Goal: Task Accomplishment & Management: Manage account settings

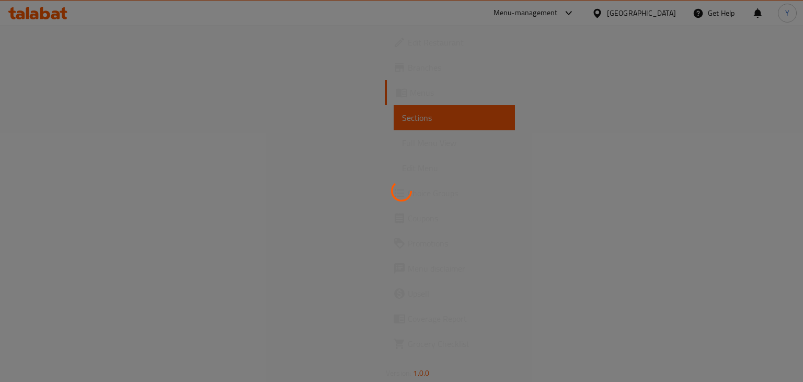
click at [656, 10] on div at bounding box center [401, 191] width 803 height 382
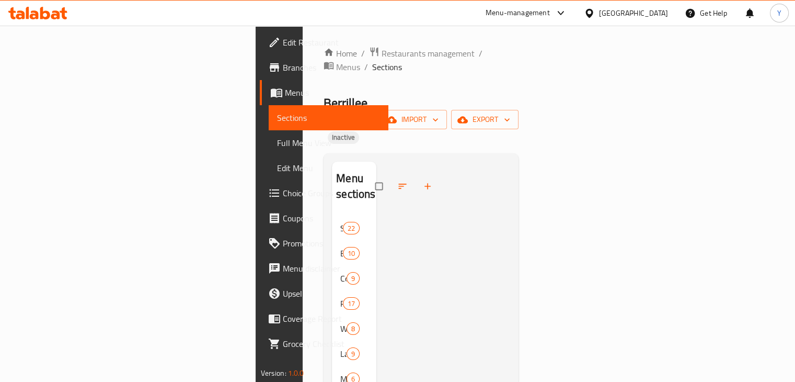
click at [634, 16] on div "United Arab Emirates" at bounding box center [633, 13] width 69 height 12
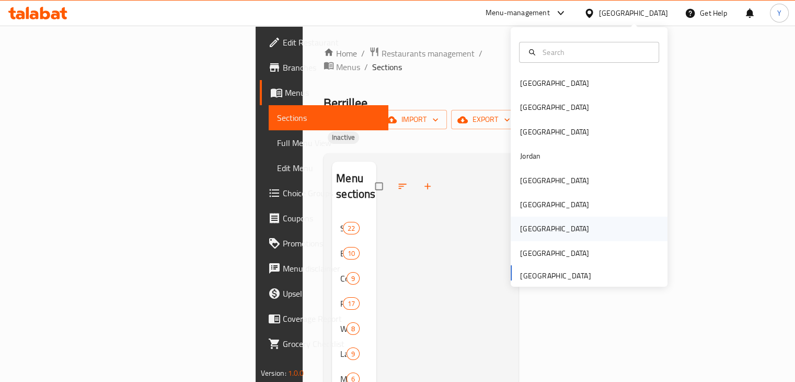
click at [528, 230] on div "[GEOGRAPHIC_DATA]" at bounding box center [554, 229] width 69 height 12
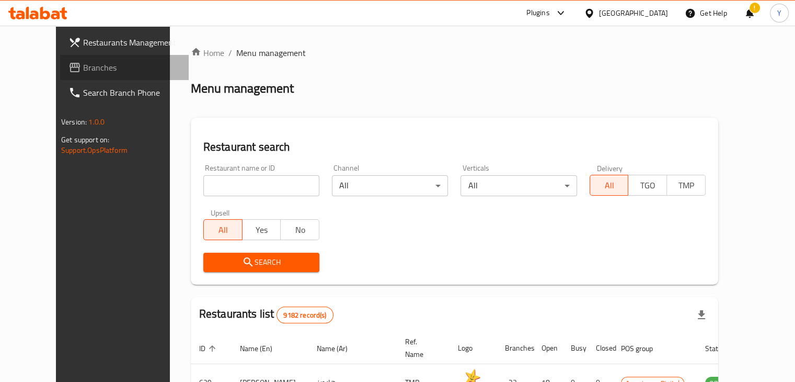
click at [83, 66] on span "Branches" at bounding box center [131, 67] width 97 height 13
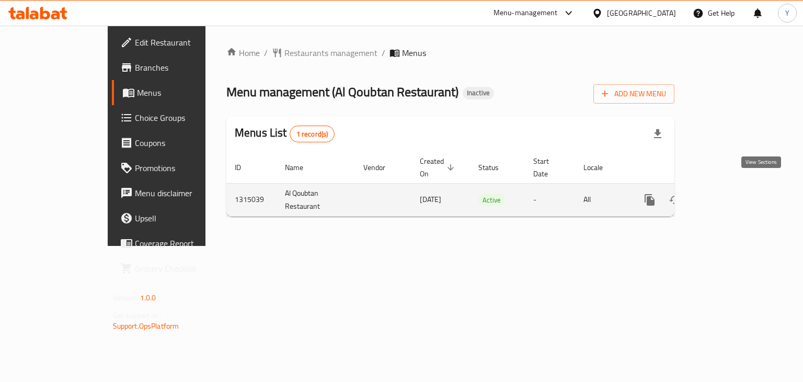
click at [732, 194] on icon "enhanced table" at bounding box center [725, 200] width 13 height 13
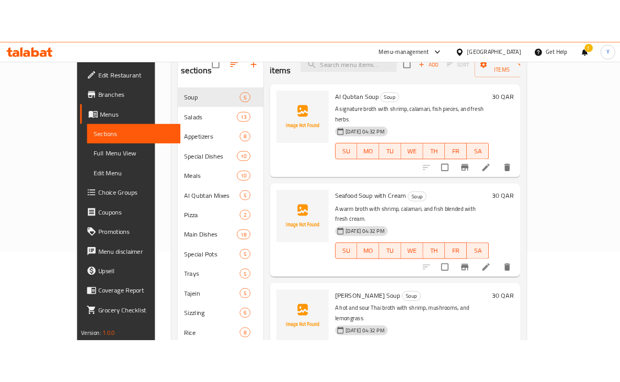
scroll to position [137, 0]
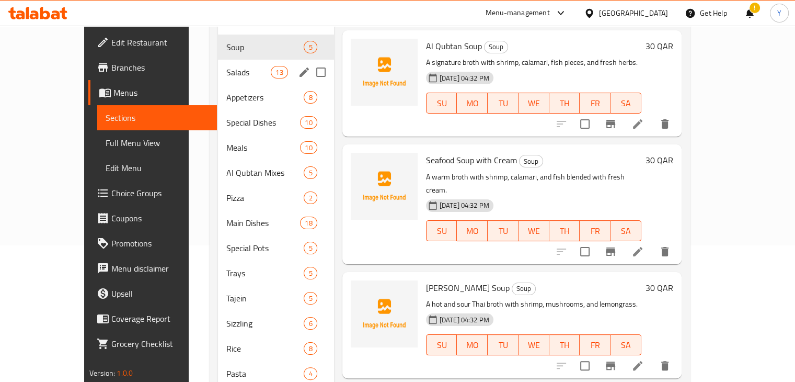
click at [226, 66] on span "Salads" at bounding box center [248, 72] width 44 height 13
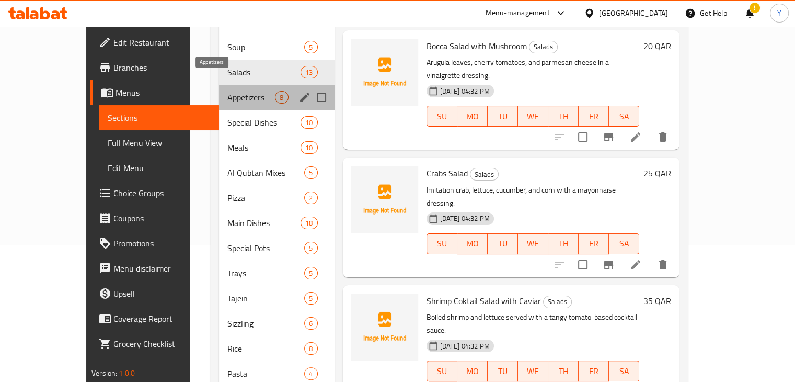
click at [228, 91] on span "Appetizers" at bounding box center [252, 97] width 48 height 13
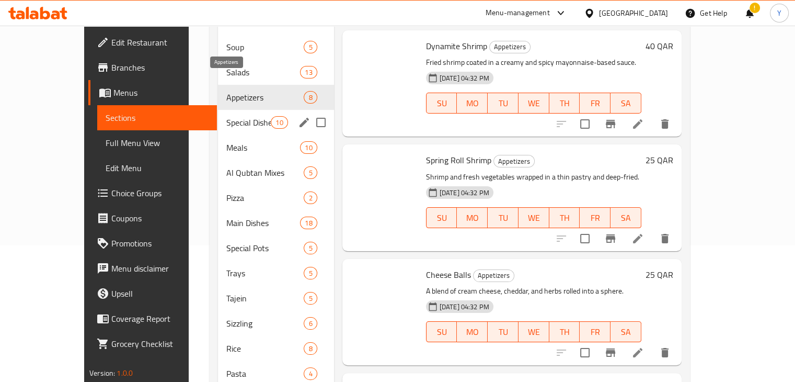
click at [220, 116] on div "Special Dishes 10" at bounding box center [276, 122] width 116 height 25
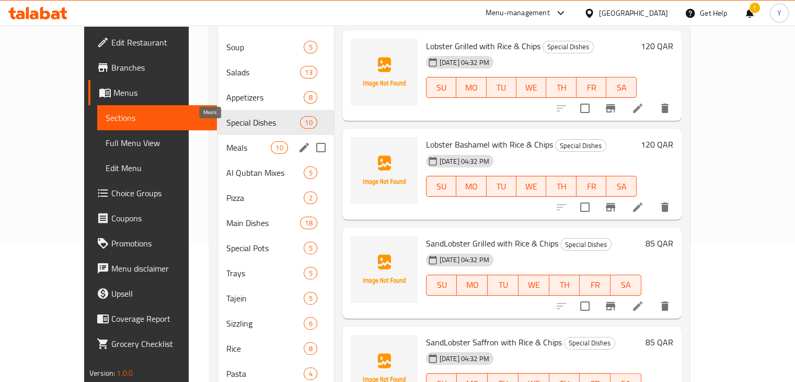
click at [218, 138] on div "Meals 10" at bounding box center [276, 147] width 116 height 25
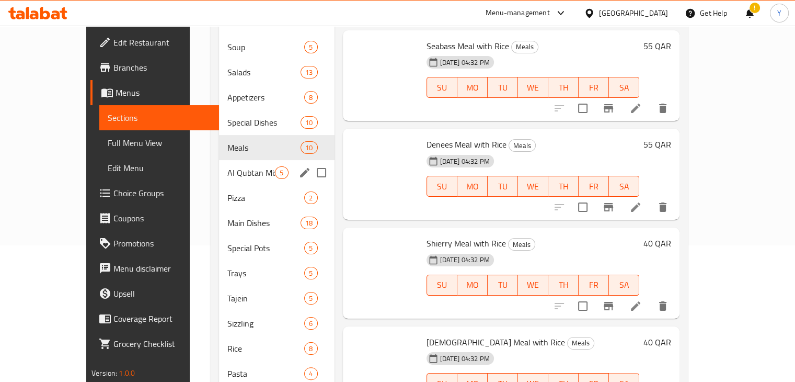
click at [228, 166] on span "Al Qubtan Mixes" at bounding box center [252, 172] width 48 height 13
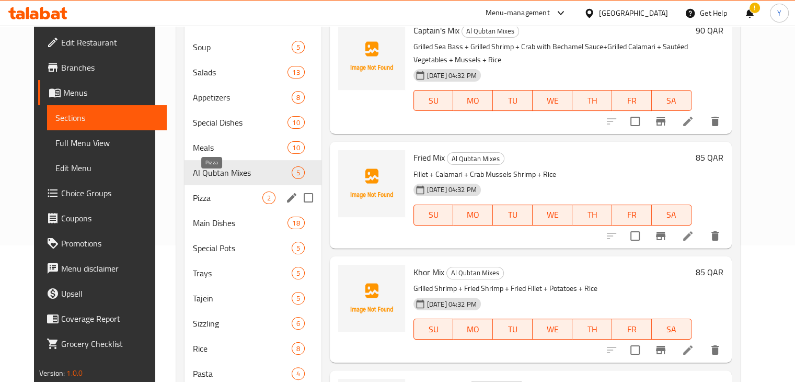
click at [217, 191] on span "Pizza" at bounding box center [227, 197] width 69 height 13
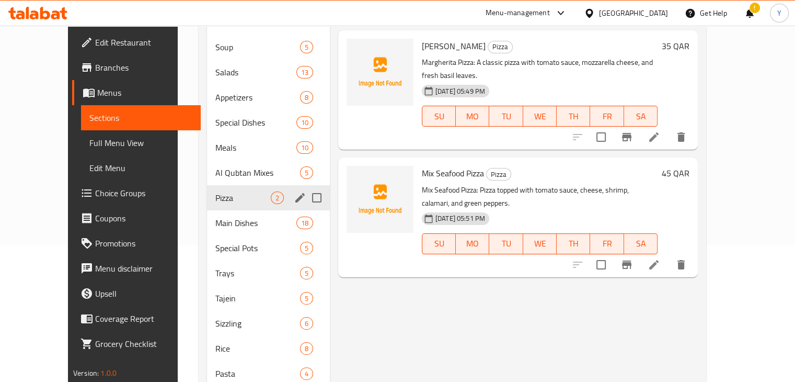
click at [215, 217] on span "Main Dishes" at bounding box center [255, 223] width 81 height 13
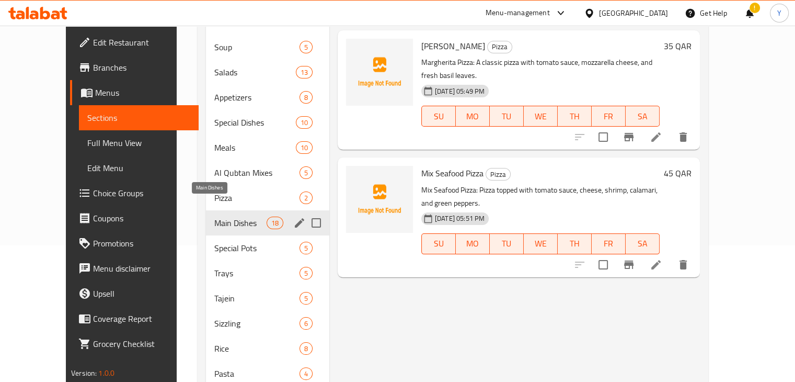
click at [214, 242] on span "Special Pots" at bounding box center [256, 248] width 85 height 13
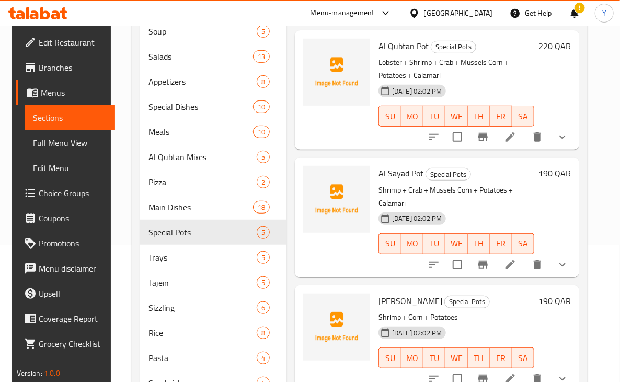
click at [526, 333] on div "29-09-2025 02:02 PM SU MO TU WE TH FR SA" at bounding box center [456, 350] width 164 height 56
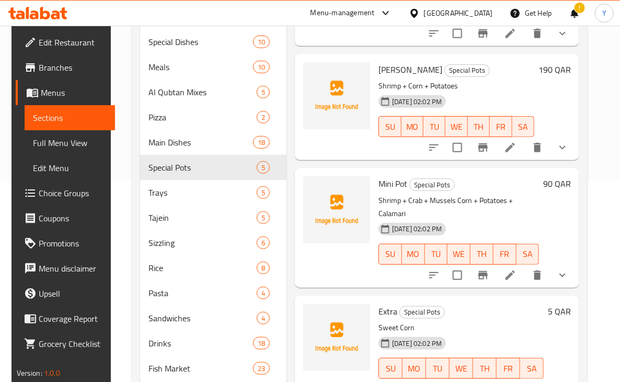
scroll to position [234, 0]
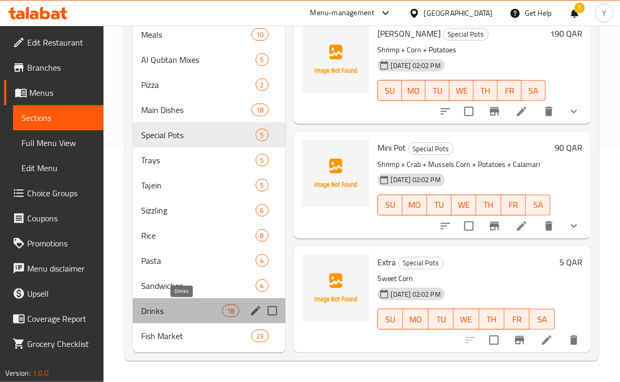
click at [165, 312] on span "Drinks" at bounding box center [182, 310] width 82 height 13
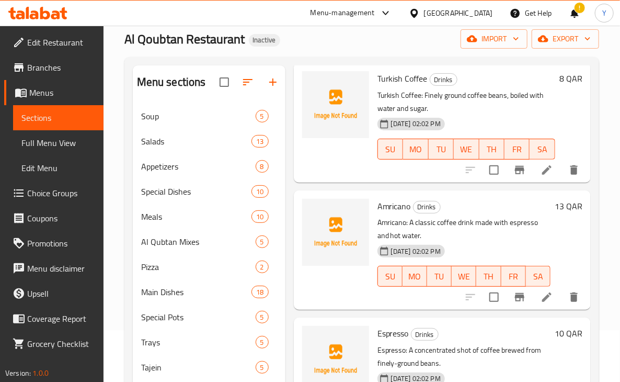
scroll to position [25, 0]
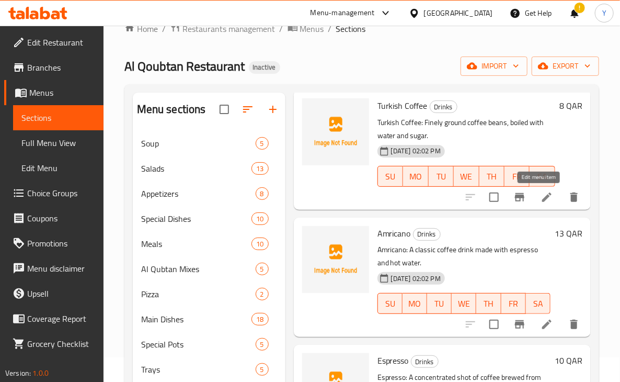
click at [541, 202] on icon at bounding box center [547, 197] width 13 height 13
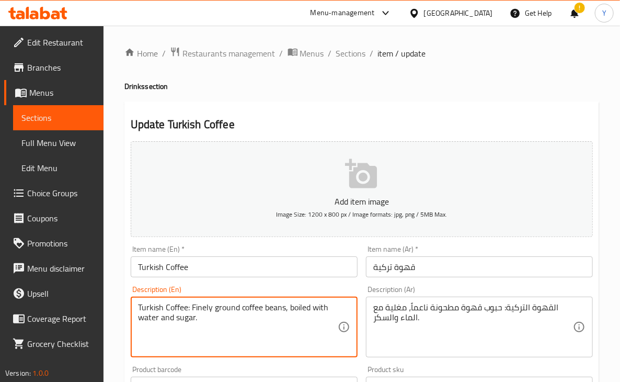
drag, startPoint x: 190, startPoint y: 307, endPoint x: 88, endPoint y: 303, distance: 102.0
type textarea "Finely ground coffee beans, boiled with water and sugar."
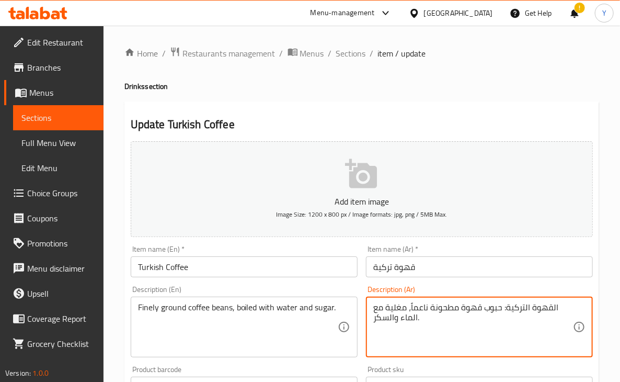
drag, startPoint x: 504, startPoint y: 308, endPoint x: 558, endPoint y: 311, distance: 54.0
type textarea "حبوب قهوة مطحونة ناعماً، مغلية مع الماء والسكر."
click at [507, 279] on div "Item name (Ar)   * قهوة تركية Item name (Ar) *" at bounding box center [479, 261] width 235 height 40
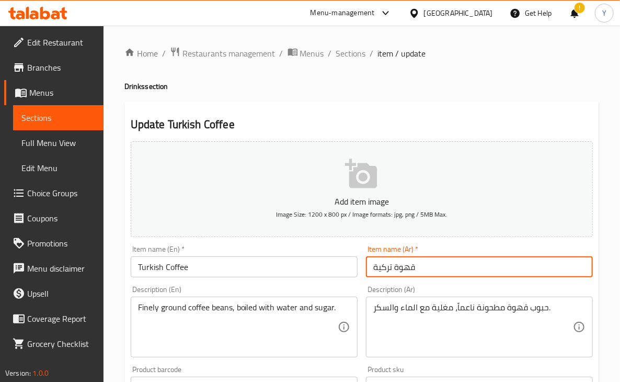
click at [503, 275] on input "قهوة تركية" at bounding box center [479, 266] width 227 height 21
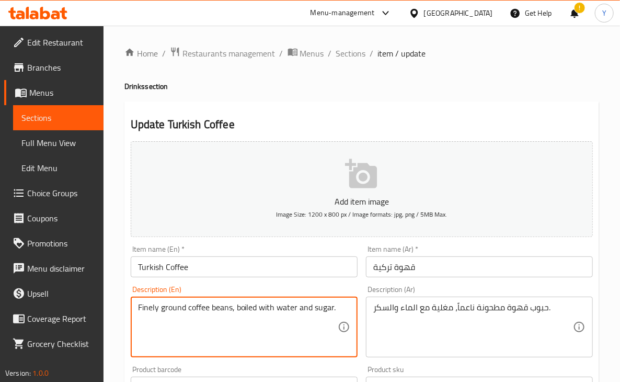
drag, startPoint x: 139, startPoint y: 308, endPoint x: 121, endPoint y: 304, distance: 17.6
type textarea "Finely ground coffee beans, boiled with water and sugar."
click at [461, 270] on input "قهوة تركية" at bounding box center [479, 266] width 227 height 21
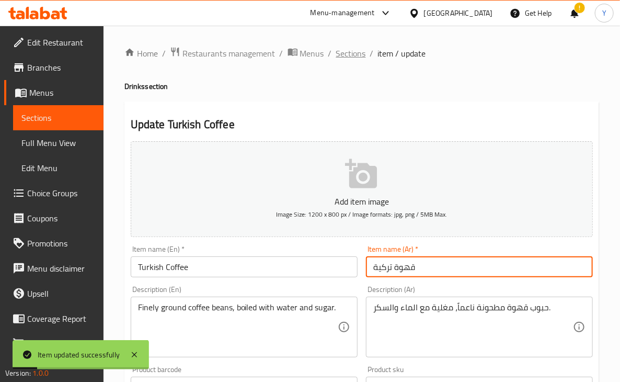
click at [362, 49] on span "Sections" at bounding box center [351, 53] width 30 height 13
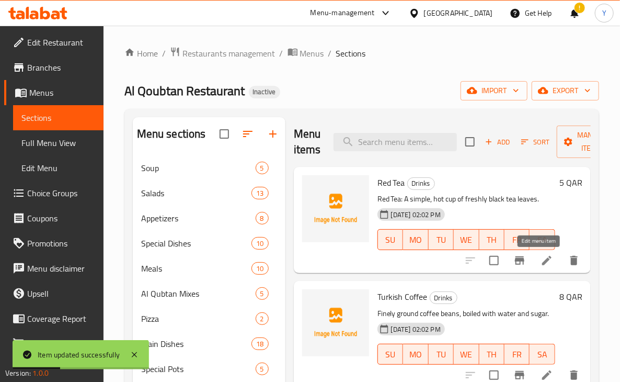
click at [541, 262] on icon at bounding box center [547, 260] width 13 height 13
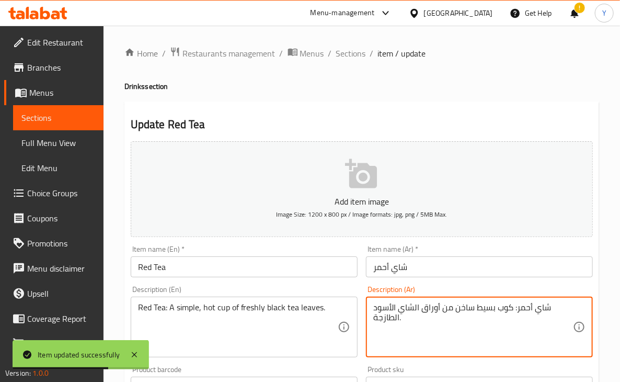
drag, startPoint x: 515, startPoint y: 306, endPoint x: 549, endPoint y: 309, distance: 34.6
type textarea "كوب بسيط ساخن من أوراق الشاي الأسود الطازجة."
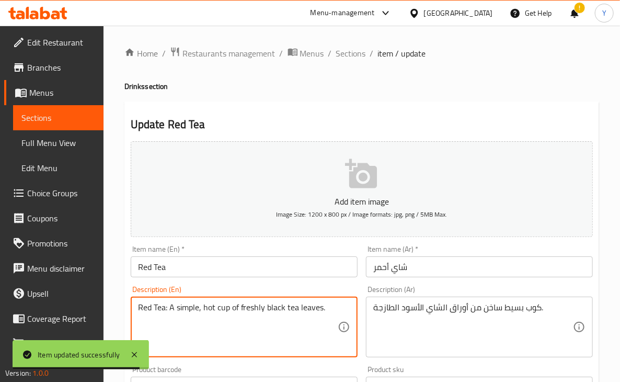
drag, startPoint x: 168, startPoint y: 309, endPoint x: 118, endPoint y: 302, distance: 50.7
type textarea "A simple, hot cup of freshly black tea leaves."
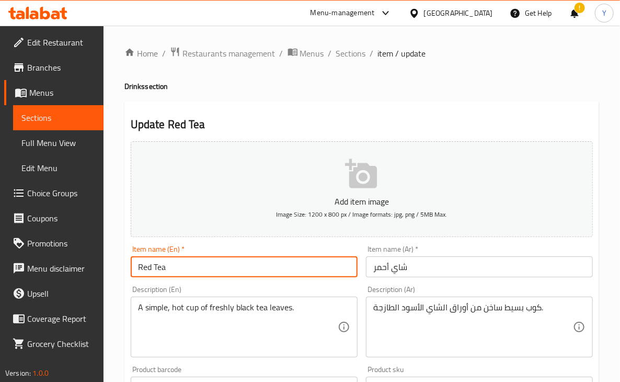
click at [234, 262] on input "Red Tea" at bounding box center [244, 266] width 227 height 21
type input "Red Tea"
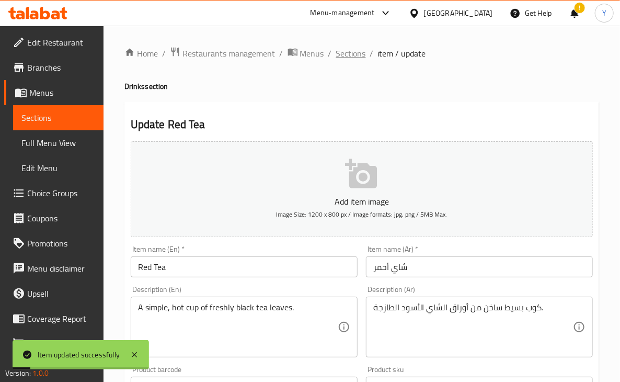
click at [358, 53] on span "Sections" at bounding box center [351, 53] width 30 height 13
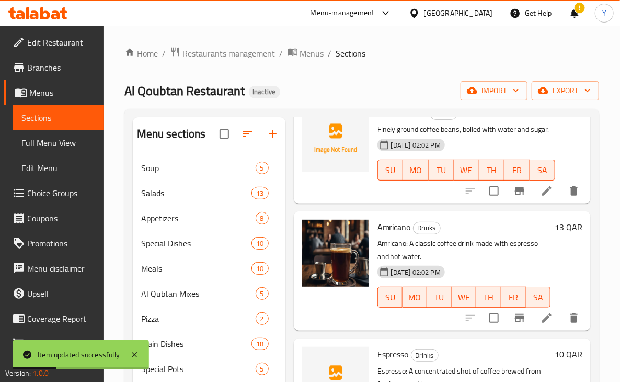
scroll to position [236, 0]
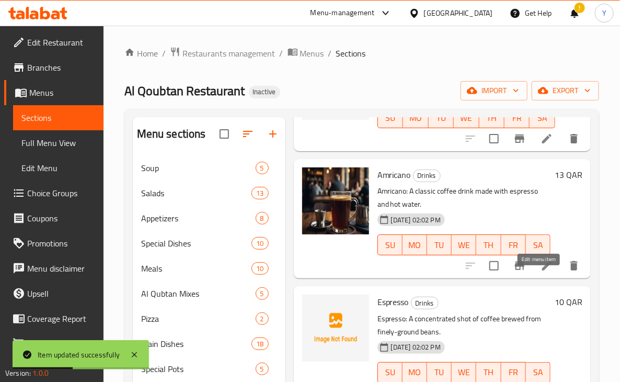
click at [542, 270] on icon at bounding box center [546, 265] width 9 height 9
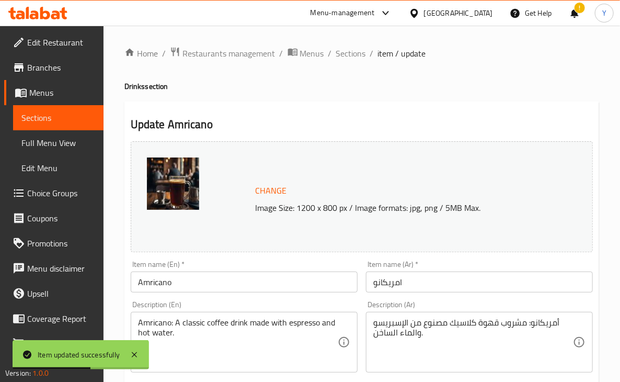
click at [156, 280] on input "Amricano" at bounding box center [244, 281] width 227 height 21
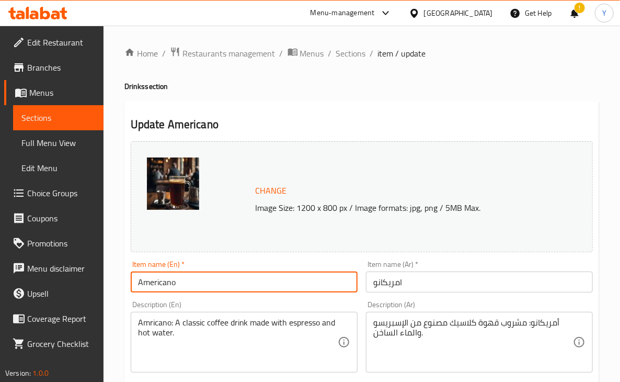
type input "Americano"
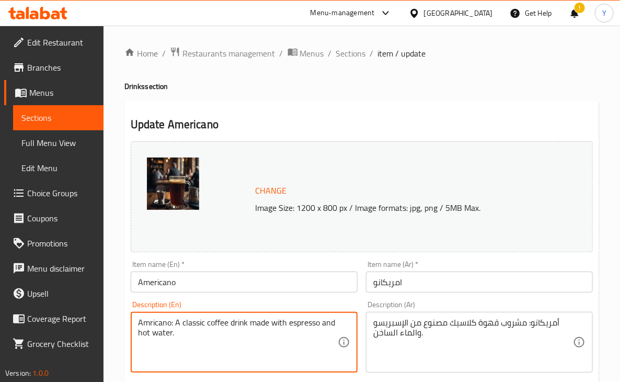
drag, startPoint x: 173, startPoint y: 325, endPoint x: 130, endPoint y: 321, distance: 43.1
type textarea "A classic coffee drink made with espresso and hot water."
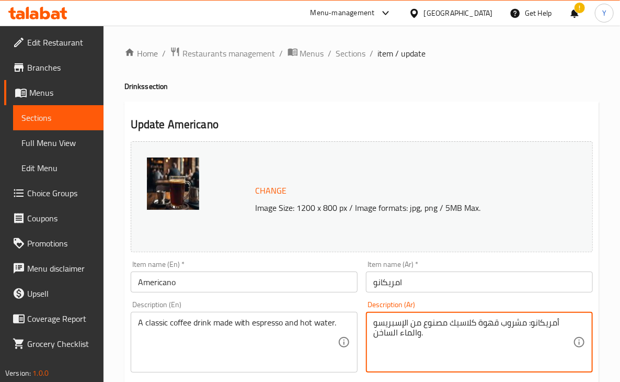
drag, startPoint x: 529, startPoint y: 323, endPoint x: 560, endPoint y: 327, distance: 30.6
type textarea "مشروب قهوة كلاسيك مصنوع من الإسبريسو والماء الساخن."
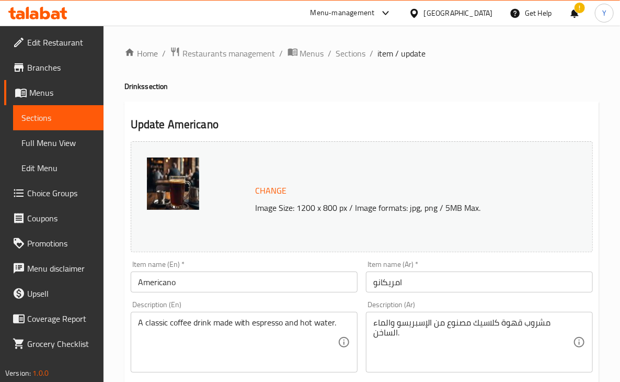
click at [531, 293] on div "Item name (Ar)   * امريكانو Item name (Ar) *" at bounding box center [479, 276] width 235 height 40
click at [530, 283] on input "امريكانو" at bounding box center [479, 281] width 227 height 21
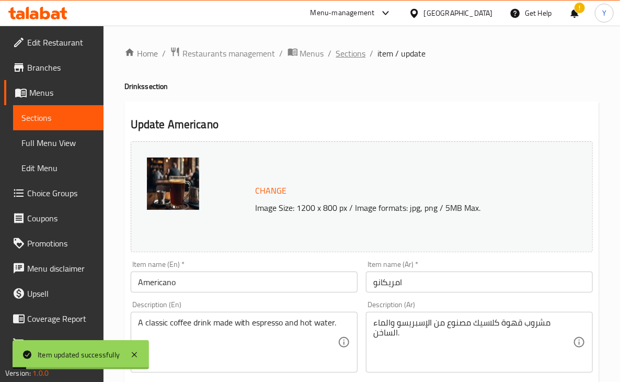
click at [350, 59] on span "Sections" at bounding box center [351, 53] width 30 height 13
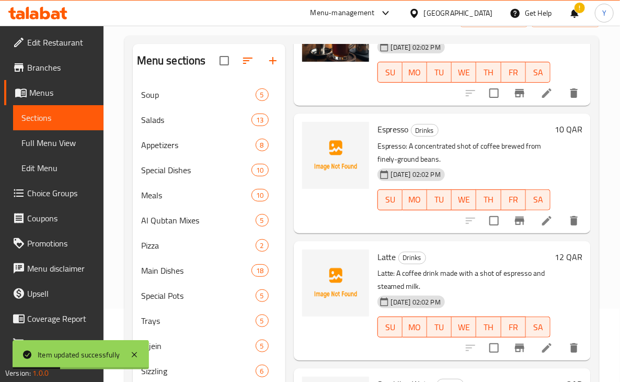
scroll to position [364, 0]
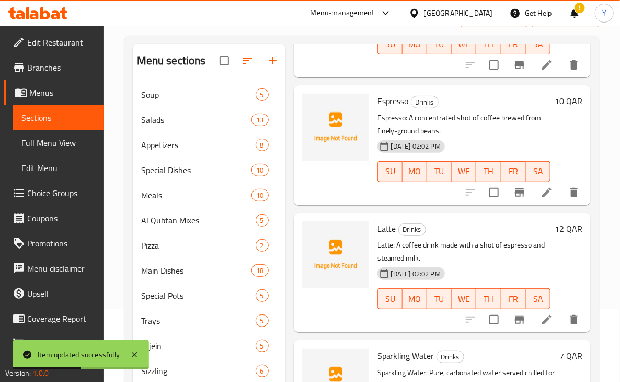
click at [540, 205] on div at bounding box center [522, 192] width 129 height 25
click at [537, 202] on li at bounding box center [546, 192] width 29 height 19
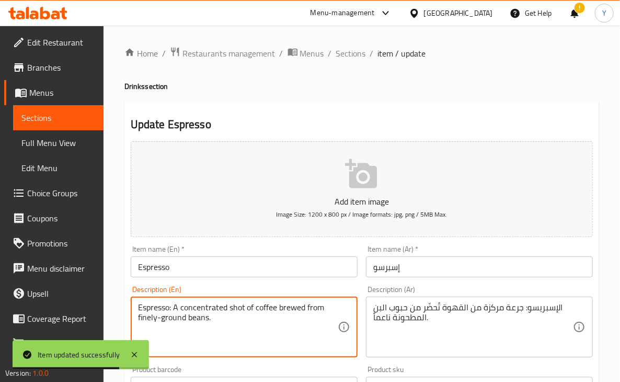
drag, startPoint x: 171, startPoint y: 306, endPoint x: 138, endPoint y: 307, distance: 33.5
type textarea "A concentrated shot of coffee brewed from finely-ground beans."
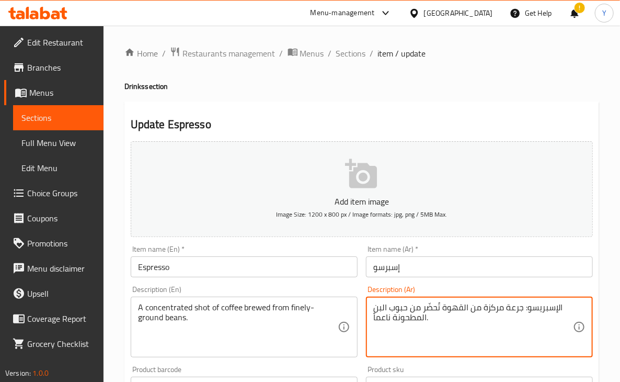
drag, startPoint x: 524, startPoint y: 305, endPoint x: 559, endPoint y: 306, distance: 35.6
click at [561, 308] on textarea "اجرعة مركزة من القهوة تُحضّر من حبوب البن المطحونة ناعماً." at bounding box center [473, 327] width 200 height 50
type textarea "جرعة مركزة من القهوة تُحضّر من حبوب البن المطحونة ناعماً."
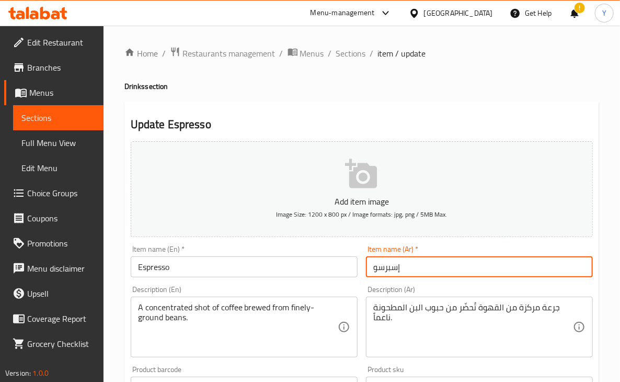
click at [448, 265] on input "إسبرسو" at bounding box center [479, 266] width 227 height 21
click at [383, 267] on input "إسبرسو" at bounding box center [479, 266] width 227 height 21
type input "إسبريسو"
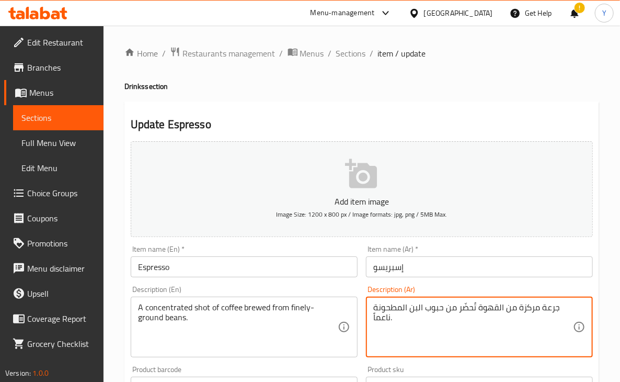
click at [469, 308] on textarea "جرعة مركزة من القهوة تُحضّر من حبوب البن المطحونة ناعماً." at bounding box center [473, 327] width 200 height 50
click at [434, 272] on input "إسبريسو" at bounding box center [479, 266] width 227 height 21
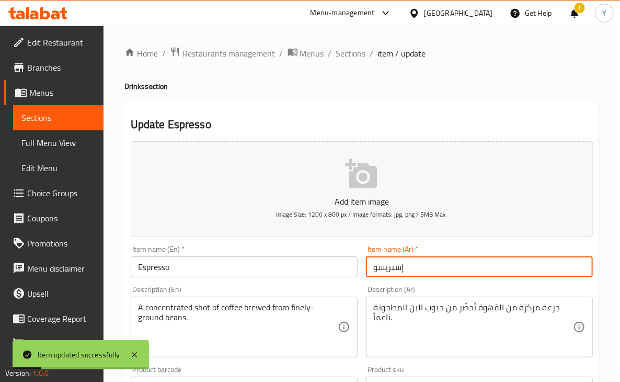
drag, startPoint x: 338, startPoint y: 59, endPoint x: 627, endPoint y: 127, distance: 296.7
click at [338, 59] on span "Sections" at bounding box center [351, 53] width 30 height 13
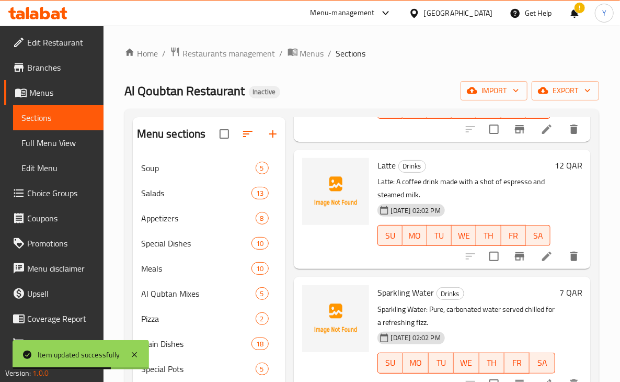
scroll to position [505, 0]
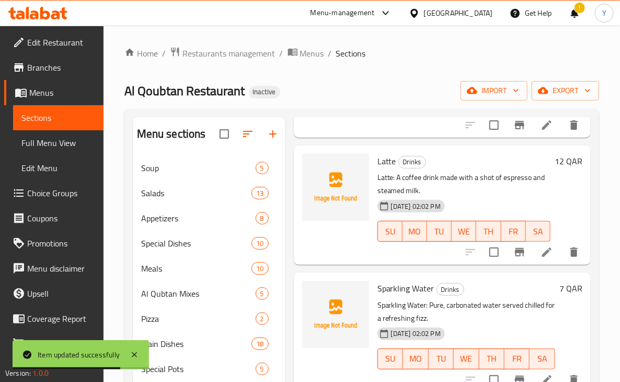
click at [538, 257] on li at bounding box center [546, 252] width 29 height 19
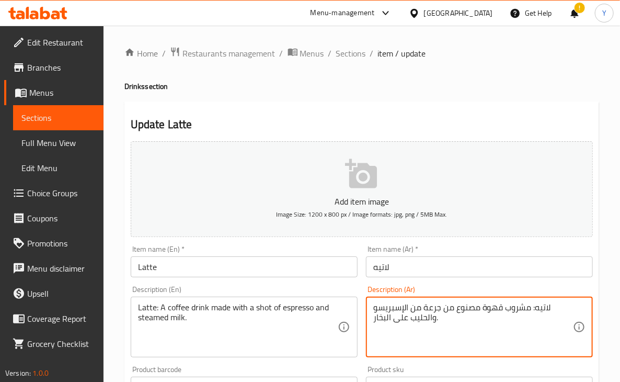
drag, startPoint x: 533, startPoint y: 308, endPoint x: 550, endPoint y: 309, distance: 16.8
click at [550, 309] on textarea "لاتيه: مشروب قهوة مصنوع من جرعة من الإسبريسو والحليب على البخار." at bounding box center [473, 327] width 200 height 50
type textarea "مشروب قهوة مصنوع من جرعة من الإسبريسو والحليب على البخار."
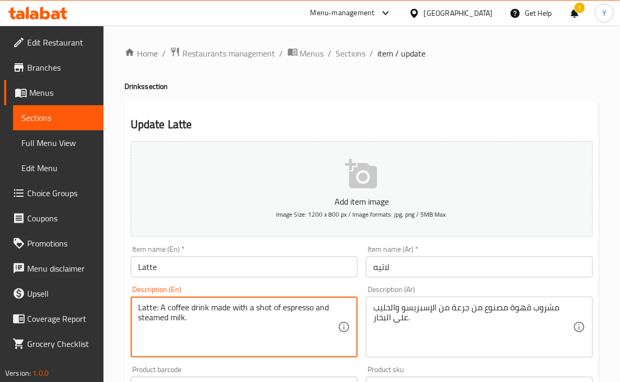
drag, startPoint x: 160, startPoint y: 309, endPoint x: 136, endPoint y: 305, distance: 23.9
type textarea "A coffee drink made with a shot of espresso and steamed milk."
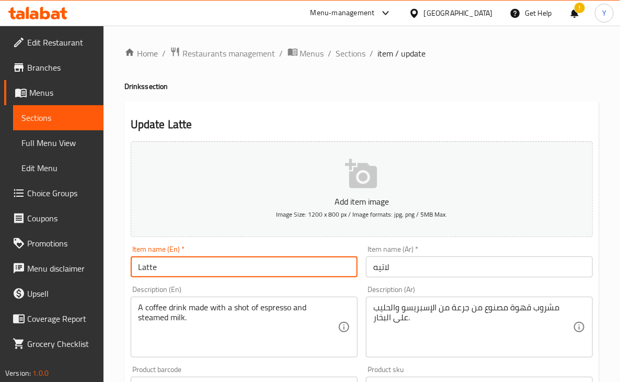
click at [185, 265] on input "Latte" at bounding box center [244, 266] width 227 height 21
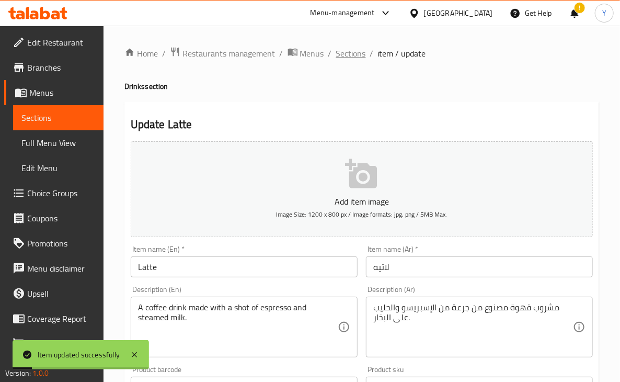
click at [342, 50] on span "Sections" at bounding box center [351, 53] width 30 height 13
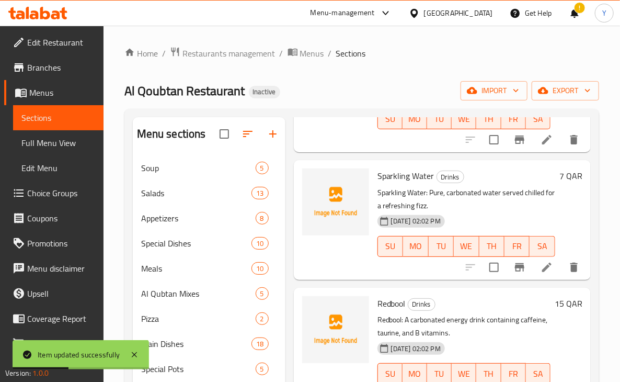
scroll to position [623, 0]
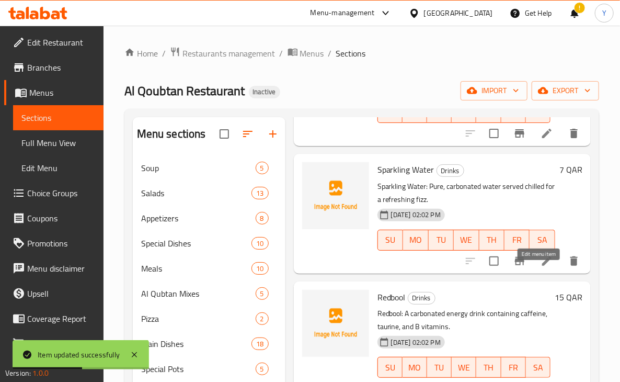
click at [542, 266] on icon at bounding box center [546, 260] width 9 height 9
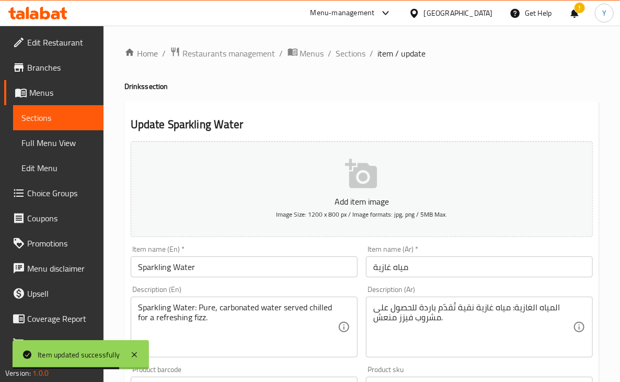
click at [385, 267] on input "مياه غازية" at bounding box center [479, 266] width 227 height 21
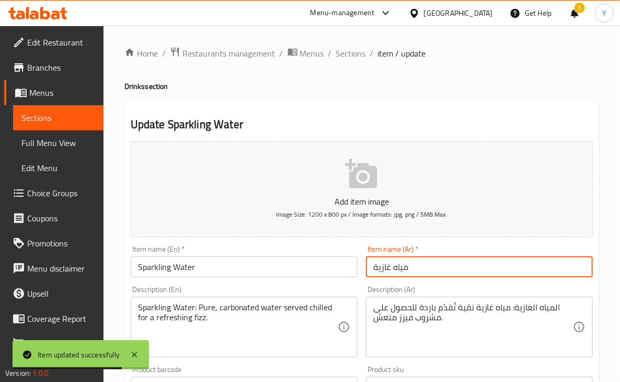
click at [385, 266] on input "مياه غازية" at bounding box center [479, 266] width 227 height 21
click at [379, 264] on input "مياه غازية" at bounding box center [479, 266] width 227 height 21
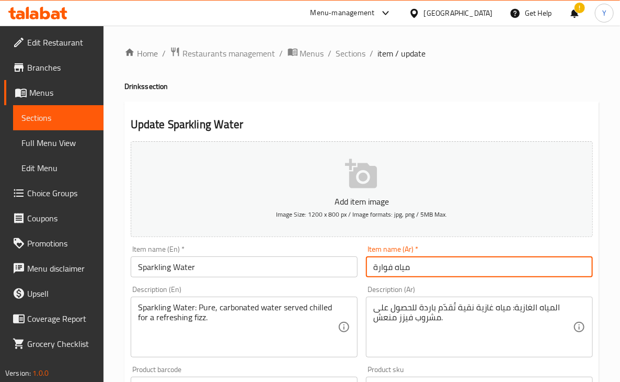
type input "مياه فوارة"
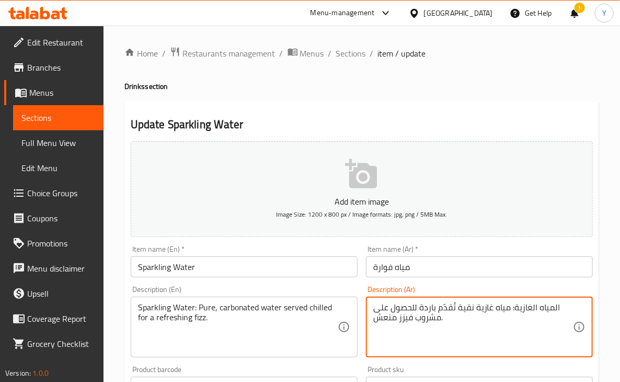
drag, startPoint x: 510, startPoint y: 309, endPoint x: 542, endPoint y: 309, distance: 31.4
click at [556, 306] on textarea "الميا مياه غازية نقية تُقدّم باردة للحصول على مشروب فيزز منعش." at bounding box center [473, 327] width 200 height 50
type textarea "مياه غازية نقية تُقدّم باردة للحصول على مشروب فيزز منعش."
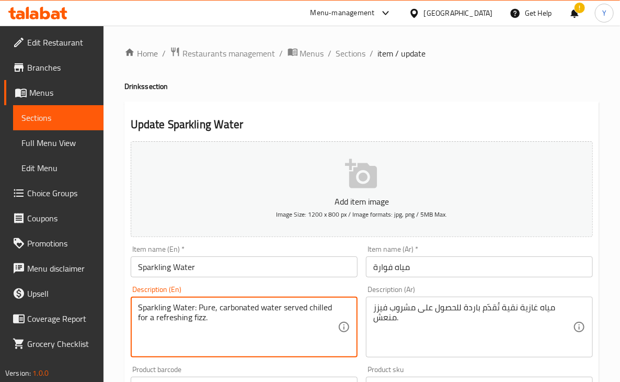
drag, startPoint x: 197, startPoint y: 308, endPoint x: 132, endPoint y: 304, distance: 65.0
type textarea "Pure, carbonated water served chilled for a refreshing fizz."
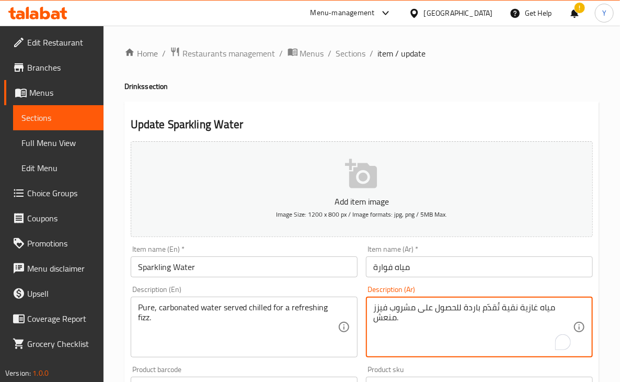
click at [531, 308] on textarea "مياه غازية نقية تُقدّم باردة للحصول على مشروب فيزز منعش." at bounding box center [473, 327] width 200 height 50
type textarea "مياه مكربنة نقية تُقدّم باردة للحصول على مشروب فيزز منعش."
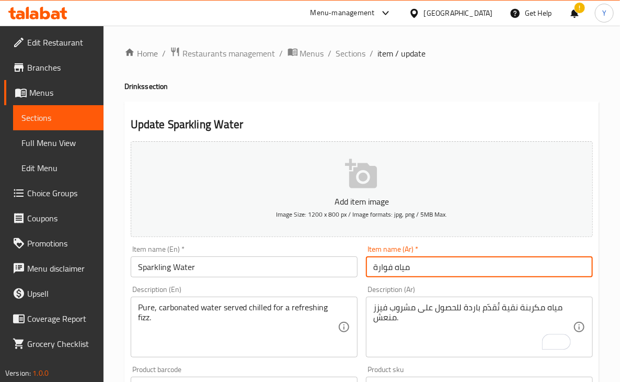
click at [498, 265] on input "مياه فوارة" at bounding box center [479, 266] width 227 height 21
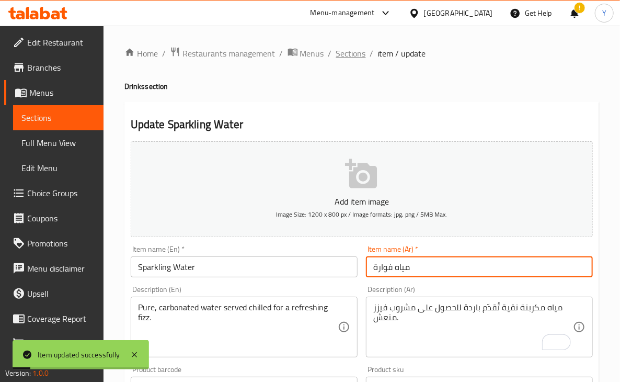
click at [347, 54] on span "Sections" at bounding box center [351, 53] width 30 height 13
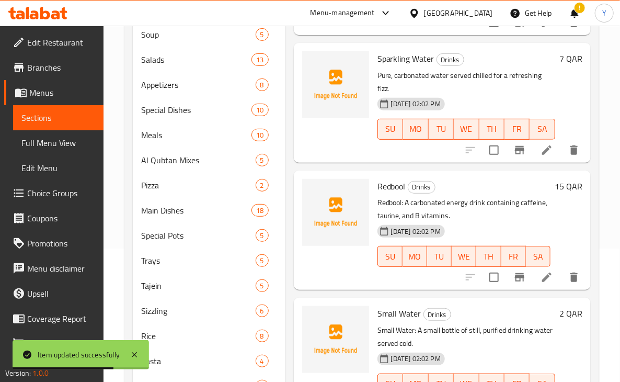
scroll to position [612, 0]
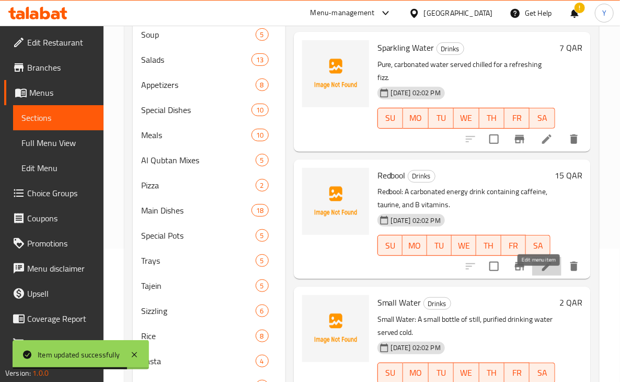
click at [541, 272] on icon at bounding box center [547, 266] width 13 height 13
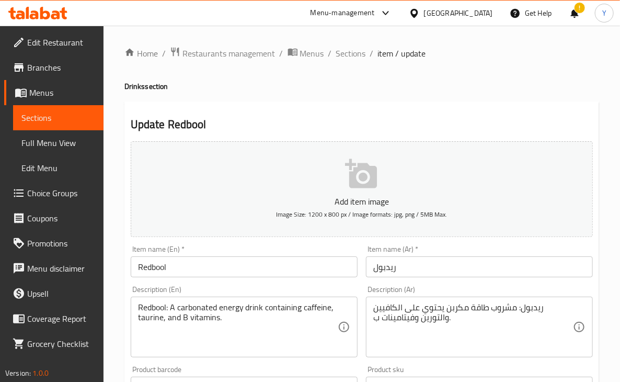
click at [161, 270] on input "Redbool" at bounding box center [244, 266] width 227 height 21
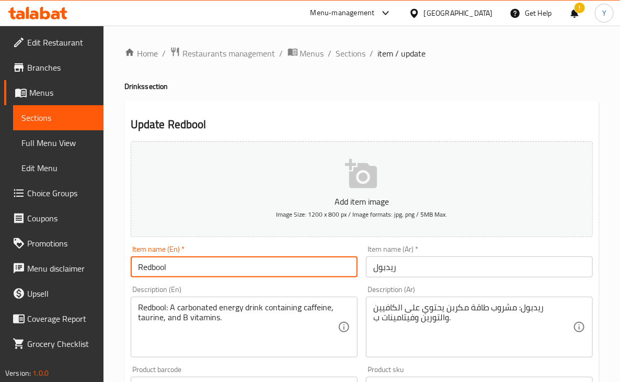
click at [161, 270] on input "Redbool" at bounding box center [244, 266] width 227 height 21
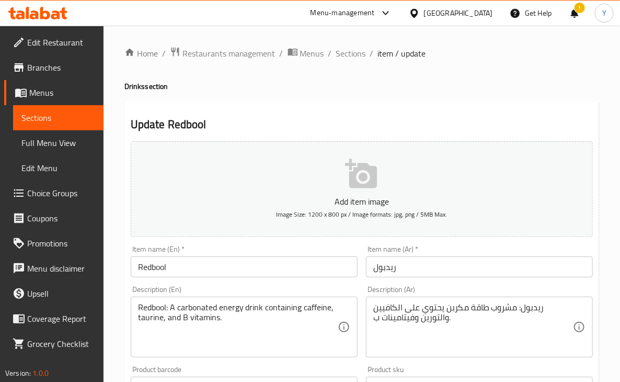
click at [182, 262] on input "Redbool" at bounding box center [244, 266] width 227 height 21
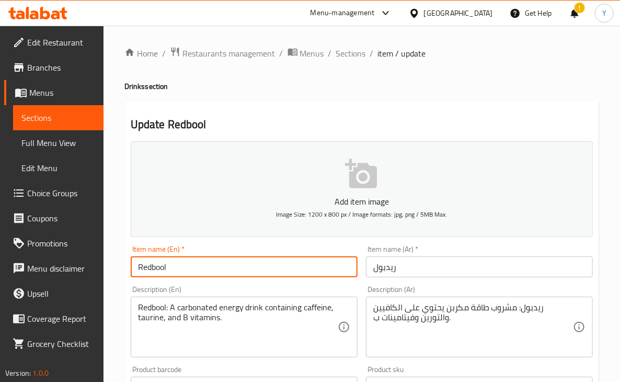
click at [158, 269] on input "Redbool" at bounding box center [244, 266] width 227 height 21
drag, startPoint x: 190, startPoint y: 270, endPoint x: 183, endPoint y: 269, distance: 7.9
click at [191, 270] on input "Redbool" at bounding box center [244, 266] width 227 height 21
click at [161, 266] on input "Redbool" at bounding box center [244, 266] width 227 height 21
drag, startPoint x: 187, startPoint y: 270, endPoint x: 182, endPoint y: 269, distance: 5.3
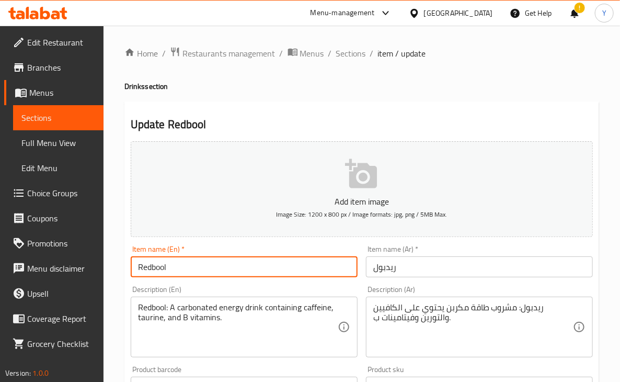
click at [187, 270] on input "Redbool" at bounding box center [244, 266] width 227 height 21
click at [163, 265] on input "Redbool" at bounding box center [244, 266] width 227 height 21
click at [153, 268] on input "Redbool" at bounding box center [244, 266] width 227 height 21
drag, startPoint x: 153, startPoint y: 267, endPoint x: 146, endPoint y: 264, distance: 7.3
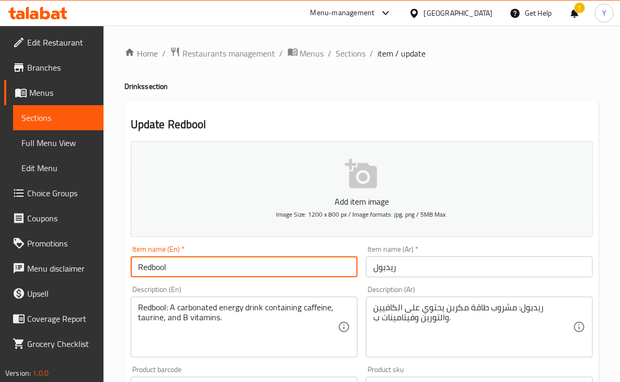
click at [146, 264] on input "Redbool" at bounding box center [244, 266] width 227 height 21
click at [182, 264] on input "Redbool" at bounding box center [244, 266] width 227 height 21
drag, startPoint x: 151, startPoint y: 268, endPoint x: 177, endPoint y: 289, distance: 33.8
click at [183, 292] on div "Description (En) Redbool: A carbonated energy drink containing caffeine, taurin…" at bounding box center [244, 322] width 227 height 72
drag, startPoint x: 156, startPoint y: 268, endPoint x: 164, endPoint y: 269, distance: 7.4
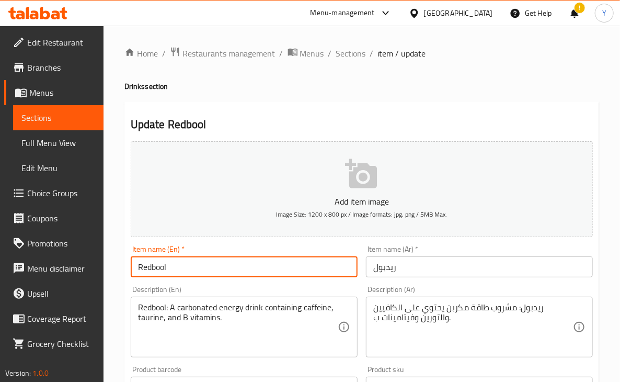
click at [164, 269] on input "Redbool" at bounding box center [244, 266] width 227 height 21
drag, startPoint x: 155, startPoint y: 267, endPoint x: 343, endPoint y: 277, distance: 188.5
click at [343, 277] on input "Redbul" at bounding box center [244, 266] width 227 height 21
type input "Redbull"
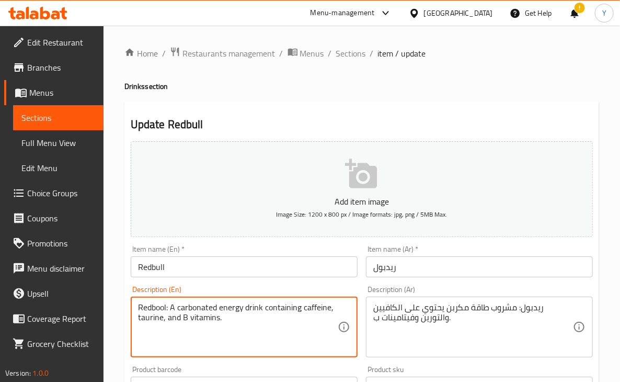
drag, startPoint x: 173, startPoint y: 306, endPoint x: 90, endPoint y: 312, distance: 82.3
click at [152, 310] on textarea "Redbool: A carbonated energy drink containing caffeine, taurine, and B vitamins." at bounding box center [238, 327] width 200 height 50
drag, startPoint x: 169, startPoint y: 311, endPoint x: 139, endPoint y: 305, distance: 30.4
click at [139, 305] on textarea "Redbool: A carbonated energy drink containing caffeine, taurine, and B vitamins." at bounding box center [238, 327] width 200 height 50
type textarea "A carbonated energy drink containing caffeine, taurine, and B vitamins."
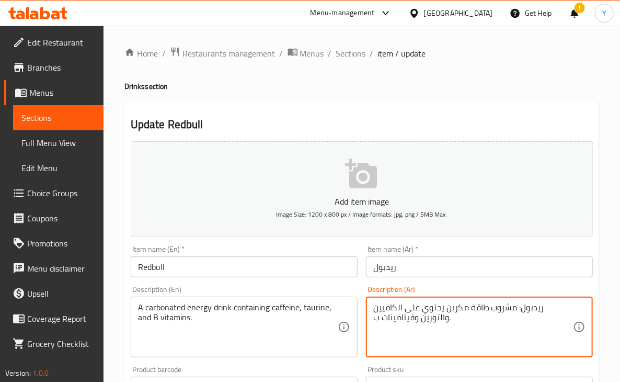
drag, startPoint x: 547, startPoint y: 310, endPoint x: 576, endPoint y: 312, distance: 28.9
click at [559, 310] on textarea "ريدبول: مشروب طاقة مكربن يحتوي على الكافيين والتورين وفيتامينات ب." at bounding box center [473, 327] width 200 height 50
drag, startPoint x: 548, startPoint y: 310, endPoint x: 571, endPoint y: 310, distance: 23.0
click at [571, 310] on textarea "ريدبول: مشروب طاقة مكربن يحتوي على الكافيين والتورين وفيتامينات ب." at bounding box center [473, 327] width 200 height 50
type textarea "مشروب طاقة مكربن يحتوي على الكافيين والتورين وفيتامينات ب."
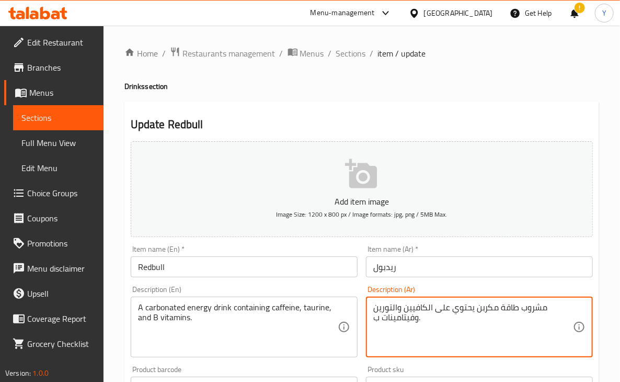
click at [428, 269] on input "ريدبول" at bounding box center [479, 266] width 227 height 21
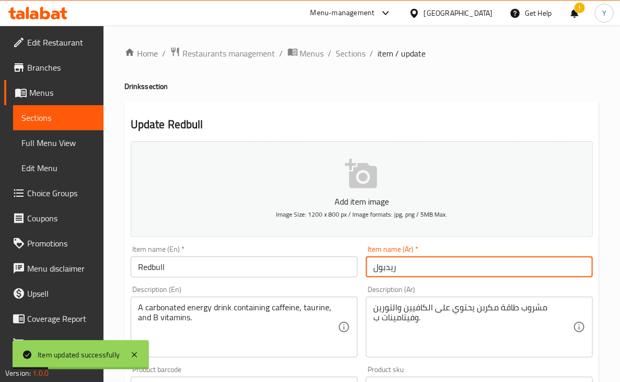
drag, startPoint x: 358, startPoint y: 54, endPoint x: 625, endPoint y: 221, distance: 315.2
click at [358, 54] on span "Sections" at bounding box center [351, 53] width 30 height 13
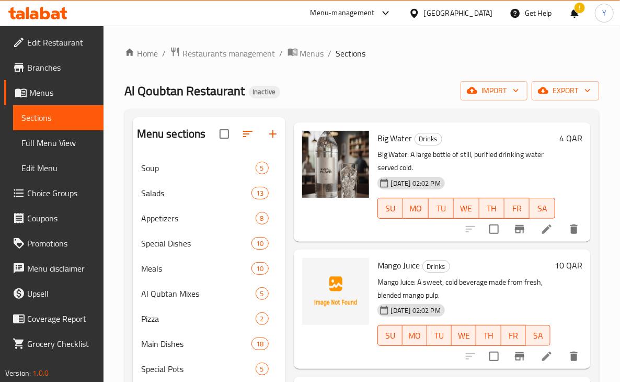
scroll to position [1039, 0]
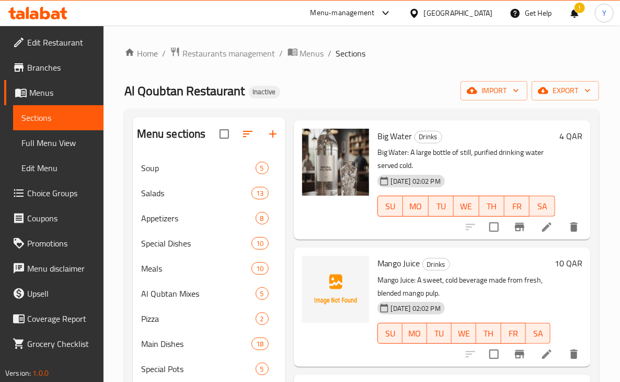
click at [540, 236] on li at bounding box center [546, 227] width 29 height 19
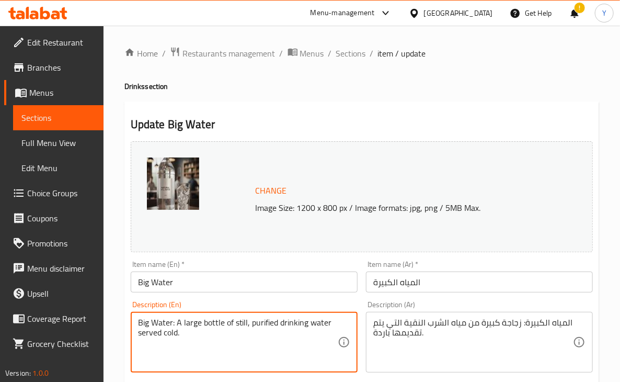
drag, startPoint x: 173, startPoint y: 321, endPoint x: 131, endPoint y: 319, distance: 42.4
drag, startPoint x: 142, startPoint y: 321, endPoint x: 133, endPoint y: 319, distance: 8.6
click at [127, 319] on div "Description (En) : A large bottle of still, purified drinking water served cold…" at bounding box center [244, 337] width 235 height 80
type textarea "A large bottle of still, purified drinking water served cold."
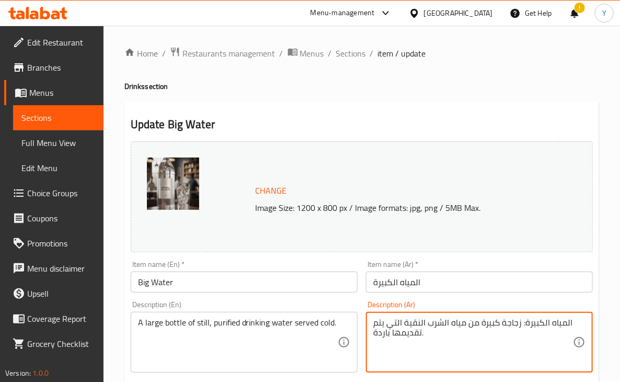
drag, startPoint x: 520, startPoint y: 320, endPoint x: 570, endPoint y: 325, distance: 49.9
type textarea "زجاجة كبيرة من مياه الشرب النقية التي يتم تقديمها باردة."
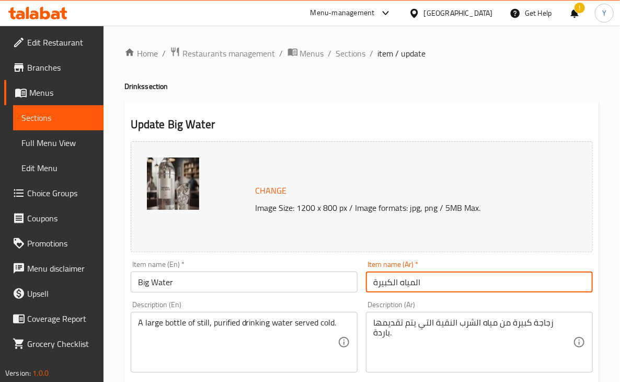
click at [519, 285] on input "المياه الكبيرة" at bounding box center [479, 281] width 227 height 21
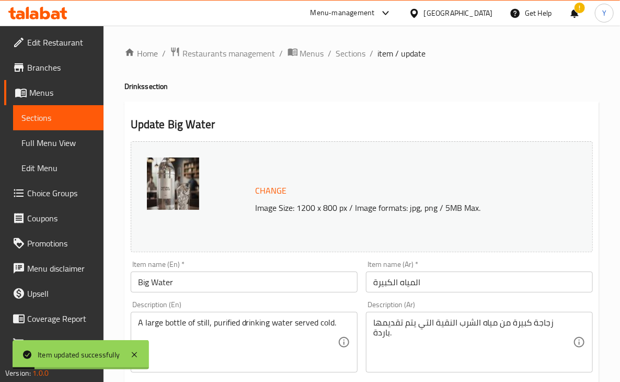
click at [343, 51] on span "Sections" at bounding box center [351, 53] width 30 height 13
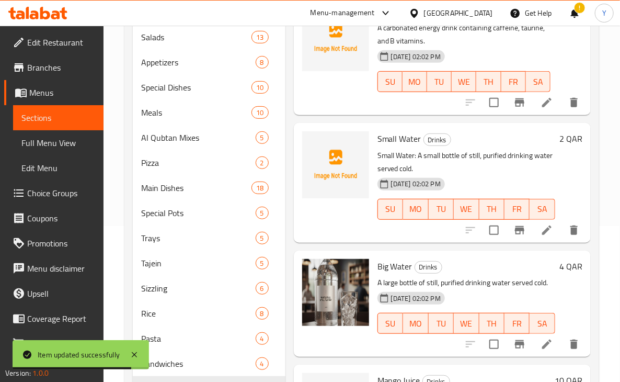
scroll to position [768, 0]
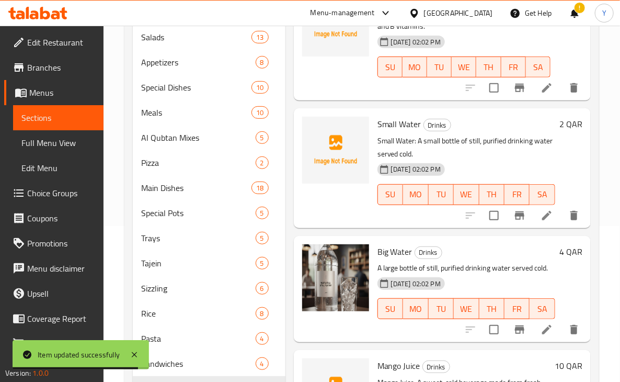
click at [544, 222] on icon at bounding box center [547, 215] width 13 height 13
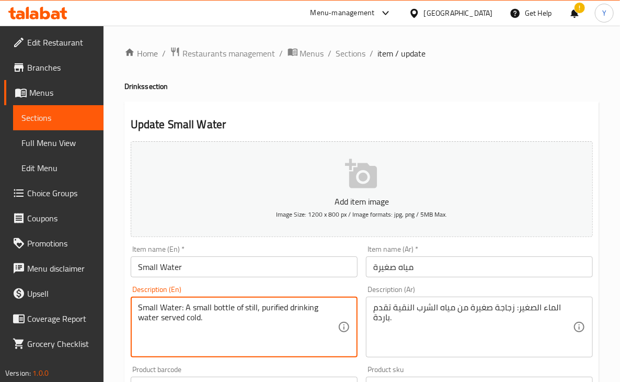
drag, startPoint x: 184, startPoint y: 308, endPoint x: 118, endPoint y: 306, distance: 66.4
type textarea "A small bottle of still, purified drinking water served cold."
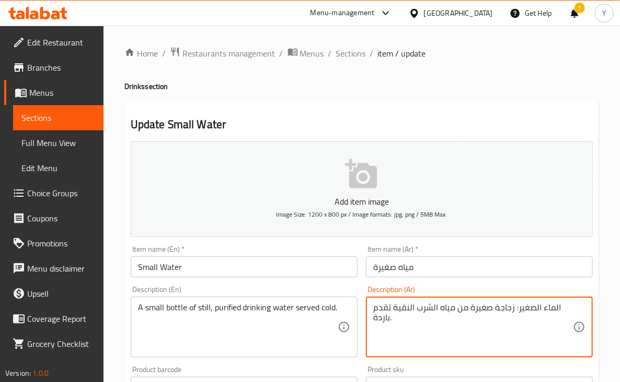
drag, startPoint x: 513, startPoint y: 305, endPoint x: 558, endPoint y: 305, distance: 45.0
type textarea "زجاجة صغيرة من مياه الشرب النقية تقدم باردة."
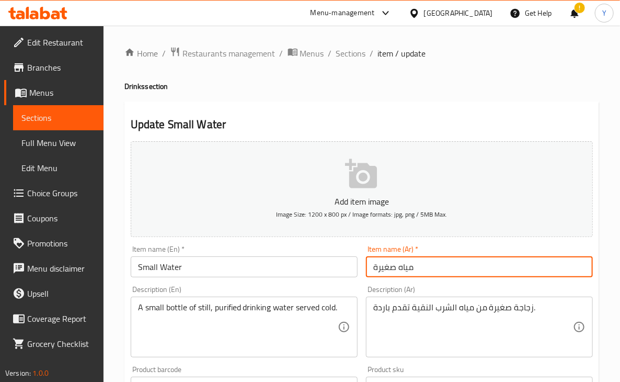
click at [523, 272] on input "مياه صغيرة" at bounding box center [479, 266] width 227 height 21
type input "مياه صغيرة"
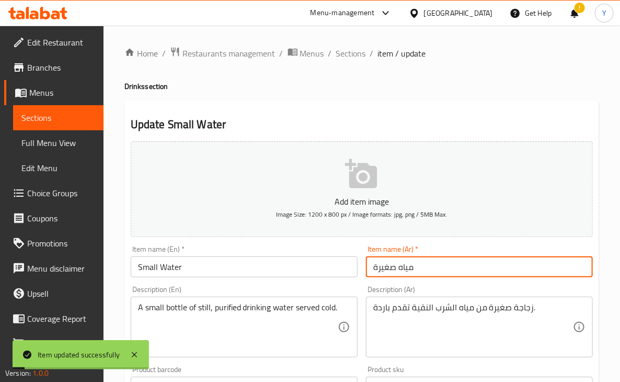
click at [354, 62] on div "Home / Restaurants management / Menus / Sections / item / update Drinks section…" at bounding box center [361, 383] width 475 height 672
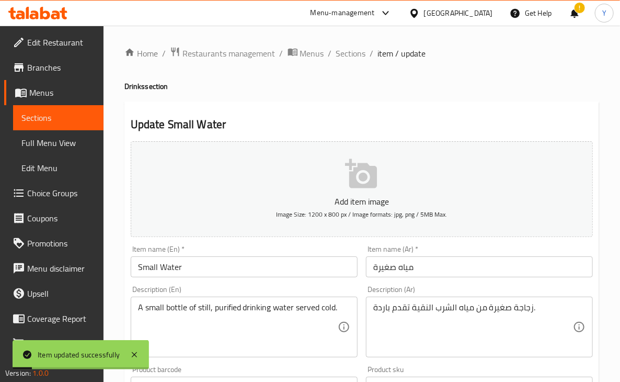
drag, startPoint x: 352, startPoint y: 59, endPoint x: 607, endPoint y: 143, distance: 267.8
click at [352, 59] on span "Sections" at bounding box center [351, 53] width 30 height 13
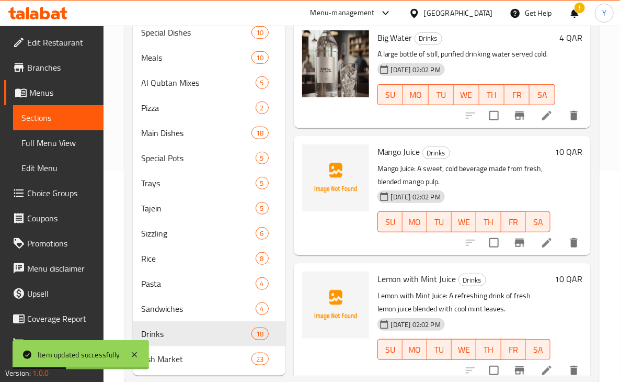
scroll to position [209, 0]
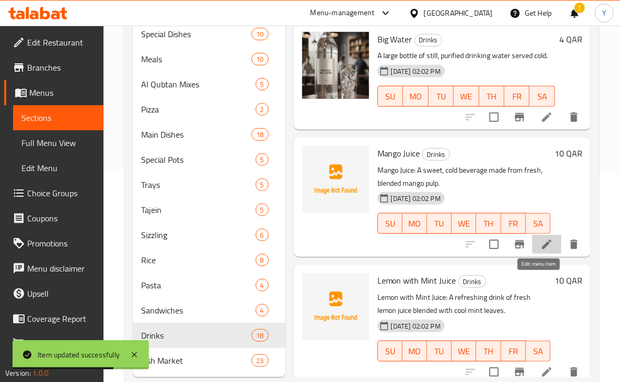
click at [541, 251] on icon at bounding box center [547, 244] width 13 height 13
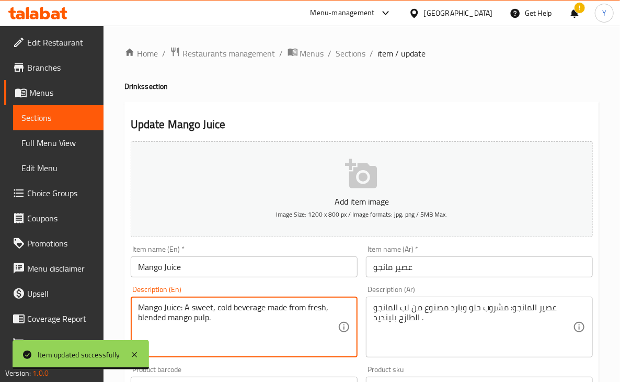
drag, startPoint x: 183, startPoint y: 307, endPoint x: 140, endPoint y: 300, distance: 43.4
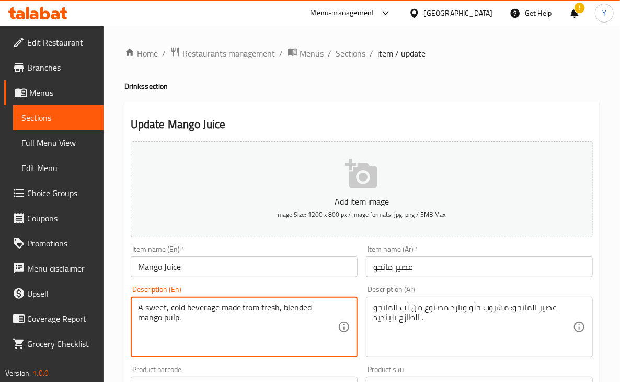
type textarea "A sweet, cold beverage made from fresh, blended mango pulp."
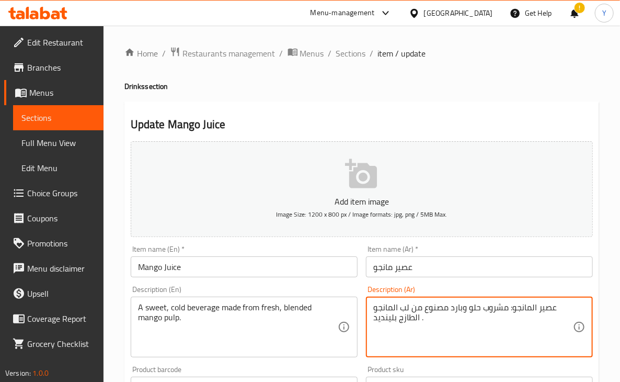
drag, startPoint x: 509, startPoint y: 310, endPoint x: 555, endPoint y: 309, distance: 46.6
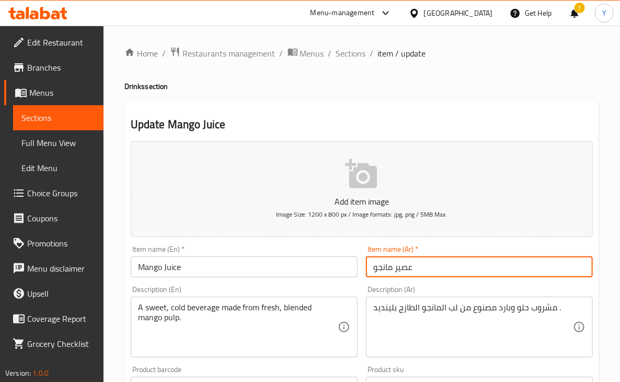
click at [522, 266] on input "عصير مانجو" at bounding box center [479, 266] width 227 height 21
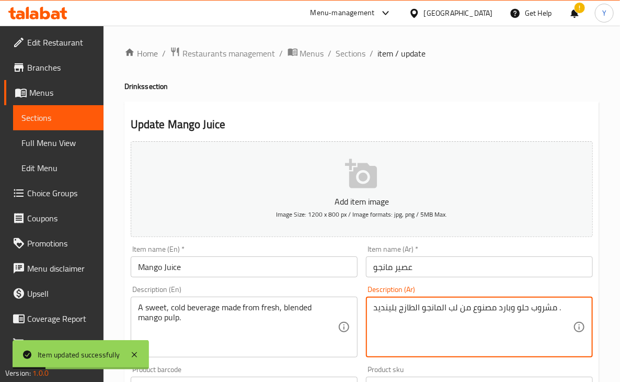
click at [385, 310] on textarea "مشروب حلو وبارد مصنوع من لب المانجو الطازج بلينديد ." at bounding box center [473, 327] width 200 height 50
click at [384, 310] on textarea "مشروب حلو وبارد مصنوع من لب المانجو الطازج بلينديد ." at bounding box center [473, 327] width 200 height 50
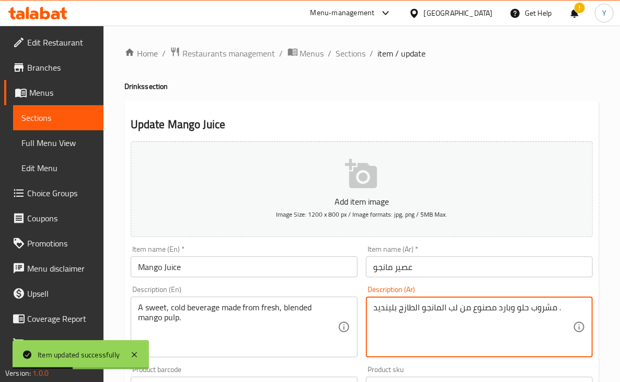
click at [391, 312] on textarea "مشروب حلو وبارد مصنوع من لب المانجو الطازج بلينديد ." at bounding box center [473, 327] width 200 height 50
click at [382, 310] on textarea "مشروب حلو وبارد مصنوع من لب المانجو الطازج بلينديد ." at bounding box center [473, 327] width 200 height 50
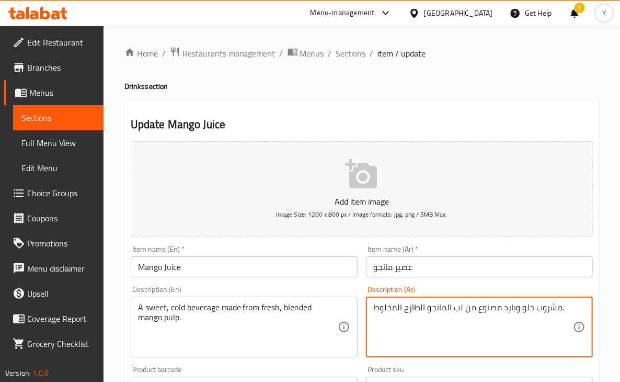
type textarea "مشروب حلو وبارد مصنوع من لب المانجو الطازج المخلوط."
click at [422, 272] on input "عصير مانجو" at bounding box center [479, 266] width 227 height 21
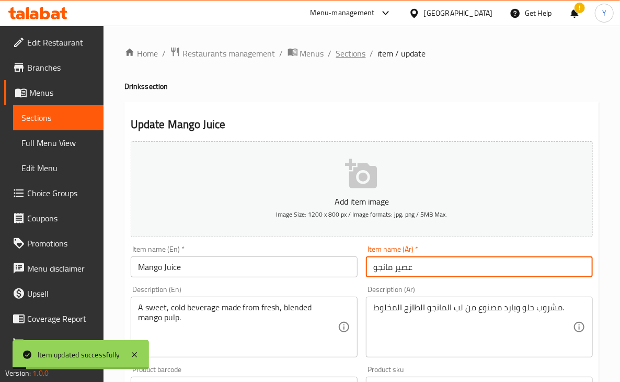
click at [356, 51] on span "Sections" at bounding box center [351, 53] width 30 height 13
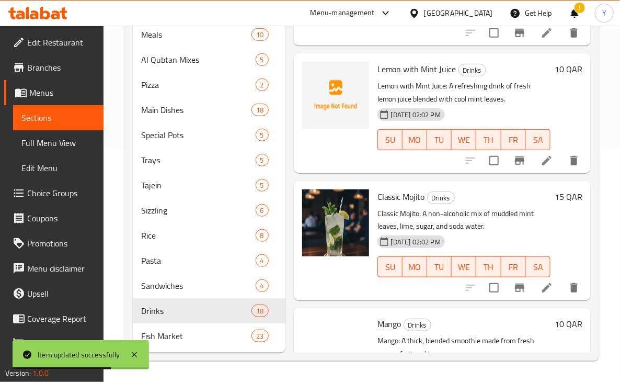
scroll to position [1138, 0]
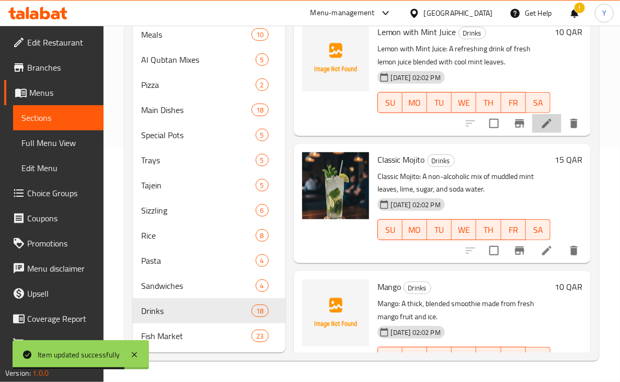
click at [538, 133] on li at bounding box center [546, 123] width 29 height 19
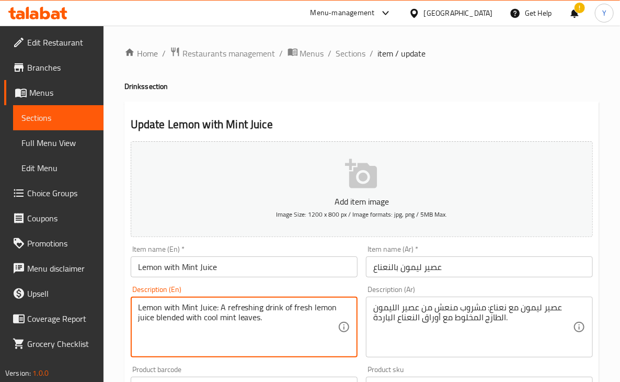
drag, startPoint x: 218, startPoint y: 308, endPoint x: 134, endPoint y: 310, distance: 83.7
type textarea "A refreshing drink of fresh lemon juice blended with cool mint leaves."
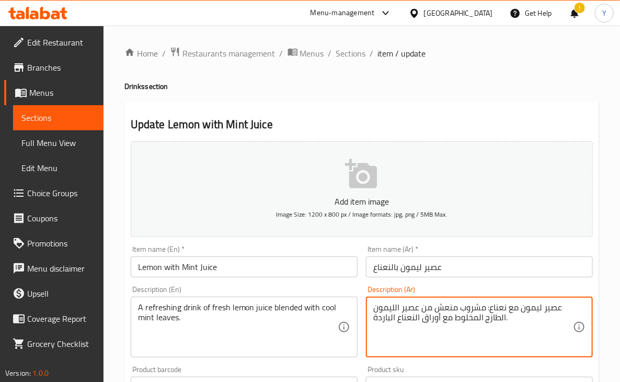
drag, startPoint x: 489, startPoint y: 304, endPoint x: 562, endPoint y: 309, distance: 72.8
drag, startPoint x: 376, startPoint y: 308, endPoint x: 354, endPoint y: 298, distance: 24.1
click at [372, 308] on div ": مشروب منعش من عصير الليمون الطازج المخلوط مع أوراق النعناع الباردة. Descripti…" at bounding box center [479, 327] width 227 height 61
type textarea "مشروب منعش من عصير الليمون الطازج المخلوط مع أوراق النعناع الباردة."
click at [327, 272] on input "Lemon with Mint Juice" at bounding box center [244, 266] width 227 height 21
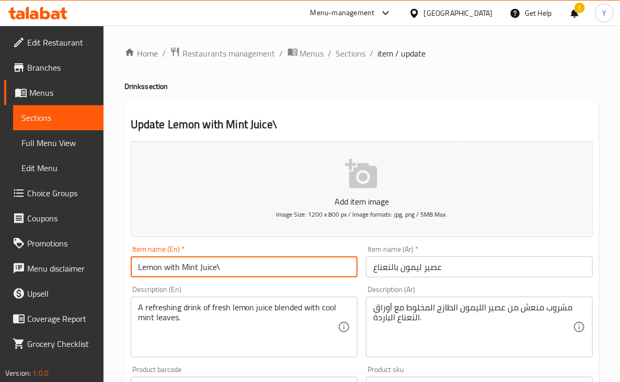
type input "Lemon with Mint Juice"
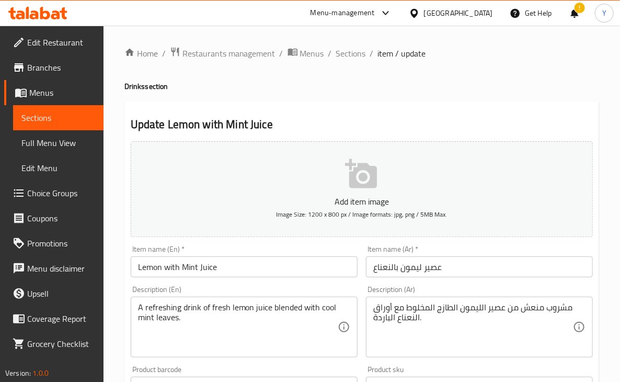
click at [617, 355] on div "Home / Restaurants management / Menus / Sections / item / update Drinks section…" at bounding box center [362, 382] width 517 height 713
click at [357, 59] on span "Sections" at bounding box center [351, 53] width 30 height 13
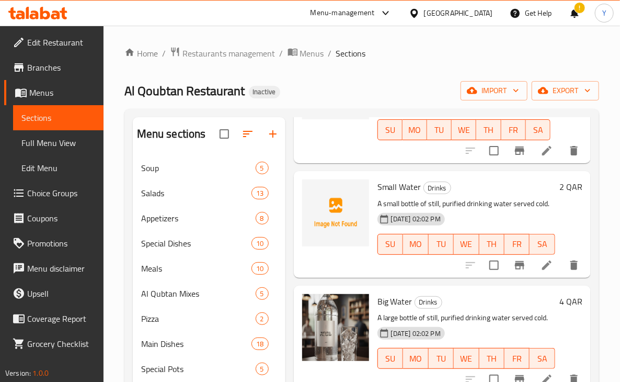
scroll to position [885, 0]
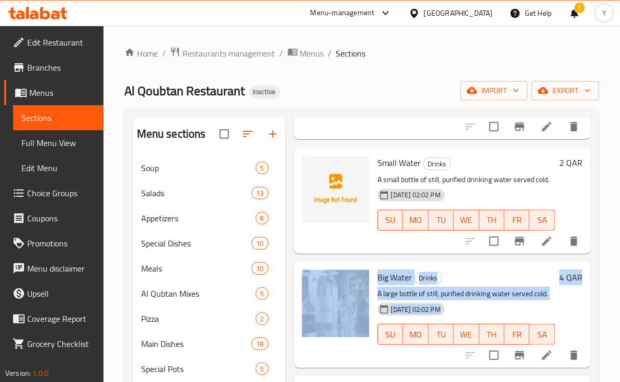
drag, startPoint x: 621, startPoint y: 241, endPoint x: 617, endPoint y: 275, distance: 34.3
click at [618, 282] on div "Home / Restaurants management / Menus / Sections Al Qoubtan Restaurant Inactive…" at bounding box center [362, 321] width 517 height 590
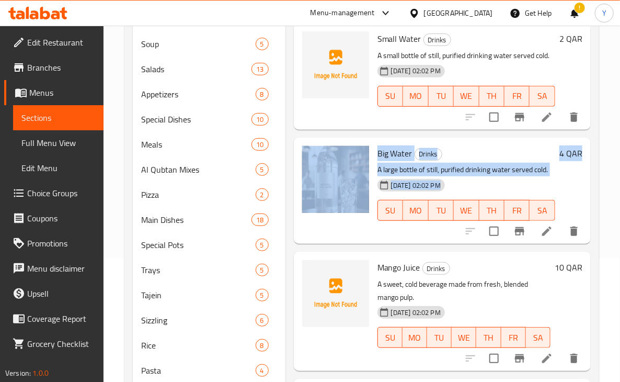
scroll to position [121, 0]
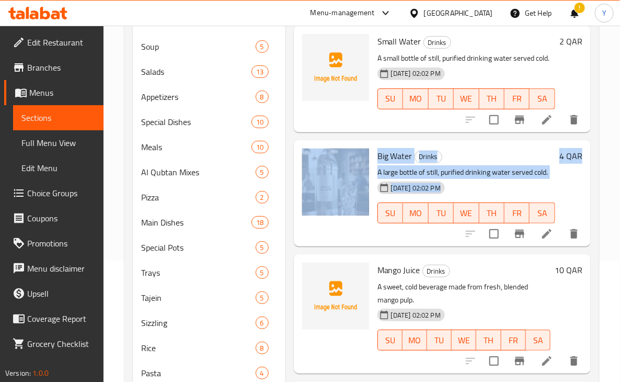
drag, startPoint x: 607, startPoint y: 239, endPoint x: 600, endPoint y: 231, distance: 10.8
click at [607, 239] on div "Home / Restaurants management / Menus / Sections Al Qoubtan Restaurant Inactive…" at bounding box center [362, 199] width 517 height 590
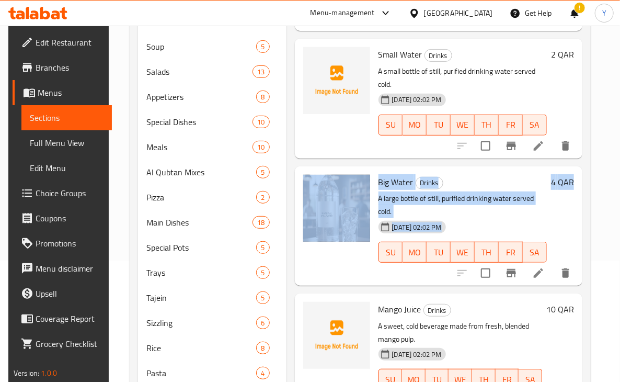
click at [591, 210] on div "Menu sections Soup 5 Salads 13 Appetizers 8 Special Dishes 10 Meals 10 Al Qubta…" at bounding box center [360, 230] width 461 height 486
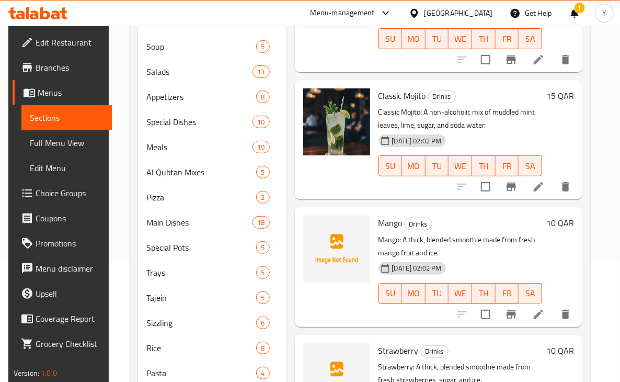
scroll to position [1355, 0]
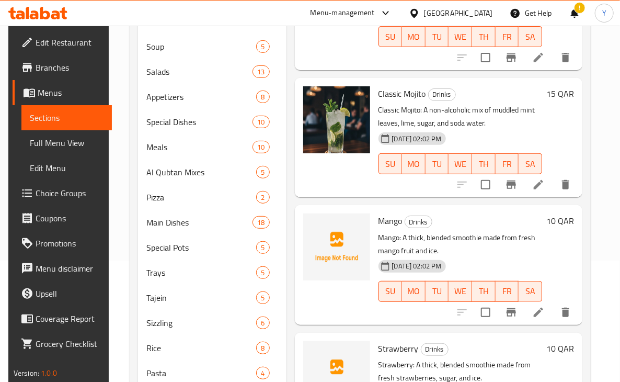
click at [534, 189] on icon at bounding box center [538, 184] width 9 height 9
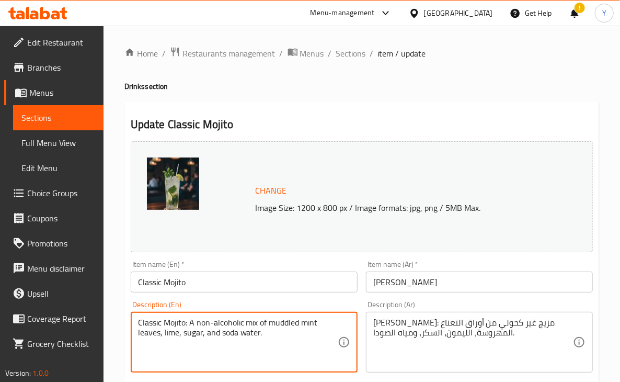
drag, startPoint x: 189, startPoint y: 324, endPoint x: 138, endPoint y: 322, distance: 50.8
type textarea "A non-alcoholic mix of muddled mint leaves, lime, sugar, and soda water."
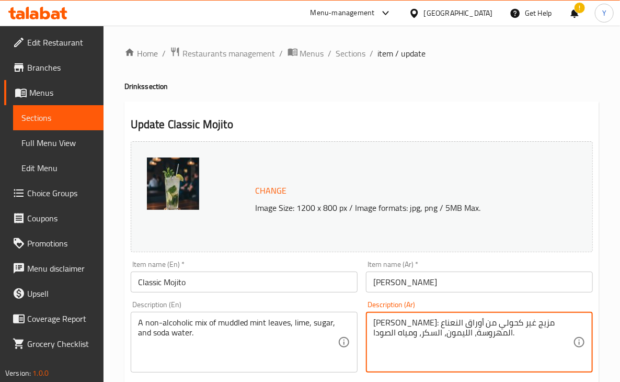
drag, startPoint x: 489, startPoint y: 323, endPoint x: 552, endPoint y: 324, distance: 63.3
type textarea "مزيج غير كحولي من أوراق النعناع المهروسة، الليمون، السكر، ومياه الصودا."
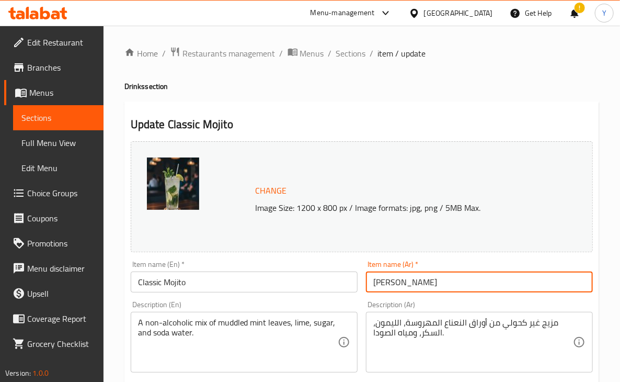
click at [508, 279] on input "[PERSON_NAME]" at bounding box center [479, 281] width 227 height 21
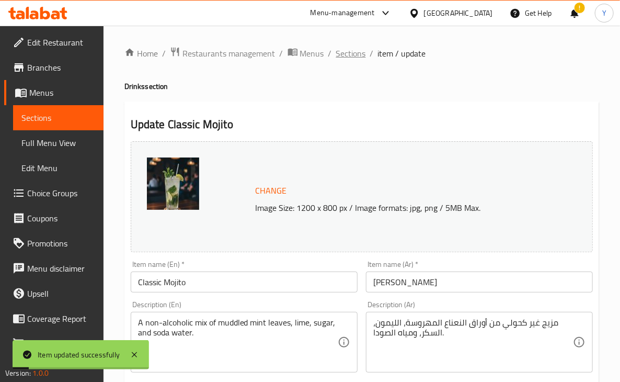
click at [354, 58] on span "Sections" at bounding box center [351, 53] width 30 height 13
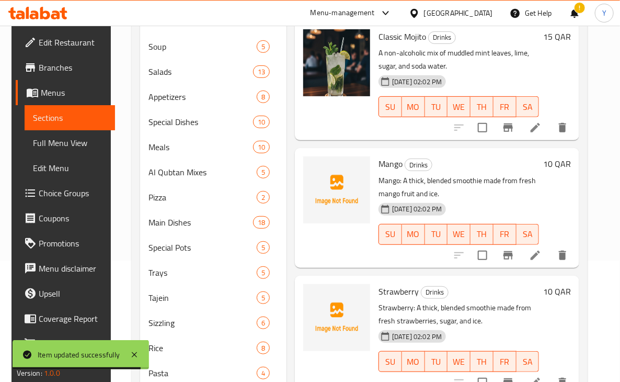
scroll to position [1419, 0]
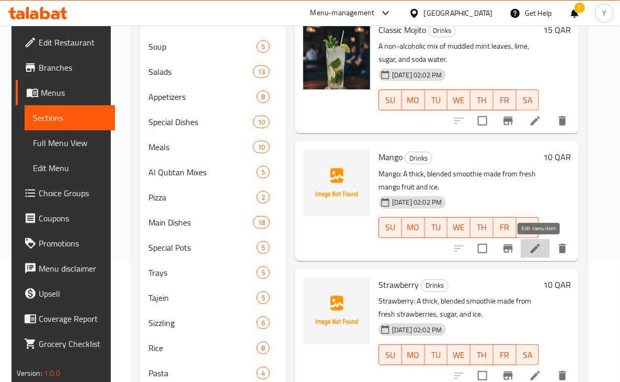
click at [536, 249] on icon at bounding box center [535, 248] width 13 height 13
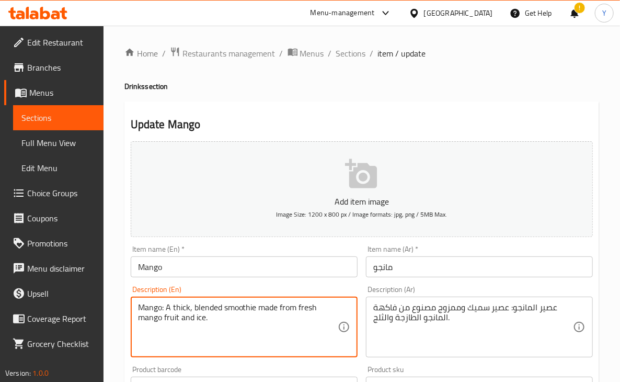
drag, startPoint x: 163, startPoint y: 306, endPoint x: 134, endPoint y: 307, distance: 29.3
drag, startPoint x: 142, startPoint y: 308, endPoint x: 137, endPoint y: 307, distance: 5.3
click at [135, 308] on div ": A thick, blended smoothie made from fresh mango fruit and ice. Description (E…" at bounding box center [244, 327] width 227 height 61
type textarea "A thick, blended smoothie made from fresh mango fruit and ice."
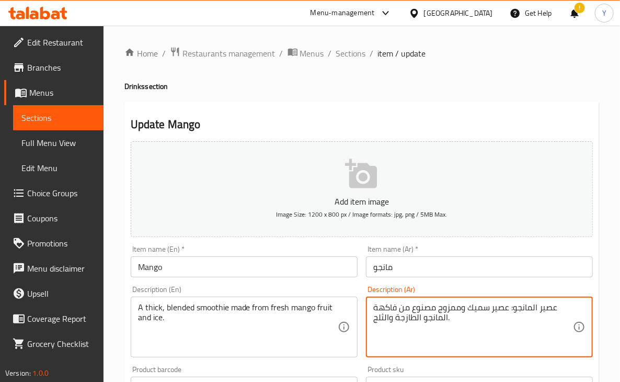
drag, startPoint x: 511, startPoint y: 308, endPoint x: 557, endPoint y: 308, distance: 46.0
click at [551, 307] on textarea "عصير سميك وممزوج مصنوع من فاكهة المانجو الطازجة والثلج." at bounding box center [473, 327] width 200 height 50
click at [554, 308] on textarea "عصير سميك وممزوج مصنوع من فاكهة المانجو الطازجة والثلج." at bounding box center [473, 327] width 200 height 50
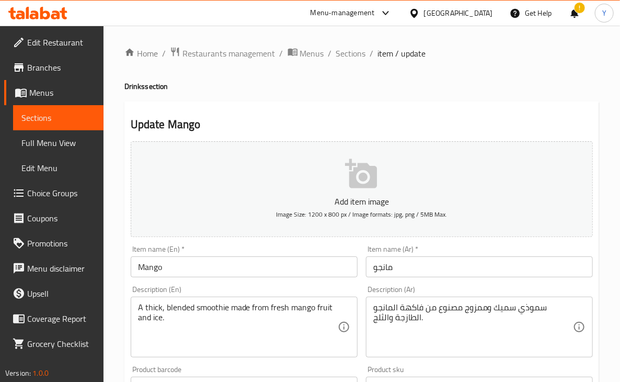
click at [146, 264] on input "Mango" at bounding box center [244, 266] width 227 height 21
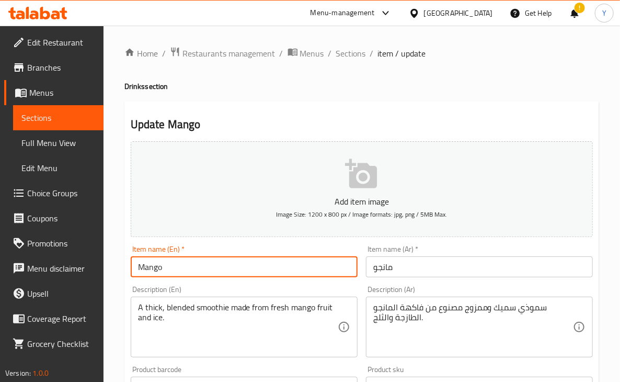
click at [145, 263] on input "Mango" at bounding box center [244, 266] width 227 height 21
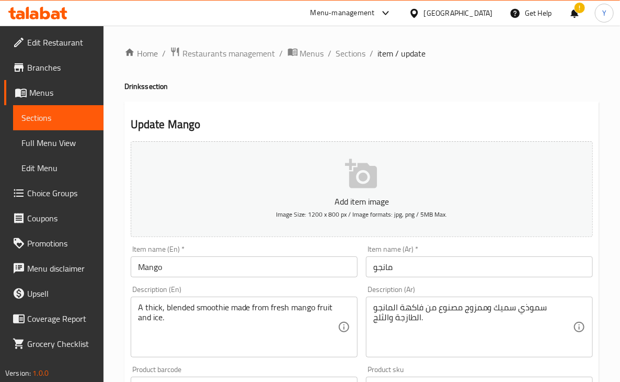
drag, startPoint x: 293, startPoint y: 264, endPoint x: 455, endPoint y: 281, distance: 163.0
click at [293, 264] on input "Mango" at bounding box center [244, 266] width 227 height 21
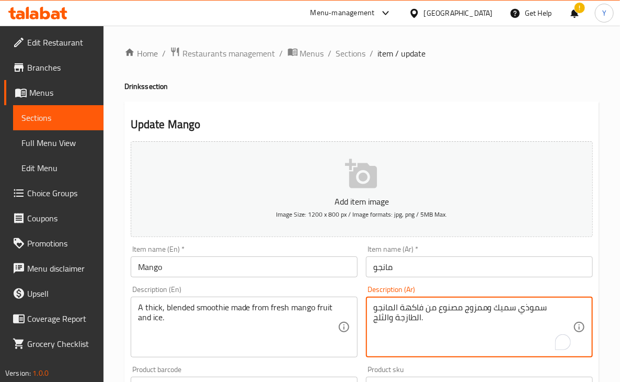
click at [503, 308] on textarea "سموذي سميك وممزوج مصنوع من فاكهة المانجو الطازجة والثلج." at bounding box center [473, 327] width 200 height 50
type textarea "سموذي كثيف وممزوج مصنوع من فاكهة المانجو الطازجة والثلج."
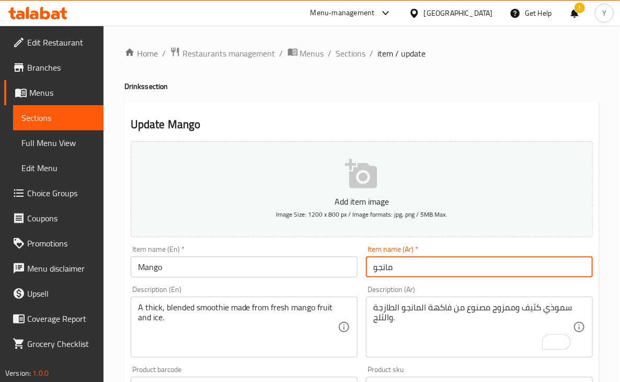
click at [470, 259] on input "مانجو" at bounding box center [479, 266] width 227 height 21
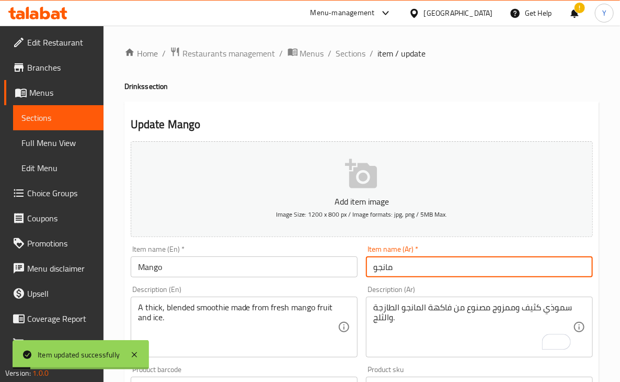
click at [360, 61] on div "Home / Restaurants management / Menus / Sections / item / update Drinks section…" at bounding box center [361, 383] width 475 height 672
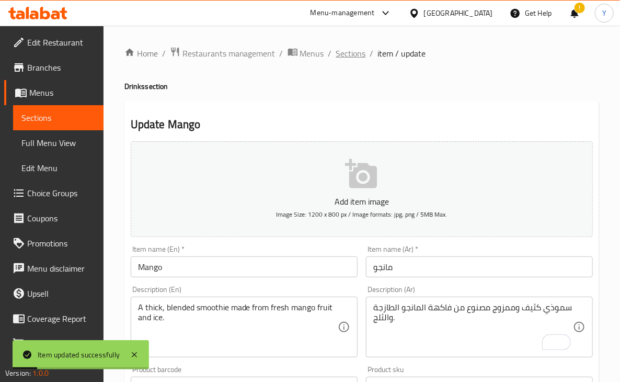
click at [358, 58] on span "Sections" at bounding box center [351, 53] width 30 height 13
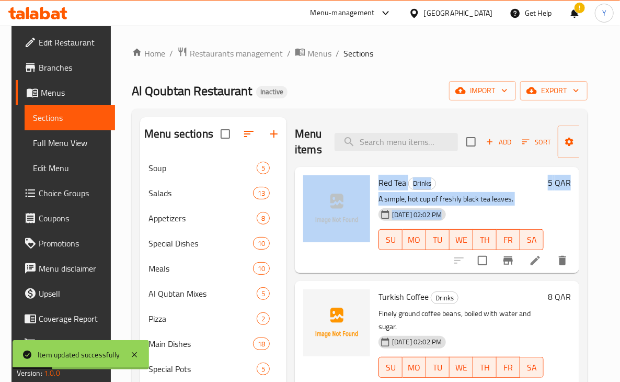
scroll to position [0, 42]
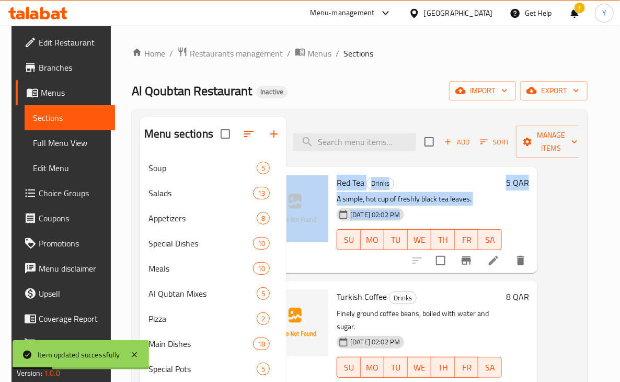
drag, startPoint x: 590, startPoint y: 178, endPoint x: 586, endPoint y: 191, distance: 13.2
click at [587, 192] on div "Menu sections Soup 5 Salads 13 Appetizers 8 Special Dishes 10 Meals 10 Al Qubta…" at bounding box center [360, 352] width 456 height 486
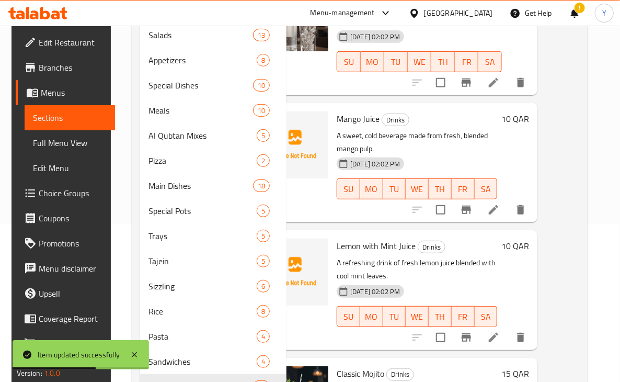
scroll to position [1048, 42]
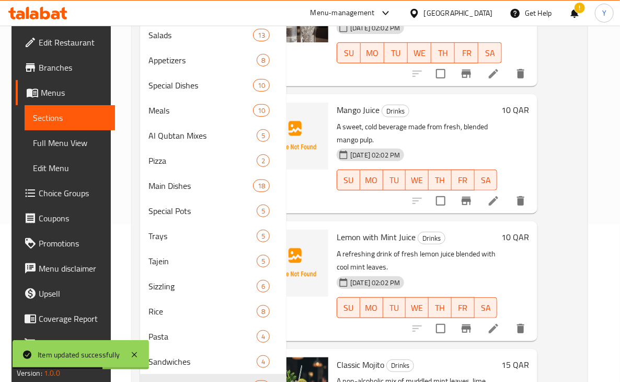
click at [452, 261] on p "A refreshing drink of fresh lemon juice blended with cool mint leaves." at bounding box center [417, 260] width 161 height 26
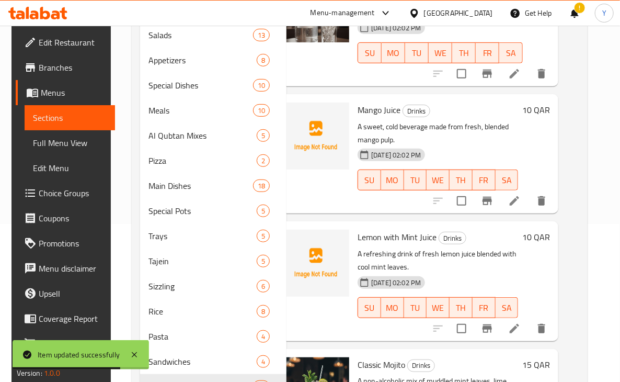
scroll to position [1048, 0]
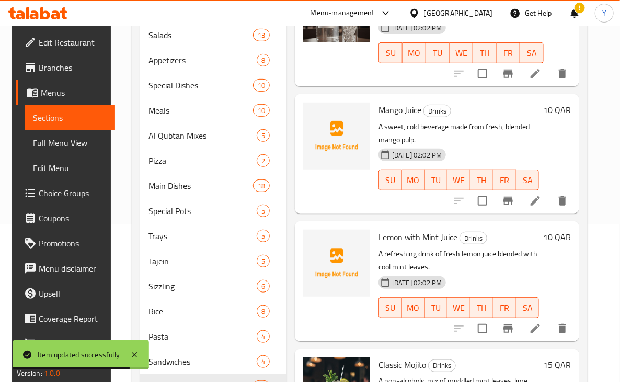
click at [452, 262] on p "A refreshing drink of fresh lemon juice blended with cool mint leaves." at bounding box center [459, 260] width 161 height 26
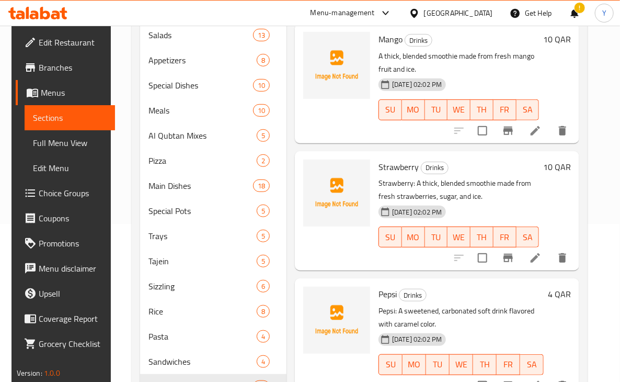
scroll to position [1500, 0]
click at [533, 258] on icon at bounding box center [535, 258] width 13 height 13
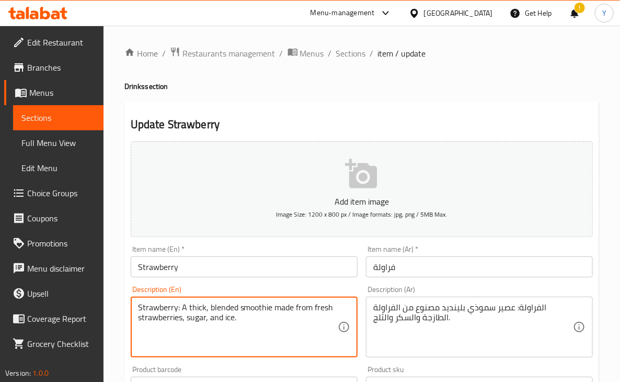
drag, startPoint x: 179, startPoint y: 305, endPoint x: 137, endPoint y: 300, distance: 42.2
type textarea "A thick, blended smoothie made from fresh strawberries, sugar, and ice."
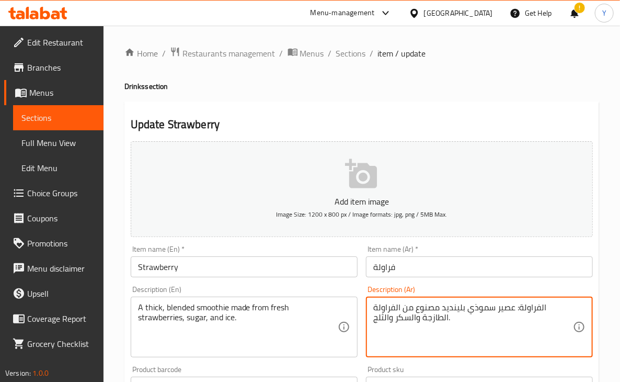
drag, startPoint x: 544, startPoint y: 308, endPoint x: 573, endPoint y: 308, distance: 28.8
click at [560, 308] on textarea "عصير سموذي بلينديد مصنوع من الفراولة الطازجة والسكر والثلج." at bounding box center [473, 327] width 200 height 50
click at [529, 308] on textarea "سموذي بلينديد مصنوع من الفراولة الطازجة والسكر والثلج." at bounding box center [473, 327] width 200 height 50
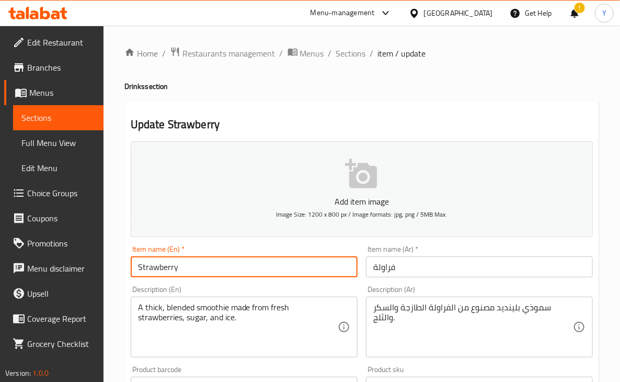
click at [158, 270] on input "Strawberry" at bounding box center [244, 266] width 227 height 21
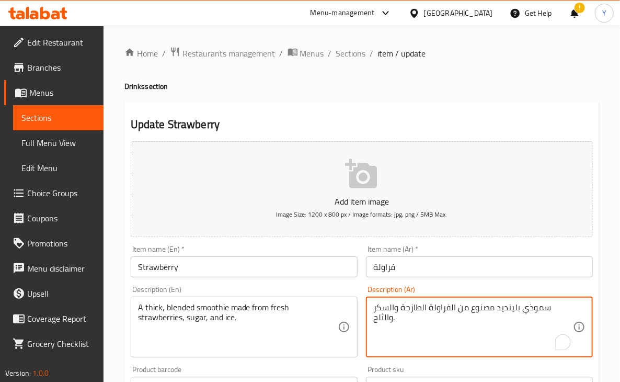
click at [533, 305] on textarea "سموذي بلينديد مصنوع من الفراولة الطازجة والسكر والثلج." at bounding box center [473, 327] width 200 height 50
click at [530, 304] on textarea "سموذي كسق ممزوج مصنوع من الفراولة الطازجة والسكر والثلج." at bounding box center [473, 327] width 200 height 50
drag, startPoint x: 533, startPoint y: 308, endPoint x: 523, endPoint y: 306, distance: 10.6
click at [523, 306] on textarea "سموذي كسق ممزوج مصنوع من الفراولة الطازجة والسكر والثلج." at bounding box center [473, 327] width 200 height 50
type textarea "سموذي كثيف ممزوج مصنوع من الفراولة الطازجة والسكر والثلج."
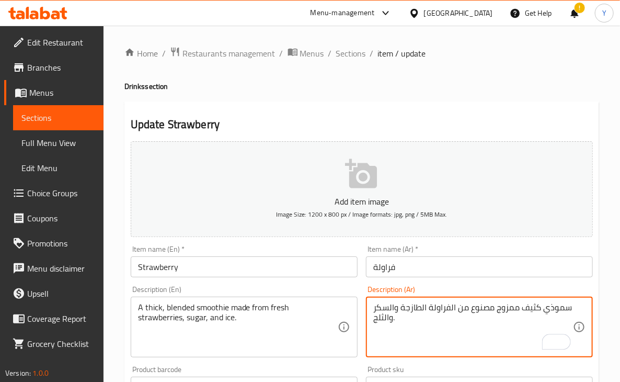
click at [484, 268] on input "فراولة" at bounding box center [479, 266] width 227 height 21
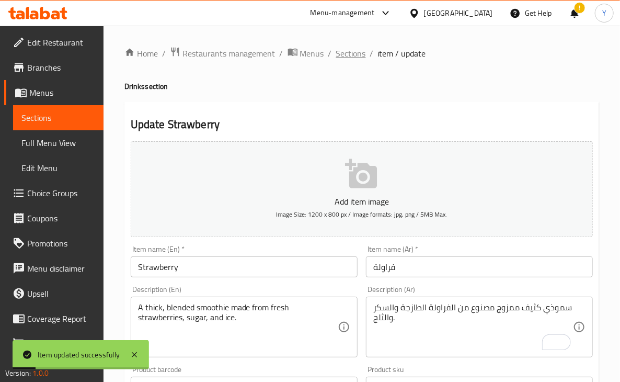
click at [349, 53] on span "Sections" at bounding box center [351, 53] width 30 height 13
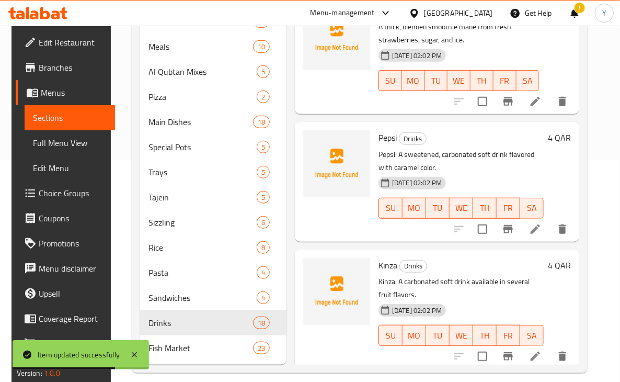
scroll to position [1621, 0]
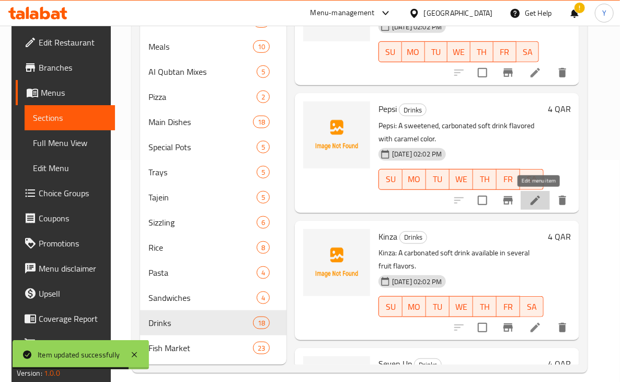
click at [537, 197] on icon at bounding box center [535, 200] width 13 height 13
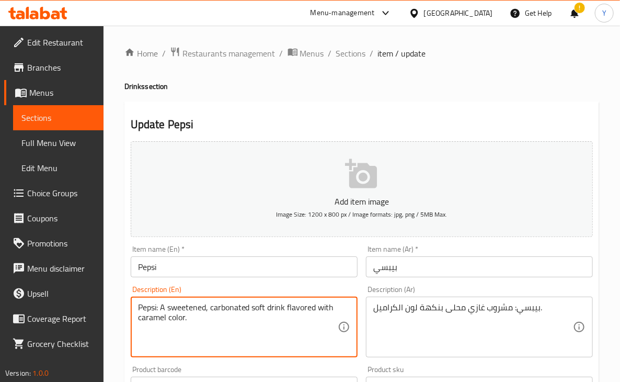
drag, startPoint x: 160, startPoint y: 307, endPoint x: 140, endPoint y: 304, distance: 19.6
click at [140, 304] on textarea "Pepsi: A sweetened, carbonated soft drink flavored with caramel color." at bounding box center [238, 327] width 200 height 50
type textarea "A sweetened, carbonated soft drink flavored with caramel color."
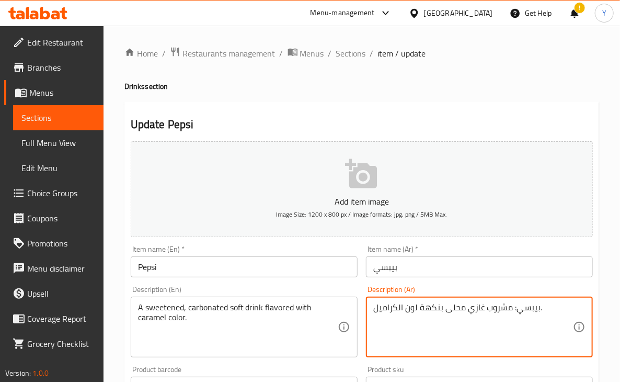
drag, startPoint x: 514, startPoint y: 310, endPoint x: 538, endPoint y: 312, distance: 24.1
click at [513, 272] on input "بيبسي" at bounding box center [479, 266] width 227 height 21
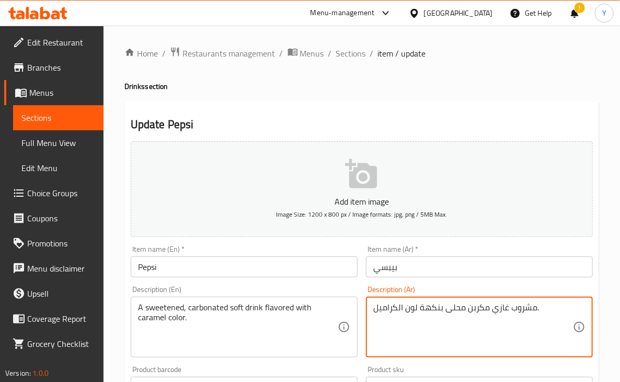
type textarea "مشروب غازي مكربن محلى بنكهة لون الكراميل."
click at [410, 268] on input "بيبسي" at bounding box center [479, 266] width 227 height 21
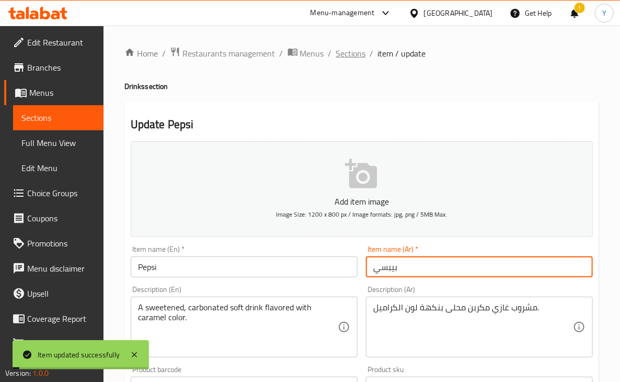
click at [336, 51] on span "Sections" at bounding box center [351, 53] width 30 height 13
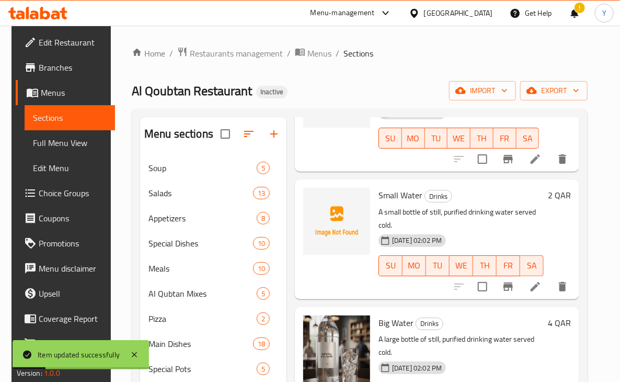
scroll to position [877, 0]
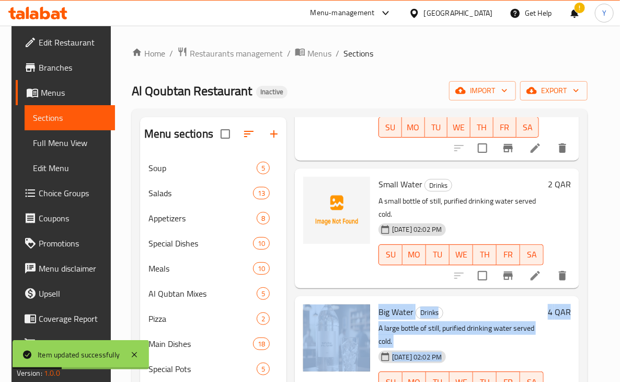
drag, startPoint x: 619, startPoint y: 212, endPoint x: 623, endPoint y: 295, distance: 83.8
click at [620, 297] on html "Item updated successfully ​ Menu-management Qatar Get Help ! Y Edit Restaurant …" at bounding box center [310, 191] width 620 height 382
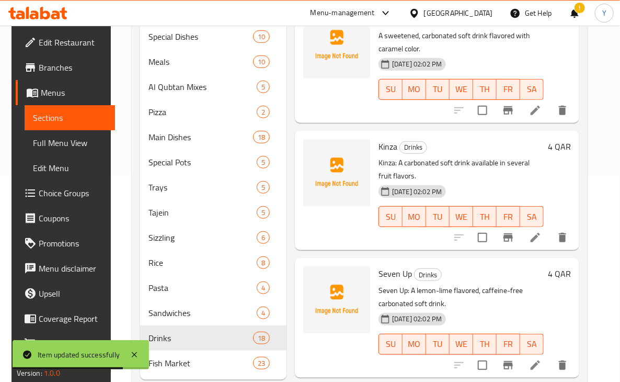
scroll to position [1724, 0]
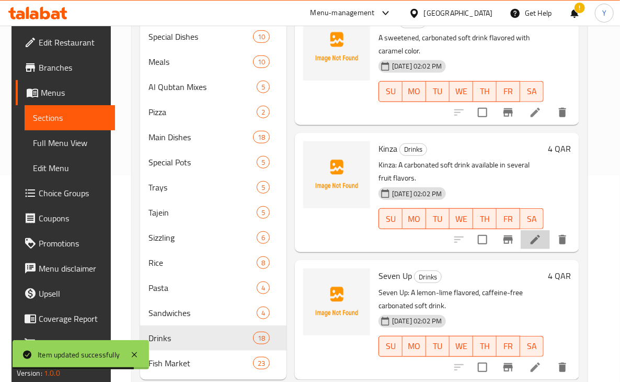
click at [536, 247] on li at bounding box center [535, 239] width 29 height 19
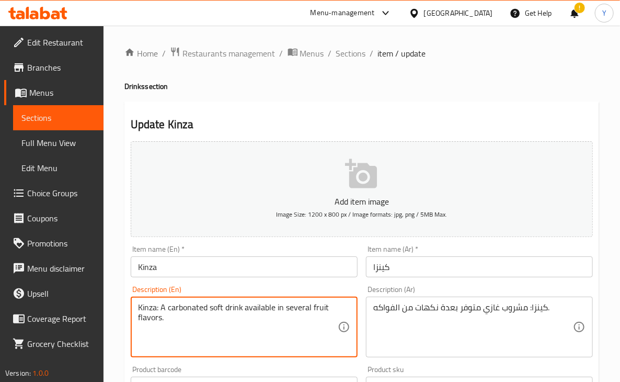
click at [243, 312] on textarea "Kinza: A carbonated soft drink available in several fruit flavors." at bounding box center [238, 327] width 200 height 50
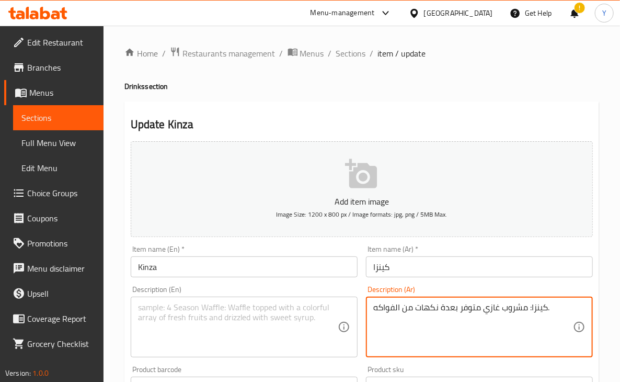
click at [525, 306] on textarea "كينزا: مشروب غازي متوفر بعدة نكهات من الفواكه." at bounding box center [473, 327] width 200 height 50
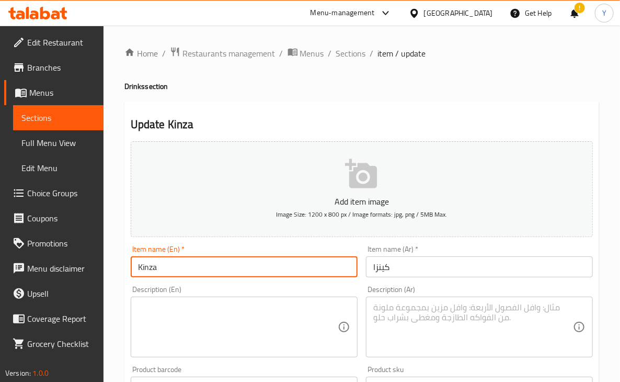
click at [284, 267] on input "Kinza" at bounding box center [244, 266] width 227 height 21
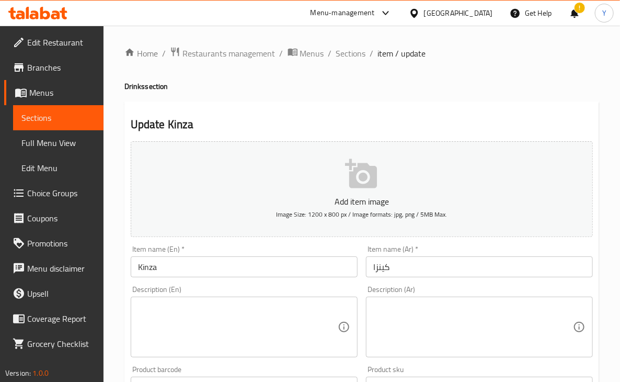
click at [192, 266] on input "Kinza" at bounding box center [244, 266] width 227 height 21
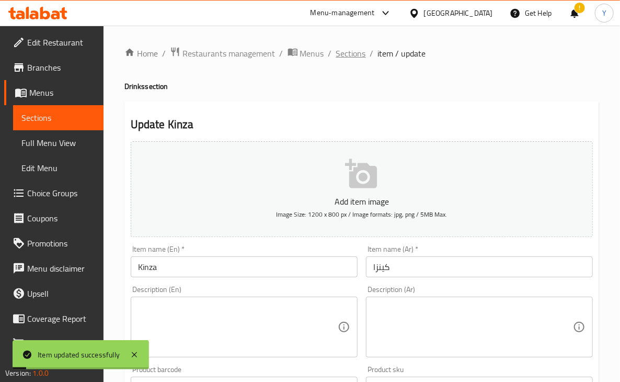
click at [352, 55] on span "Sections" at bounding box center [351, 53] width 30 height 13
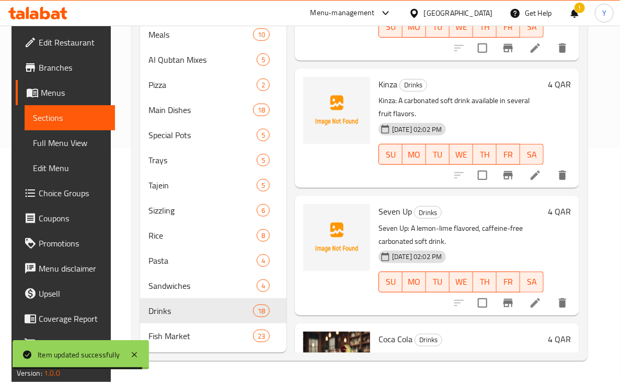
scroll to position [1768, 0]
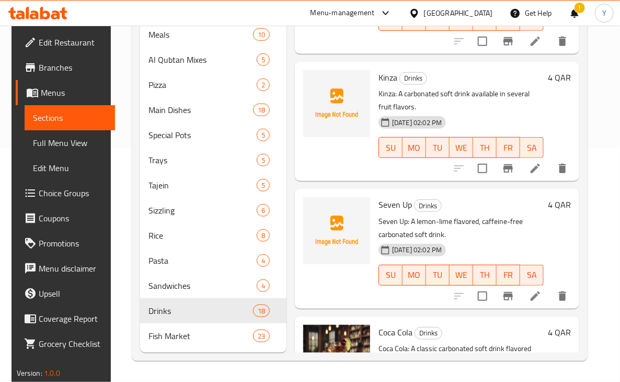
click at [531, 167] on li at bounding box center [535, 168] width 29 height 19
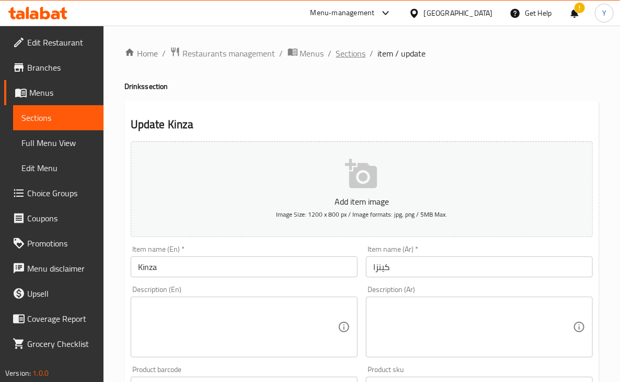
click at [361, 55] on span "Sections" at bounding box center [351, 53] width 30 height 13
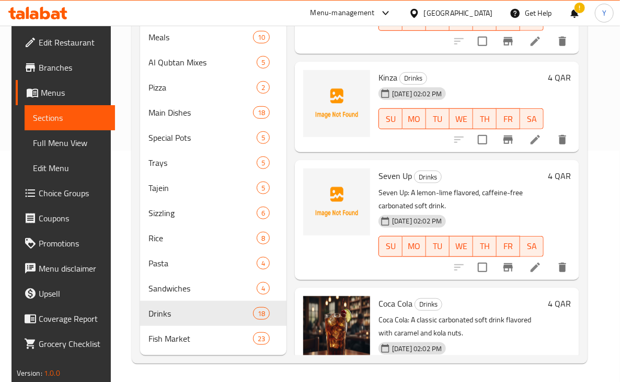
scroll to position [1776, 0]
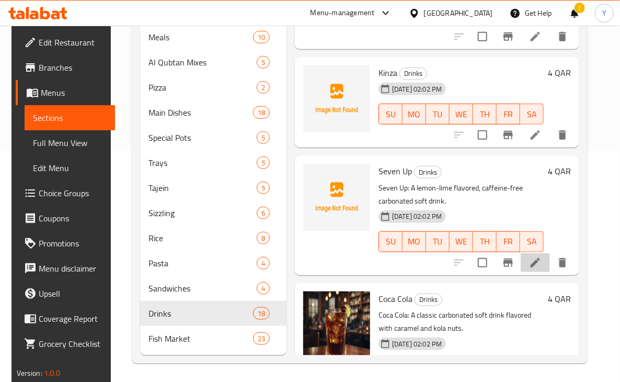
click at [542, 260] on icon at bounding box center [535, 262] width 13 height 13
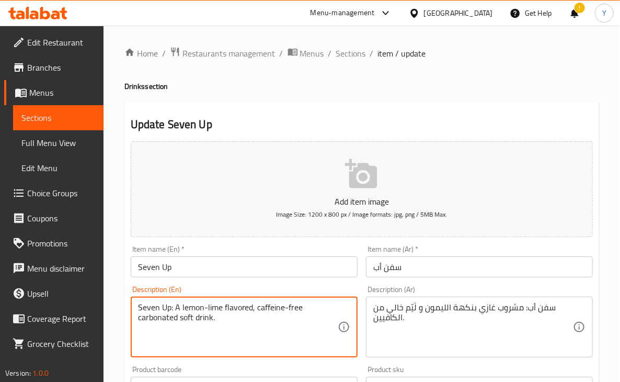
click at [214, 312] on textarea "Seven Up: A lemon-lime flavored, caffeine-free carbonated soft drink." at bounding box center [238, 327] width 200 height 50
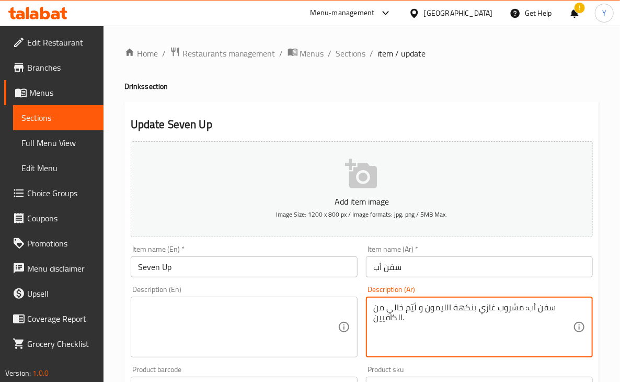
click at [408, 306] on textarea "سفن أب: مشروب غازي بنكهة الليمون و لَيّم خالي من الكافيين." at bounding box center [473, 327] width 200 height 50
click at [264, 322] on textarea at bounding box center [238, 327] width 200 height 50
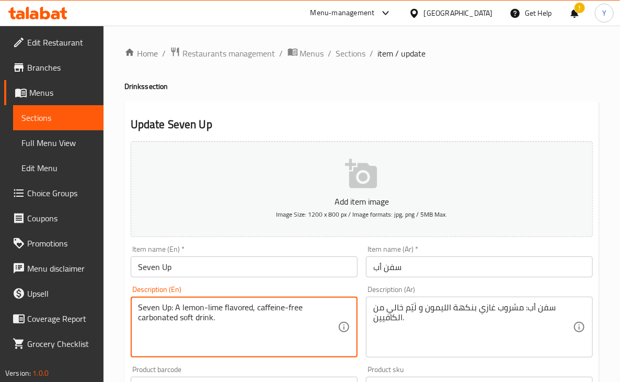
click at [164, 311] on textarea "Seven Up: A lemon-lime flavored, caffeine-free carbonated soft drink." at bounding box center [238, 327] width 200 height 50
drag, startPoint x: 172, startPoint y: 308, endPoint x: 120, endPoint y: 302, distance: 52.6
click at [120, 302] on div "Home / Restaurants management / Menus / Sections / item / update Drinks section…" at bounding box center [362, 382] width 517 height 713
type textarea "A lemon-lime flavored, caffeine-free carbonated soft drink."
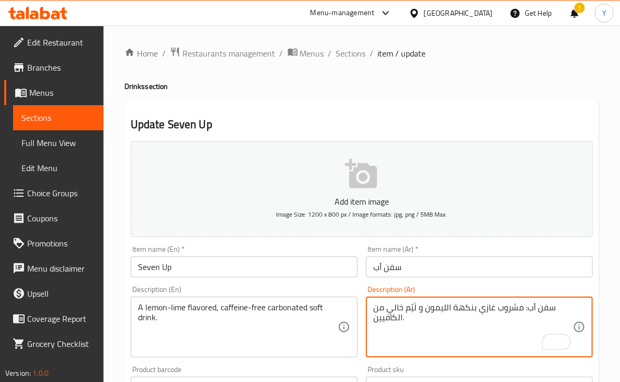
drag, startPoint x: 523, startPoint y: 306, endPoint x: 553, endPoint y: 306, distance: 30.3
click at [496, 276] on input "سفن أب" at bounding box center [479, 266] width 227 height 21
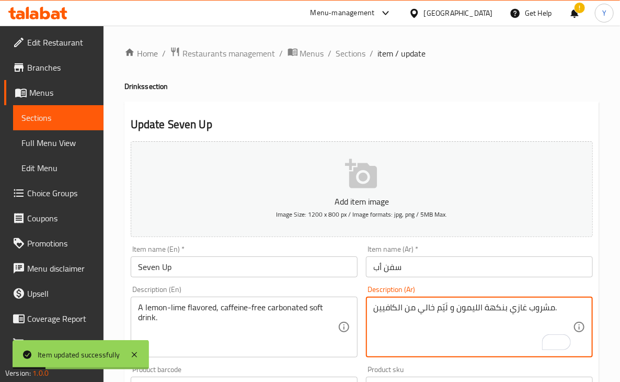
click at [443, 308] on textarea "مشروب غازي بنكهة الليمون و لَيّم خالي من الكافيين." at bounding box center [473, 327] width 200 height 50
click at [446, 264] on input "سفن أب" at bounding box center [479, 266] width 227 height 21
type textarea "مشروب غازي بنكهة الليمون والحامض خالي من الكافيين."
click at [445, 264] on input "سفن أب" at bounding box center [479, 266] width 227 height 21
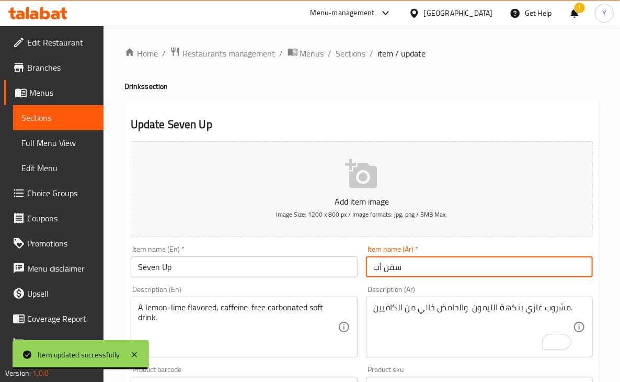
click at [351, 59] on span "Sections" at bounding box center [351, 53] width 30 height 13
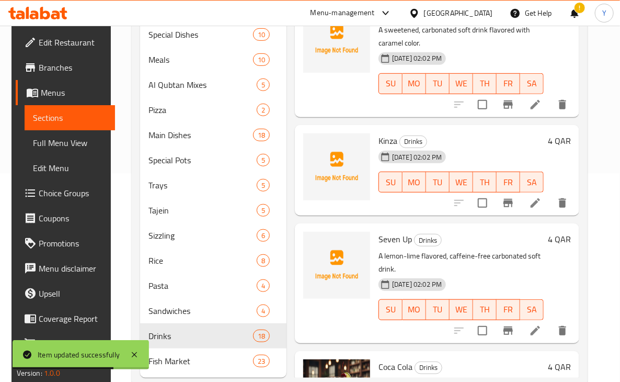
scroll to position [1830, 0]
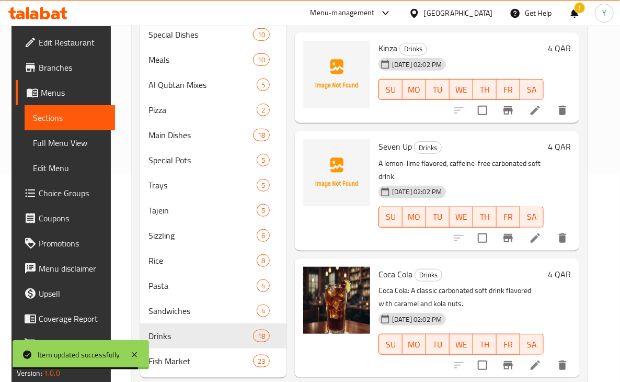
click at [531, 362] on li at bounding box center [535, 365] width 29 height 19
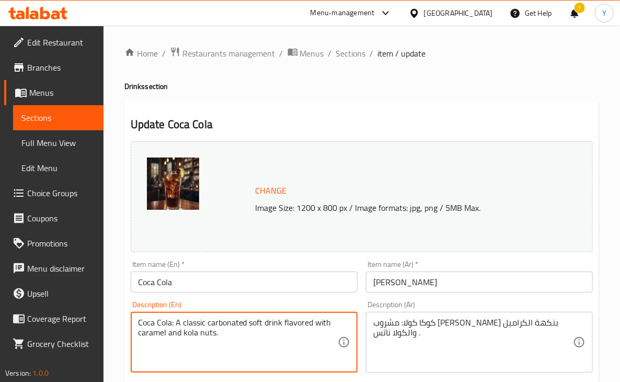
drag, startPoint x: 174, startPoint y: 320, endPoint x: 131, endPoint y: 315, distance: 43.1
type textarea "A classic carbonated soft drink flavored with caramel and kola nuts."
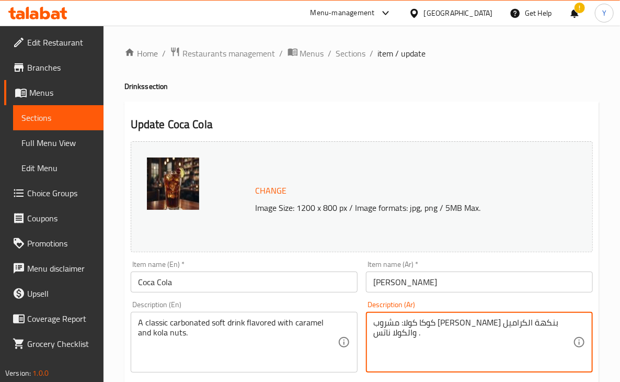
drag, startPoint x: 530, startPoint y: 325, endPoint x: 564, endPoint y: 325, distance: 34.0
click at [552, 321] on textarea "كمشروب غازي كلاسيك بنكهة الكراميل والكولا ناتس ." at bounding box center [473, 342] width 200 height 50
click at [502, 324] on textarea "مشروب غازي كلاسيك بنكهة الكراميل والكولا ناتس ." at bounding box center [473, 342] width 200 height 50
type textarea "مشروب غازي مكربن كلاسيك بنكهة الكراميل والكولا ناتس ."
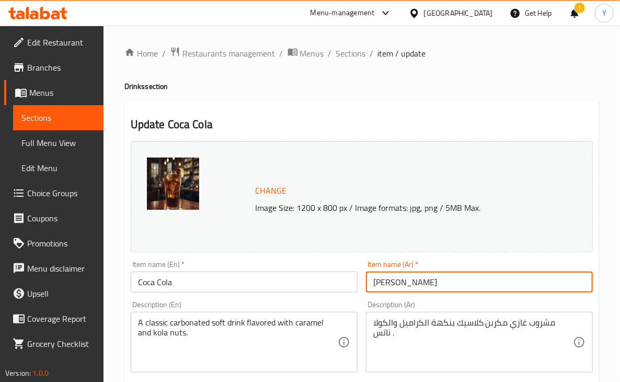
click at [473, 282] on input "[PERSON_NAME]" at bounding box center [479, 281] width 227 height 21
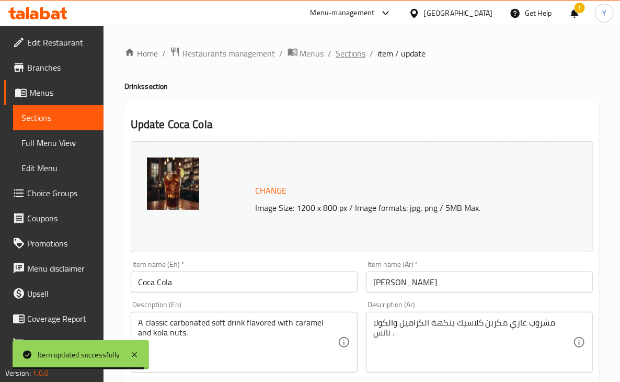
click at [347, 55] on span "Sections" at bounding box center [351, 53] width 30 height 13
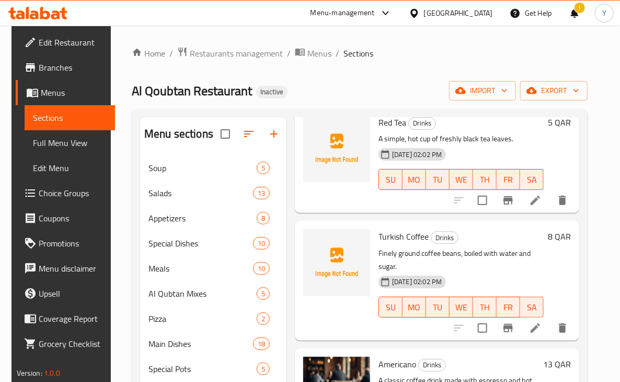
scroll to position [104, 0]
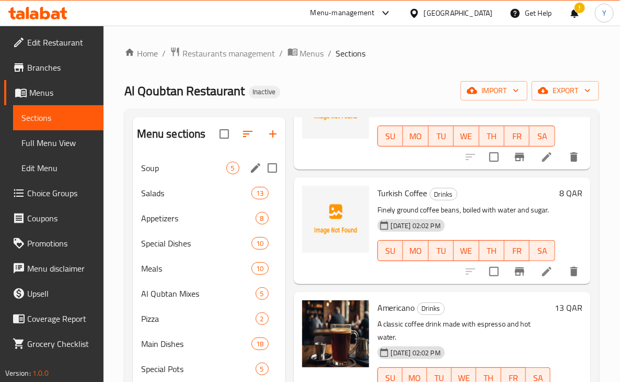
click at [177, 176] on div "Soup 5" at bounding box center [209, 167] width 153 height 25
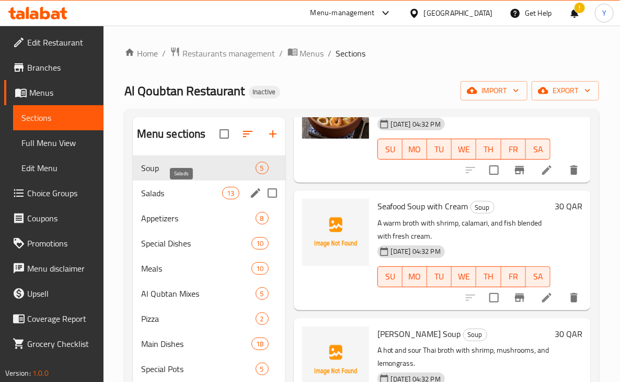
click at [185, 191] on span "Salads" at bounding box center [182, 193] width 82 height 13
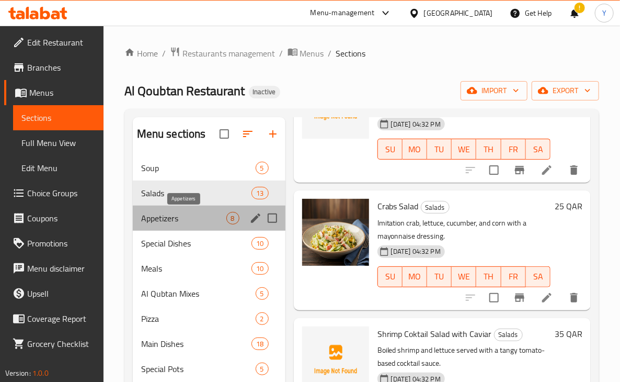
click at [186, 212] on span "Appetizers" at bounding box center [183, 218] width 85 height 13
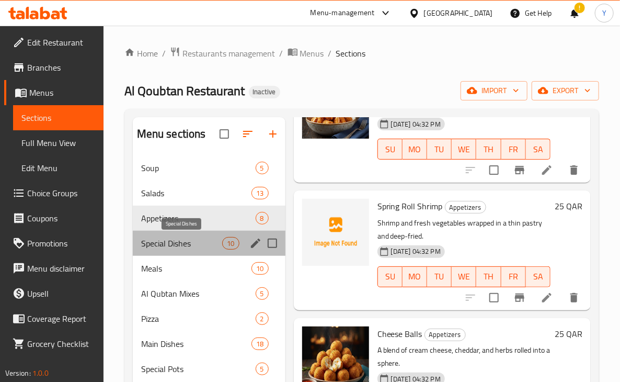
click at [185, 237] on span "Special Dishes" at bounding box center [182, 243] width 82 height 13
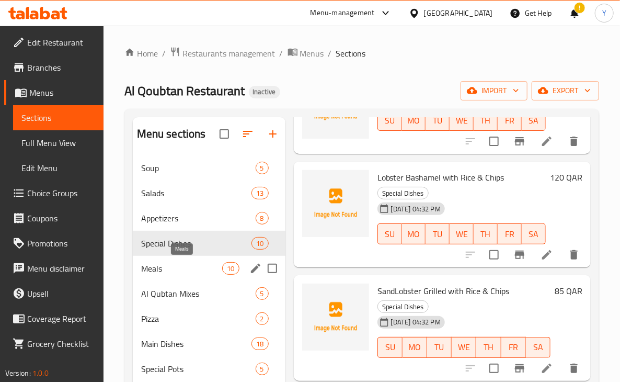
click at [185, 267] on span "Meals" at bounding box center [182, 268] width 82 height 13
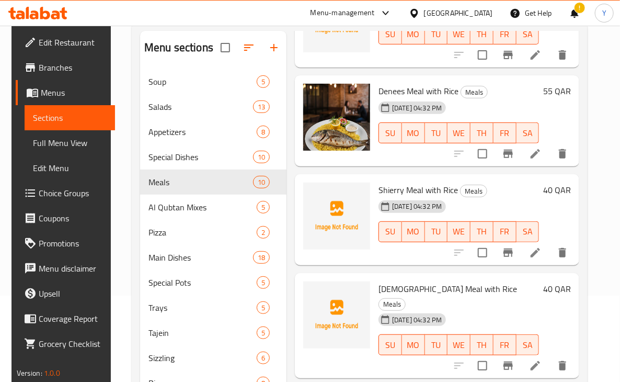
scroll to position [87, 0]
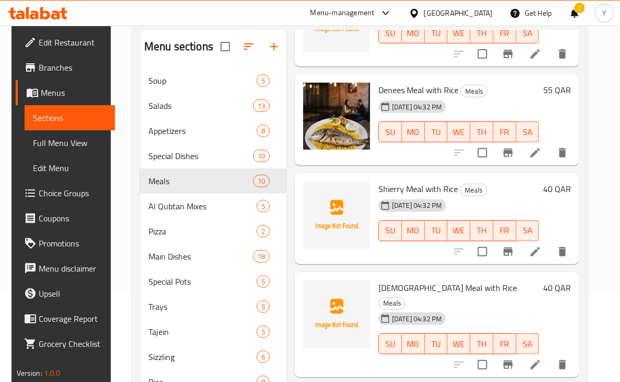
click at [579, 117] on div "Denees Meal with Rice Meals 29-09-2025 04:32 PM SU MO TU WE TH FR SA 55 QAR" at bounding box center [437, 119] width 285 height 91
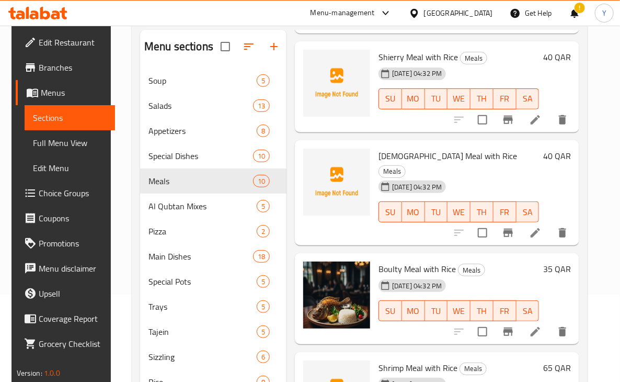
scroll to position [271, 0]
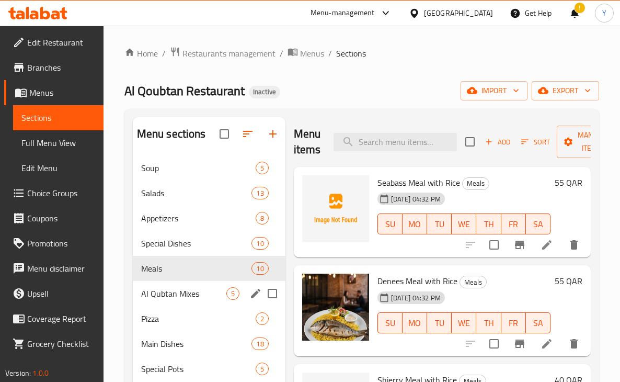
scroll to position [87, 0]
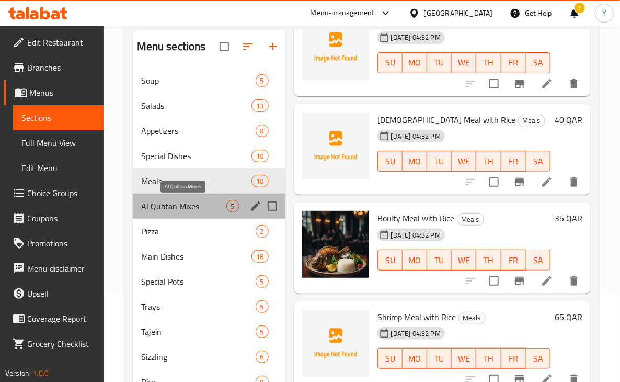
click at [200, 207] on span "Al Qubtan Mixes" at bounding box center [183, 206] width 85 height 13
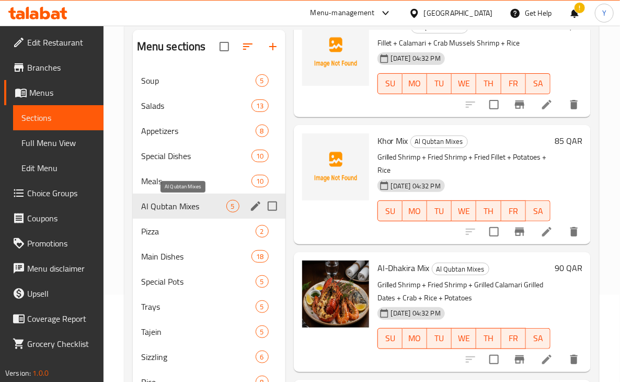
scroll to position [218, 0]
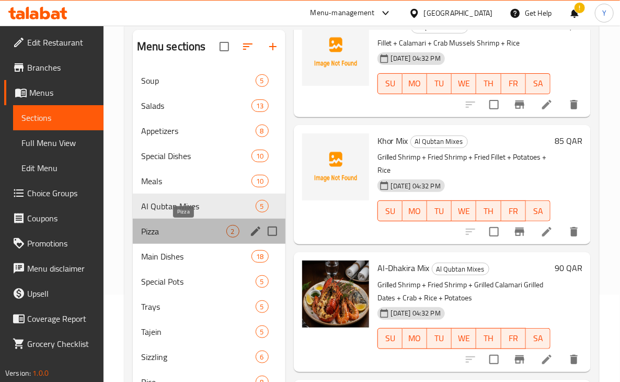
click at [197, 226] on span "Pizza" at bounding box center [183, 231] width 85 height 13
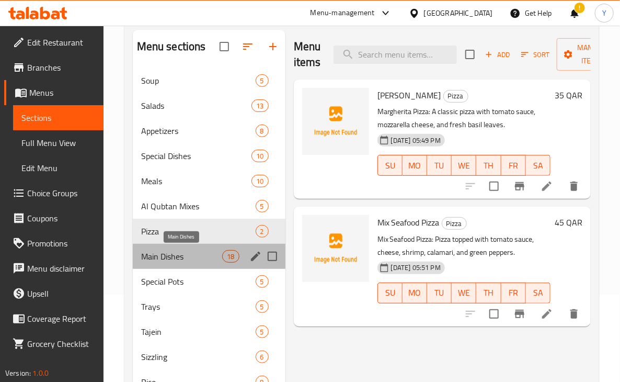
click at [196, 262] on span "Main Dishes" at bounding box center [182, 256] width 82 height 13
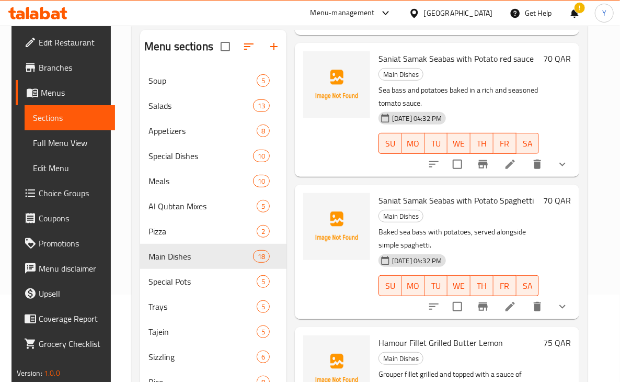
scroll to position [234, 0]
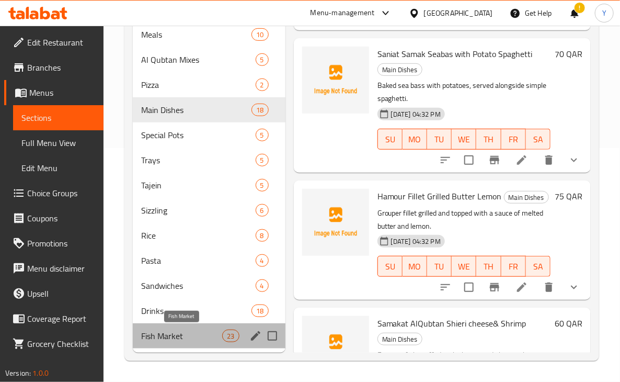
click at [203, 331] on span "Fish Market" at bounding box center [182, 335] width 82 height 13
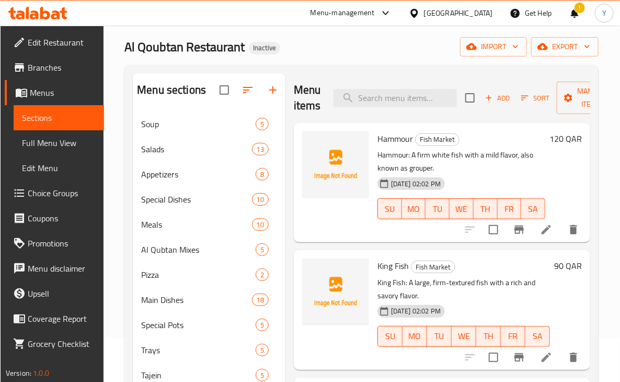
click at [401, 355] on div "29-09-2025 02:02 PM SU MO TU WE TH FR SA" at bounding box center [463, 329] width 181 height 56
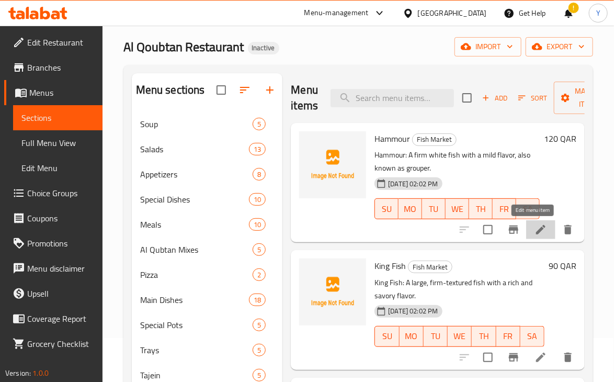
click at [534, 228] on icon at bounding box center [540, 229] width 13 height 13
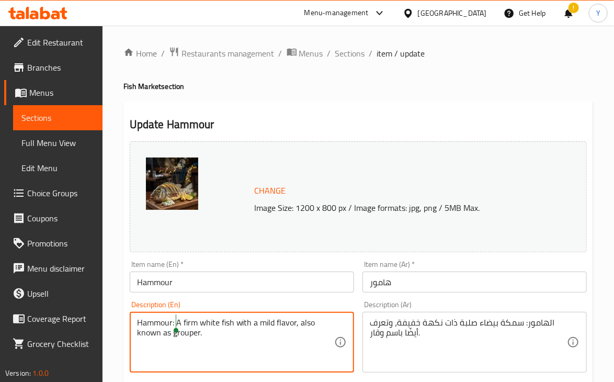
drag, startPoint x: 176, startPoint y: 324, endPoint x: 115, endPoint y: 315, distance: 61.3
type textarea "A firm white fish with a mild flavor, also known as grouper."
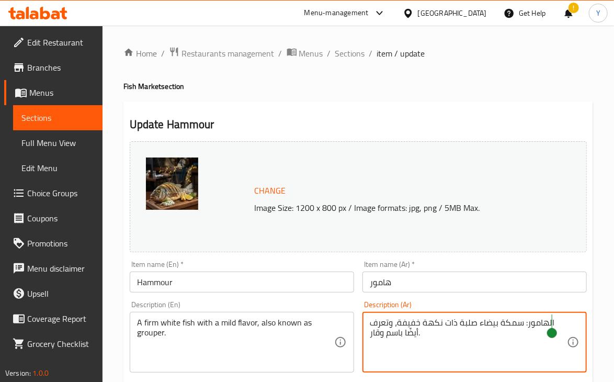
drag, startPoint x: 522, startPoint y: 322, endPoint x: 551, endPoint y: 323, distance: 28.2
type textarea "سمكة بيضاء صلبة ذات نكهة خفيفة، وتعرف أيضًا باسم وقار."
click at [495, 284] on input "هامور" at bounding box center [474, 281] width 224 height 21
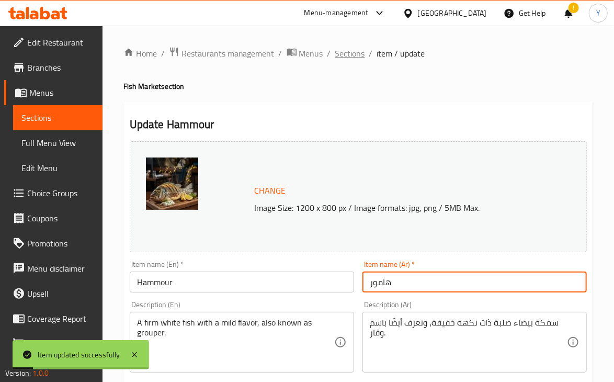
click at [350, 55] on span "Sections" at bounding box center [350, 53] width 30 height 13
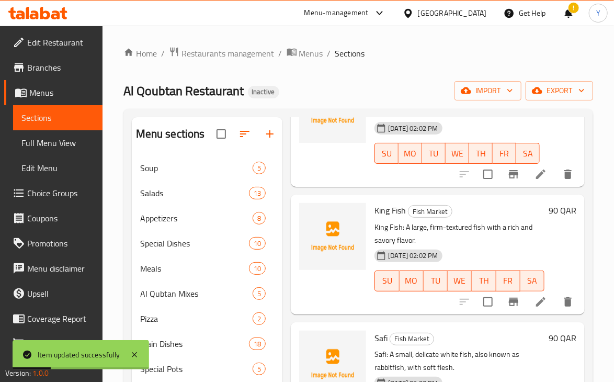
scroll to position [94, 0]
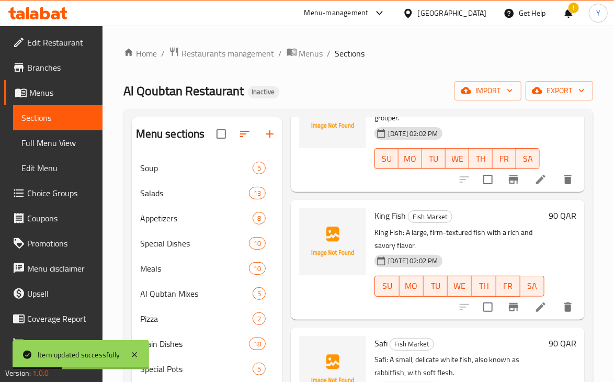
click at [534, 310] on icon at bounding box center [540, 307] width 13 height 13
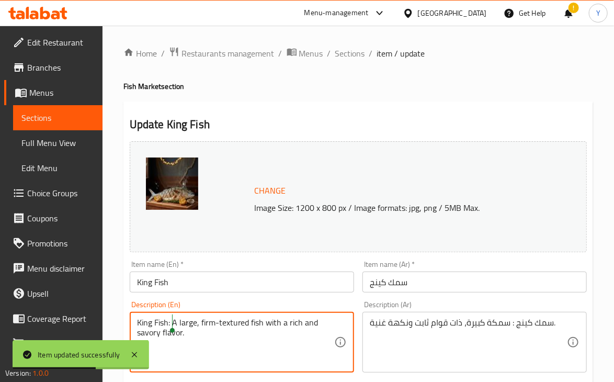
drag, startPoint x: 172, startPoint y: 322, endPoint x: 126, endPoint y: 316, distance: 46.4
type textarea "A large, firm-textured fish with a rich and savory flavor."
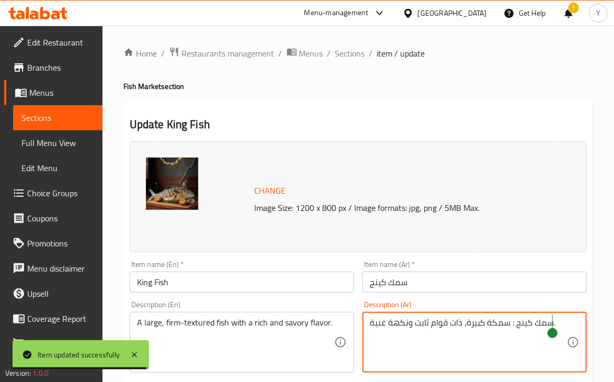
drag, startPoint x: 511, startPoint y: 321, endPoint x: 550, endPoint y: 323, distance: 39.3
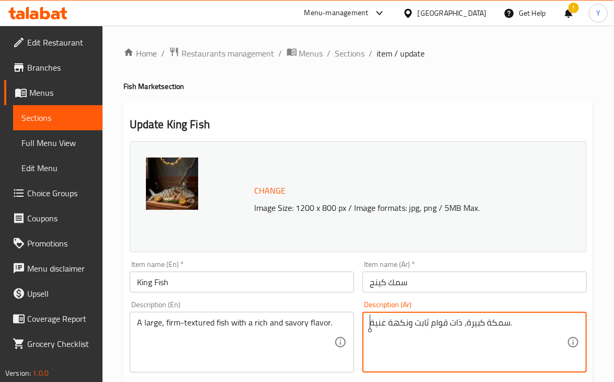
type textarea "سمكة كبيرة، ذات قوام ثابت ونكهة غنية."
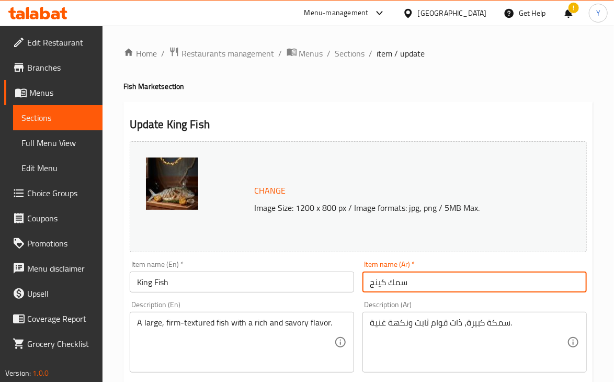
click at [485, 288] on input "سمك كينج" at bounding box center [474, 281] width 224 height 21
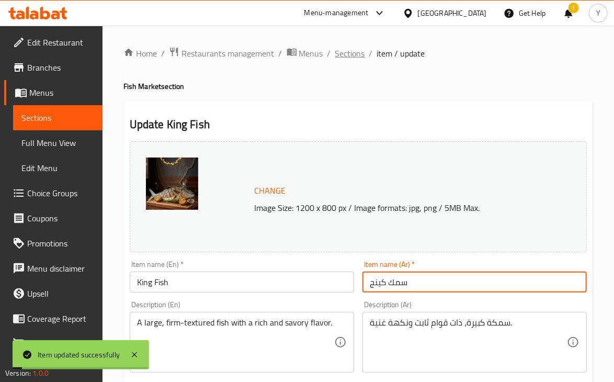
click at [355, 57] on span "Sections" at bounding box center [350, 53] width 30 height 13
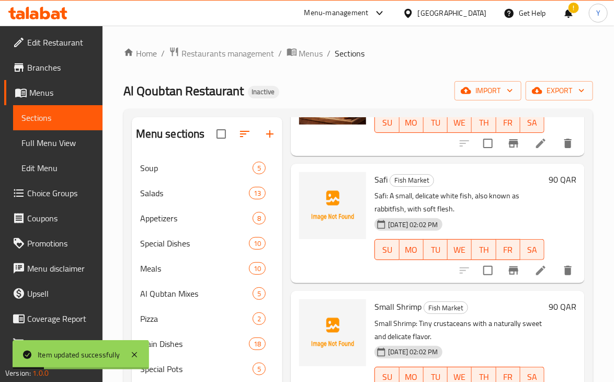
scroll to position [242, 0]
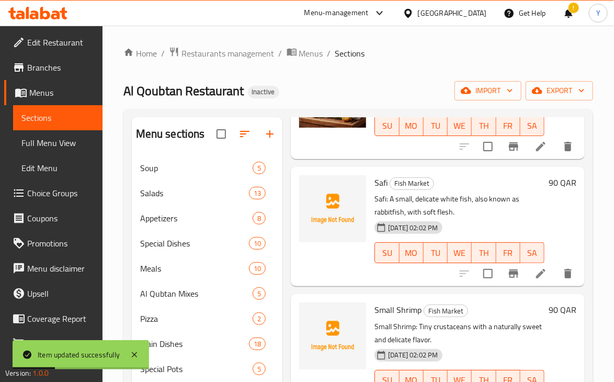
click at [534, 280] on icon at bounding box center [540, 273] width 13 height 13
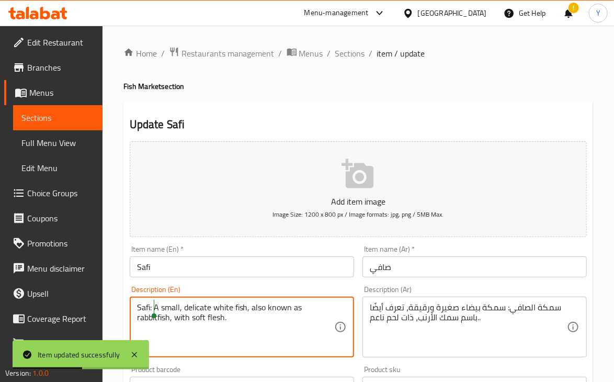
drag, startPoint x: 154, startPoint y: 306, endPoint x: 136, endPoint y: 305, distance: 17.8
type textarea "A small, delicate white fish, also known as rabbitfish, with soft flesh."
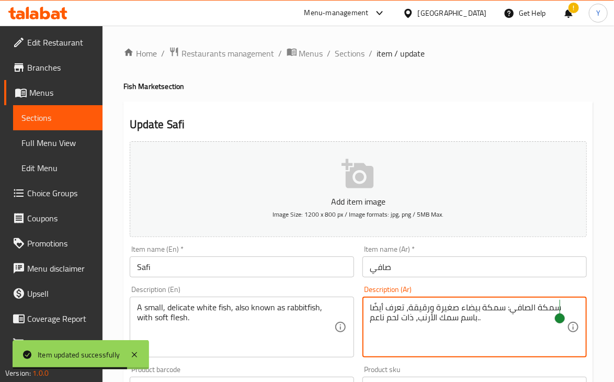
drag, startPoint x: 508, startPoint y: 309, endPoint x: 558, endPoint y: 305, distance: 50.3
type textarea "سمكة بيضاء صغيرة ورقيقة، تعرف أيضًا باسم سمك الأرنب، ذات لحم ناعم.."
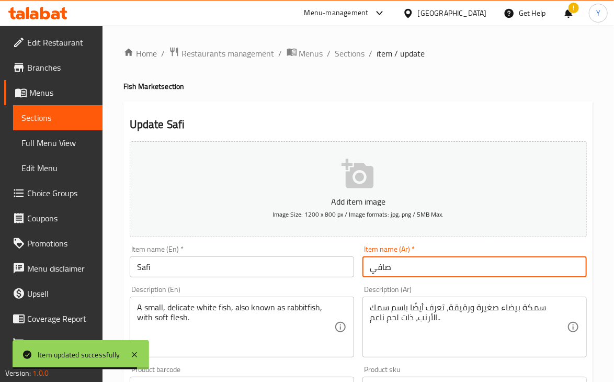
click at [499, 270] on input "صافي" at bounding box center [474, 266] width 224 height 21
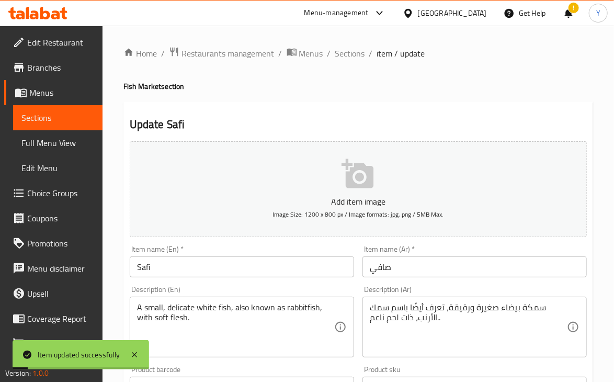
drag, startPoint x: 358, startPoint y: 58, endPoint x: 597, endPoint y: 170, distance: 264.4
click at [358, 58] on span "Sections" at bounding box center [350, 53] width 30 height 13
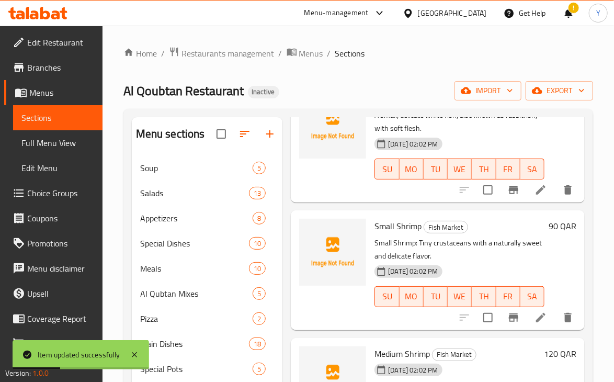
scroll to position [359, 0]
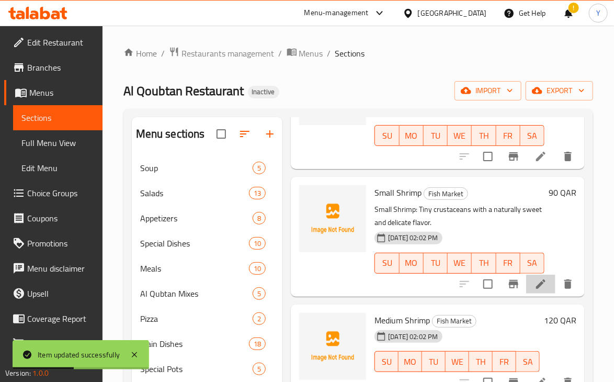
click at [531, 293] on li at bounding box center [540, 284] width 29 height 19
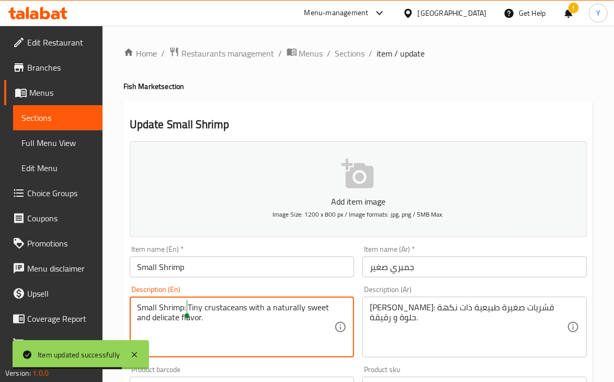
drag, startPoint x: 188, startPoint y: 304, endPoint x: 123, endPoint y: 308, distance: 64.4
type textarea "Tiny crustaceans with a naturally sweet and delicate flavor."
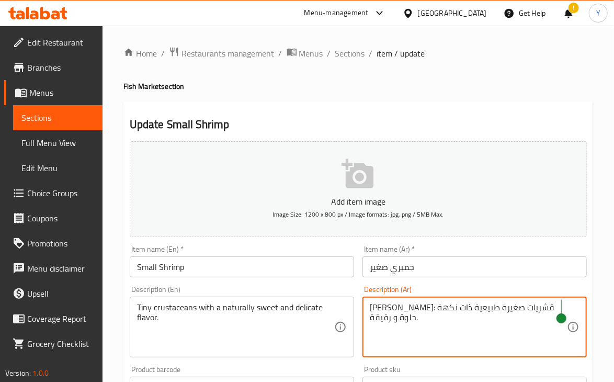
drag, startPoint x: 504, startPoint y: 306, endPoint x: 561, endPoint y: 306, distance: 56.5
type textarea "قشريات صغيرة طبيعية ذات نكهة حلوة و رقيقة."
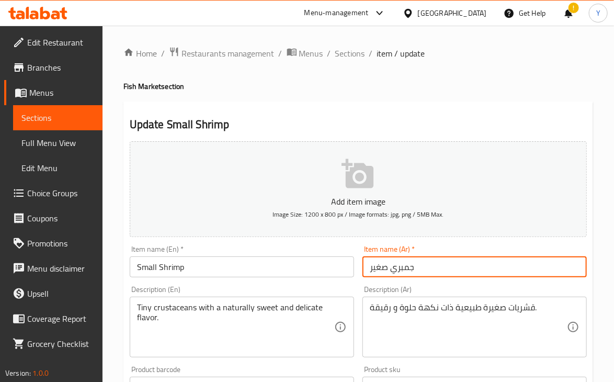
click at [498, 261] on input "جمبري صغير" at bounding box center [474, 266] width 224 height 21
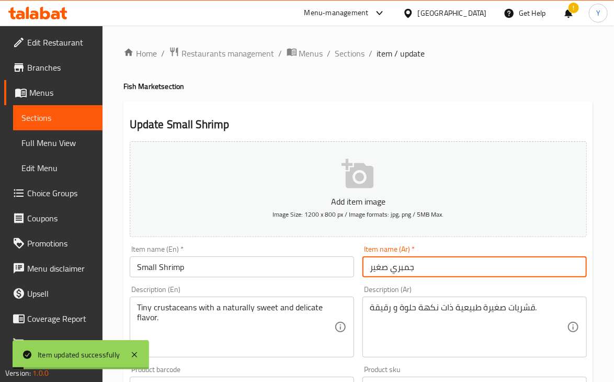
click at [356, 64] on div "Home / Restaurants management / Menus / Sections / item / update Fish Market se…" at bounding box center [358, 383] width 470 height 672
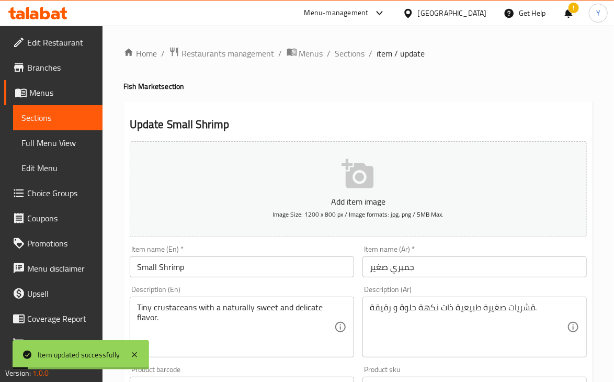
drag, startPoint x: 353, startPoint y: 58, endPoint x: 595, endPoint y: 117, distance: 249.3
click at [353, 58] on span "Sections" at bounding box center [350, 53] width 30 height 13
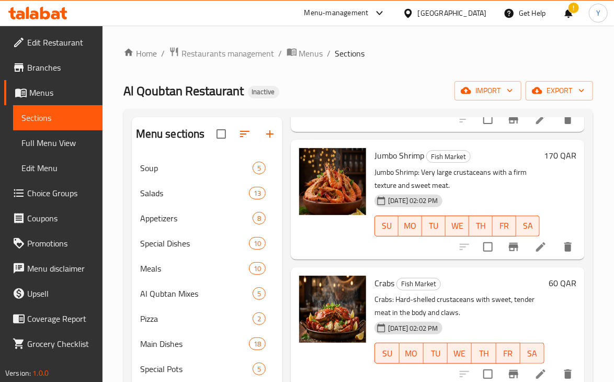
scroll to position [630, 0]
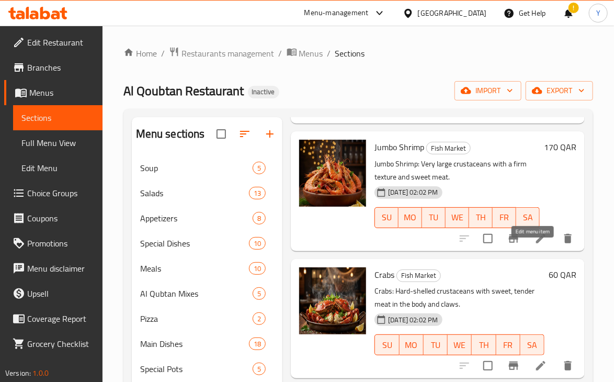
click at [534, 245] on icon at bounding box center [540, 238] width 13 height 13
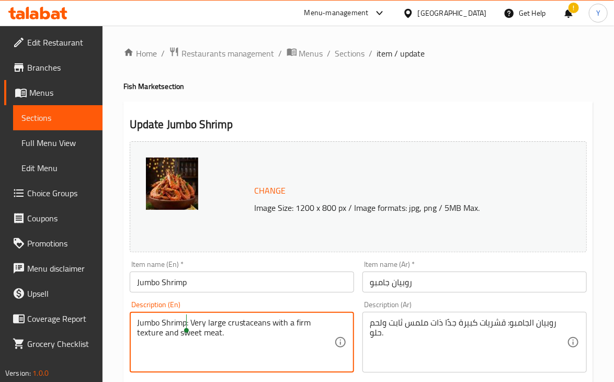
drag, startPoint x: 187, startPoint y: 325, endPoint x: 117, endPoint y: 316, distance: 71.1
drag, startPoint x: 140, startPoint y: 322, endPoint x: 127, endPoint y: 319, distance: 14.0
click at [127, 319] on div "Description (En) : Very large crustaceans with a firm texture and sweet meat. D…" at bounding box center [242, 337] width 233 height 80
type textarea "Very large crustaceans with a firm texture and sweet meat."
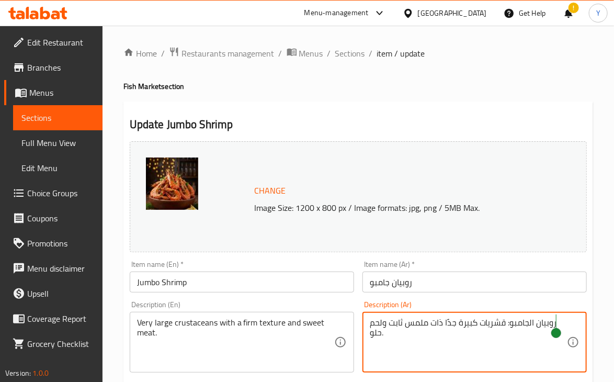
drag, startPoint x: 508, startPoint y: 323, endPoint x: 555, endPoint y: 326, distance: 47.2
type textarea "قشريات كبيرة جدًا ذات ملمس ثابت ولحم حلو."
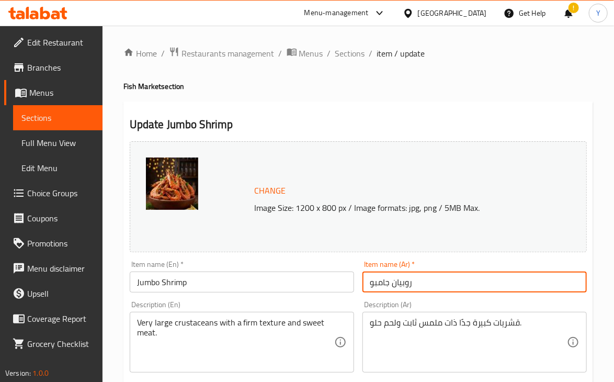
click at [529, 272] on input "روبيان جامبو" at bounding box center [474, 281] width 224 height 21
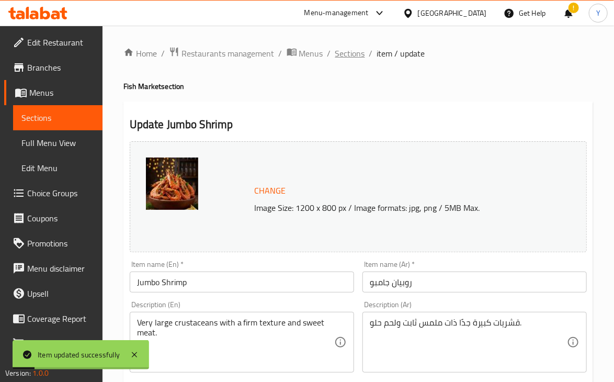
click at [353, 51] on span "Sections" at bounding box center [350, 53] width 30 height 13
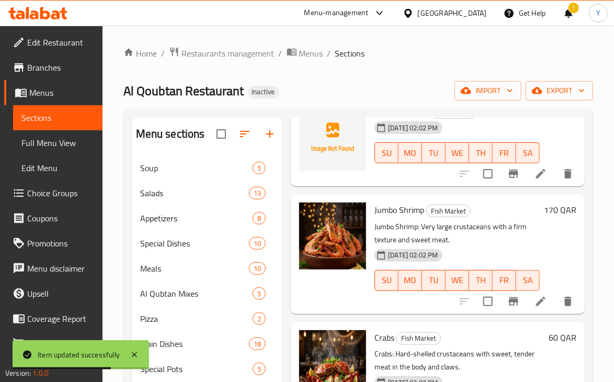
scroll to position [565, 0]
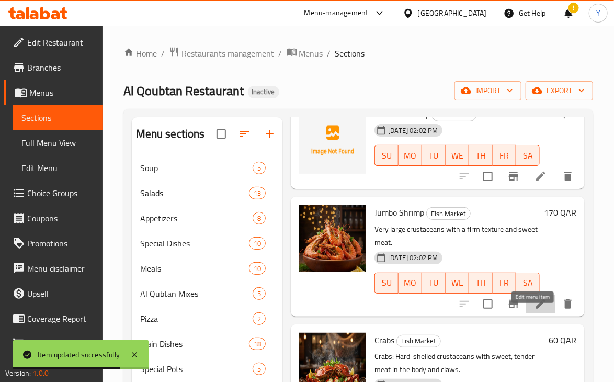
click at [535, 310] on icon at bounding box center [540, 304] width 13 height 13
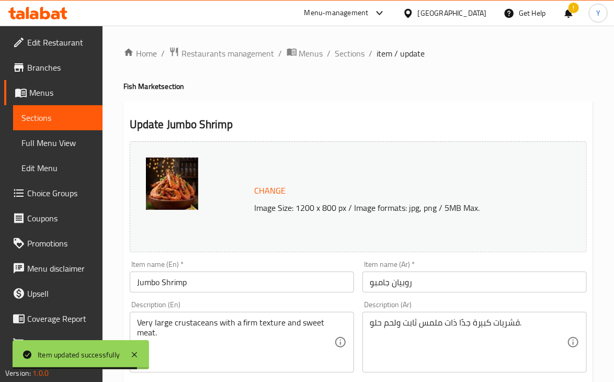
click at [355, 58] on span "Sections" at bounding box center [350, 53] width 30 height 13
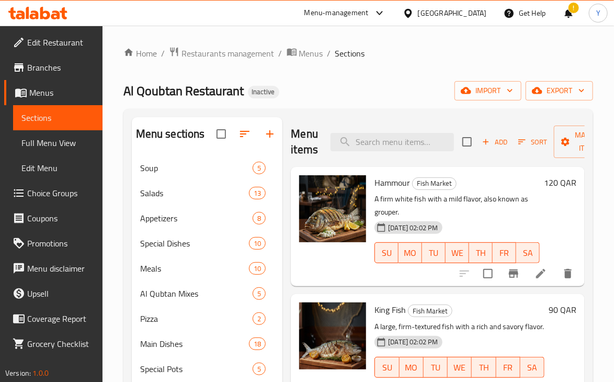
drag, startPoint x: 576, startPoint y: 155, endPoint x: 579, endPoint y: 170, distance: 14.9
click at [579, 170] on div "Menu items Add Sort Manage items Hammour Fish Market A firm white fish with a m…" at bounding box center [433, 351] width 302 height 469
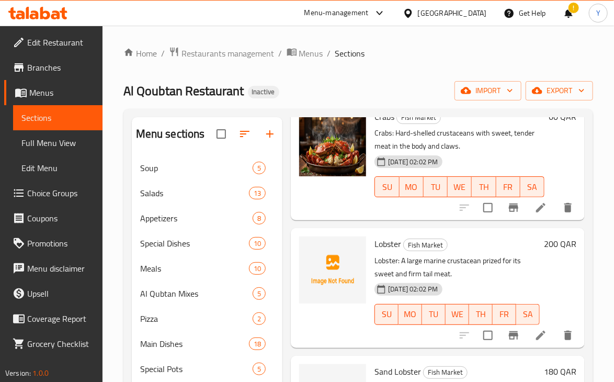
scroll to position [797, 0]
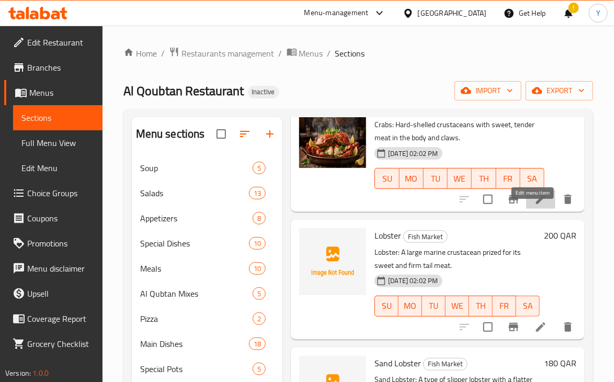
click at [536, 204] on icon at bounding box center [540, 199] width 9 height 9
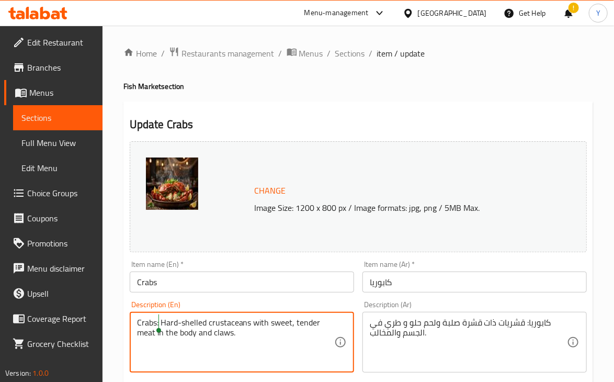
drag, startPoint x: 159, startPoint y: 322, endPoint x: 129, endPoint y: 318, distance: 30.6
type textarea "Hard-shelled crustaceans with sweet, tender meat in the body and claws."
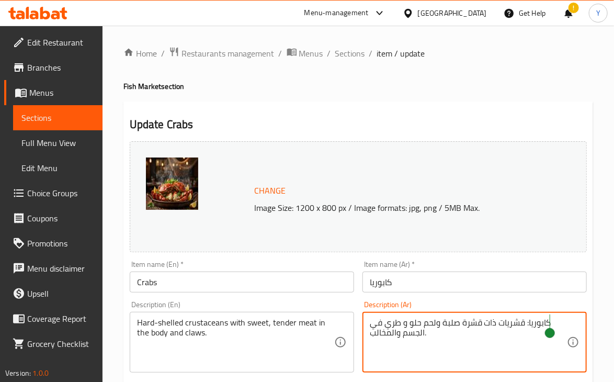
drag, startPoint x: 525, startPoint y: 323, endPoint x: 548, endPoint y: 323, distance: 23.0
type textarea "قشريات ذات قشرة صلبة ولحم حلو و طري في الجسم والمخالب."
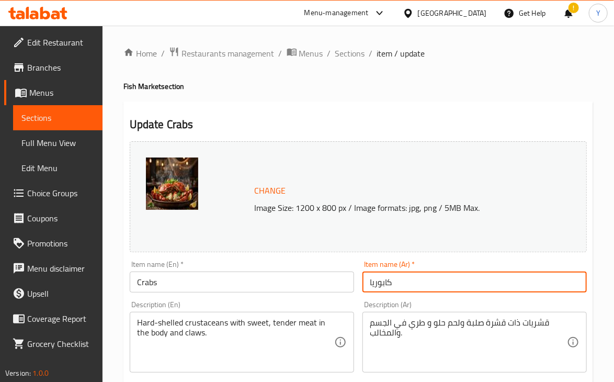
click at [525, 283] on input "كابوريا" at bounding box center [474, 281] width 224 height 21
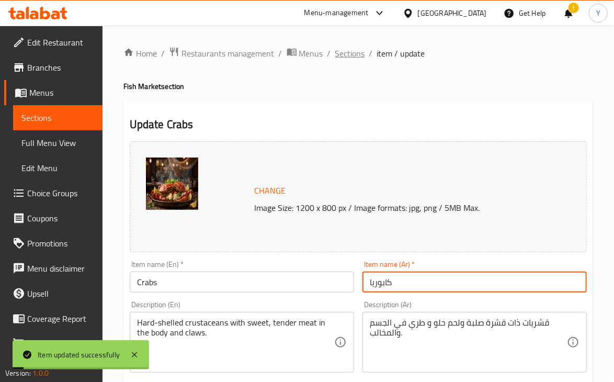
click at [357, 54] on span "Sections" at bounding box center [350, 53] width 30 height 13
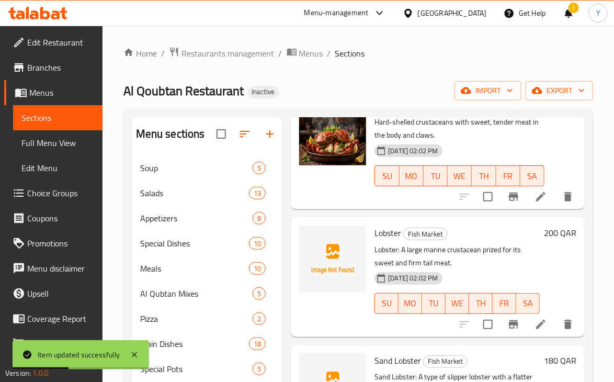
scroll to position [797, 0]
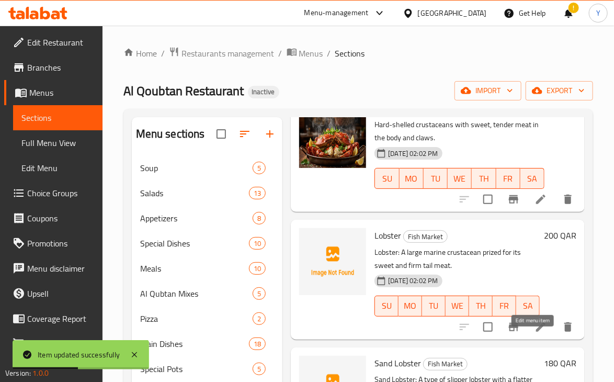
click at [536, 332] on icon at bounding box center [540, 326] width 9 height 9
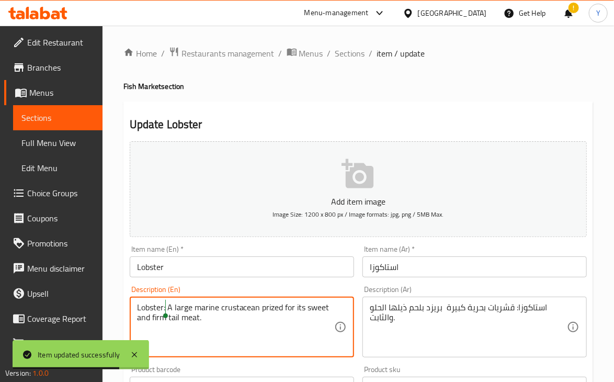
drag, startPoint x: 165, startPoint y: 306, endPoint x: 118, endPoint y: 306, distance: 47.1
type textarea "A large marine crustacean prized for its sweet and firm tail meat."
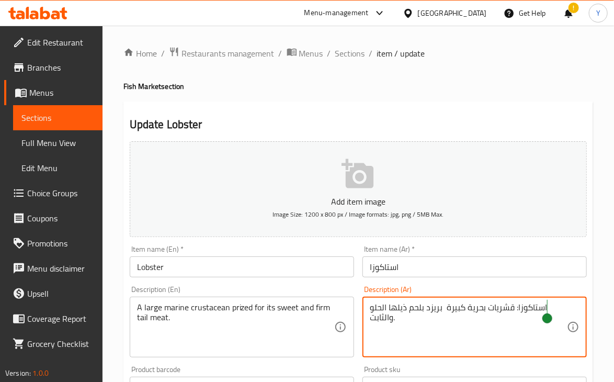
drag, startPoint x: 516, startPoint y: 309, endPoint x: 546, endPoint y: 310, distance: 29.8
type textarea "قشريات بحرية كبيرة بريزد بلحم ذيلها الحلو والثابت."
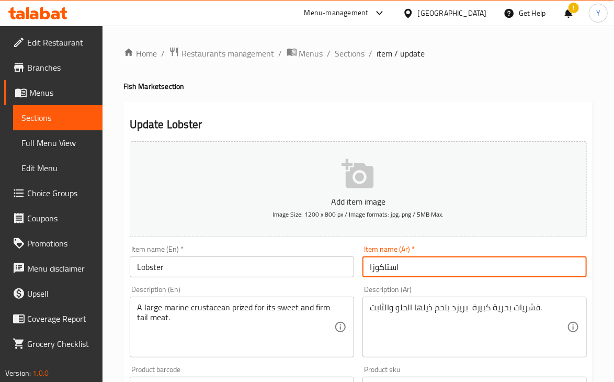
click at [517, 258] on input "استاكوزا" at bounding box center [474, 266] width 224 height 21
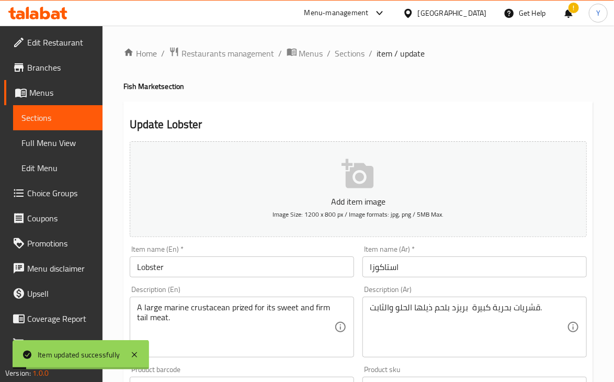
drag, startPoint x: 350, startPoint y: 53, endPoint x: 619, endPoint y: 155, distance: 287.5
click at [349, 52] on span "Sections" at bounding box center [350, 53] width 30 height 13
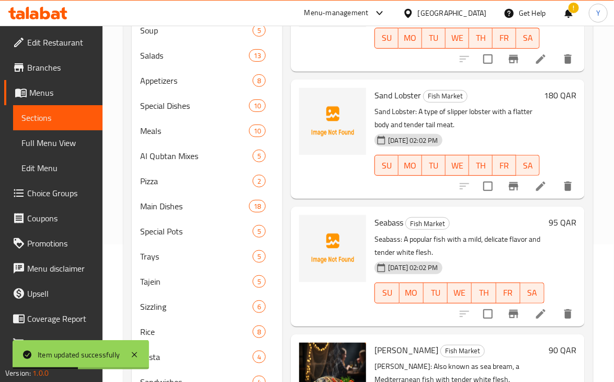
scroll to position [915, 0]
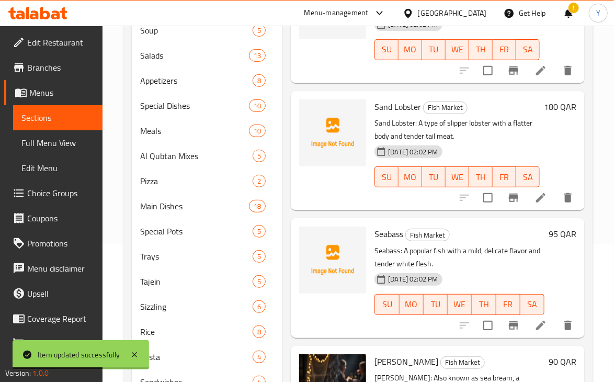
click at [540, 207] on li at bounding box center [540, 197] width 29 height 19
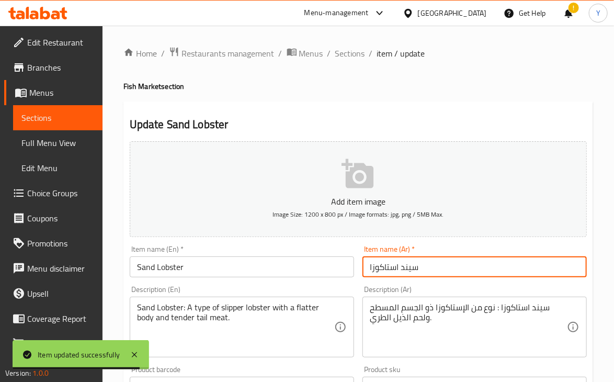
click at [410, 267] on input "سيند استاكوزا" at bounding box center [474, 266] width 224 height 21
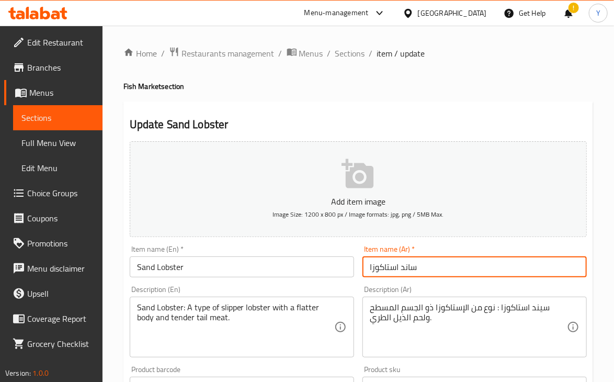
type input "ساند استاكوزا"
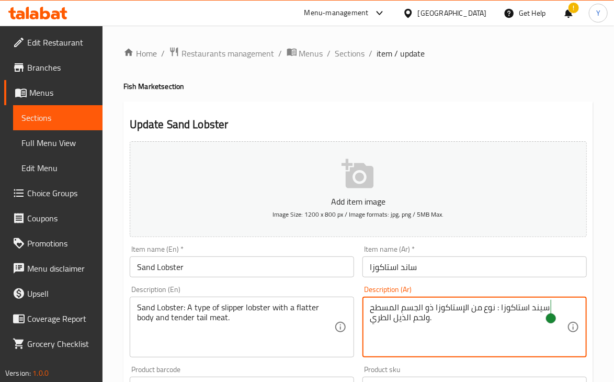
drag, startPoint x: 499, startPoint y: 309, endPoint x: 550, endPoint y: 308, distance: 50.7
type textarea "نوع من الإستاكوزا ذو الجسم المسطح ولحم الذيل الطري."
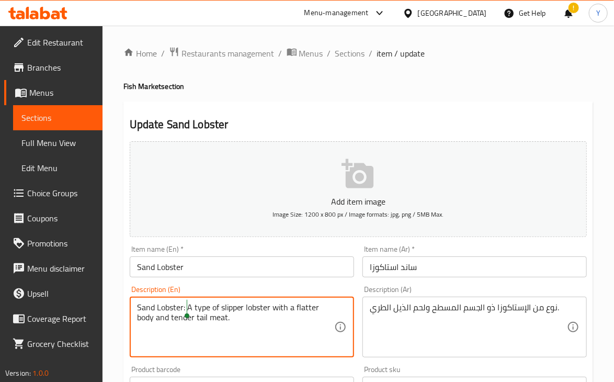
drag, startPoint x: 186, startPoint y: 306, endPoint x: 136, endPoint y: 309, distance: 50.3
type textarea "A type of slipper lobster with a flatter body and tender tail meat."
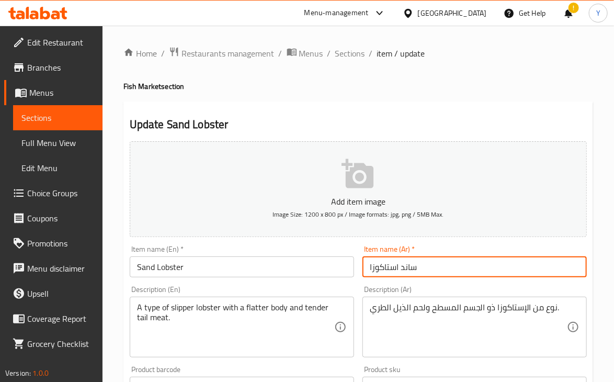
click at [425, 271] on input "ساند استاكوزا" at bounding box center [474, 266] width 224 height 21
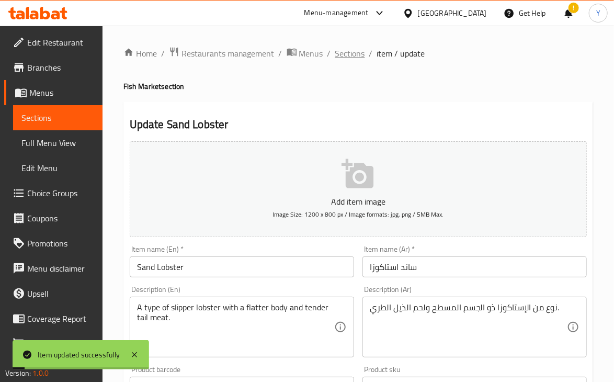
click at [358, 51] on span "Sections" at bounding box center [350, 53] width 30 height 13
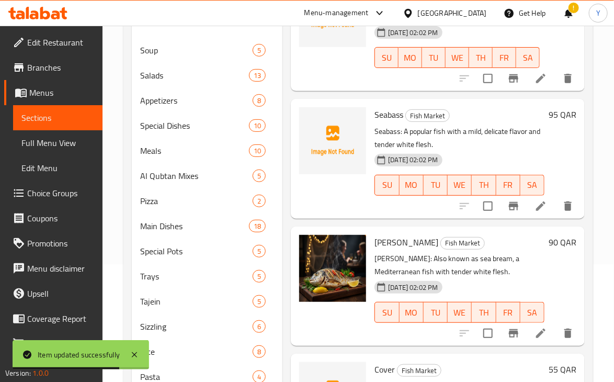
scroll to position [1074, 0]
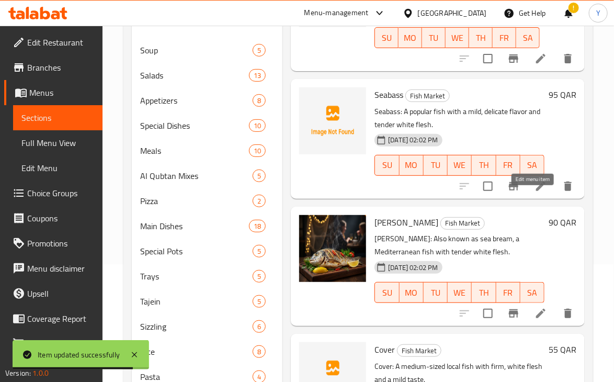
click at [536, 192] on icon at bounding box center [540, 186] width 13 height 13
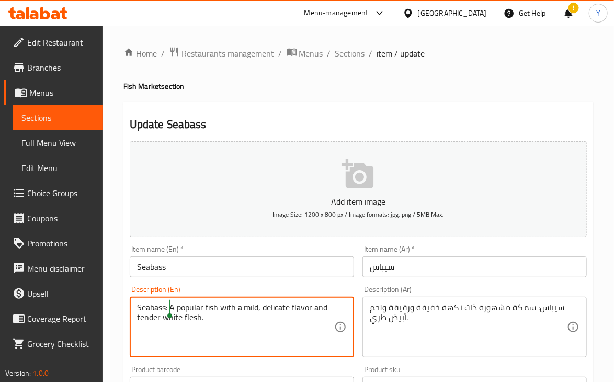
drag, startPoint x: 167, startPoint y: 306, endPoint x: 128, endPoint y: 305, distance: 39.3
type textarea "A popular fish with a mild, delicate flavor and tender white flesh."
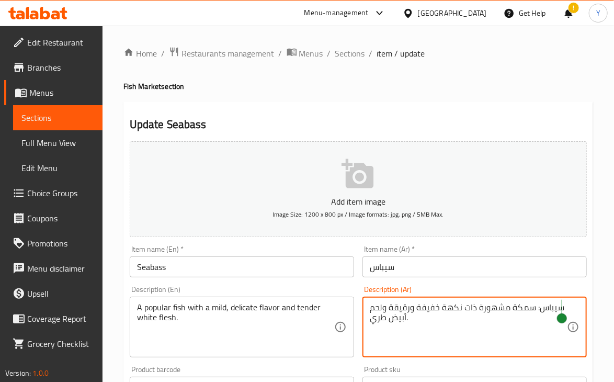
drag, startPoint x: 536, startPoint y: 308, endPoint x: 561, endPoint y: 307, distance: 25.1
type textarea "سمكة مشهورة ذات نكهة خفيفة ورقيقة ولحم أبيض طري."
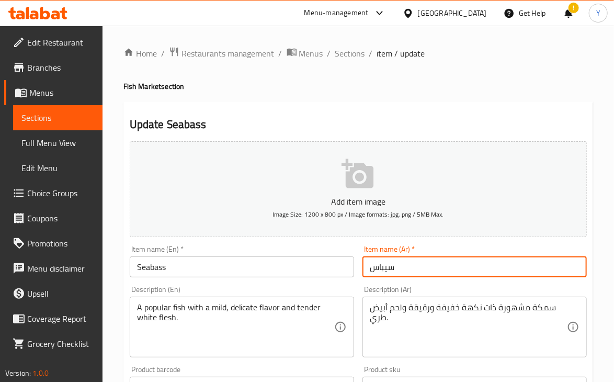
click at [502, 264] on input "سيباس" at bounding box center [474, 266] width 224 height 21
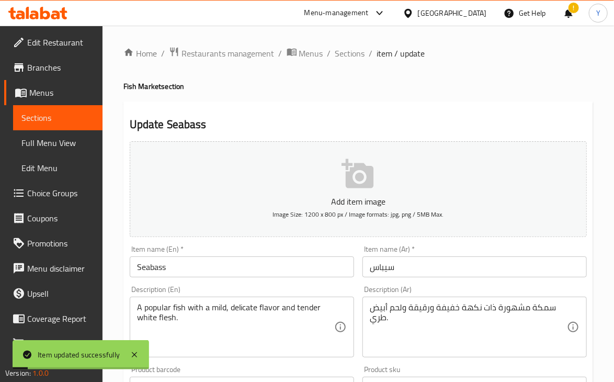
drag, startPoint x: 354, startPoint y: 51, endPoint x: 621, endPoint y: 154, distance: 286.4
click at [354, 51] on span "Sections" at bounding box center [350, 53] width 30 height 13
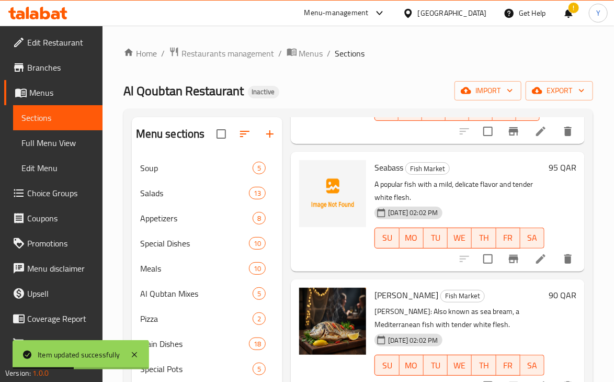
scroll to position [1153, 0]
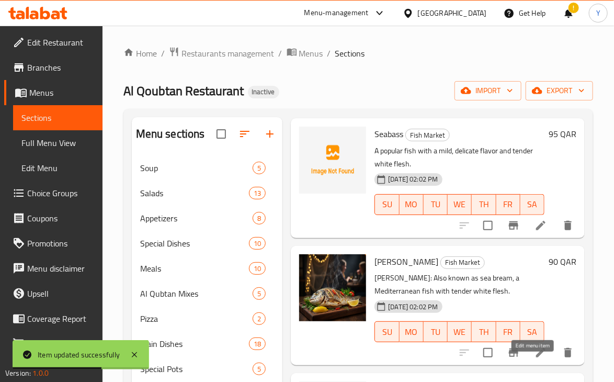
click at [536, 357] on icon at bounding box center [540, 352] width 9 height 9
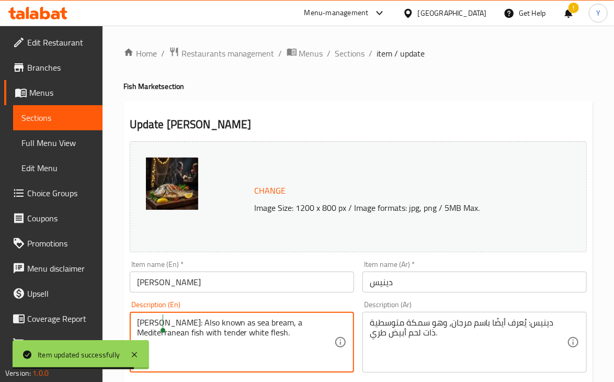
drag, startPoint x: 162, startPoint y: 321, endPoint x: 124, endPoint y: 323, distance: 38.3
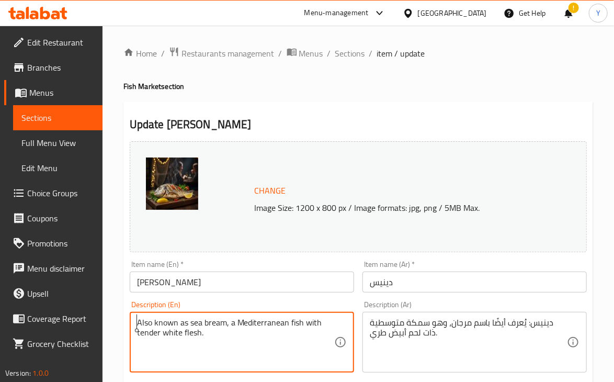
type textarea "Also known as sea bream, a Mediterranean fish with tender white flesh."
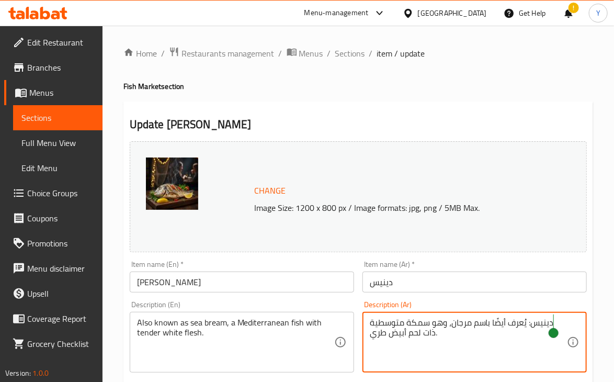
drag, startPoint x: 529, startPoint y: 324, endPoint x: 553, endPoint y: 323, distance: 24.1
type textarea "يُعرف أيضًا باسم مرجان، وهو سمكة متوسطية ذات لحم أبيض طري."
click at [515, 279] on input "دينيس" at bounding box center [474, 281] width 224 height 21
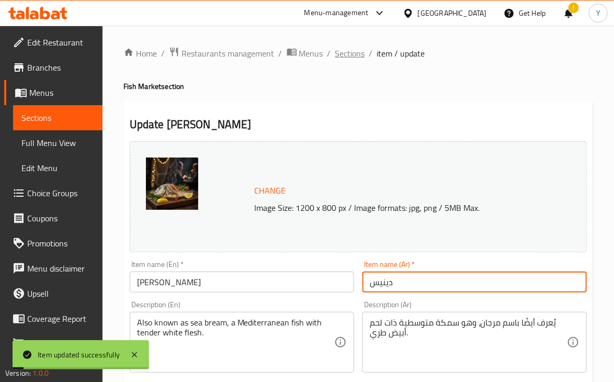
click at [358, 54] on span "Sections" at bounding box center [350, 53] width 30 height 13
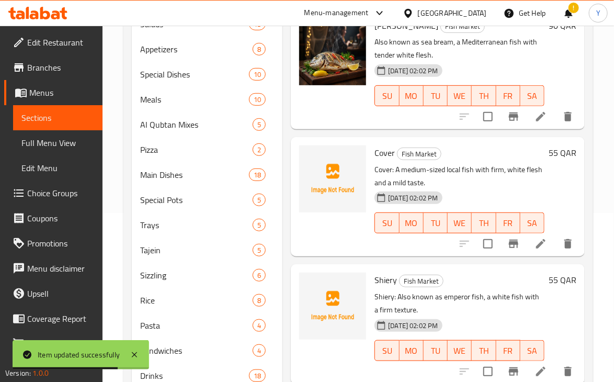
scroll to position [1216, 0]
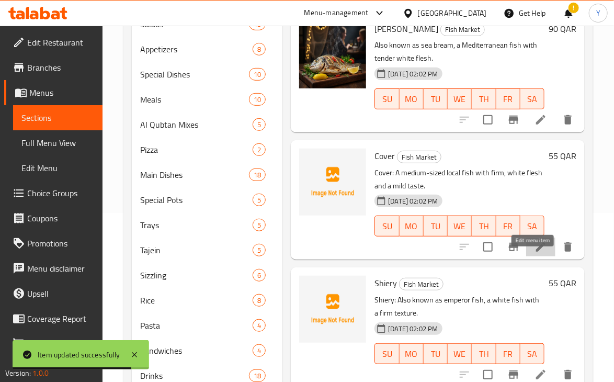
click at [534, 253] on icon at bounding box center [540, 247] width 13 height 13
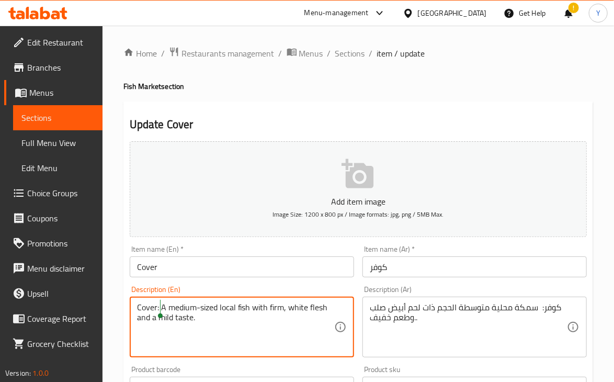
drag, startPoint x: 161, startPoint y: 309, endPoint x: 127, endPoint y: 309, distance: 34.5
type textarea "A medium-sized local fish with firm, white flesh and a mild taste."
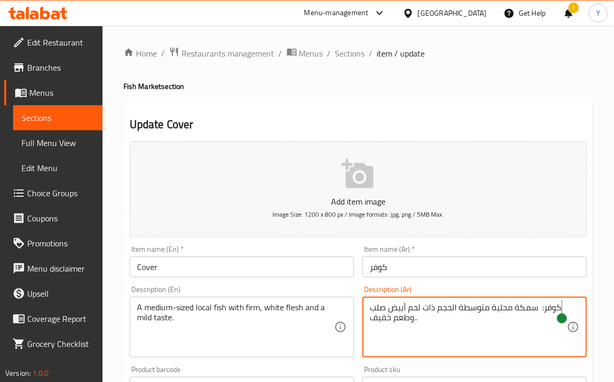
drag, startPoint x: 539, startPoint y: 307, endPoint x: 561, endPoint y: 308, distance: 21.5
type textarea "سمكة محلية متوسطة الحجم ذات لحم أبيض صلب وطعم خفيف.."
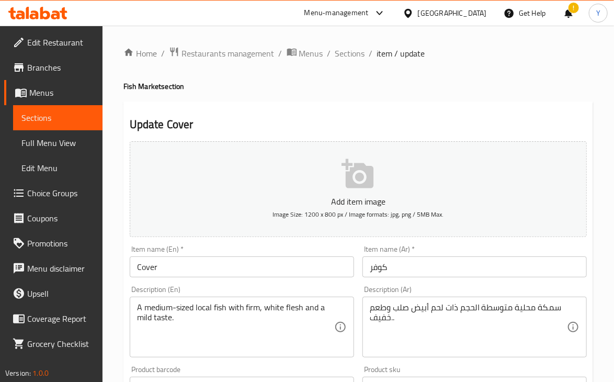
click at [476, 254] on div "Item name (Ar)   * كوفر Item name (Ar) *" at bounding box center [474, 261] width 224 height 32
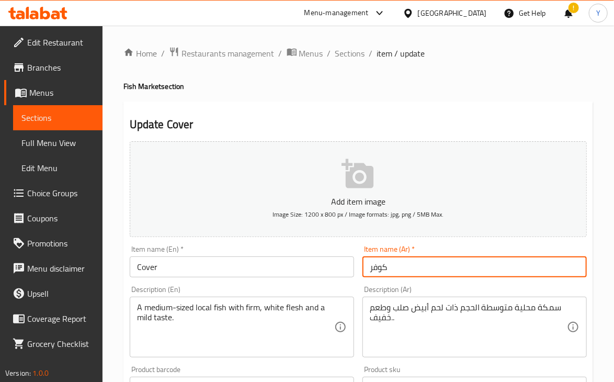
click at [474, 270] on input "كوفر" at bounding box center [474, 266] width 224 height 21
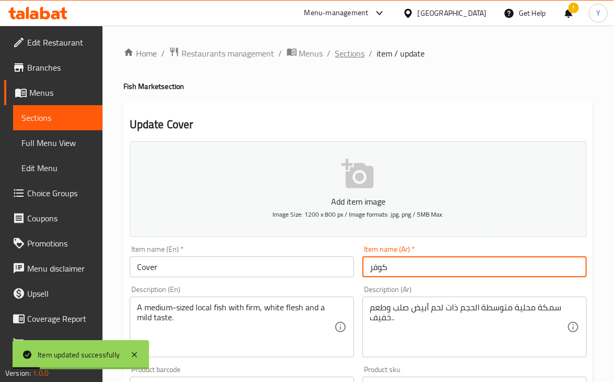
click at [342, 53] on span "Sections" at bounding box center [350, 53] width 30 height 13
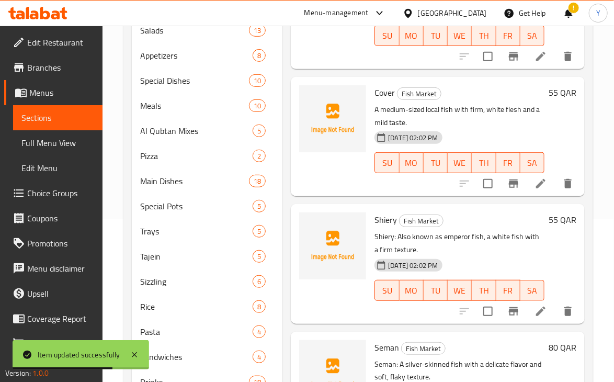
scroll to position [1305, 0]
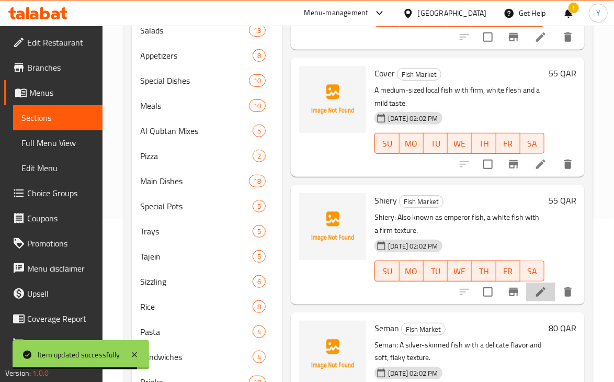
click at [536, 301] on li at bounding box center [540, 291] width 29 height 19
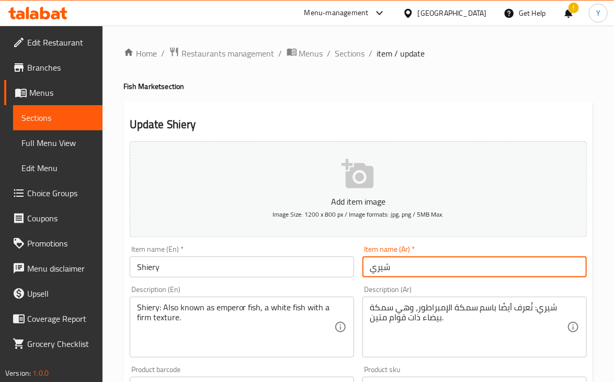
click at [379, 271] on input "شيري" at bounding box center [474, 266] width 224 height 21
type input "شعري"
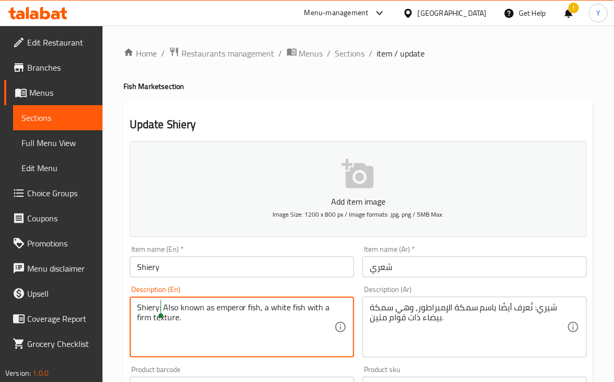
drag, startPoint x: 161, startPoint y: 308, endPoint x: 130, endPoint y: 307, distance: 30.9
type textarea "Also known as emperor fish, a white fish with a firm texture."
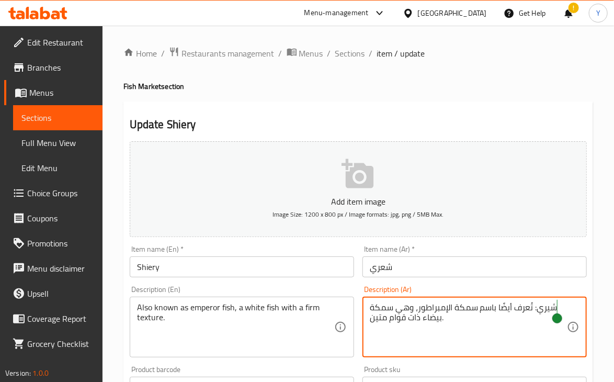
drag, startPoint x: 534, startPoint y: 307, endPoint x: 555, endPoint y: 306, distance: 20.9
type textarea "تُعرف أيضًا باسم سمكة الإمبراطور، وهي سمكة بيضاء ذات قوام متين."
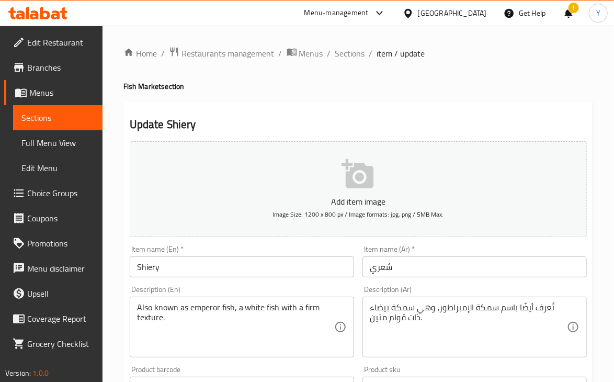
click at [510, 279] on div "Item name (Ar)   * شعري Item name (Ar) *" at bounding box center [474, 261] width 233 height 40
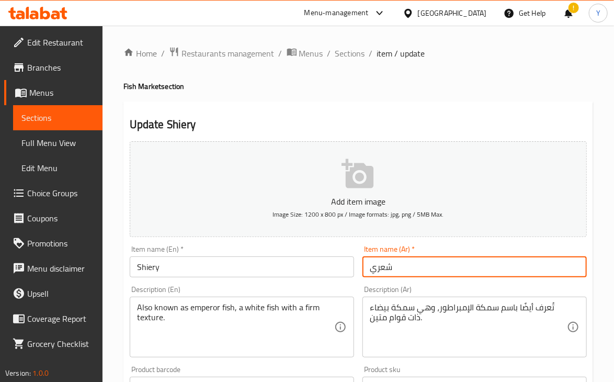
click at [505, 272] on input "شعري" at bounding box center [474, 266] width 224 height 21
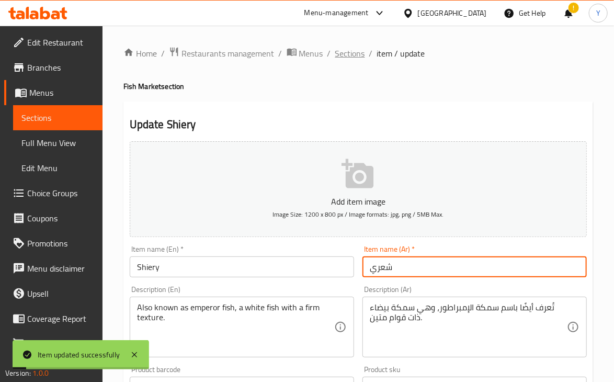
click at [357, 57] on span "Sections" at bounding box center [350, 53] width 30 height 13
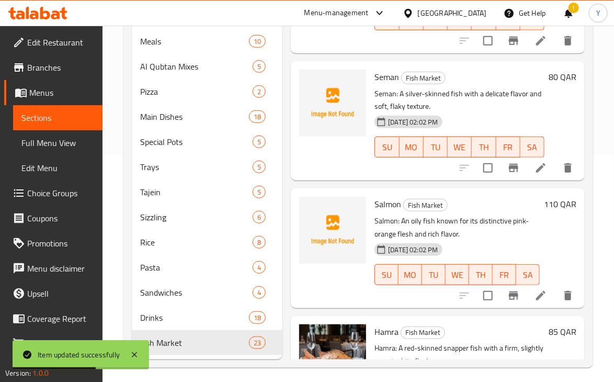
scroll to position [1412, 0]
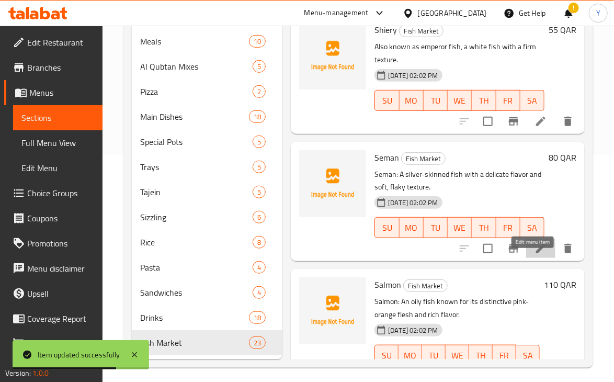
click at [538, 255] on icon at bounding box center [540, 248] width 13 height 13
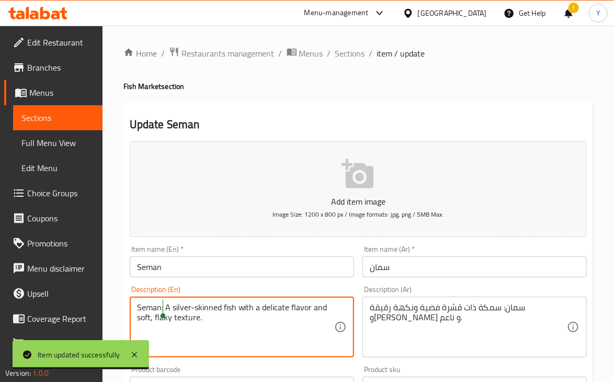
drag, startPoint x: 163, startPoint y: 308, endPoint x: 131, endPoint y: 302, distance: 32.9
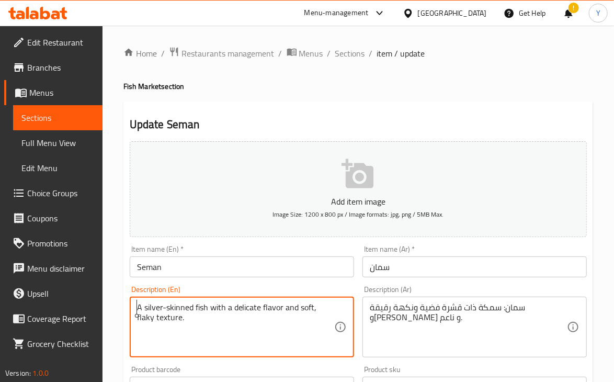
type textarea "A silver-skinned fish with a delicate flavor and soft, flaky texture."
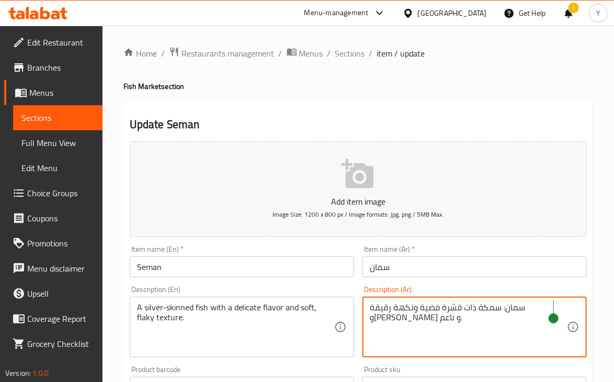
drag, startPoint x: 529, startPoint y: 308, endPoint x: 553, endPoint y: 309, distance: 23.6
type textarea "سمكة ذات قشرة فضية ونكهة رقيقة و[PERSON_NAME] و ناعم."
click at [157, 271] on input "Seman" at bounding box center [242, 266] width 224 height 21
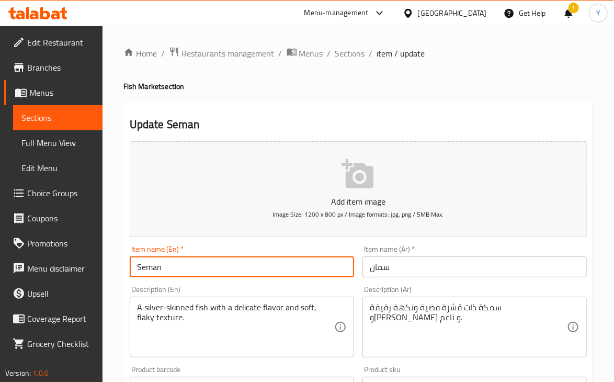
click at [157, 271] on input "Seman" at bounding box center [242, 266] width 224 height 21
drag, startPoint x: 157, startPoint y: 271, endPoint x: 150, endPoint y: 266, distance: 9.3
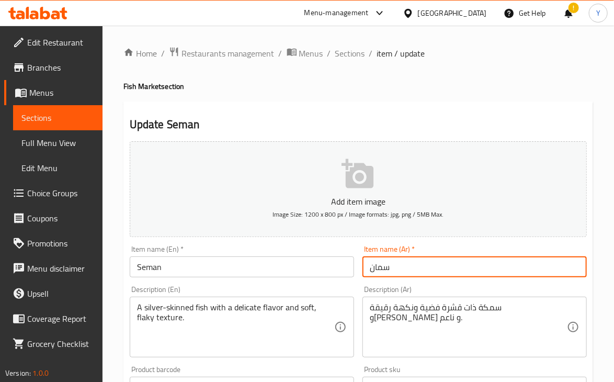
click at [434, 268] on input "سمان" at bounding box center [474, 266] width 224 height 21
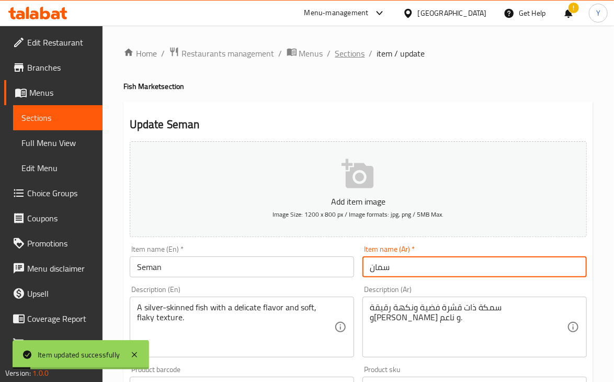
click at [352, 56] on span "Sections" at bounding box center [350, 53] width 30 height 13
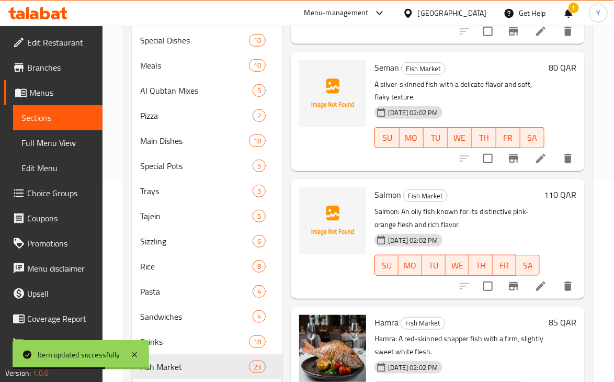
scroll to position [1540, 0]
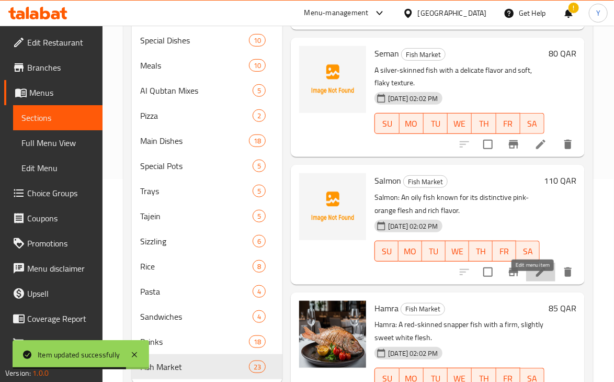
click at [534, 278] on icon at bounding box center [540, 272] width 13 height 13
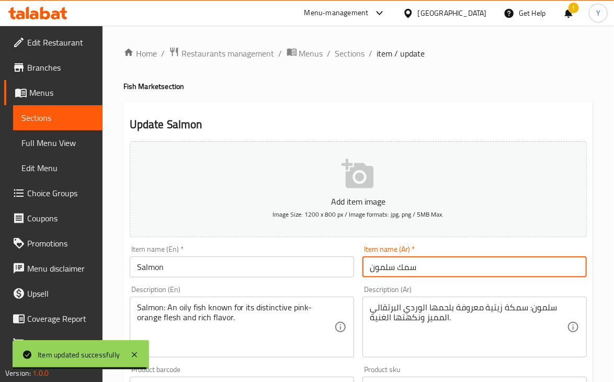
click at [409, 268] on input "سمك سلمون" at bounding box center [474, 266] width 224 height 21
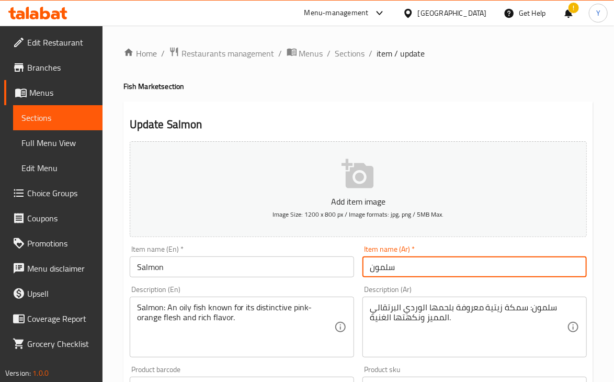
type input "سلمون"
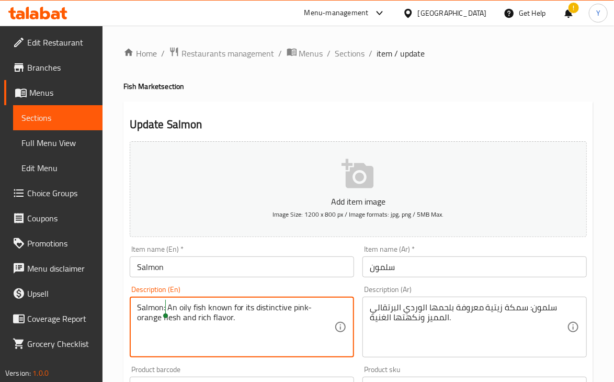
drag, startPoint x: 166, startPoint y: 310, endPoint x: 137, endPoint y: 309, distance: 28.8
type textarea "An oily fish known for its distinctive pink-orange flesh and rich flavor."
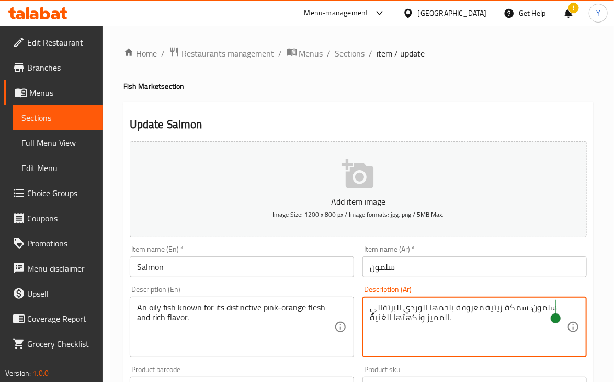
drag, startPoint x: 529, startPoint y: 310, endPoint x: 555, endPoint y: 312, distance: 26.2
type textarea "سمكة زيتية معروفة بلحمها الوردي البرتقالي المميز ونكهتها الغنية."
click at [507, 278] on div "Item name (Ar)   * سلمون Item name (Ar) *" at bounding box center [474, 261] width 233 height 40
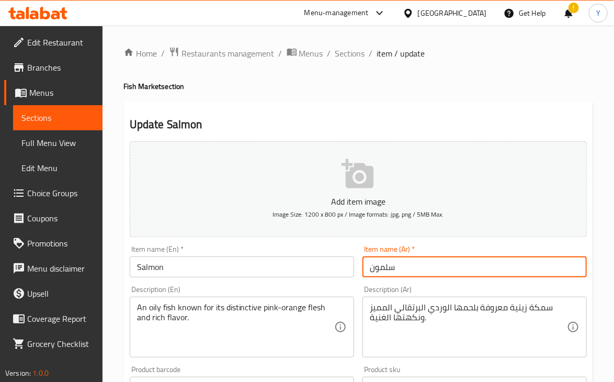
click at [504, 274] on input "سلمون" at bounding box center [474, 266] width 224 height 21
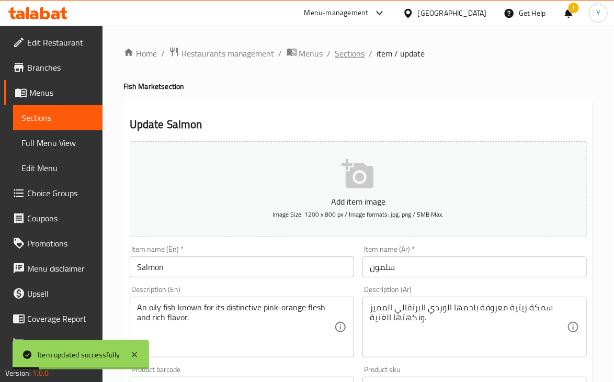
click at [360, 53] on span "Sections" at bounding box center [350, 53] width 30 height 13
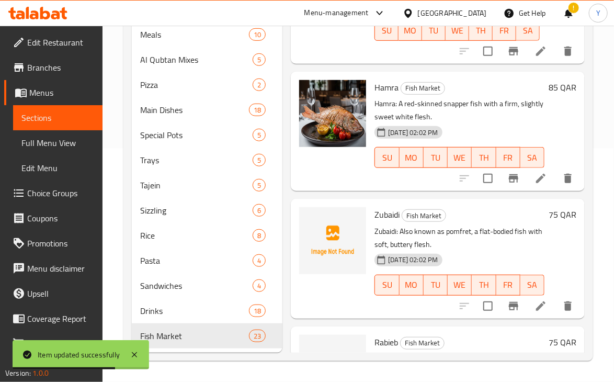
scroll to position [1713, 0]
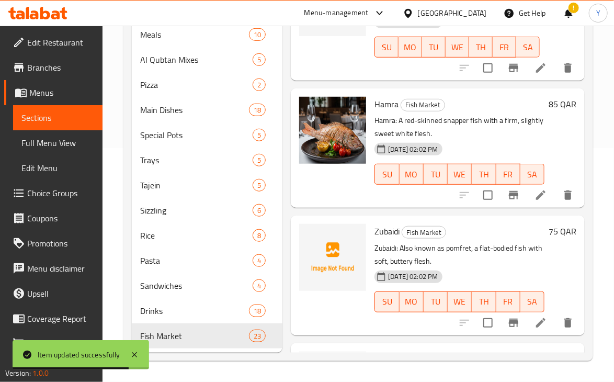
click at [534, 201] on icon at bounding box center [540, 195] width 13 height 13
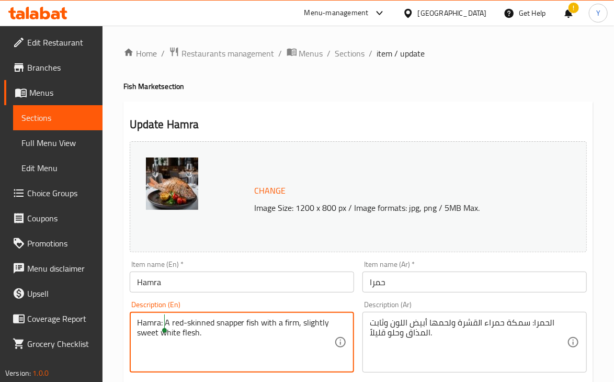
drag, startPoint x: 165, startPoint y: 322, endPoint x: 135, endPoint y: 321, distance: 30.4
type textarea "A red-skinned snapper fish with a firm, slightly sweet white flesh."
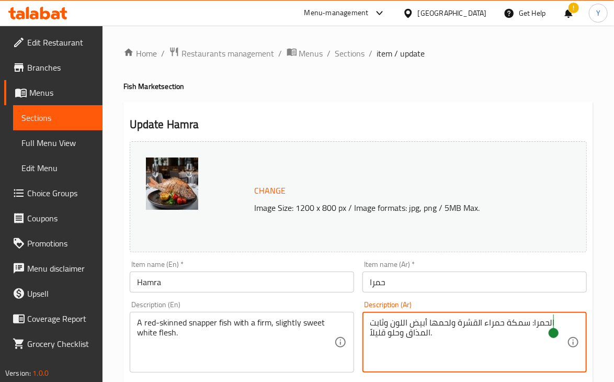
drag, startPoint x: 531, startPoint y: 321, endPoint x: 553, endPoint y: 323, distance: 22.0
type textarea "سمكة حمراء القشرة ولحمها أبيض اللون وثابت المذاق وحلو قليلاً."
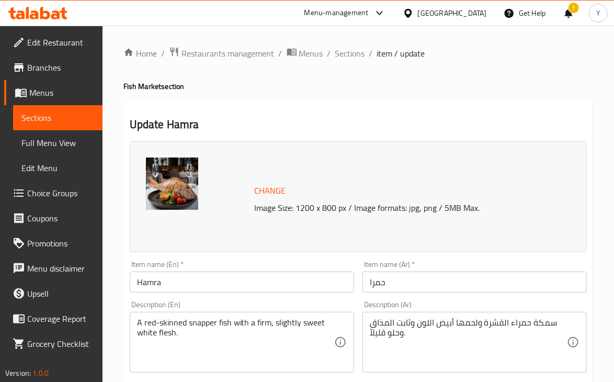
click at [468, 264] on div "Item name (Ar)   * حمرا Item name (Ar) *" at bounding box center [474, 276] width 224 height 32
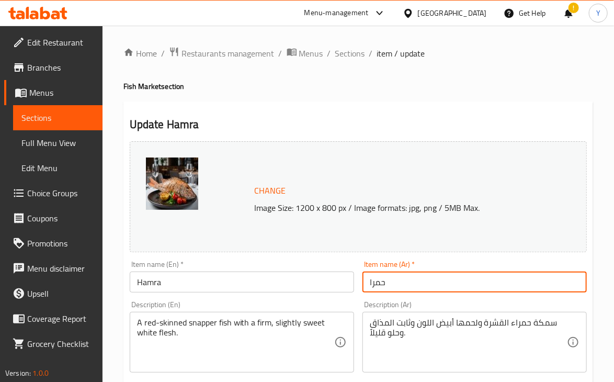
click at [474, 284] on input "حمرا" at bounding box center [474, 281] width 224 height 21
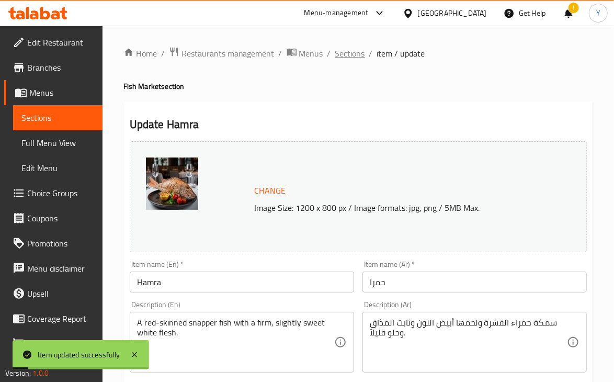
click at [356, 59] on span "Sections" at bounding box center [350, 53] width 30 height 13
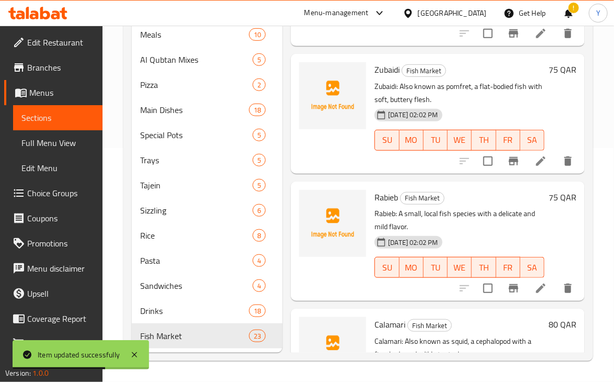
scroll to position [1888, 0]
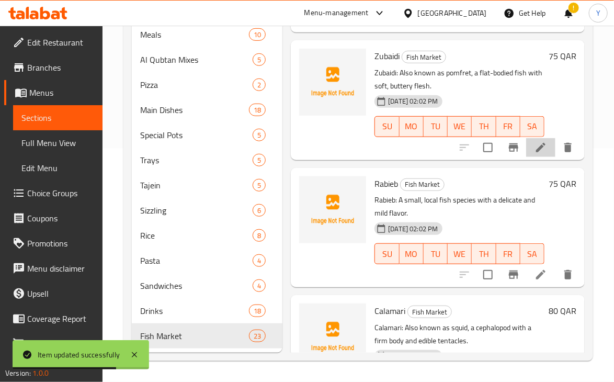
click at [534, 154] on icon at bounding box center [540, 147] width 13 height 13
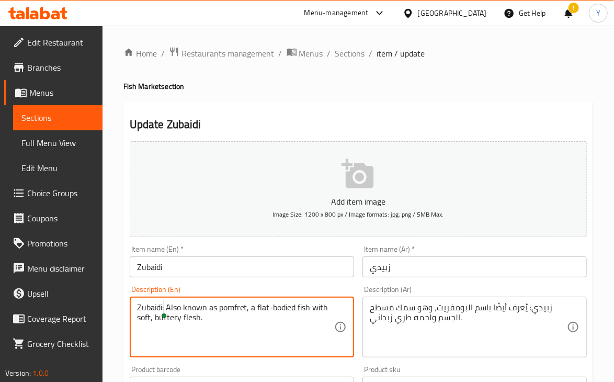
drag, startPoint x: 165, startPoint y: 309, endPoint x: 103, endPoint y: 305, distance: 62.4
type textarea "Also known as pomfret, a flat-bodied fish with soft, buttery flesh."
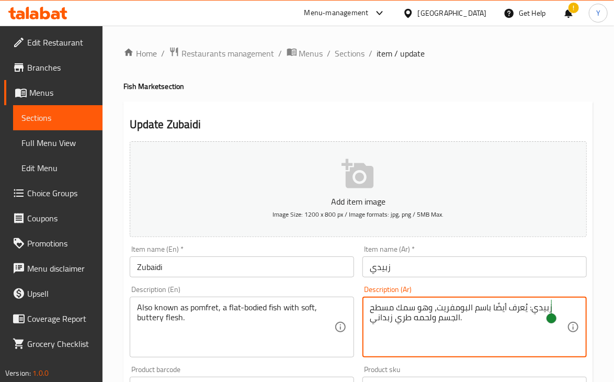
drag, startPoint x: 530, startPoint y: 307, endPoint x: 550, endPoint y: 308, distance: 20.4
type textarea "يُعرف أيضًا باسم البومفريت، وهو سمك مسطح الجسم ولحمه طري زبداني."
click at [520, 277] on input "زبيدي" at bounding box center [474, 266] width 224 height 21
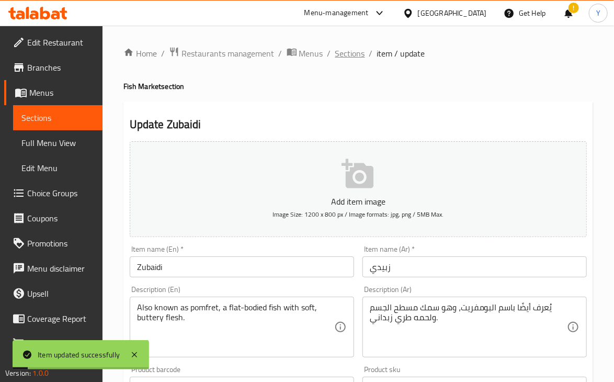
click at [351, 51] on span "Sections" at bounding box center [350, 53] width 30 height 13
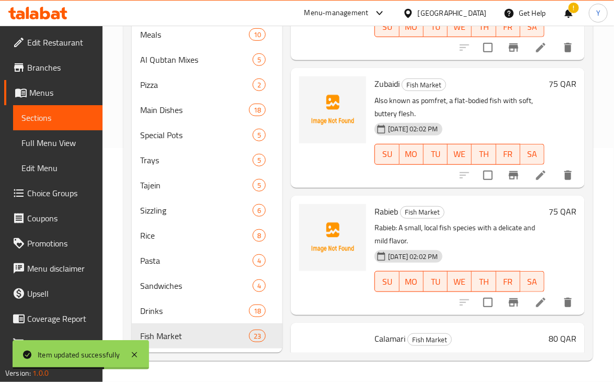
scroll to position [1894, 0]
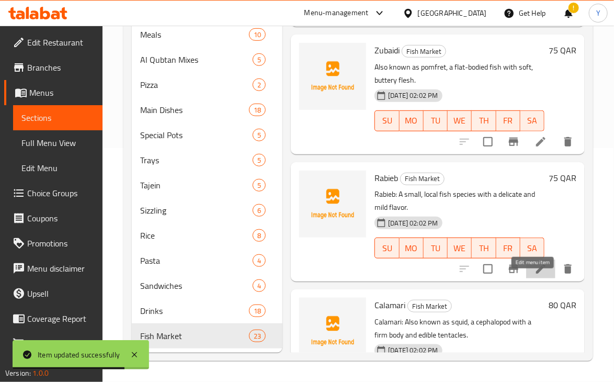
click at [537, 275] on icon at bounding box center [540, 269] width 13 height 13
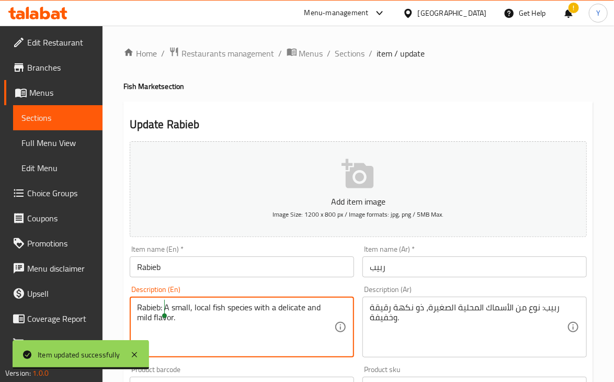
drag, startPoint x: 164, startPoint y: 307, endPoint x: 93, endPoint y: 306, distance: 71.1
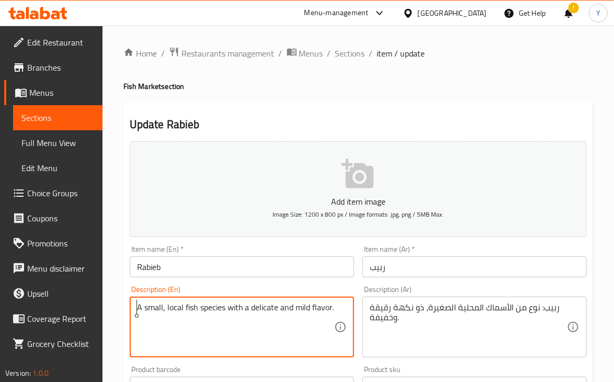
type textarea "A small, local fish species with a delicate and mild flavor."
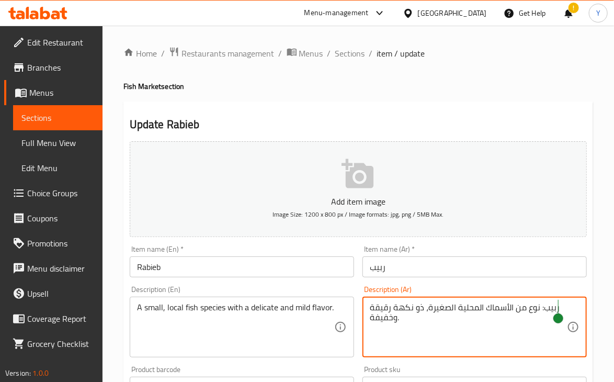
drag, startPoint x: 541, startPoint y: 309, endPoint x: 558, endPoint y: 309, distance: 16.7
type textarea "نوع من الأسماك المحلية الصغيرة، ذو نكهة رقيقة وخفيفة."
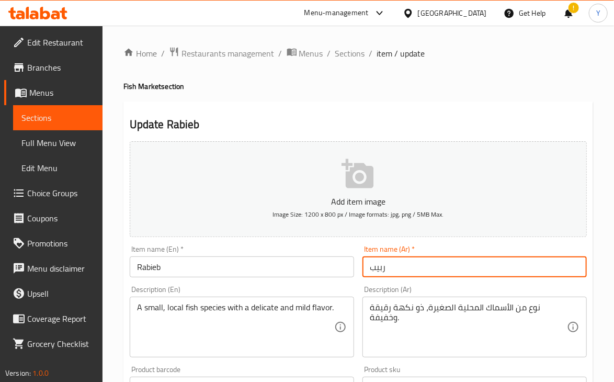
click at [539, 268] on input "ربيب" at bounding box center [474, 266] width 224 height 21
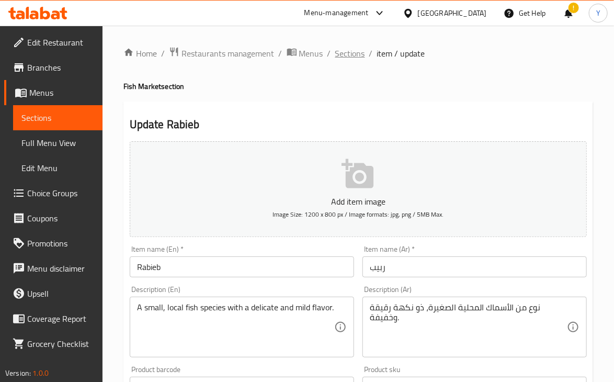
click at [347, 53] on span "Sections" at bounding box center [350, 53] width 30 height 13
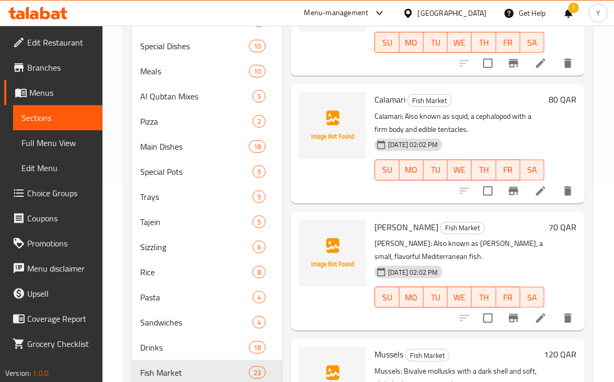
scroll to position [2198, 0]
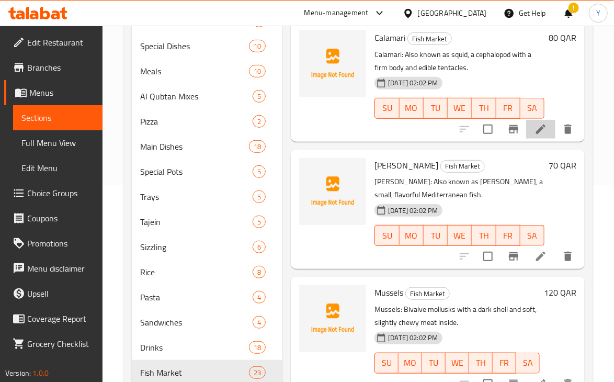
click at [531, 139] on li at bounding box center [540, 129] width 29 height 19
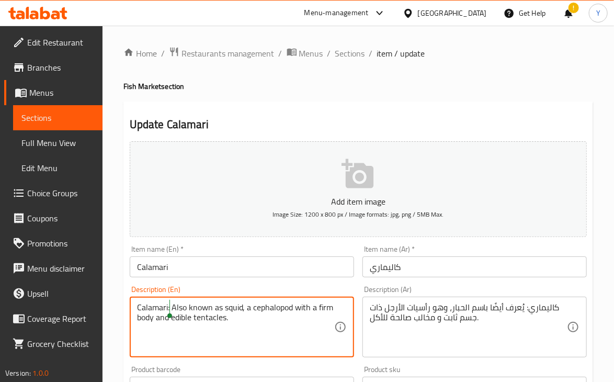
drag, startPoint x: 169, startPoint y: 306, endPoint x: 123, endPoint y: 300, distance: 47.0
type textarea "Also known as squid, a cephalopod with a firm body and edible tentacles."
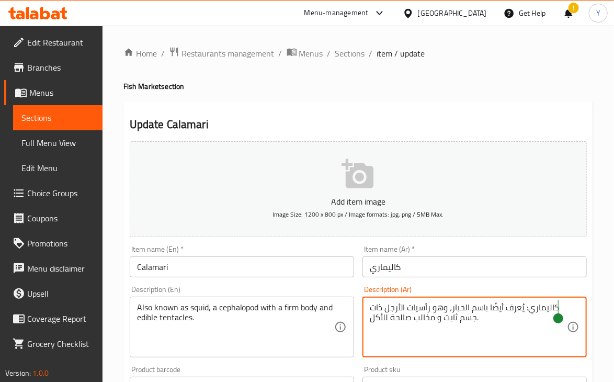
drag, startPoint x: 525, startPoint y: 306, endPoint x: 557, endPoint y: 305, distance: 31.9
type textarea "يُعرف أيضًا باسم الحبار، وهو رأسيات الأرجل ذات جسم ثابت و مخالب صالحة للأكل."
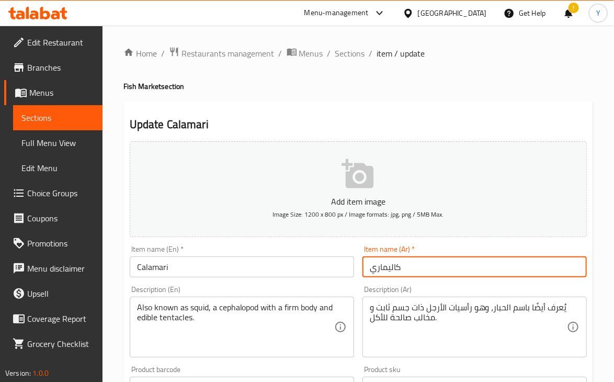
click at [498, 267] on input "كاليماري" at bounding box center [474, 266] width 224 height 21
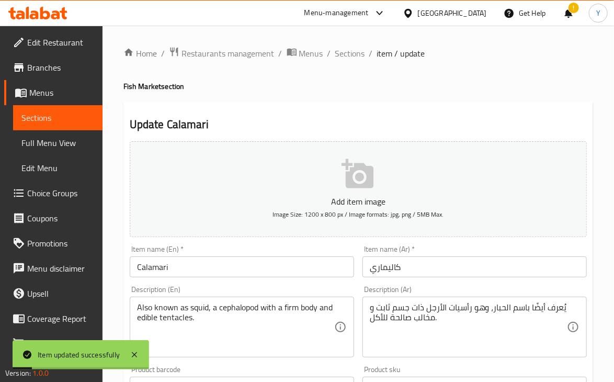
drag, startPoint x: 362, startPoint y: 52, endPoint x: 596, endPoint y: 108, distance: 239.8
click at [362, 53] on span "Sections" at bounding box center [350, 53] width 30 height 13
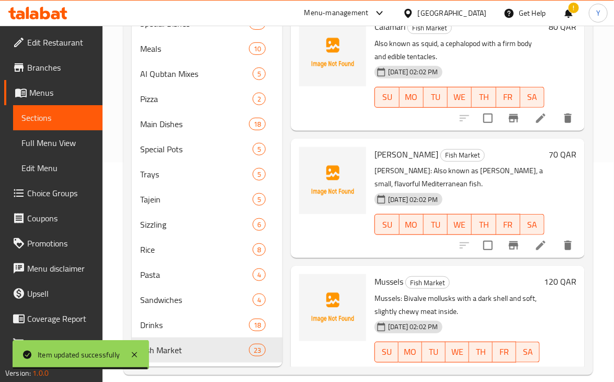
scroll to position [2202, 0]
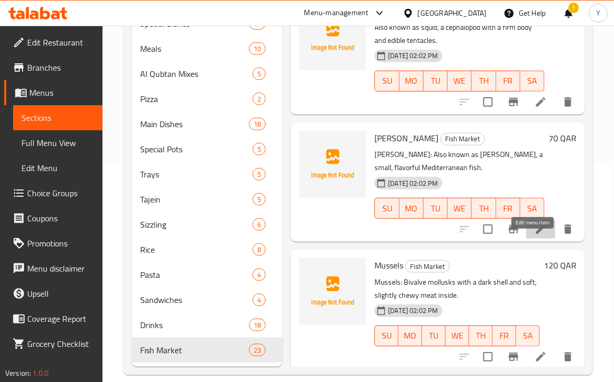
click at [534, 235] on icon at bounding box center [540, 229] width 13 height 13
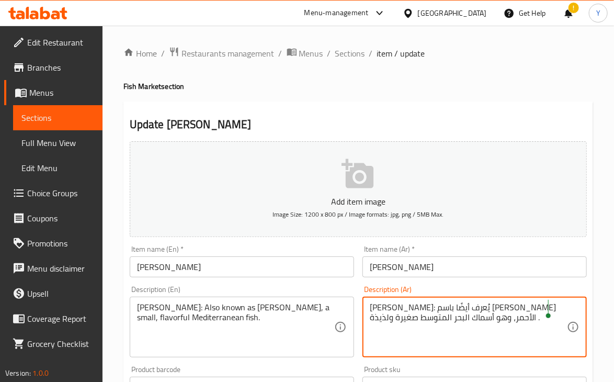
drag, startPoint x: 490, startPoint y: 306, endPoint x: 548, endPoint y: 304, distance: 58.1
type textarea "يُعرف أيضًا باسم البوري الأحمر، وهو أسماك البحر المتوسط صغيرة ولذيذة ."
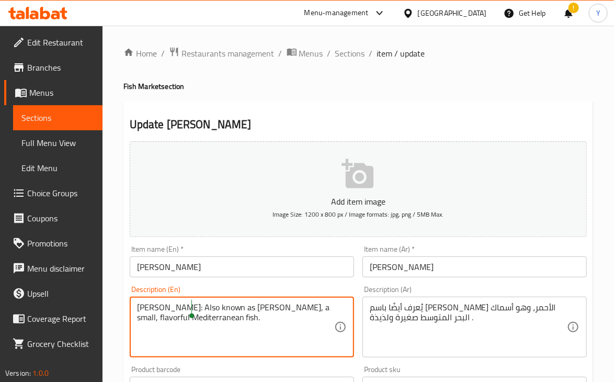
drag, startPoint x: 191, startPoint y: 305, endPoint x: 130, endPoint y: 300, distance: 61.4
type textarea "Also known as red mullet, a small, flavorful Mediterranean fish."
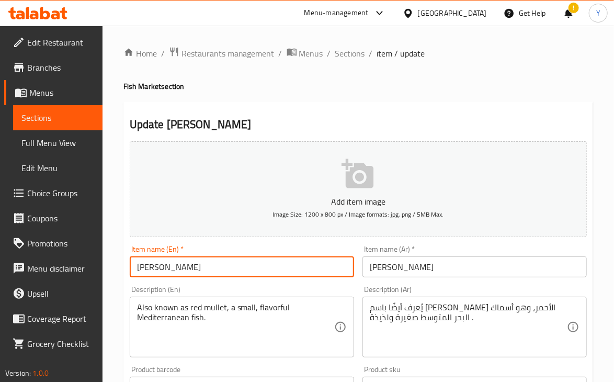
click at [207, 272] on input "Sultan Ibrahim" at bounding box center [242, 266] width 224 height 21
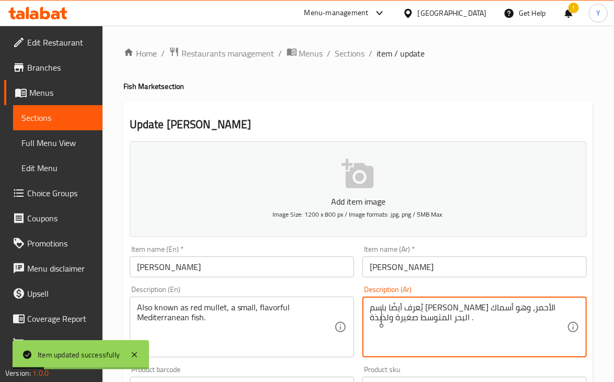
click at [383, 319] on textarea "يُعرف أيضًا باسم البوري الأحمر، وهو أسماك البحر المتوسط صغيرة ولذيذة ." at bounding box center [468, 327] width 197 height 50
type textarea "يُعرف أيضًا باسم البوري الأحمر، وهو أسماك البحر المتوسط صغيرة ."
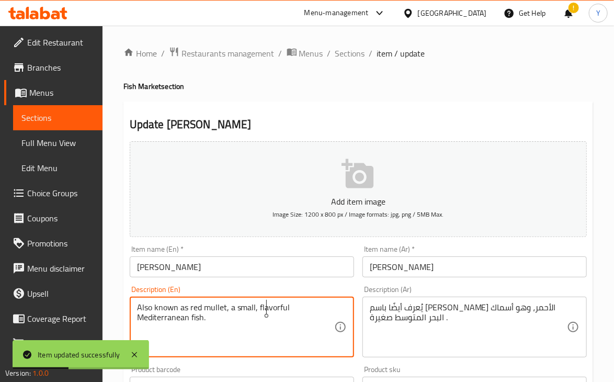
click at [267, 313] on textarea "Also known as red mullet, a small, flavorful Mediterranean fish." at bounding box center [235, 327] width 197 height 50
type textarea "Also known as red mullet, a small Mediterranean fish."
click at [268, 276] on input "Sultan Ibrahim" at bounding box center [242, 266] width 224 height 21
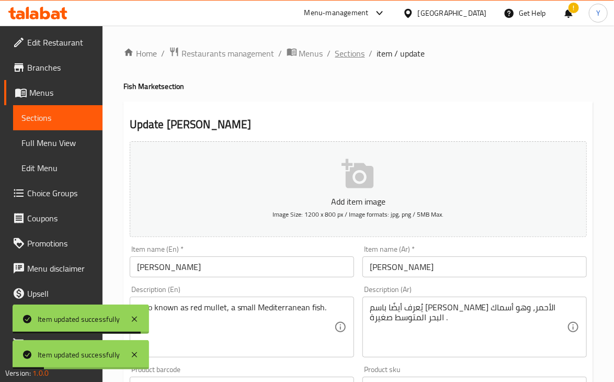
click at [355, 59] on span "Sections" at bounding box center [350, 53] width 30 height 13
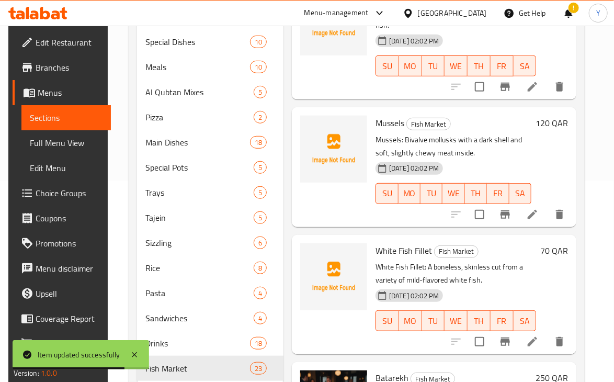
scroll to position [2373, 0]
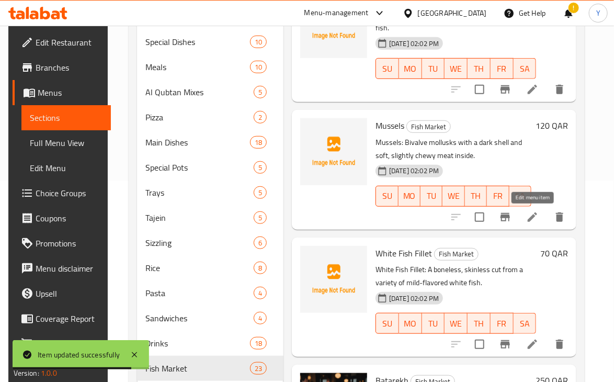
click at [528, 215] on icon at bounding box center [532, 217] width 13 height 13
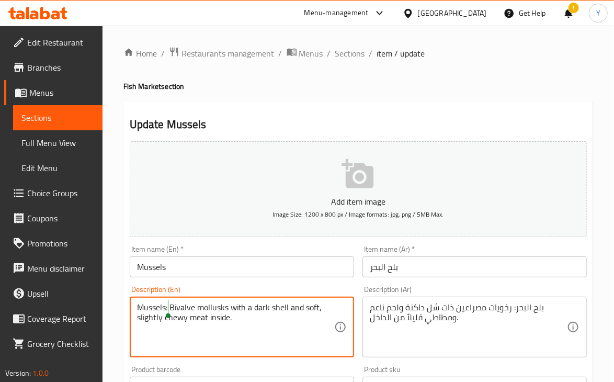
drag, startPoint x: 168, startPoint y: 304, endPoint x: 124, endPoint y: 300, distance: 44.2
type textarea "Bivalve mollusks with a dark shell and soft, slightly chewy meat inside."
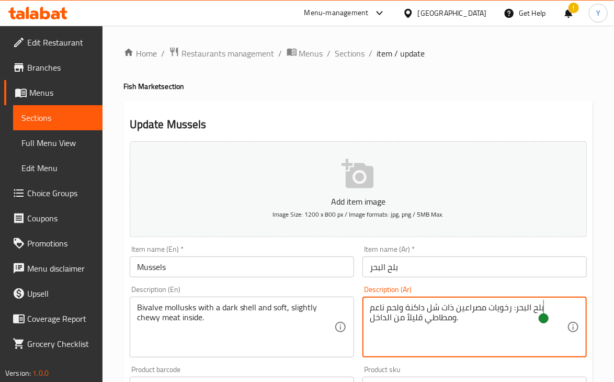
drag, startPoint x: 513, startPoint y: 309, endPoint x: 543, endPoint y: 312, distance: 30.5
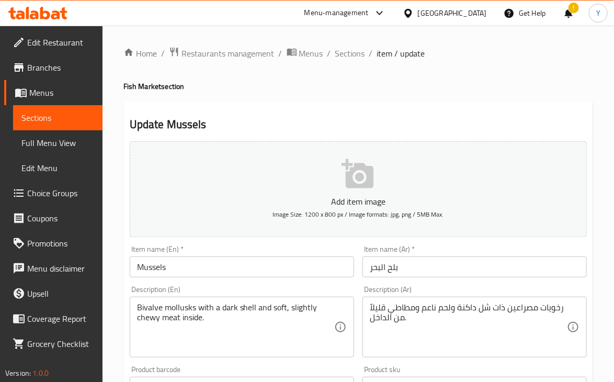
click at [513, 280] on div "Item name (Ar)   * بلح البحر Item name (Ar) *" at bounding box center [474, 261] width 233 height 40
click at [506, 274] on input "بلح البحر" at bounding box center [474, 266] width 224 height 21
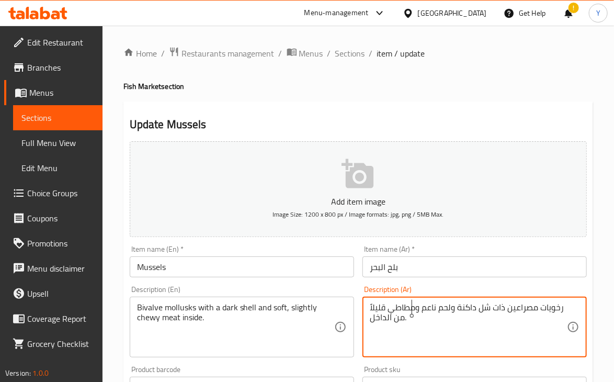
click at [413, 311] on textarea "رخويات مصراعين ذات شل داكنة ولحم ناعم ومطاطي قليلاً من الداخل." at bounding box center [468, 327] width 197 height 50
type textarea "رخويات مصراعين ذات شل داكنة ولحم ناعم وتشيوي قليلاً من الداخل."
click at [410, 258] on input "بلح البحر" at bounding box center [474, 266] width 224 height 21
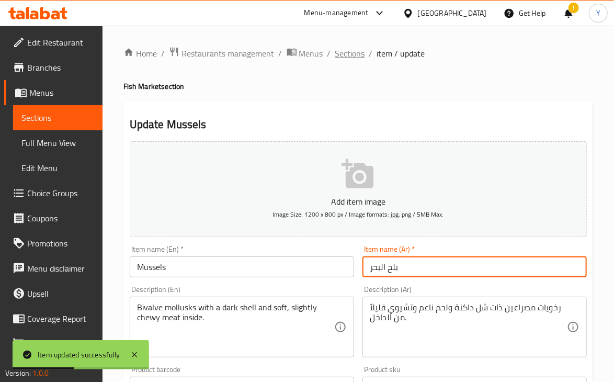
click at [352, 48] on span "Sections" at bounding box center [350, 53] width 30 height 13
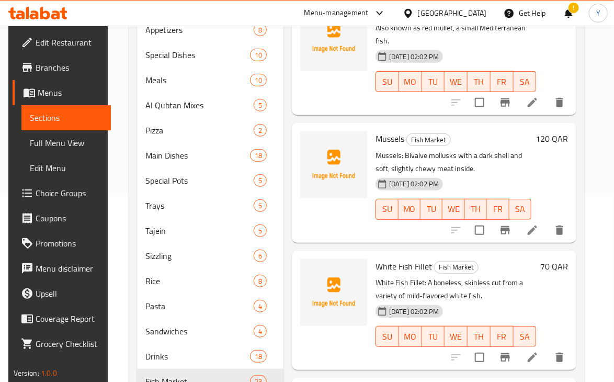
scroll to position [2390, 0]
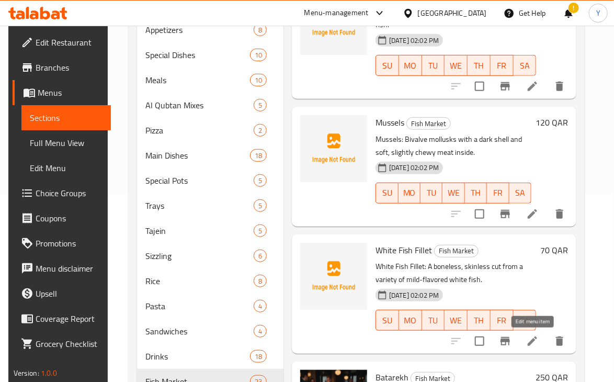
click at [536, 344] on icon at bounding box center [532, 341] width 13 height 13
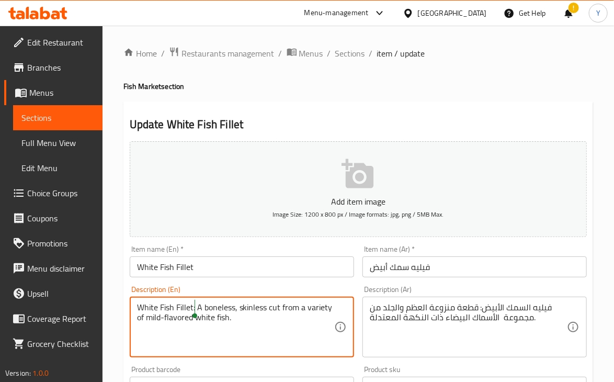
drag, startPoint x: 195, startPoint y: 310, endPoint x: 118, endPoint y: 300, distance: 77.5
type textarea "A boneless, skinless cut from a variety of mild-flavored white fish."
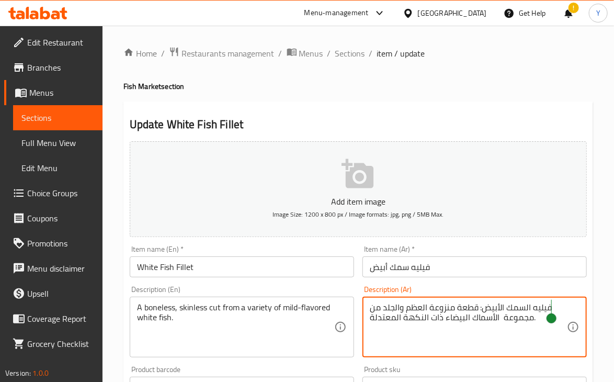
drag, startPoint x: 480, startPoint y: 305, endPoint x: 551, endPoint y: 309, distance: 70.7
type textarea "قطعة منزوعة العظم والجلد من مجموعة الأسماك البيضاء ذات النكهة المعتدلة."
click at [519, 272] on input "فيليه سمك أبيض" at bounding box center [474, 266] width 224 height 21
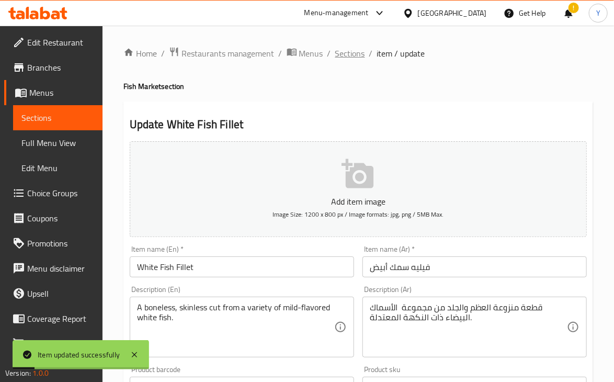
click at [358, 58] on span "Sections" at bounding box center [350, 53] width 30 height 13
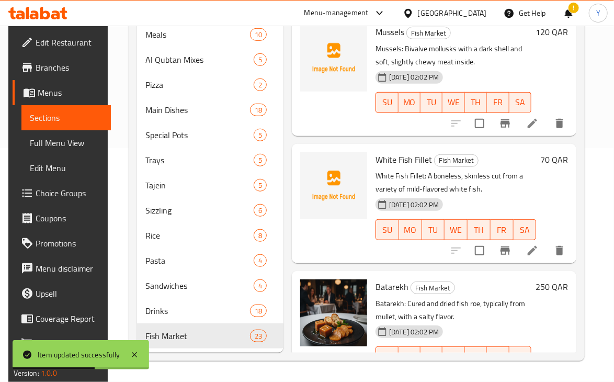
scroll to position [2481, 0]
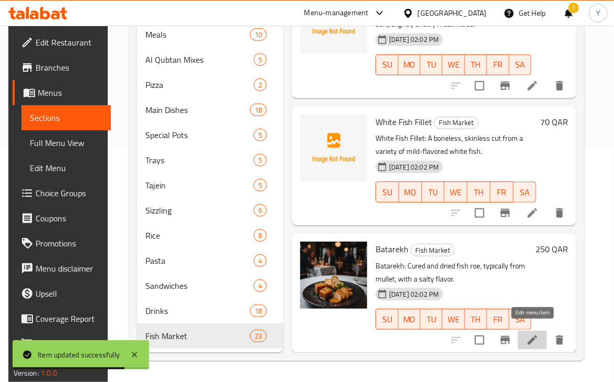
click at [530, 335] on icon at bounding box center [532, 339] width 9 height 9
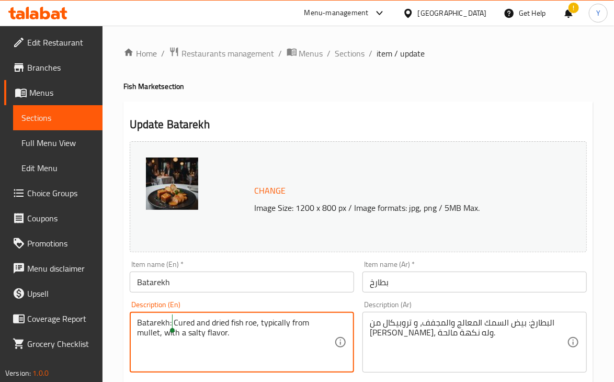
drag, startPoint x: 169, startPoint y: 325, endPoint x: 101, endPoint y: 319, distance: 68.8
type textarea "Cured and dried fish roe, typically from mullet, with a salty flavor."
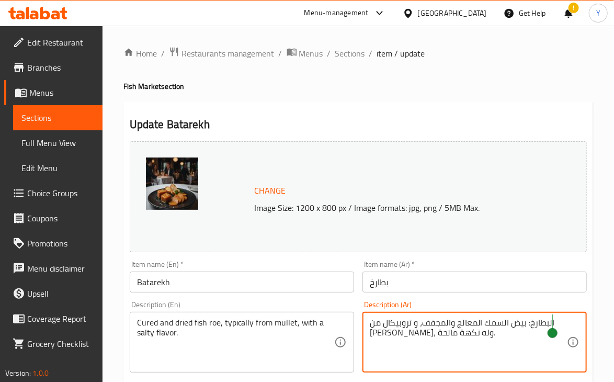
drag, startPoint x: 525, startPoint y: 323, endPoint x: 552, endPoint y: 323, distance: 27.2
click at [512, 287] on input "بطارخ" at bounding box center [474, 281] width 224 height 21
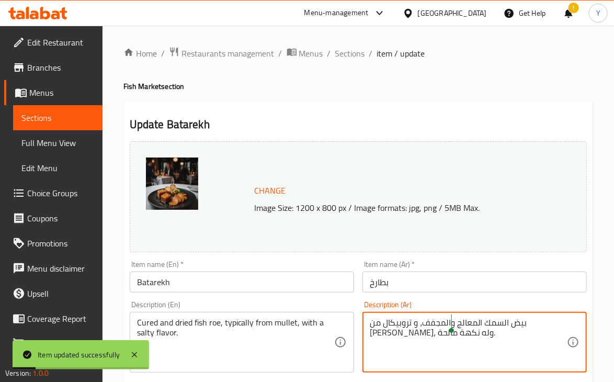
click at [440, 325] on textarea "بيض السمك المعالج والمجفف، و تروبيكال من البوري، وله نكهة مالحة." at bounding box center [468, 342] width 197 height 50
type textarea "بيض السمك المعالج والمجفف، و عادة من البوري، وله نكهة مالحة."
click at [287, 316] on div "Cured and dried fish roe, typically from mullet, with a salty flavor. Descripti…" at bounding box center [242, 342] width 224 height 61
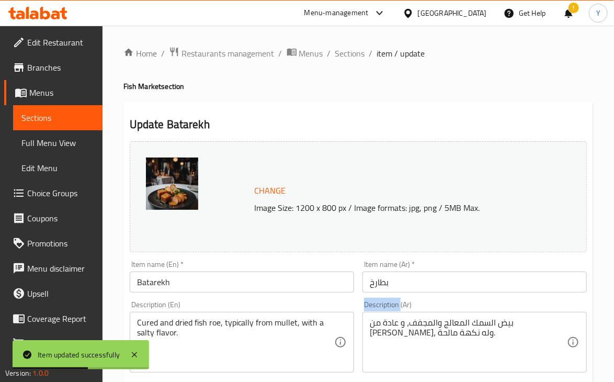
click at [287, 316] on div "Cured and dried fish roe, typically from mullet, with a salty flavor. Descripti…" at bounding box center [242, 342] width 224 height 61
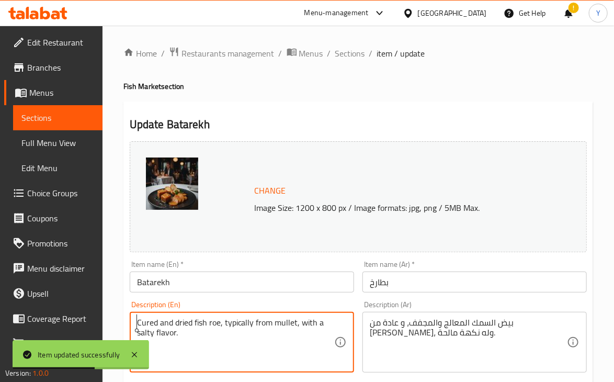
click at [291, 321] on textarea "Cured and dried fish roe, typically from mullet, with a salty flavor." at bounding box center [235, 342] width 197 height 50
click at [291, 322] on textarea "Cured and dried fish roe, typically from mullet, with a salty flavor." at bounding box center [235, 342] width 197 height 50
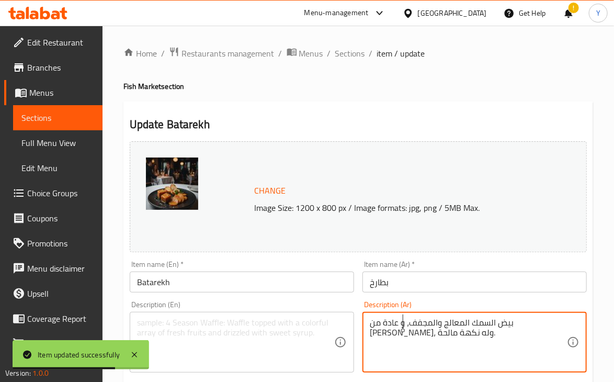
click at [404, 320] on textarea "بيض السمك المعالج والمجفف، و عادة من البوري، وله نكهة مالحة." at bounding box center [468, 342] width 197 height 50
type textarea "بيض السمك المعالج والمجفف، و عادة من ابوري، وله نكهة مالحة."
click at [403, 322] on textarea "بيض السمك المعالج والمجفف، و عادة من ابوري، وله نكهة مالحة." at bounding box center [468, 342] width 197 height 50
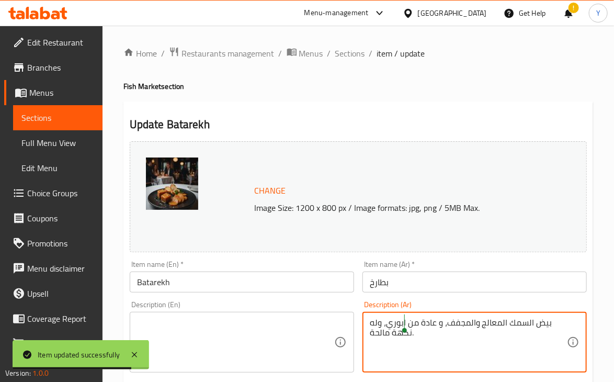
click at [403, 322] on textarea "بيض السمك المعالج والمجفف، و عادة من ابوري، وله نكهة مالحة." at bounding box center [468, 342] width 197 height 50
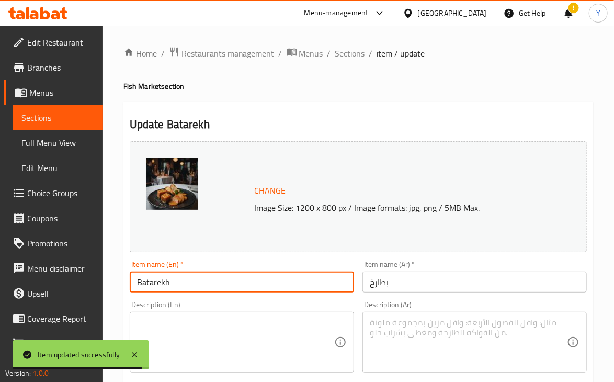
click at [304, 284] on input "Batarekh" at bounding box center [242, 281] width 224 height 21
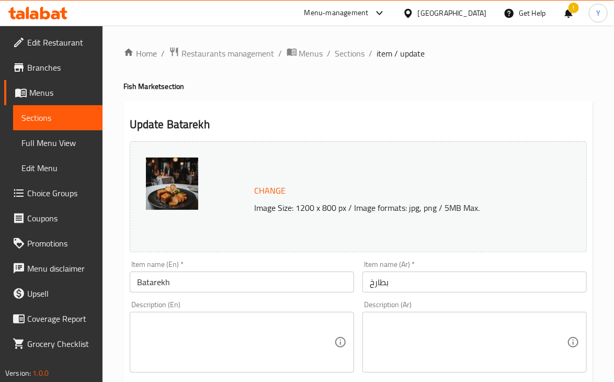
click at [287, 281] on input "Batarekh" at bounding box center [242, 281] width 224 height 21
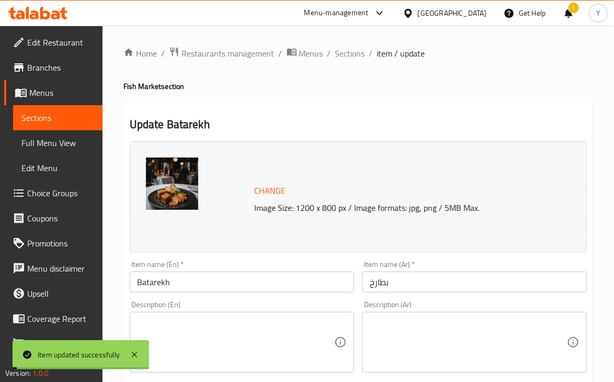
click at [349, 53] on span "Sections" at bounding box center [350, 53] width 30 height 13
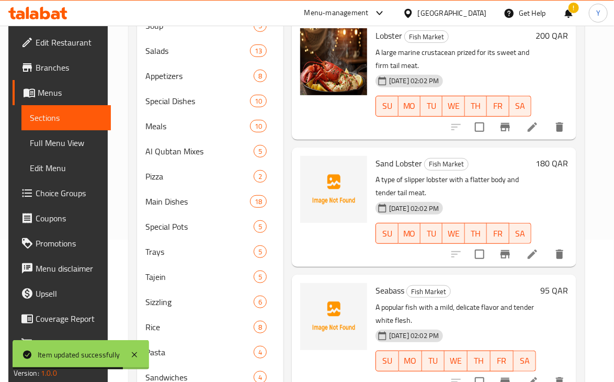
scroll to position [149, 0]
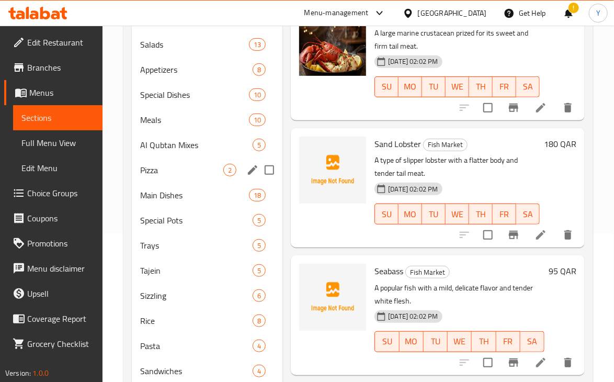
click at [182, 160] on div "Pizza 2" at bounding box center [207, 169] width 151 height 25
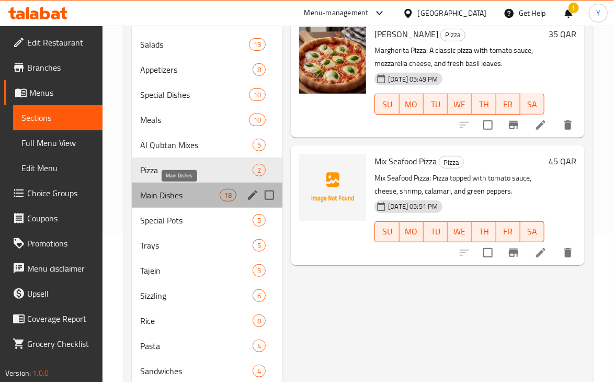
click at [179, 194] on span "Main Dishes" at bounding box center [179, 195] width 79 height 13
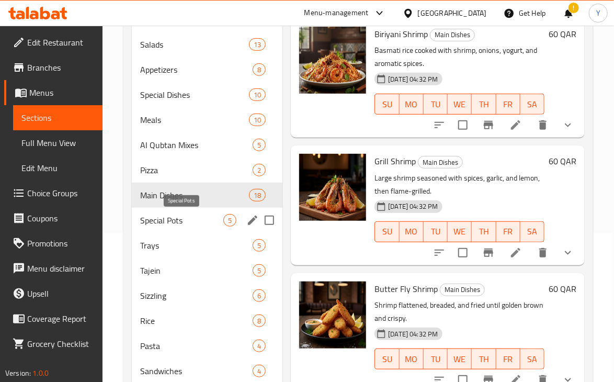
click at [176, 216] on span "Special Pots" at bounding box center [182, 220] width 84 height 13
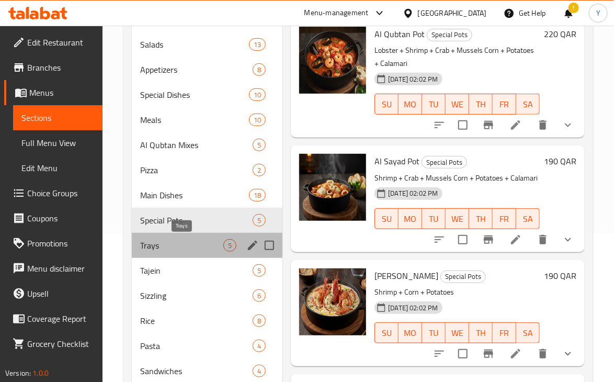
click at [177, 247] on span "Trays" at bounding box center [182, 245] width 84 height 13
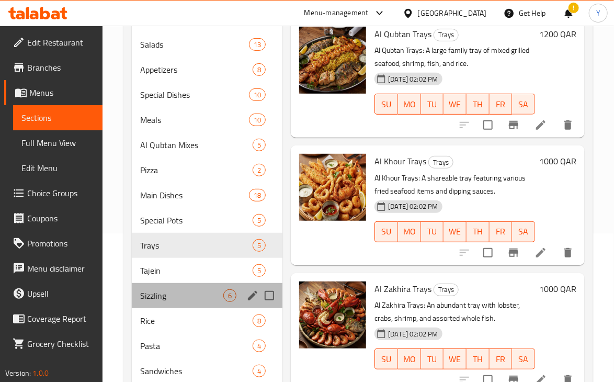
click at [163, 283] on div "Sizzling 6" at bounding box center [207, 295] width 151 height 25
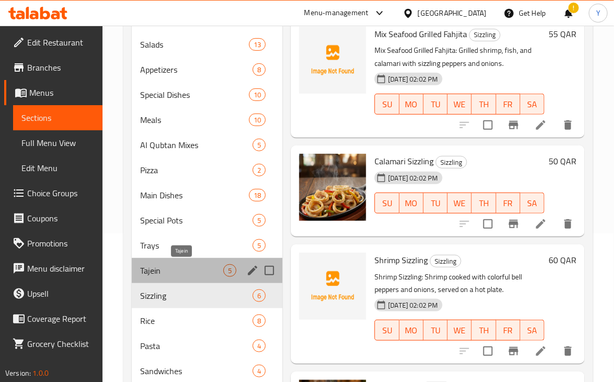
click at [163, 271] on span "Tajein" at bounding box center [182, 270] width 84 height 13
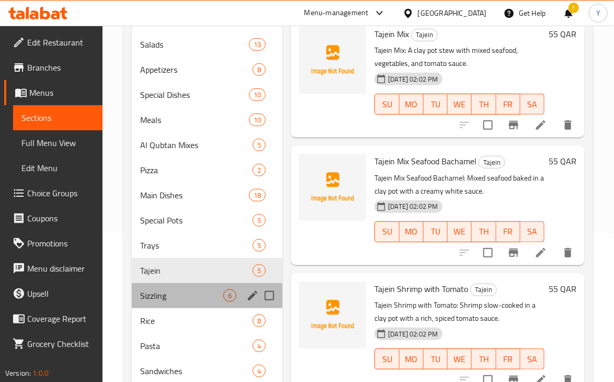
click at [162, 303] on div "Sizzling 6" at bounding box center [207, 295] width 151 height 25
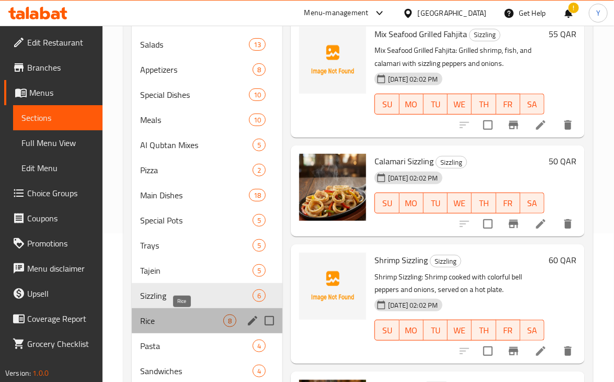
click at [161, 324] on span "Rice" at bounding box center [182, 320] width 84 height 13
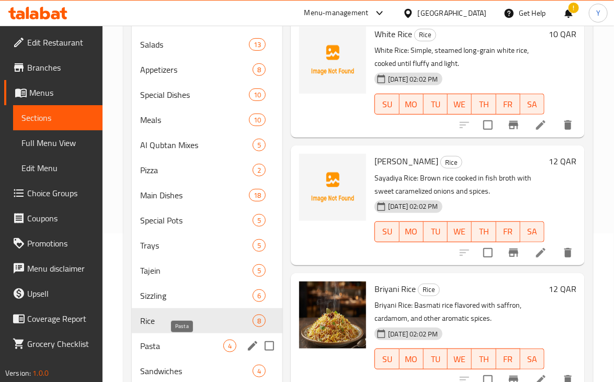
click at [162, 342] on span "Pasta" at bounding box center [182, 345] width 84 height 13
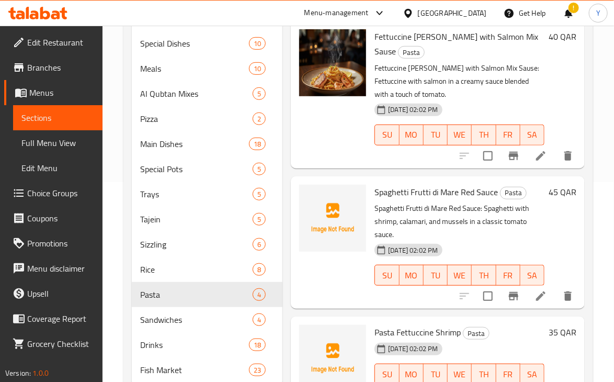
scroll to position [102, 0]
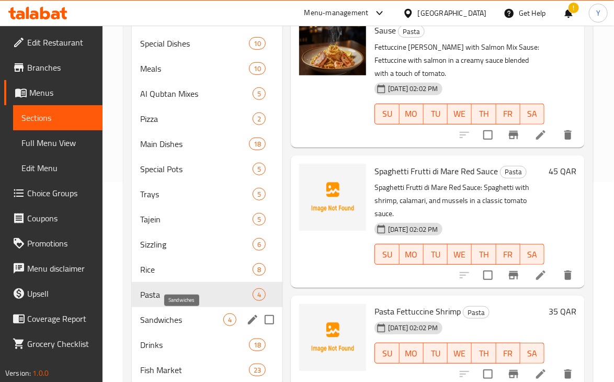
click at [186, 319] on span "Sandwiches" at bounding box center [182, 319] width 84 height 13
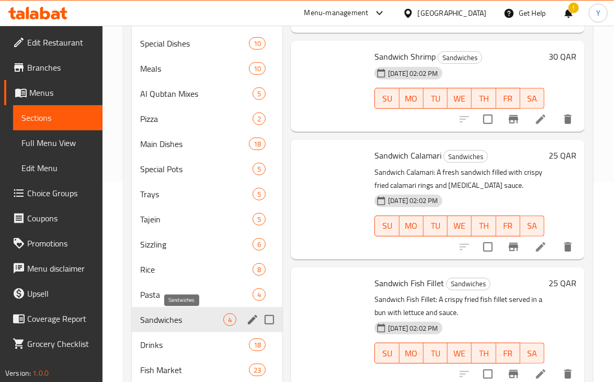
scroll to position [32, 0]
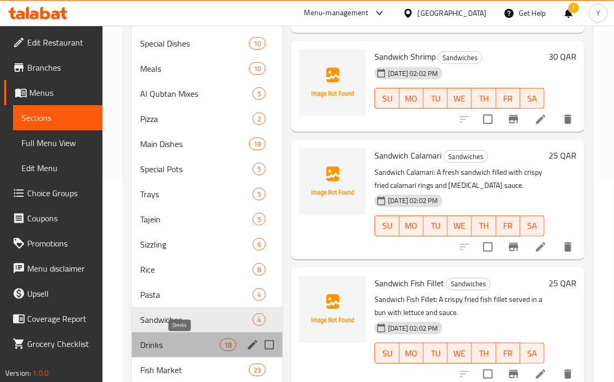
click at [170, 349] on span "Drinks" at bounding box center [179, 344] width 79 height 13
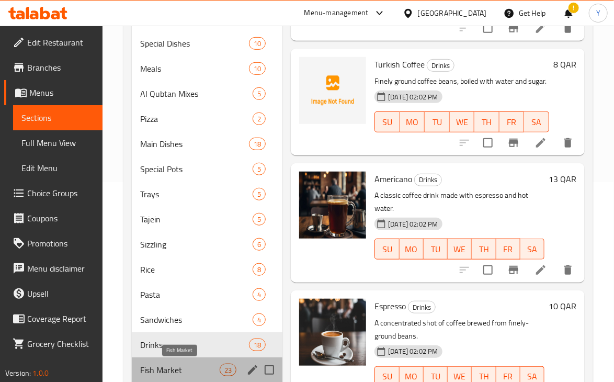
click at [175, 370] on span "Fish Market" at bounding box center [179, 369] width 79 height 13
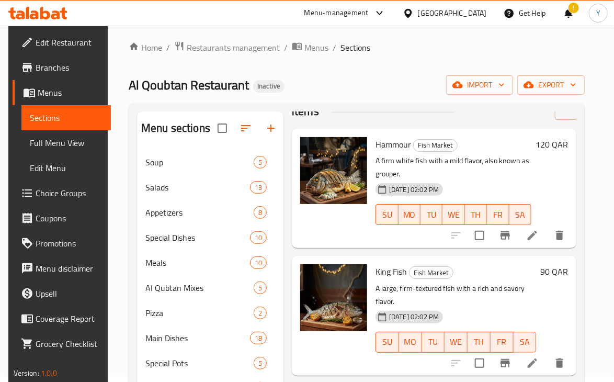
scroll to position [1, 0]
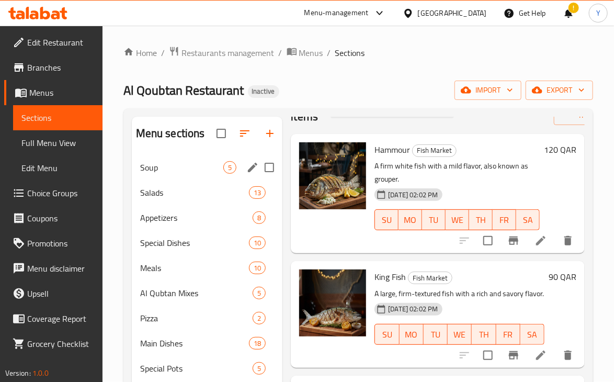
click at [163, 166] on span "Soup" at bounding box center [182, 167] width 84 height 13
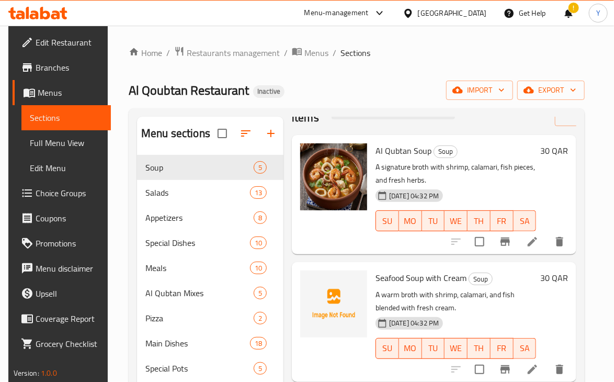
scroll to position [29, 0]
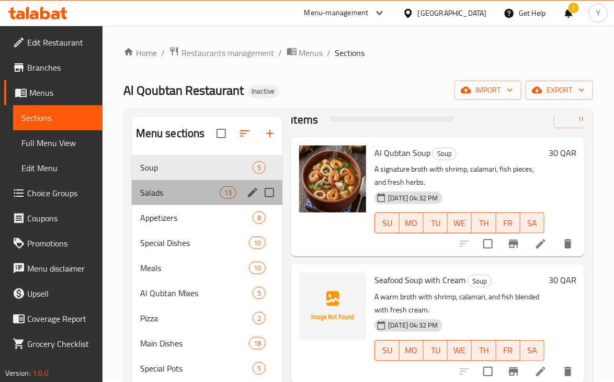
click at [178, 183] on div "Salads 13" at bounding box center [207, 192] width 151 height 25
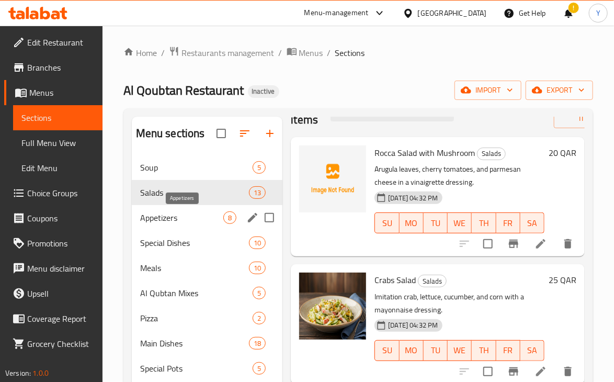
click at [174, 221] on span "Appetizers" at bounding box center [182, 217] width 84 height 13
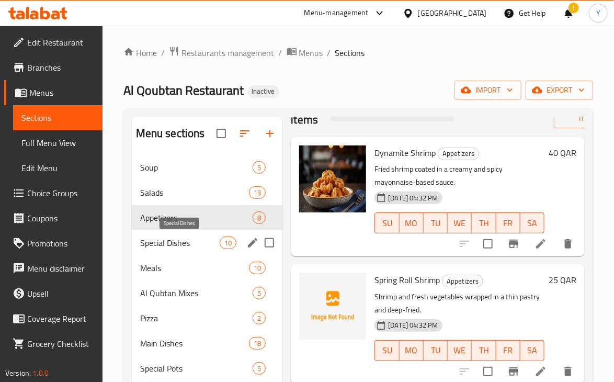
click at [170, 241] on span "Special Dishes" at bounding box center [179, 242] width 79 height 13
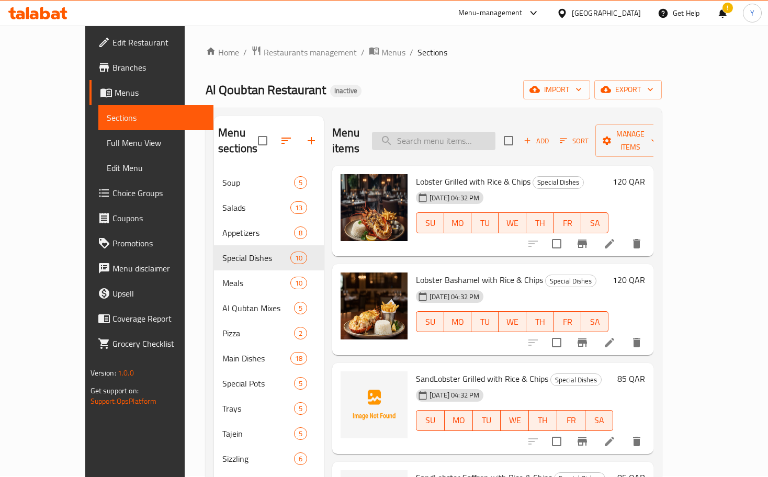
click at [443, 132] on input "search" at bounding box center [433, 141] width 123 height 18
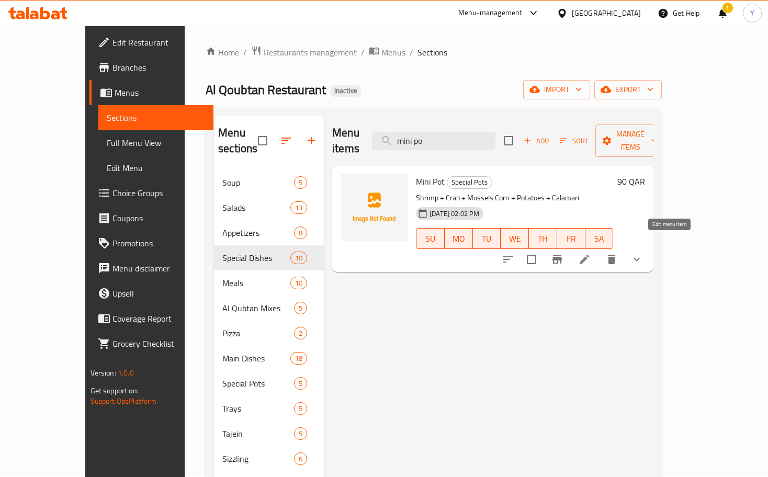
type input "mini po"
click at [590, 253] on icon at bounding box center [584, 259] width 13 height 13
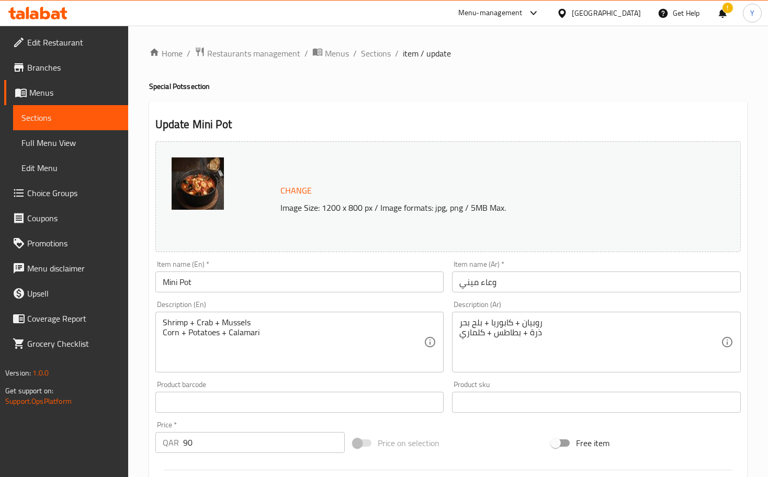
click at [288, 284] on input "Mini Pot" at bounding box center [299, 281] width 289 height 21
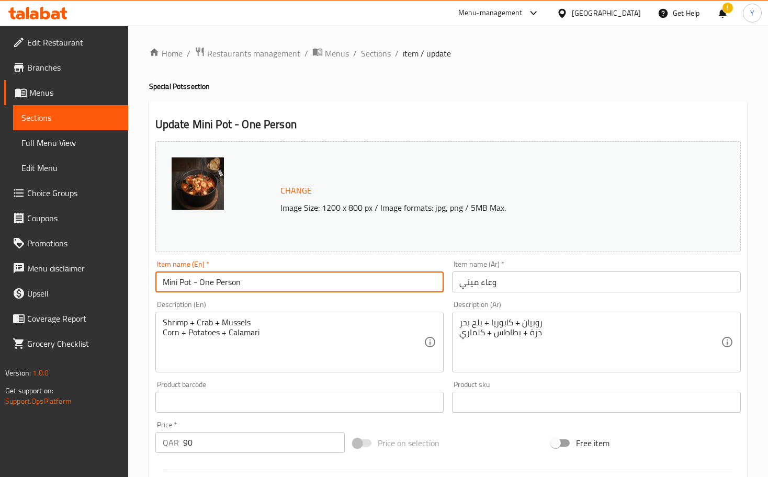
type input "Mini Pot - One Person"
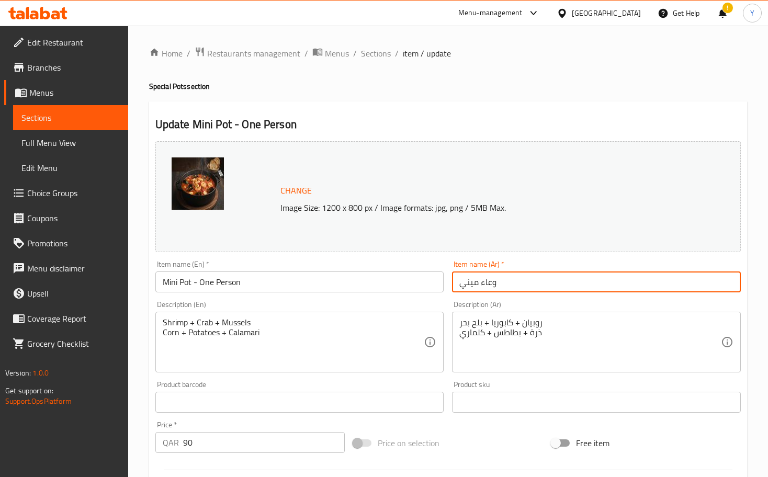
click at [503, 283] on input "وعاء ميني" at bounding box center [596, 281] width 289 height 21
type input "وعاء ميني - شخص واحد"
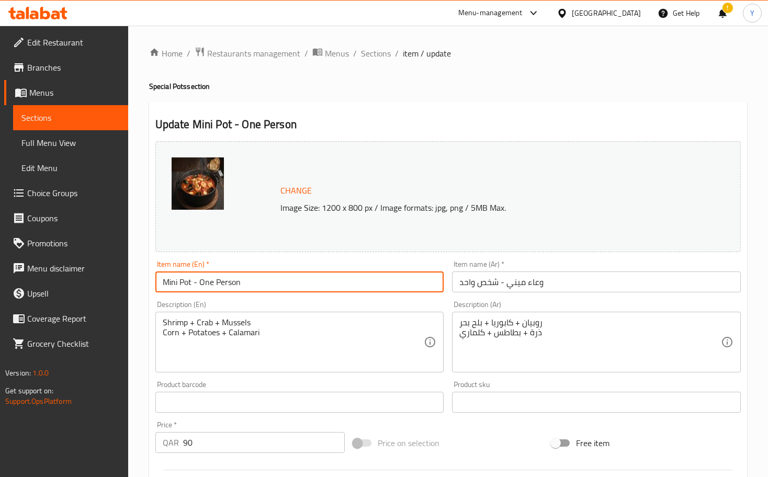
click at [389, 274] on input "Mini Pot - One Person" at bounding box center [299, 281] width 289 height 21
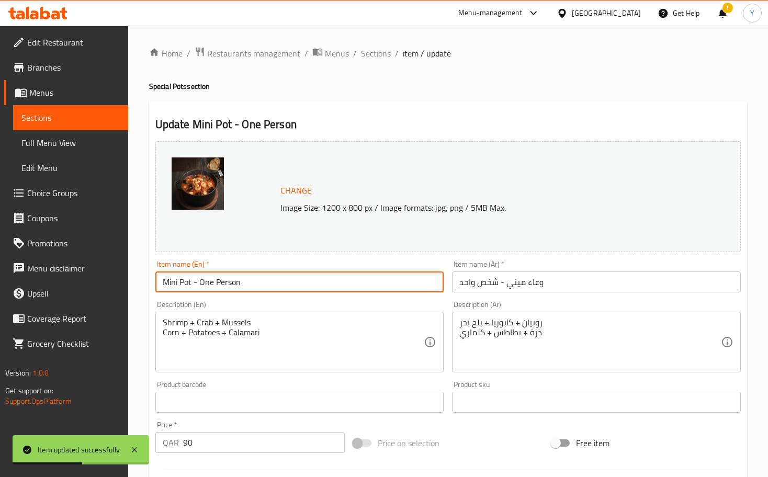
click at [380, 285] on input "Mini Pot - One Person" at bounding box center [299, 281] width 289 height 21
click at [381, 61] on div "Home / Restaurants management / Menus / Sections / item / update Special Pots s…" at bounding box center [448, 399] width 598 height 704
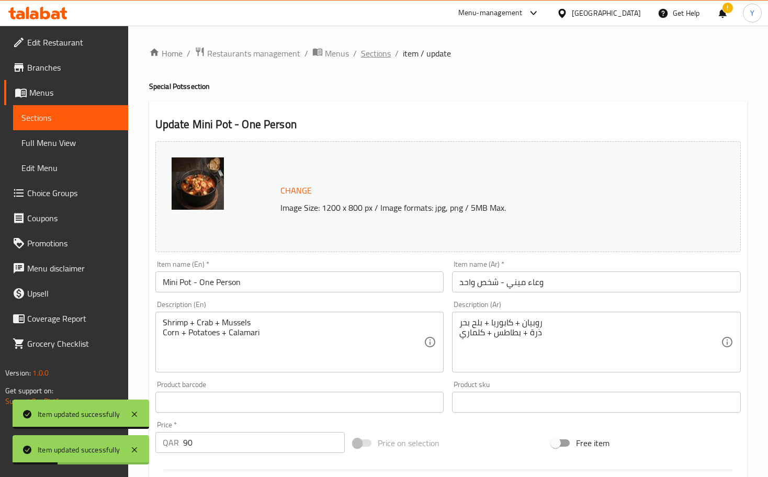
click at [380, 59] on span "Sections" at bounding box center [376, 53] width 30 height 13
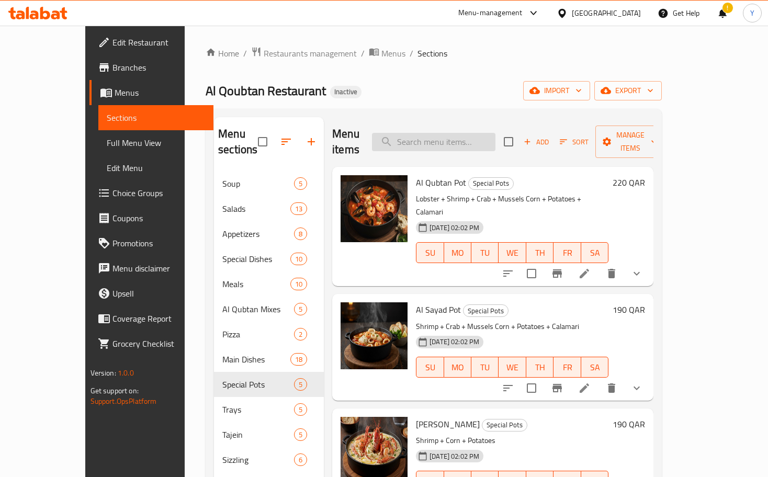
click at [442, 142] on input "search" at bounding box center [433, 142] width 123 height 18
paste input "Tajein Mix"
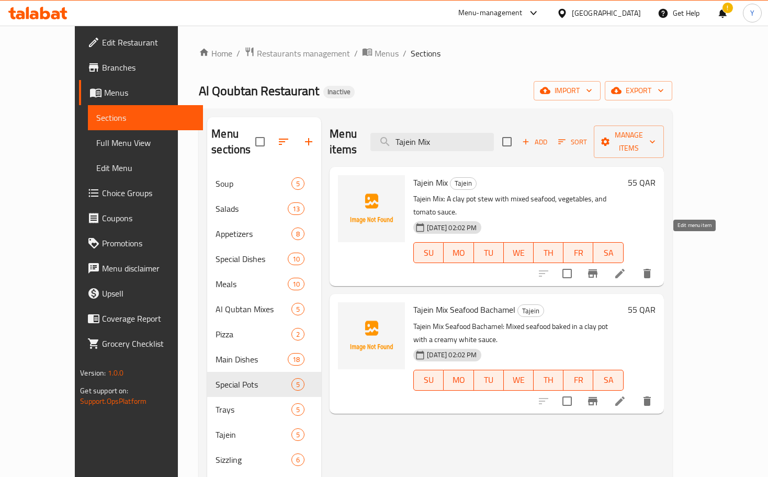
type input "Tajein Mix"
click at [620, 269] on icon at bounding box center [619, 273] width 9 height 9
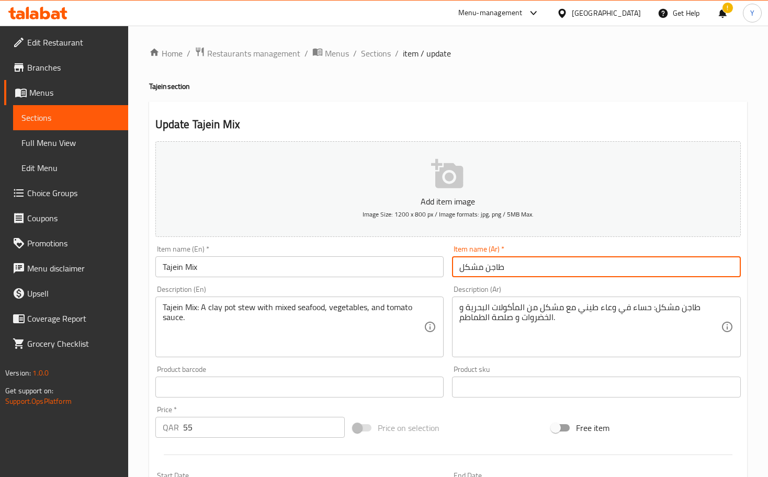
click at [552, 274] on input "طاجن مشكل" at bounding box center [596, 266] width 289 height 21
click at [460, 270] on input "طاجن مشكل" at bounding box center [596, 266] width 289 height 21
click at [461, 270] on input "طاجن مشكل" at bounding box center [596, 266] width 289 height 21
click at [464, 270] on input "طاجن مشكل" at bounding box center [596, 266] width 289 height 21
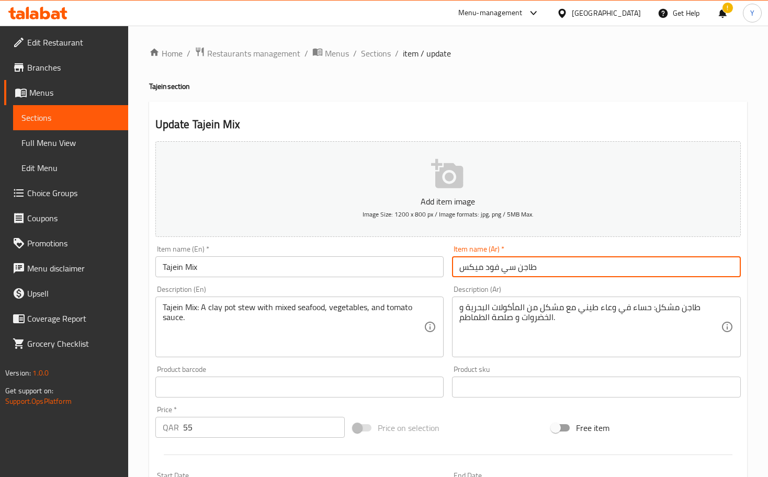
type input "طاجن سي فود ميكس"
click at [185, 263] on input "Tajein Mix" at bounding box center [299, 266] width 289 height 21
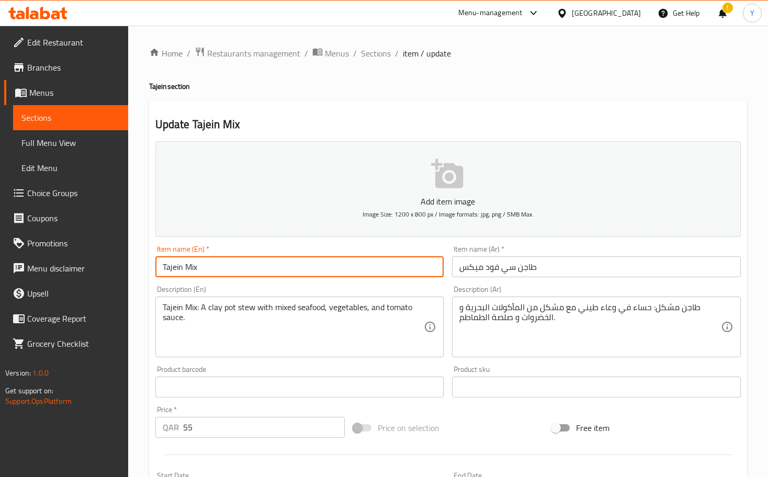
click at [206, 270] on input "Tajein Mix" at bounding box center [299, 266] width 289 height 21
type input "Tajein Mix Seafood"
click at [388, 54] on span "Sections" at bounding box center [376, 53] width 30 height 13
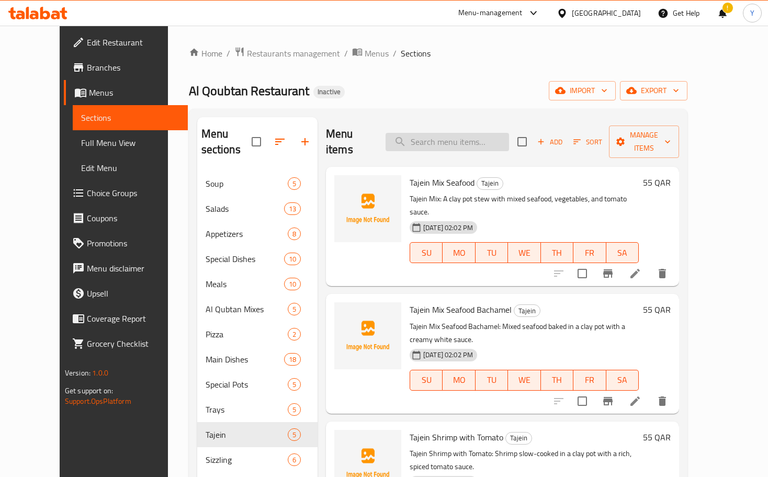
click at [448, 135] on input "search" at bounding box center [446, 142] width 123 height 18
paste input "Tajein Molokhia with Shrimp"
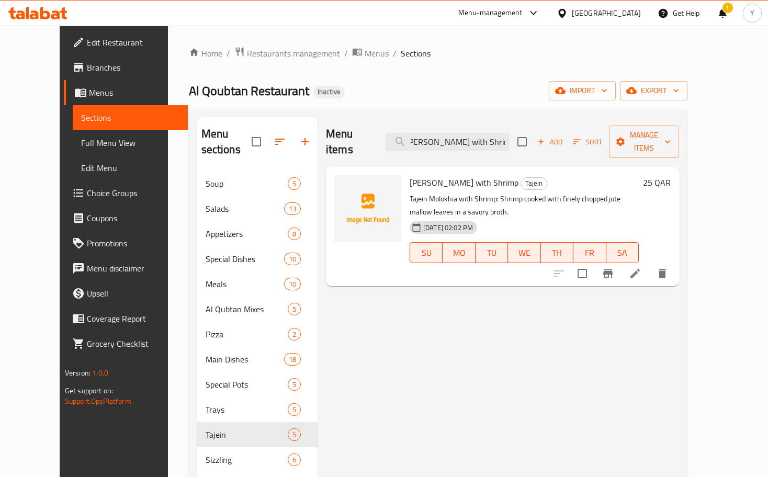
type input "Tajein Molokhia with Shrimp"
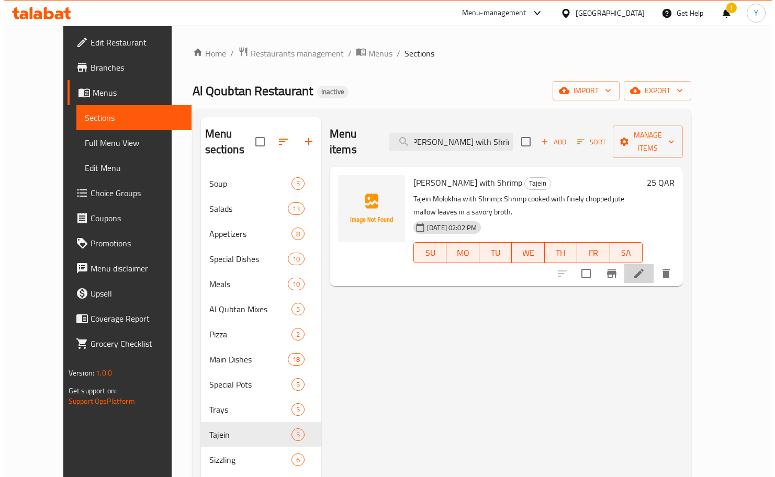
scroll to position [0, 0]
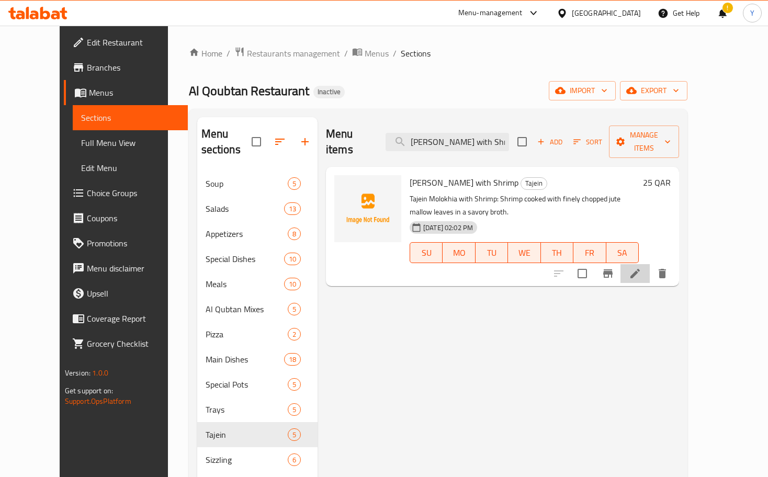
click at [620, 266] on li at bounding box center [634, 273] width 29 height 19
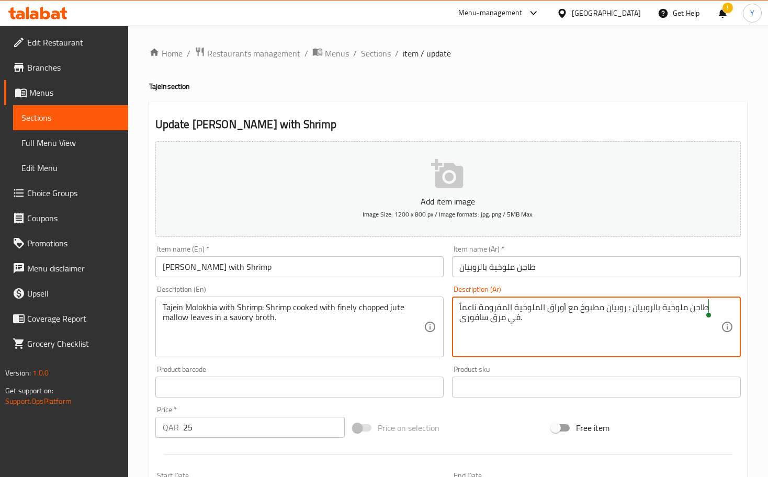
click at [475, 314] on textarea "طاجن ملوخية بالروبيان : روبيان مطبوخ مع أوراق الملوخية المفرومة ناعماً في مرق س…" at bounding box center [589, 327] width 261 height 50
click at [475, 320] on textarea "طاجن ملوخية بالروبيان : روبيان مطبوخ مع أوراق الملوخية المفرومة ناعماً في مرق س…" at bounding box center [589, 327] width 261 height 50
type textarea "طاجن ملوخية بالروبيان : روبيان مطبوخ مع أوراق الملوخية المفرومة ناعماً في مرق م…"
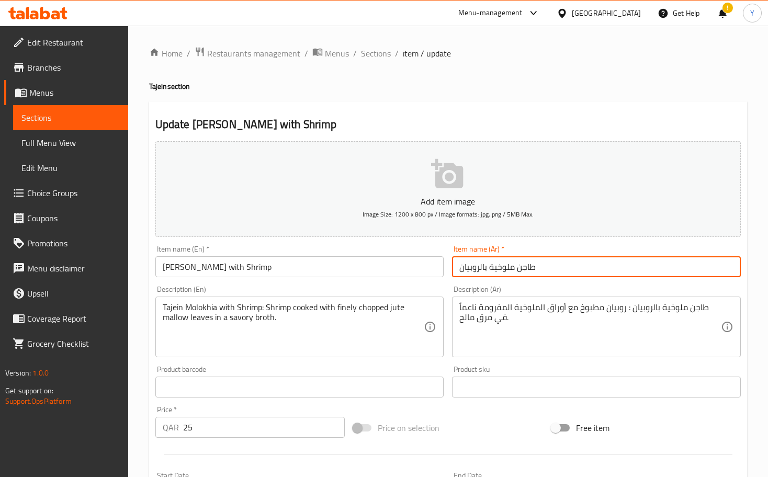
click at [525, 270] on input "طاجن ملوخية بالروبيان" at bounding box center [596, 266] width 289 height 21
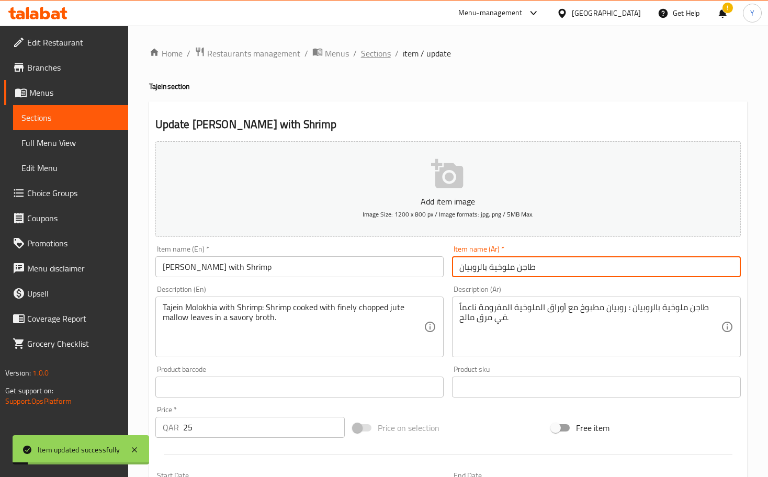
click at [381, 51] on span "Sections" at bounding box center [376, 53] width 30 height 13
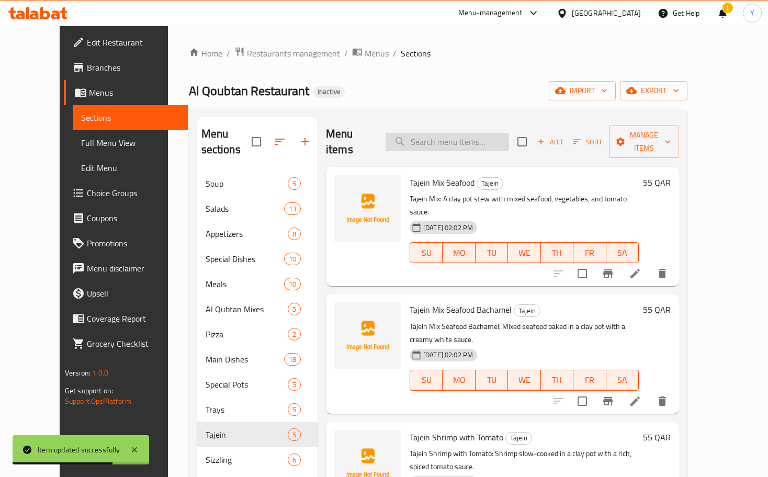
click at [449, 140] on input "search" at bounding box center [446, 142] width 123 height 18
paste input "King Fish"
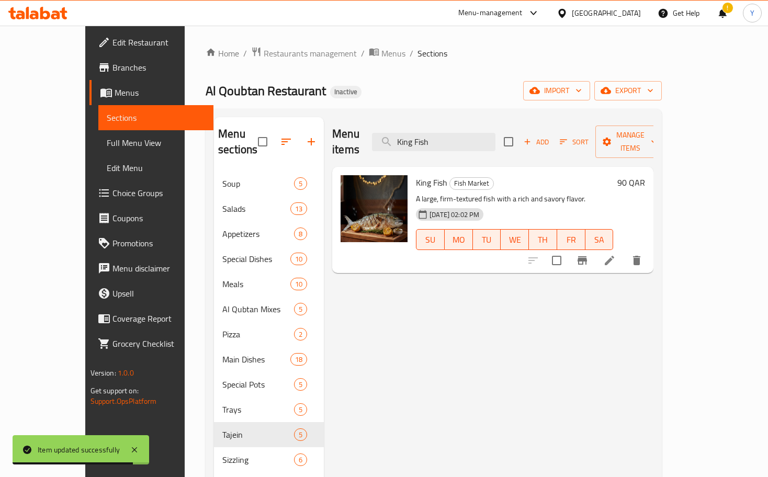
type input "King Fish"
click at [620, 251] on li at bounding box center [609, 260] width 29 height 19
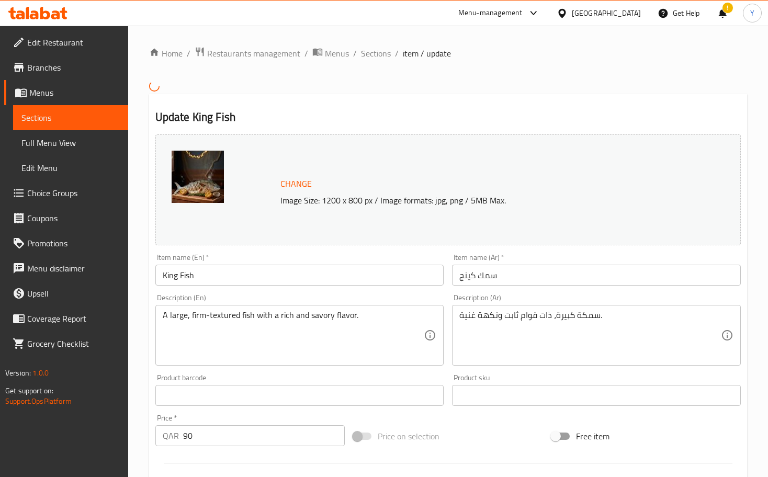
click at [608, 310] on div "سمكة كبيرة، ذات قوام ثابت ونكهة غنية. Description (Ar)" at bounding box center [596, 335] width 289 height 61
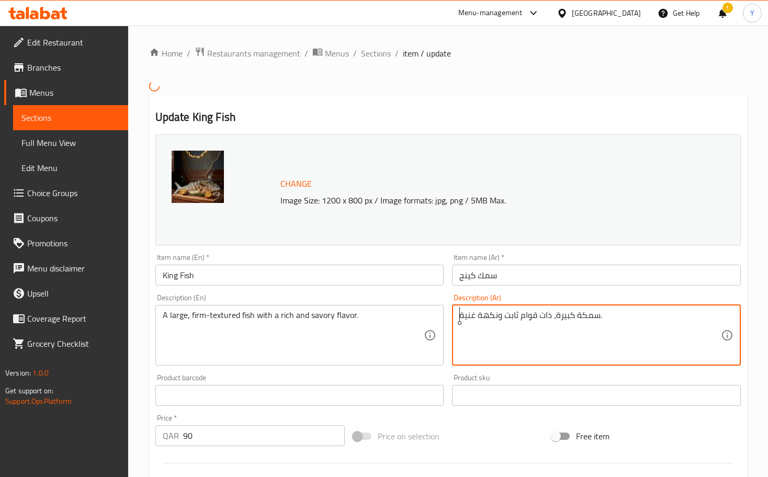
click at [600, 315] on textarea "سمكة كبيرة، ذات قوام ثابت ونكهة غنية." at bounding box center [589, 335] width 261 height 50
type textarea "سمكة كبيرة، ذات قوام ثابت ونكهة غنية مالحة."
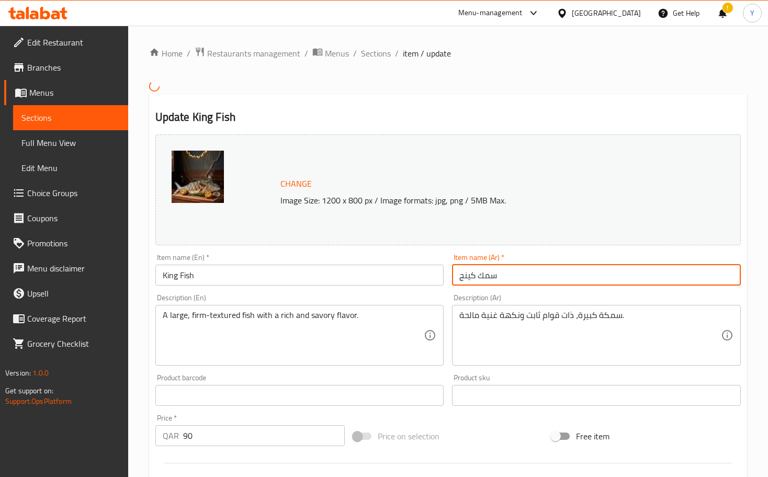
click at [572, 284] on input "سمك كينج" at bounding box center [596, 275] width 289 height 21
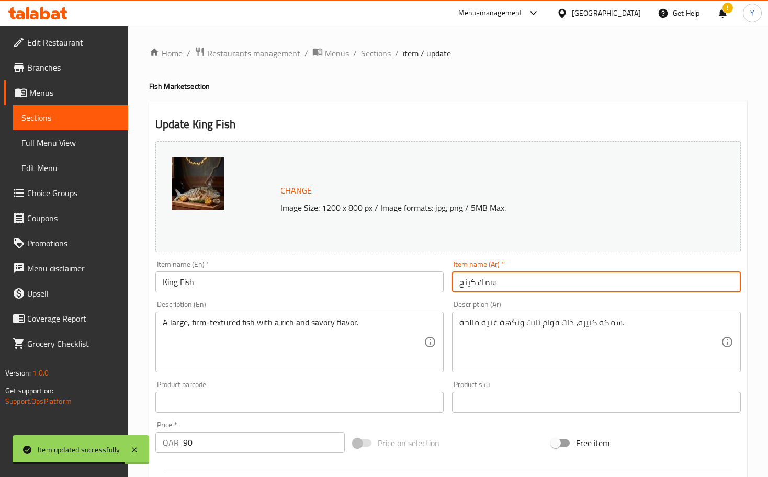
drag, startPoint x: 385, startPoint y: 56, endPoint x: 399, endPoint y: 44, distance: 18.2
click at [385, 56] on span "Sections" at bounding box center [376, 53] width 30 height 13
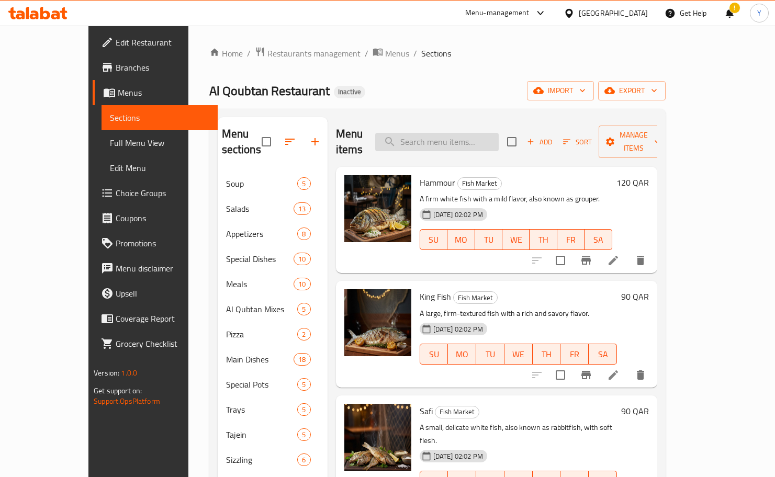
click at [461, 133] on input "search" at bounding box center [436, 142] width 123 height 18
paste input "Calamari Sizzling"
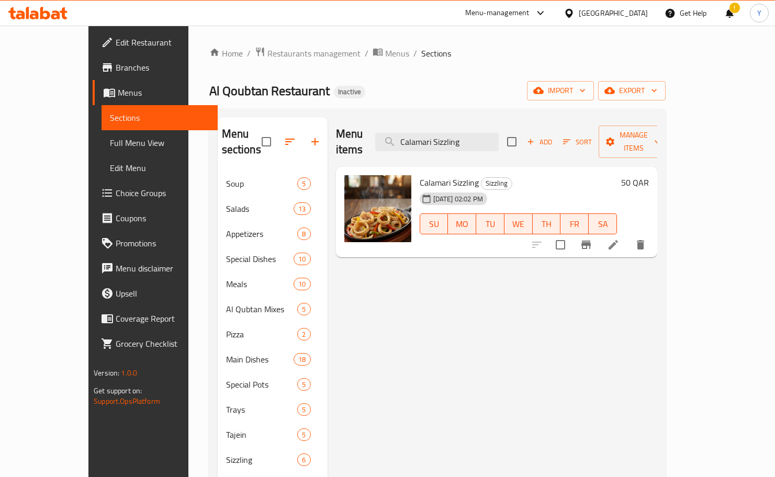
type input "Calamari Sizzling"
click at [620, 236] on li at bounding box center [612, 244] width 29 height 19
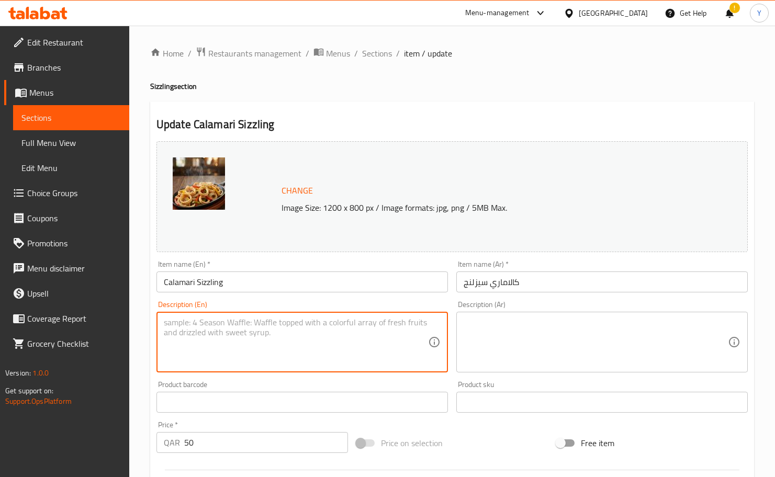
click at [426, 327] on textarea at bounding box center [296, 342] width 264 height 50
paste textarea "Calamari Sizzling: Sliced calamari sautéed with bell peppers and onions on a ho…"
click at [300, 324] on textarea "Calamari Sizzling: Sliced calamari sautéed with bell peppers and onions on a ho…" at bounding box center [296, 342] width 264 height 50
drag, startPoint x: 228, startPoint y: 319, endPoint x: 145, endPoint y: 326, distance: 83.0
click at [145, 326] on div "Home / Restaurants management / Menus / Sections / item / update Sizzling secti…" at bounding box center [451, 390] width 645 height 729
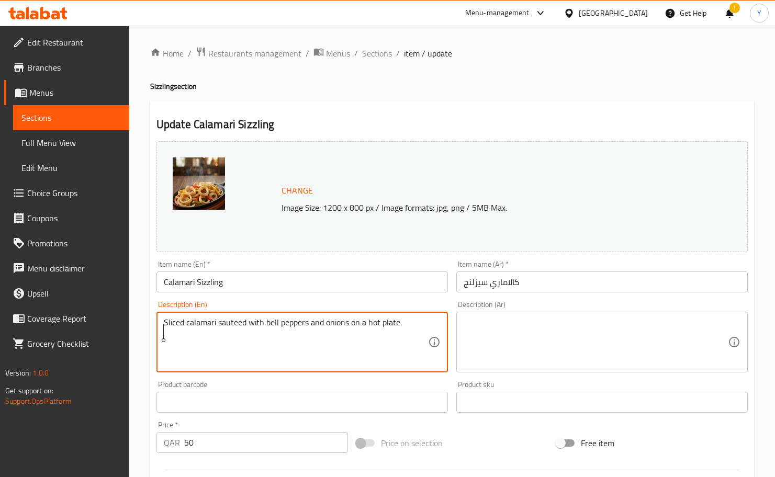
click at [189, 330] on textarea "Sliced calamari sauteed with bell peppers and onions on a hot plate." at bounding box center [296, 342] width 264 height 50
type textarea "Sliced calamari sauteed with bell peppers and onions on a hot plate."
click at [567, 325] on textarea at bounding box center [595, 342] width 264 height 50
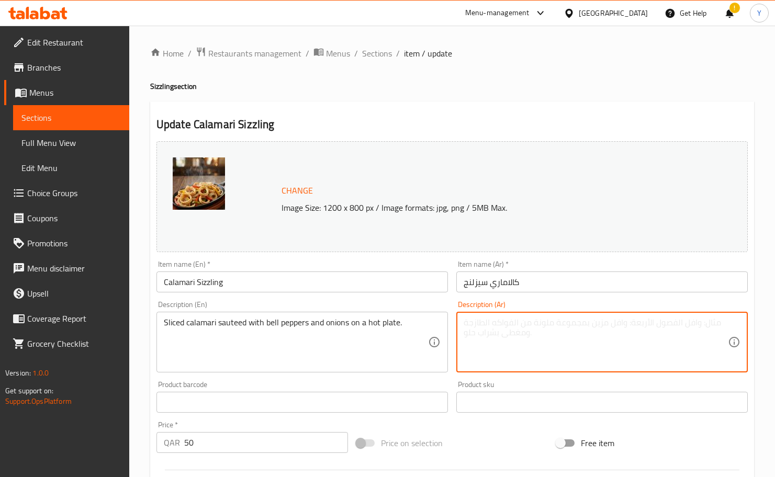
paste textarea "شرائح الكاليماري المقلية مع الفلفل الحلو والبصل على طبق ساخن."
click at [615, 319] on textarea "شرائح الكاليماري المقلية مع الفلفل الحلو والبصل على طبق ساخن." at bounding box center [595, 342] width 264 height 50
type textarea "شرائح الكاليماري سوتيه مع الفلفل الحلو والبصل على طبق ساخن."
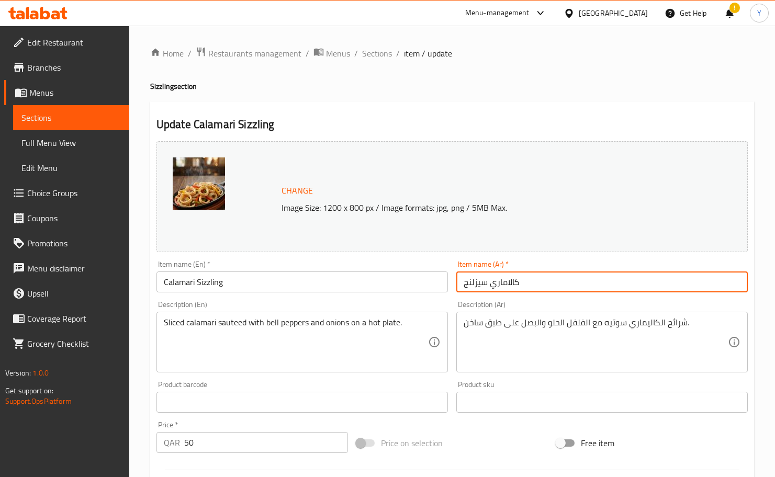
click at [572, 281] on input "كالاماري سيزلنج" at bounding box center [601, 281] width 291 height 21
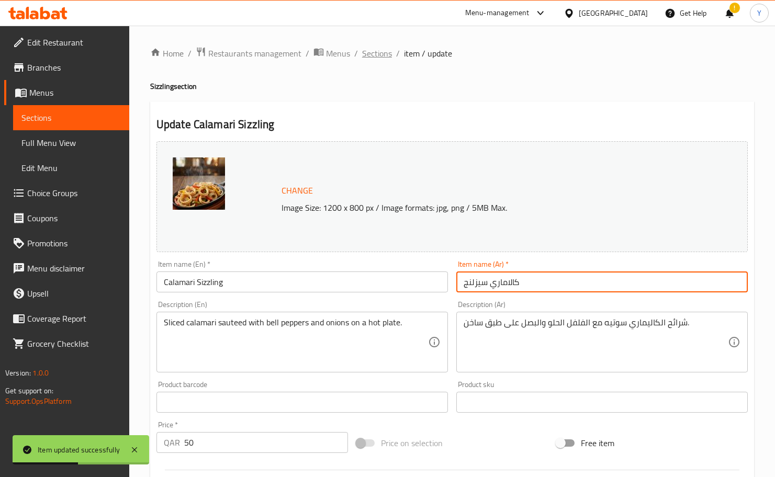
click at [383, 56] on span "Sections" at bounding box center [377, 53] width 30 height 13
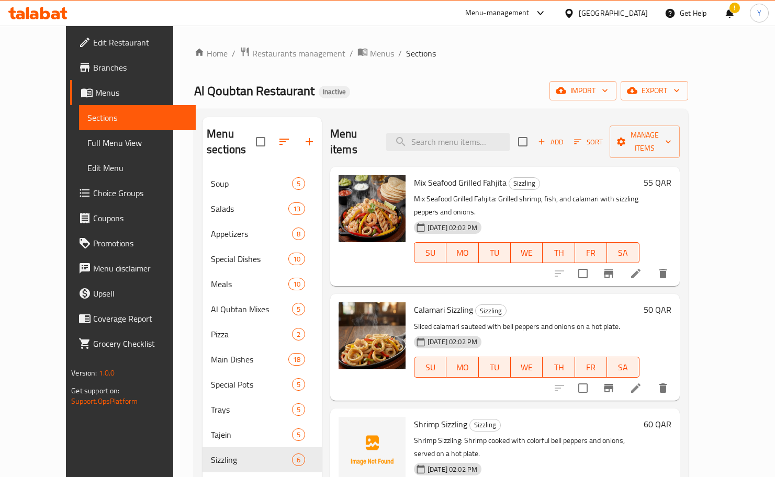
scroll to position [1, 0]
click at [463, 132] on input "search" at bounding box center [447, 141] width 123 height 18
paste input "Crab Sizzling"
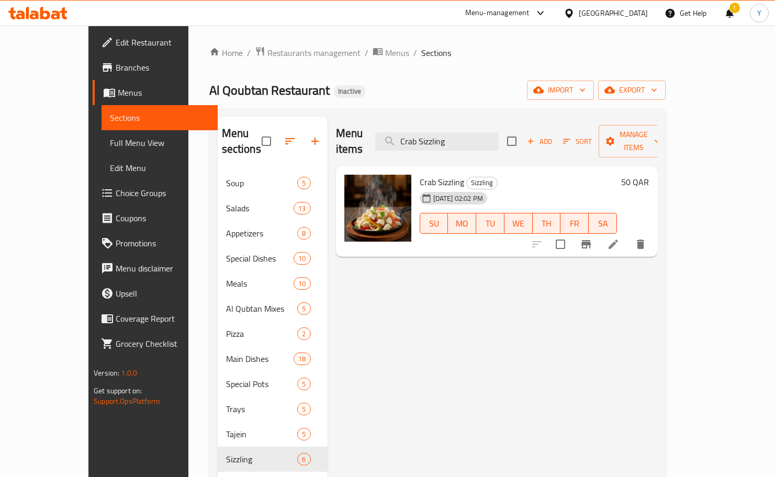
type input "Crab Sizzling"
click at [620, 235] on li at bounding box center [612, 244] width 29 height 19
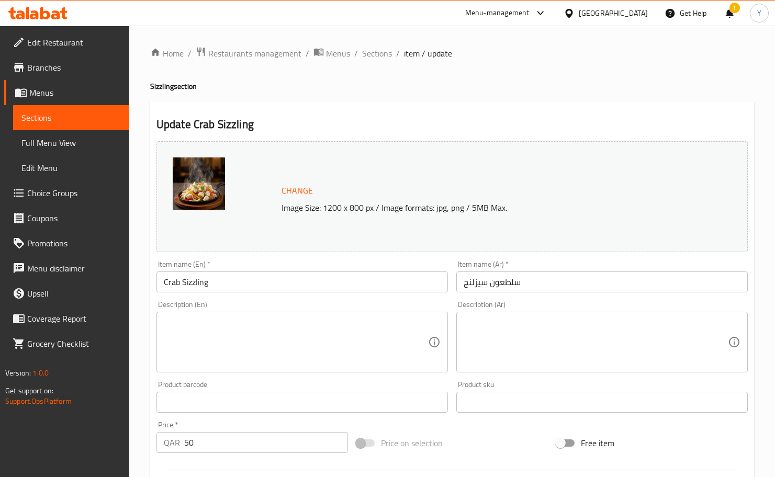
click at [423, 324] on textarea at bounding box center [296, 342] width 264 height 50
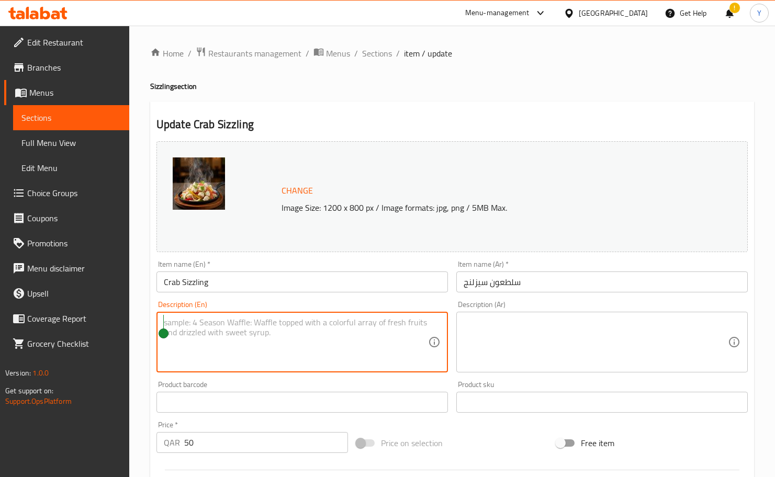
paste textarea "Crab Sizzling: Crab meat sautéed with vegetables and spices, served sizzling ho…"
drag, startPoint x: 211, startPoint y: 325, endPoint x: 135, endPoint y: 324, distance: 75.8
click at [135, 324] on div "Home / Restaurants management / Menus / Sections / item / update Sizzling secti…" at bounding box center [451, 390] width 645 height 729
click at [219, 319] on textarea "Crab meat sautéed with vegetables and spices, served sizzling hot." at bounding box center [296, 342] width 264 height 50
type textarea "Crab meat sauteed with vegetables and spices, served sizzling hot."
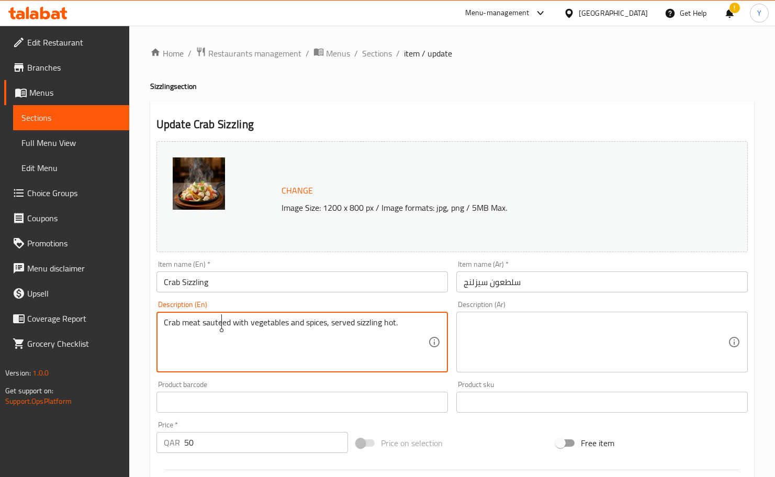
click at [218, 315] on div "Crab meat sauteed with vegetables and spices, served sizzling hot. Description …" at bounding box center [301, 342] width 291 height 61
click at [214, 313] on div "Crab meat sauteed with vegetables and spices, served sizzling hot. Description …" at bounding box center [301, 342] width 291 height 61
click at [214, 312] on div "Crab meat sauteed with vegetables and spices, served sizzling hot. Description …" at bounding box center [301, 342] width 291 height 61
click at [216, 319] on textarea "Crab meat sauteed with vegetables and spices, served sizzling hot." at bounding box center [296, 342] width 264 height 50
click at [215, 320] on textarea "Crab meat sauteed with vegetables and spices, served sizzling hot." at bounding box center [296, 342] width 264 height 50
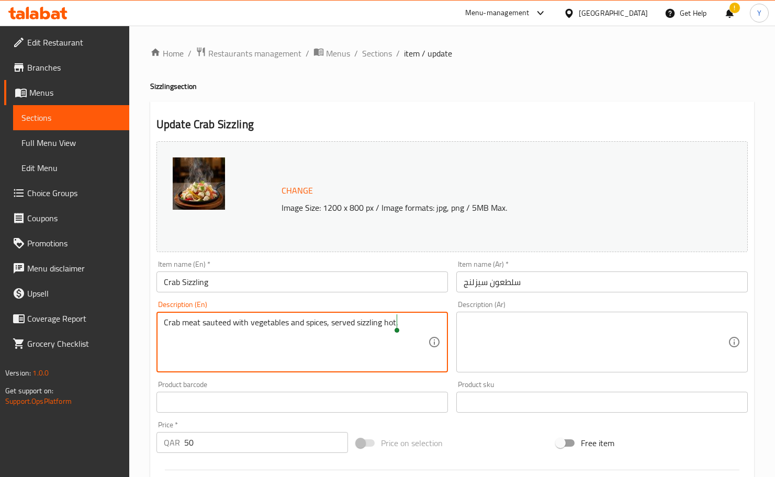
click at [214, 320] on textarea "Crab meat sauteed with vegetables and spices, served sizzling hot." at bounding box center [296, 342] width 264 height 50
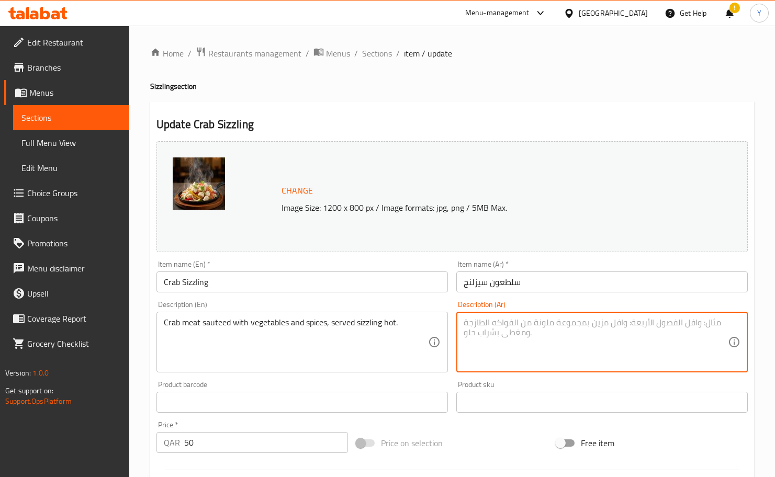
click at [537, 318] on textarea at bounding box center [595, 342] width 264 height 50
paste textarea "لحم السلطعون المطهي مع الخضار والتوابل، يقدم ساخناً."
click at [583, 323] on textarea "لحم السلطعون المطهي مع الخضار والتوابل، يقدم ساخناً." at bounding box center [595, 342] width 264 height 50
click at [583, 324] on textarea "لحم السلطعون المطهي مع الخضار والتوابل، يقدم ساخناً." at bounding box center [595, 342] width 264 height 50
click at [580, 322] on textarea "لحم السلطعون المطهي مع الخضار والتوابل، يقدم ساخناً." at bounding box center [595, 342] width 264 height 50
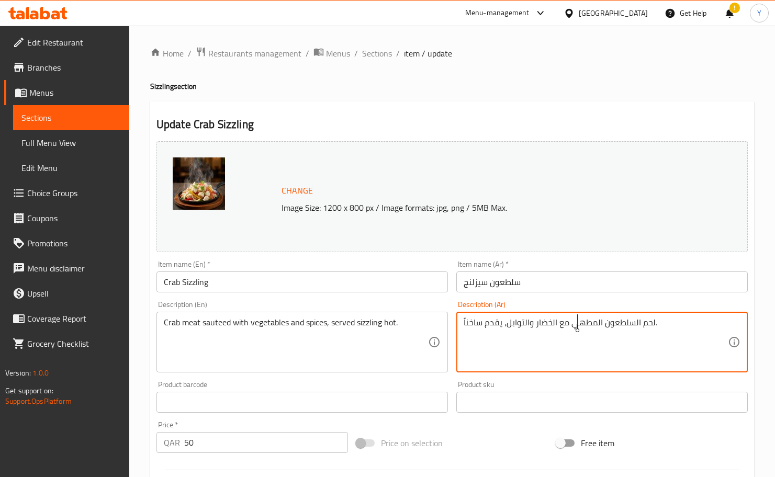
click at [580, 321] on textarea "لحم السلطعون المطهي مع الخضار والتوابل، يقدم ساخناً." at bounding box center [595, 342] width 264 height 50
click at [620, 320] on textarea "لحم السلطعون سوتيه مع الخضار والتوابل، يقدم ساخناً." at bounding box center [595, 342] width 264 height 50
drag, startPoint x: 646, startPoint y: 321, endPoint x: 673, endPoint y: 321, distance: 27.2
click at [620, 321] on textarea "لحم السلطعون سوتيه مع الخضار والتوابل، يقدم ساخناً sd.gk[" at bounding box center [595, 342] width 264 height 50
type textarea "لحم السلطعون سوتيه مع الخضار والتوابل، يقدم ساخناً سيزلنج"
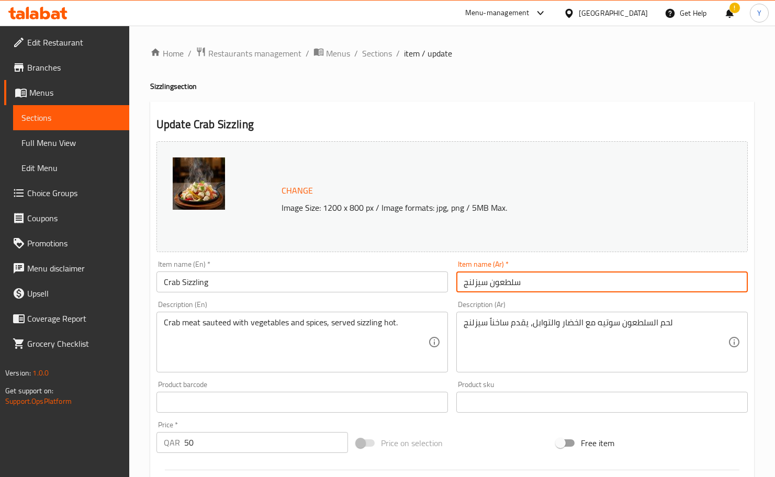
click at [600, 276] on input "سلطعون سيزلنج" at bounding box center [601, 281] width 291 height 21
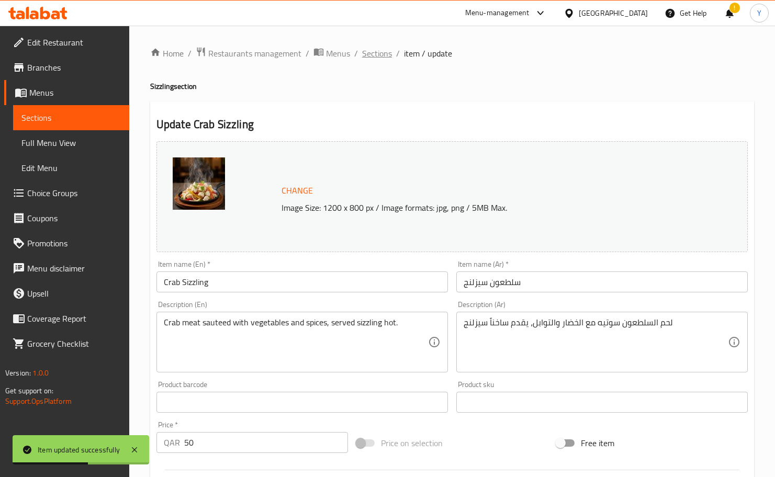
click at [380, 53] on span "Sections" at bounding box center [377, 53] width 30 height 13
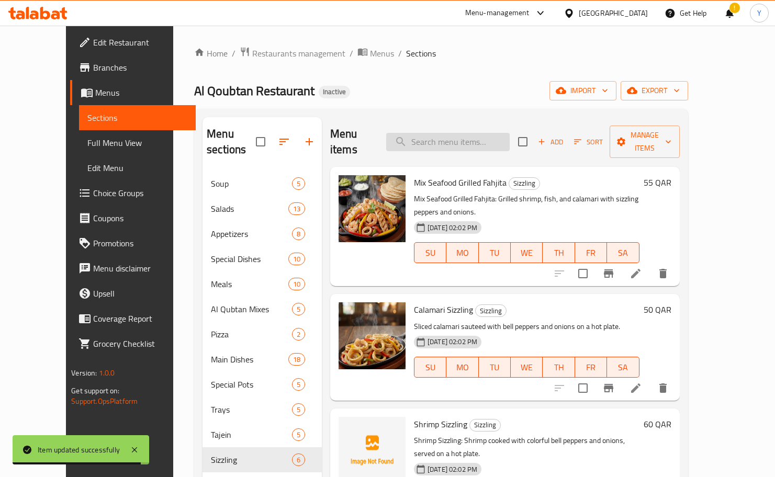
click at [481, 134] on input "search" at bounding box center [447, 142] width 123 height 18
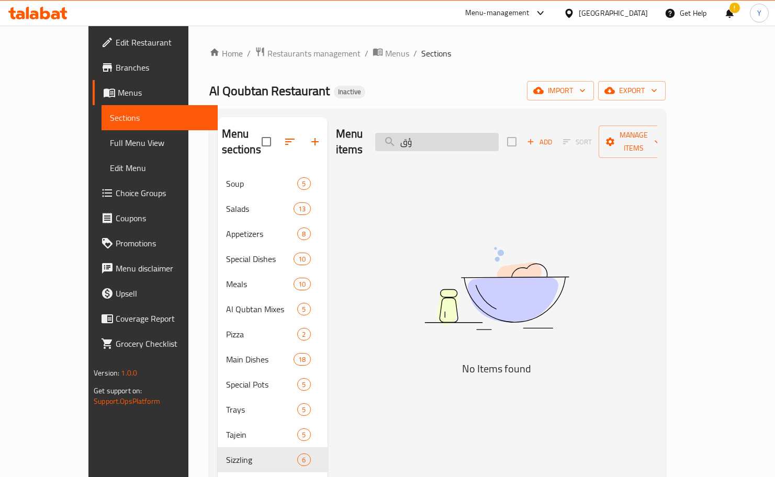
type input "ؤ"
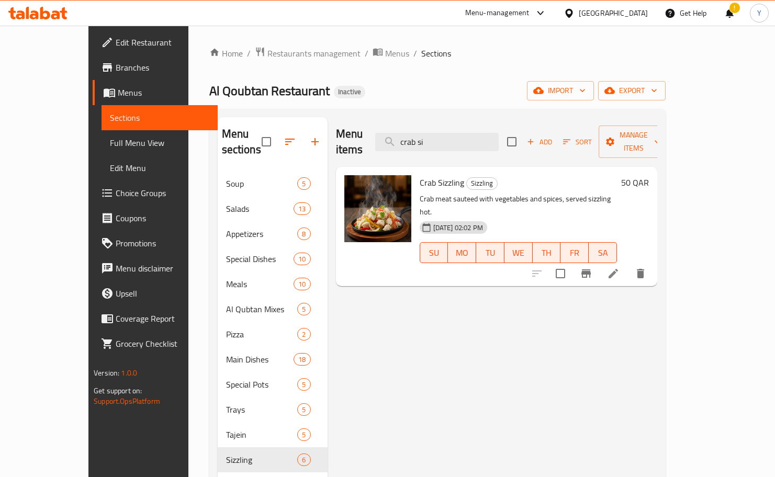
drag, startPoint x: 472, startPoint y: 124, endPoint x: 320, endPoint y: 125, distance: 152.2
click at [336, 125] on div "Menu items crab si Add Sort Manage items" at bounding box center [496, 142] width 321 height 50
paste input "Macboos Rice"
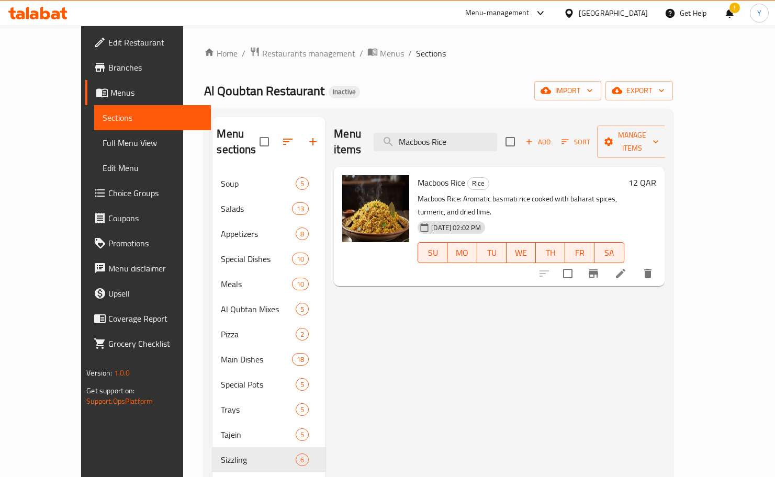
type input "Macboos Rice"
click at [620, 267] on icon at bounding box center [620, 273] width 13 height 13
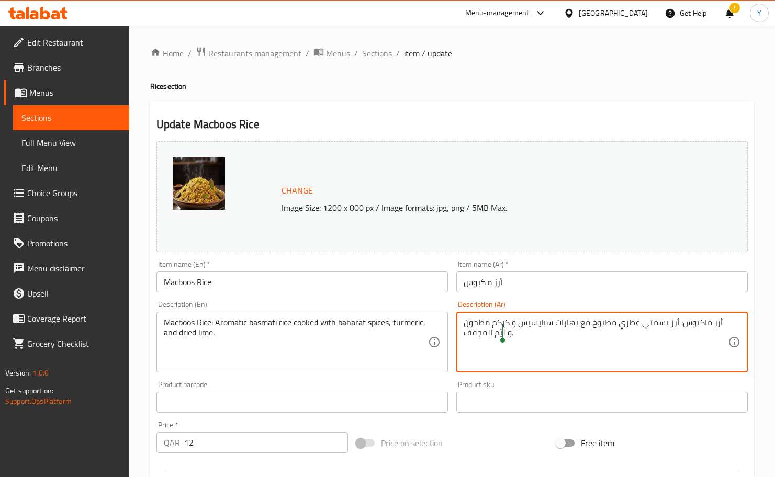
click at [501, 331] on textarea "أرز ماكبوس: أرز بسمتي عطري مطبوخ مع بهارات سبايسيس و كركم مطحون و لَيّم المجفف." at bounding box center [595, 342] width 264 height 50
click at [497, 330] on textarea "أرز ماكبوس: أرز بسمتي عطري مطبوخ مع بهارات سبايسيس و كركم مطحون و لَ المجفف." at bounding box center [595, 342] width 264 height 50
click at [492, 332] on textarea "أرز ماكبوس: أرز بسمتي عطري مطبوخ مع بهارات سبايسيس و كركم مطحون و لَ المجفف." at bounding box center [595, 342] width 264 height 50
click at [494, 338] on lpop-circle at bounding box center [499, 343] width 10 height 10
click at [473, 342] on textarea "أرز ماكبوس: أرز بسمتي عطري مطبوخ مع بهارات سبايسيس و كركم مطحون و لَ المجفف." at bounding box center [595, 342] width 264 height 50
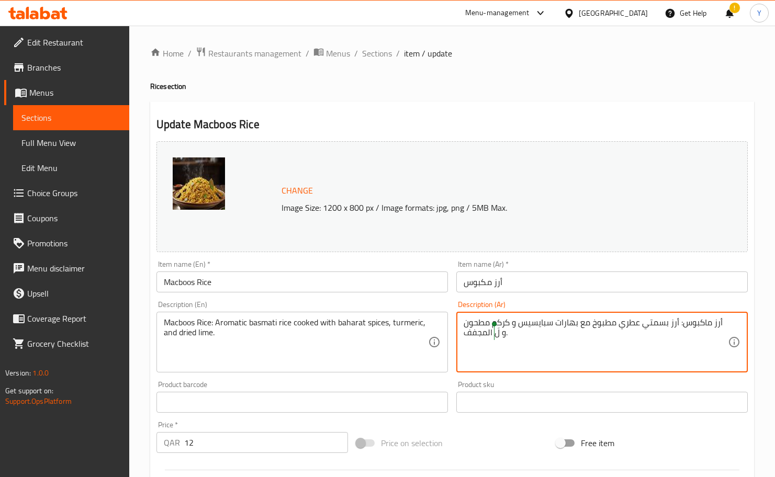
click at [497, 336] on textarea "أرز ماكبوس: أرز بسمتي عطري مطبوخ مع بهارات سبايسيس و كركم مطحون و لَ المجفف." at bounding box center [595, 342] width 264 height 50
type textarea "أرز ماكبوس: أرز بسمتي عطري مطبوخ مع بهارات سبايسيس و كركم مطحون و وحامض المجفف."
click at [519, 280] on input "أرز مكبوس" at bounding box center [601, 281] width 291 height 21
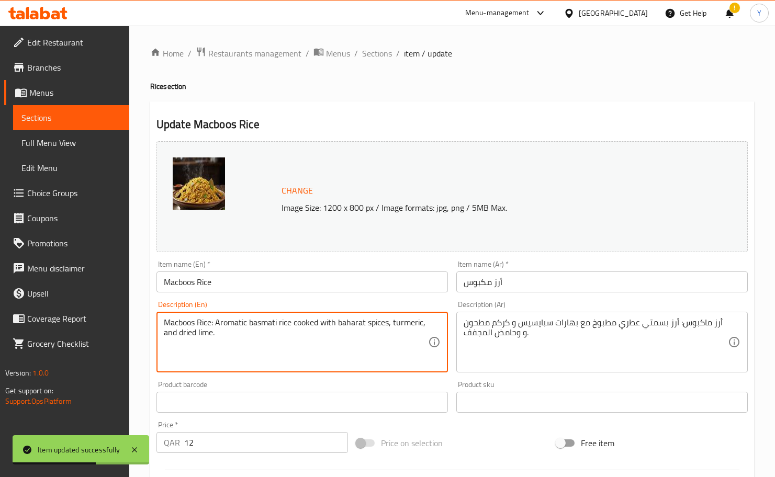
click at [205, 334] on textarea "Macboos Rice: Aromatic basmati rice cooked with baharat spices, turmeric, and d…" at bounding box center [296, 342] width 264 height 50
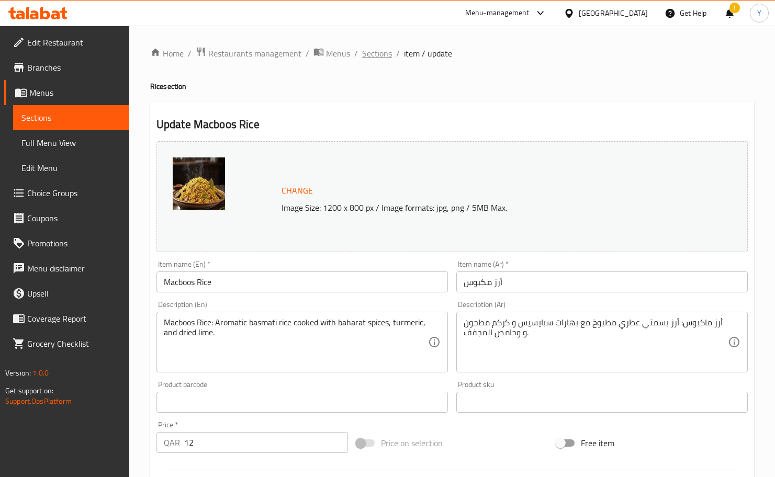
click at [383, 58] on span "Sections" at bounding box center [377, 53] width 30 height 13
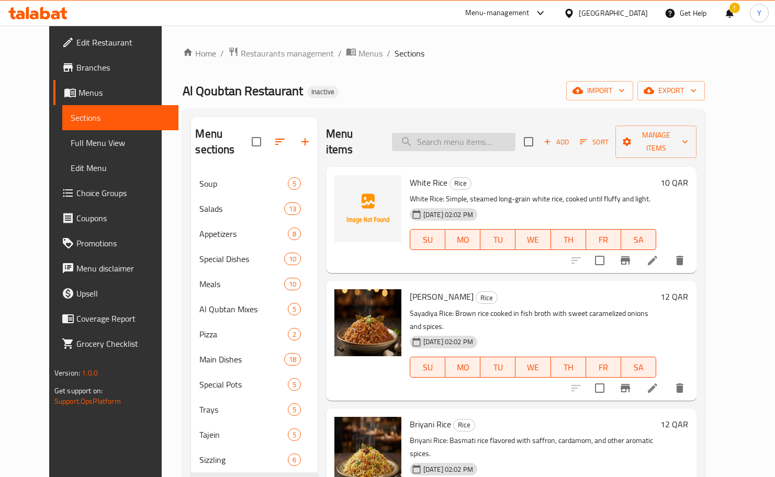
click at [493, 142] on input "search" at bounding box center [453, 142] width 123 height 18
paste input "Macboos Rice"
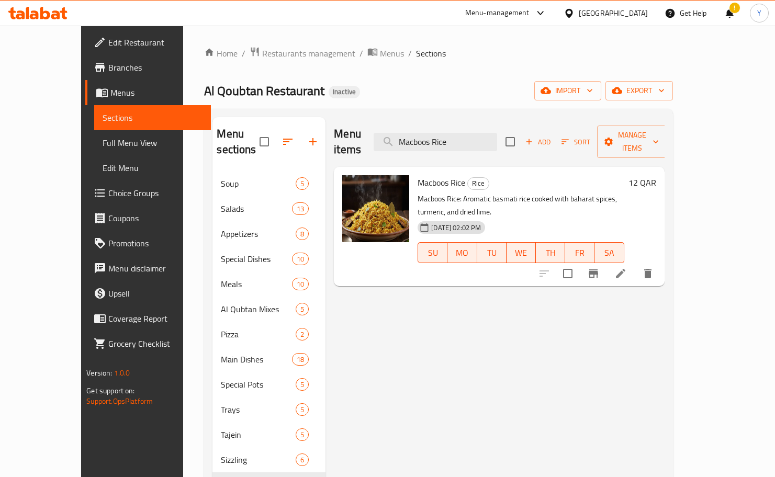
type input "Macboos Rice"
click at [620, 267] on icon at bounding box center [620, 273] width 13 height 13
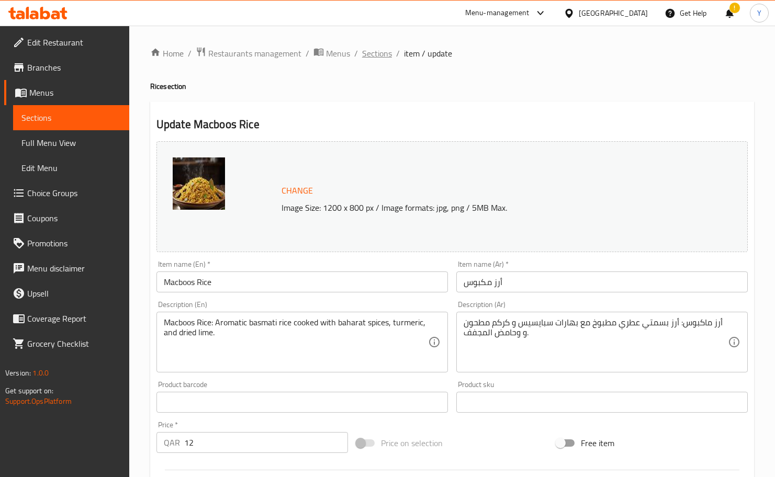
click at [380, 57] on span "Sections" at bounding box center [377, 53] width 30 height 13
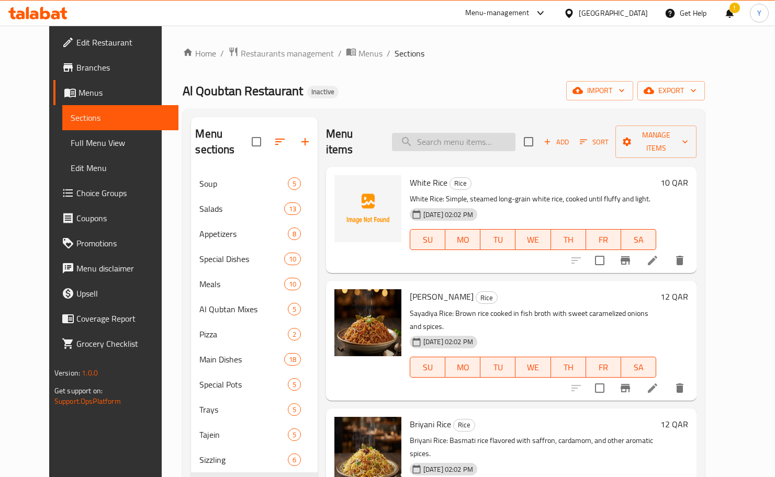
click at [486, 138] on input "search" at bounding box center [453, 142] width 123 height 18
paste input "Macboos Rice"
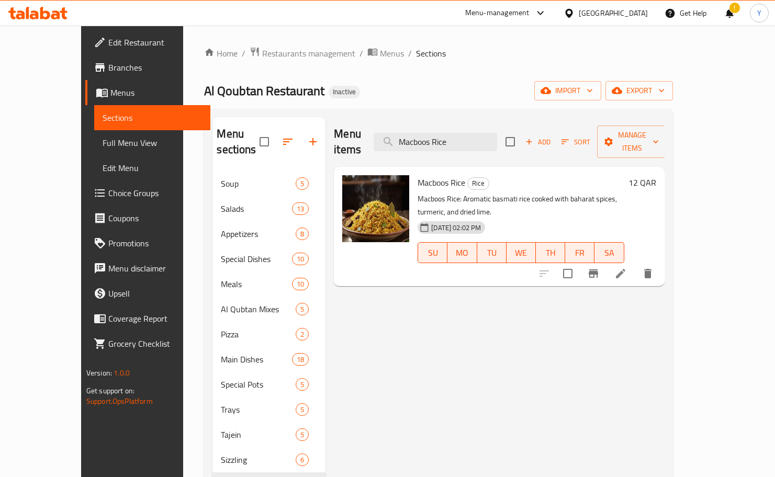
type input "Macboos Rice"
click at [620, 264] on li at bounding box center [620, 273] width 29 height 19
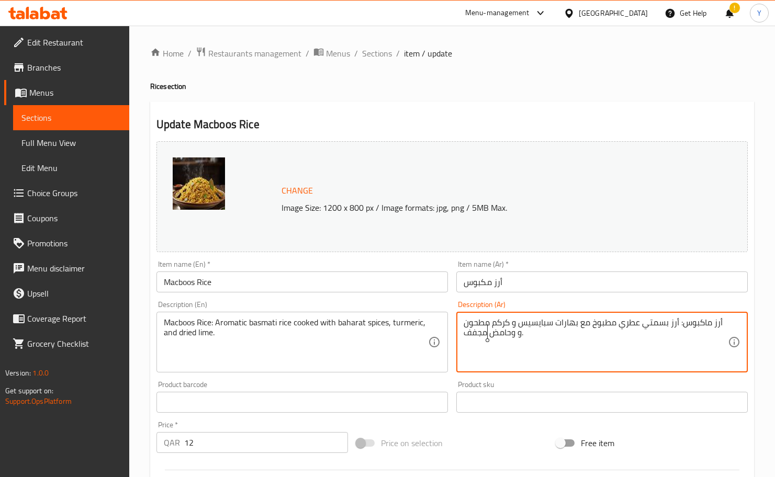
type textarea "أرز ماكبوس: أرز بسمتي عطري مطبوخ مع بهارات سبايسيس و كركم مطحون و وحامض مجفف."
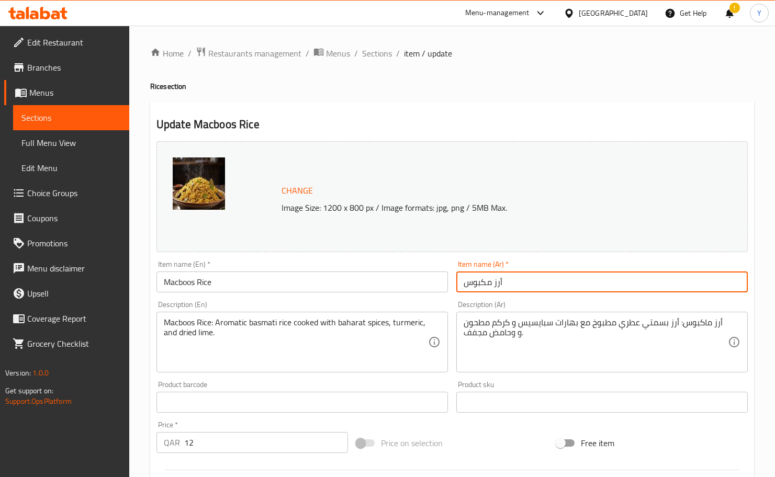
click at [529, 279] on input "أرز مكبوس" at bounding box center [601, 281] width 291 height 21
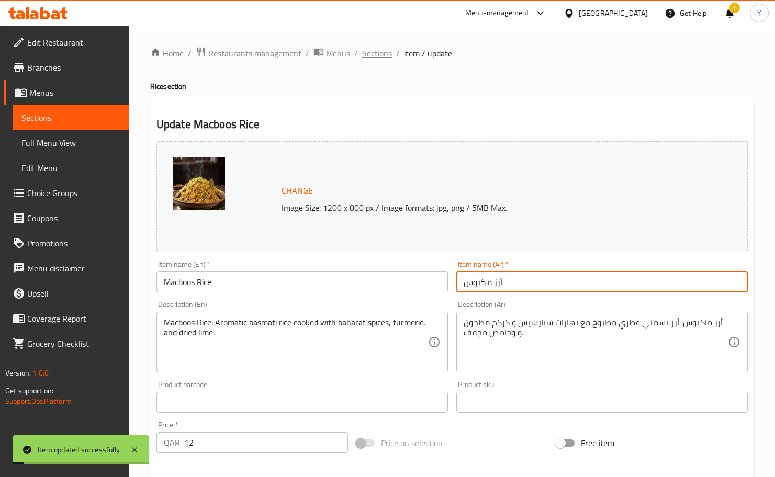
click at [381, 55] on span "Sections" at bounding box center [377, 53] width 30 height 13
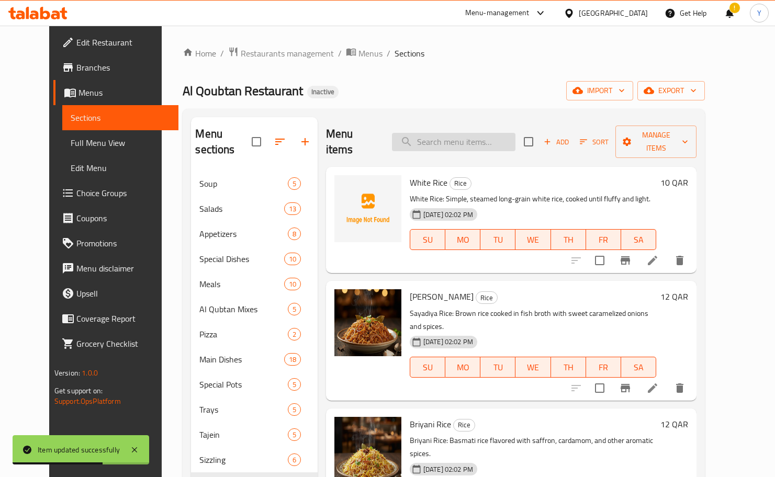
click at [464, 141] on input "search" at bounding box center [453, 142] width 123 height 18
paste input "Classic Mojito"
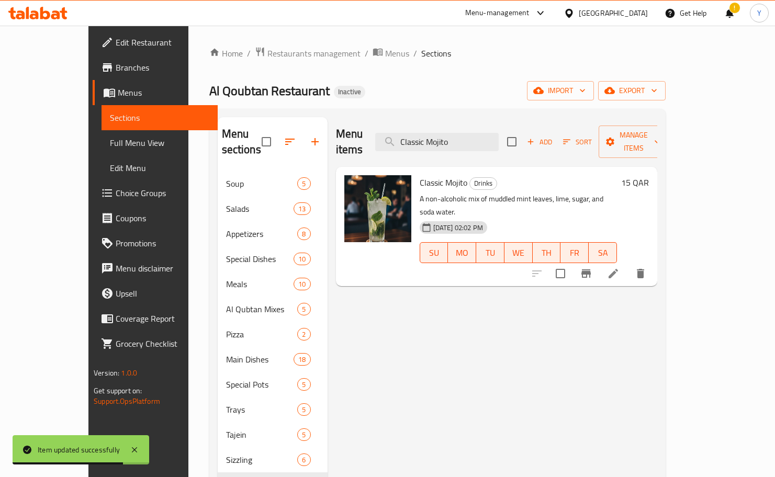
type input "Classic Mojito"
click at [619, 267] on icon at bounding box center [613, 273] width 13 height 13
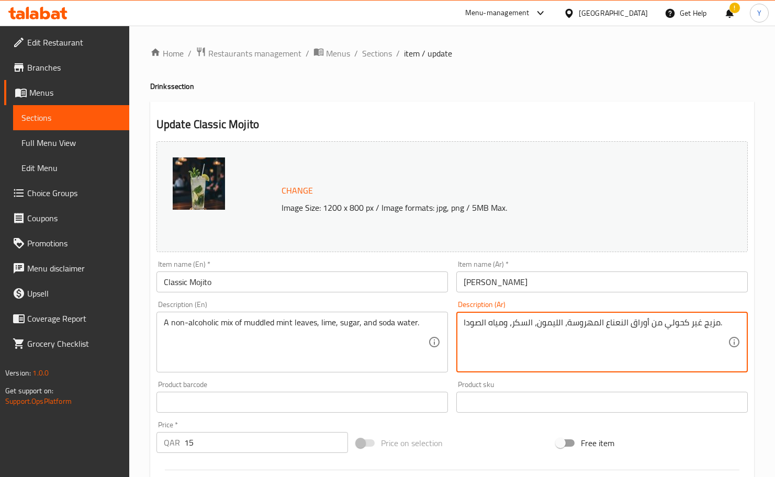
click at [559, 325] on textarea "مزيج غير كحولي من أوراق النعناع المهروسة، الليمون، السكر، ومياه الصودا." at bounding box center [595, 342] width 264 height 50
type textarea "مزيج غير كحولي من أوراق النعناع المهروسة، الحامض، السكر، ومياه الصودا."
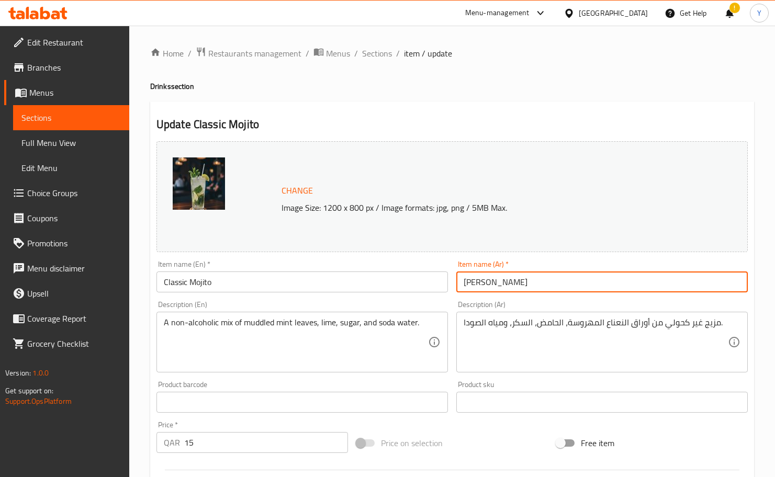
click at [547, 281] on input "موهيتو كلاسيكي" at bounding box center [601, 281] width 291 height 21
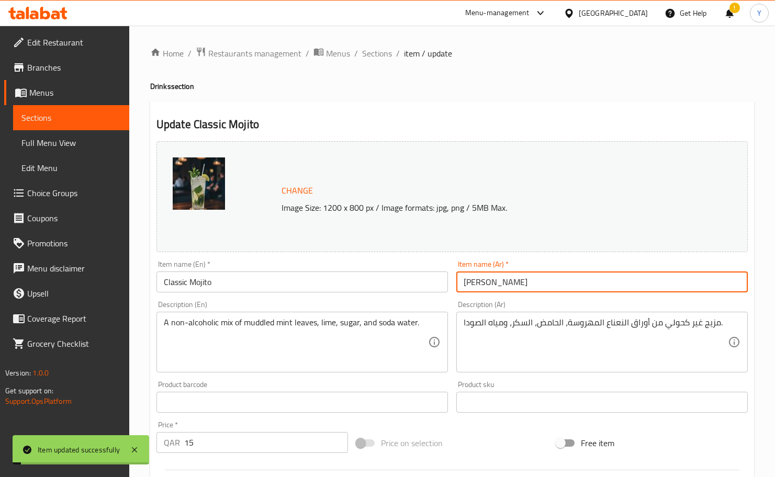
click at [305, 291] on input "Classic Mojito" at bounding box center [301, 281] width 291 height 21
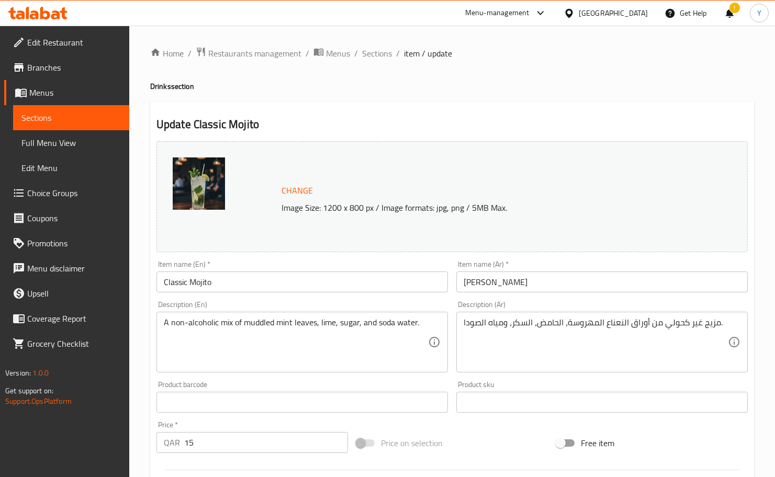
click at [266, 280] on input "Classic Mojito" at bounding box center [301, 281] width 291 height 21
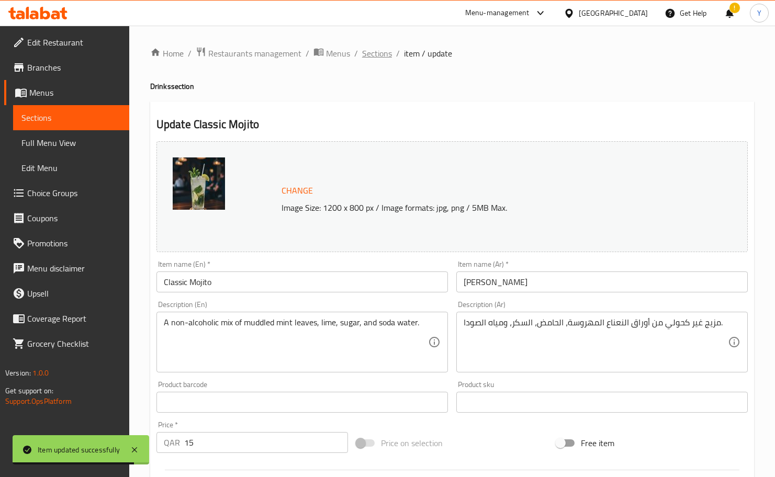
click at [378, 56] on span "Sections" at bounding box center [377, 53] width 30 height 13
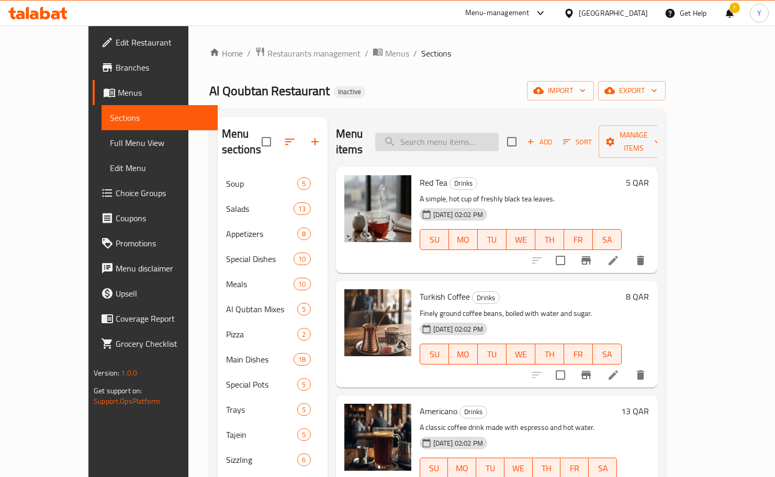
click at [460, 133] on input "search" at bounding box center [436, 142] width 123 height 18
paste input "Pasta Penna Seafood white Sause"
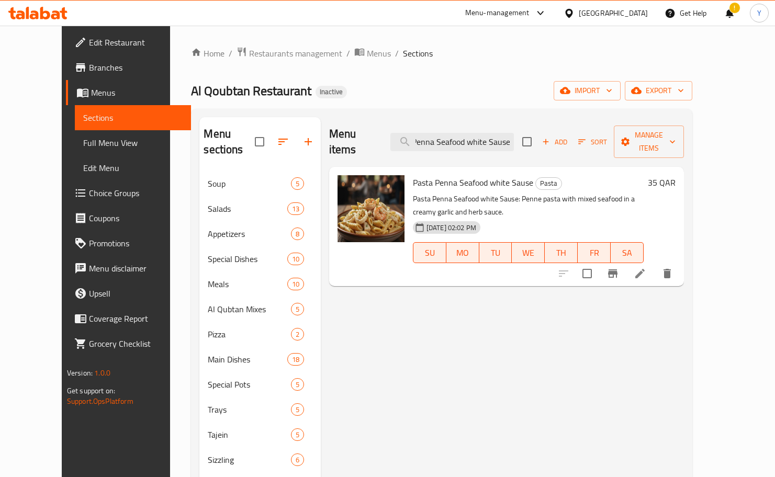
type input "Pasta Penna Seafood white Sause"
click at [620, 267] on icon at bounding box center [639, 273] width 13 height 13
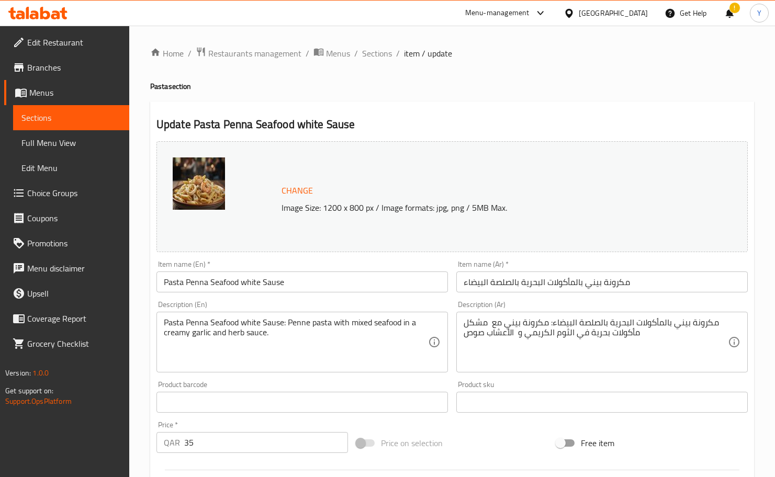
click at [277, 282] on input "Pasta Penna Seafood white Sause" at bounding box center [301, 281] width 291 height 21
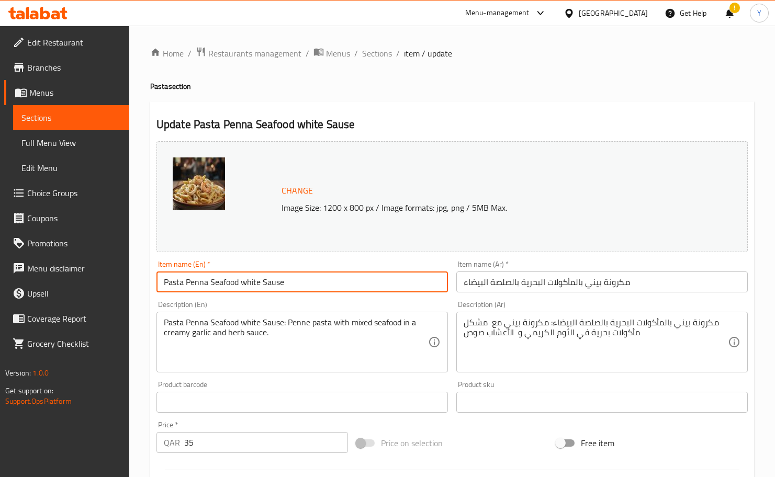
click at [276, 282] on input "Pasta Penna Seafood white Sause" at bounding box center [301, 281] width 291 height 21
click at [283, 282] on input "Pasta Penna Seafood white Sause" at bounding box center [301, 281] width 291 height 21
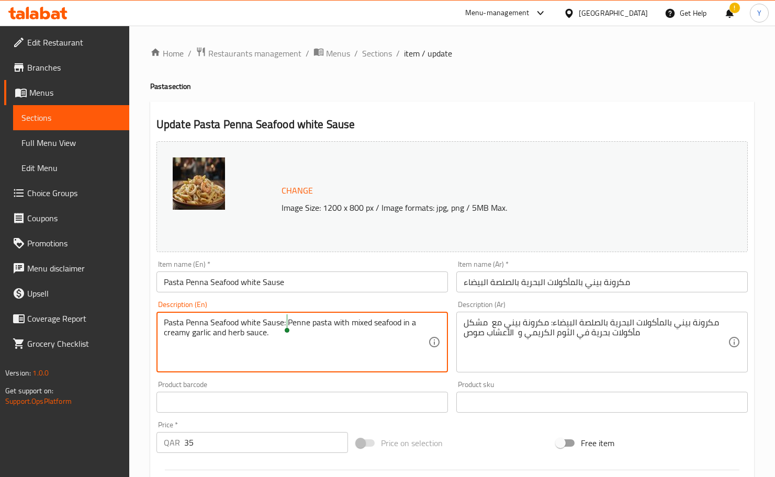
drag, startPoint x: 288, startPoint y: 324, endPoint x: 261, endPoint y: 321, distance: 26.3
click at [261, 321] on textarea "Pasta Penna Seafood white Sause: Penne pasta with mixed seafood in a creamy gar…" at bounding box center [296, 342] width 264 height 50
click at [269, 321] on textarea "Pasta Penna Seafood white Sause: Penne pasta with mixed seafood in a creamy gar…" at bounding box center [296, 342] width 264 height 50
drag, startPoint x: 269, startPoint y: 321, endPoint x: 240, endPoint y: 267, distance: 61.6
click at [237, 267] on div "Item name (En)   * Pasta Penna Seafood white Sause Item name (En) *" at bounding box center [301, 276] width 291 height 32
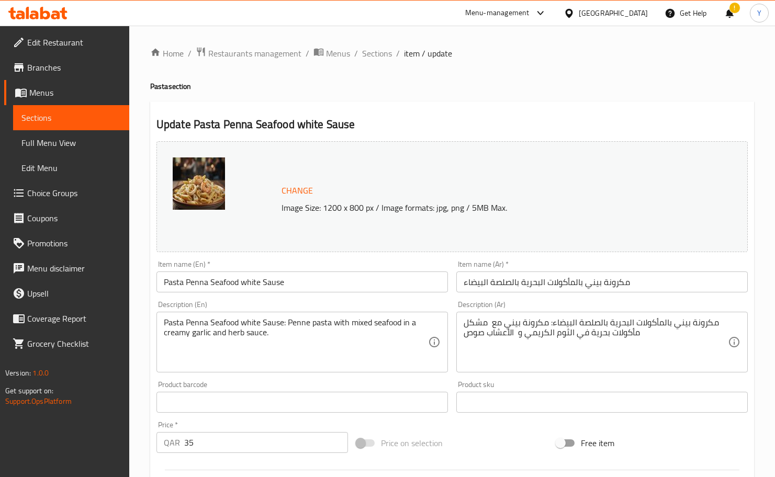
click at [271, 279] on input "Pasta Penna Seafood white Sause" at bounding box center [301, 281] width 291 height 21
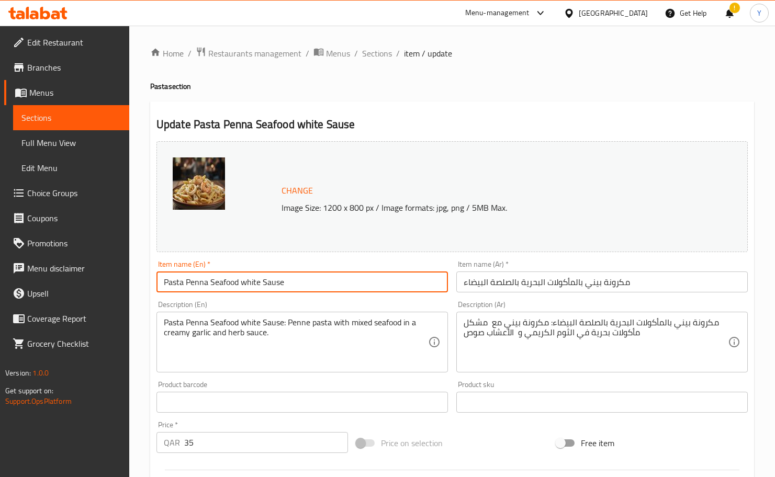
click at [276, 283] on input "Pasta Penna Seafood white Sause" at bounding box center [301, 281] width 291 height 21
type input "Pasta Penna Seafood white Sauce"
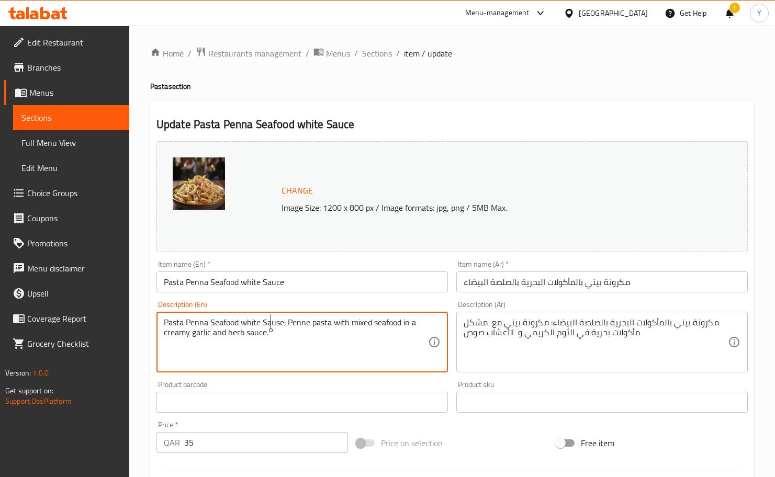
click at [271, 323] on textarea "Pasta Penna Seafood white Sause: Penne pasta with mixed seafood in a creamy gar…" at bounding box center [296, 342] width 264 height 50
click at [277, 323] on textarea "Pasta Penna Seafood white Sause: Penne pasta with mixed seafood in a creamy gar…" at bounding box center [296, 342] width 264 height 50
click at [297, 291] on input "Pasta Penna Seafood white Sauce" at bounding box center [301, 281] width 291 height 21
click at [275, 327] on textarea "Pasta Penna Seafood white Saucse: Penne pasta with mixed seafood in a creamy ga…" at bounding box center [296, 342] width 264 height 50
type textarea "Pasta Penna Seafood white sauce: Penne pasta with mixed seafood in a creamy gar…"
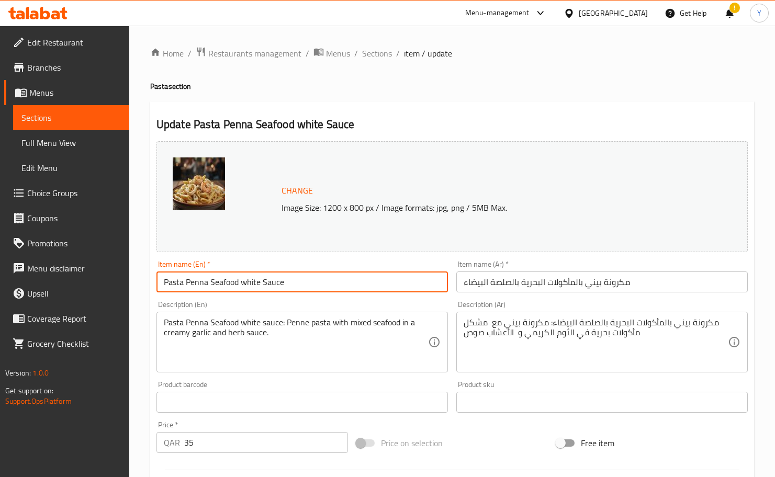
click at [325, 280] on input "Pasta Penna Seafood white Sauce" at bounding box center [301, 281] width 291 height 21
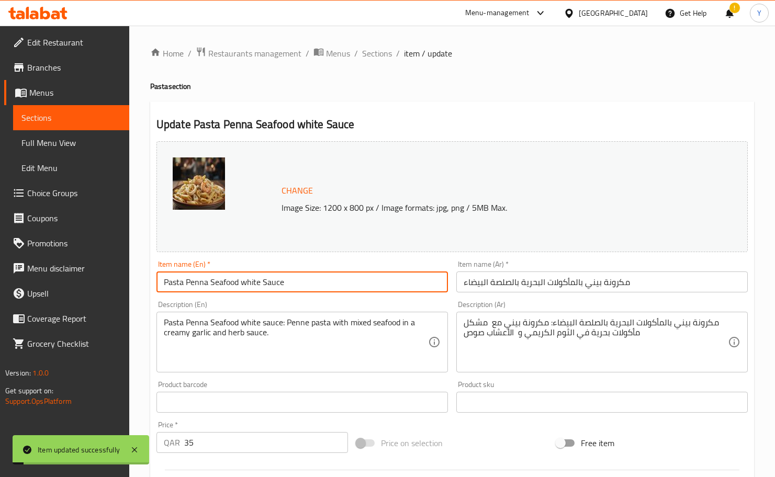
click at [382, 56] on span "Sections" at bounding box center [377, 53] width 30 height 13
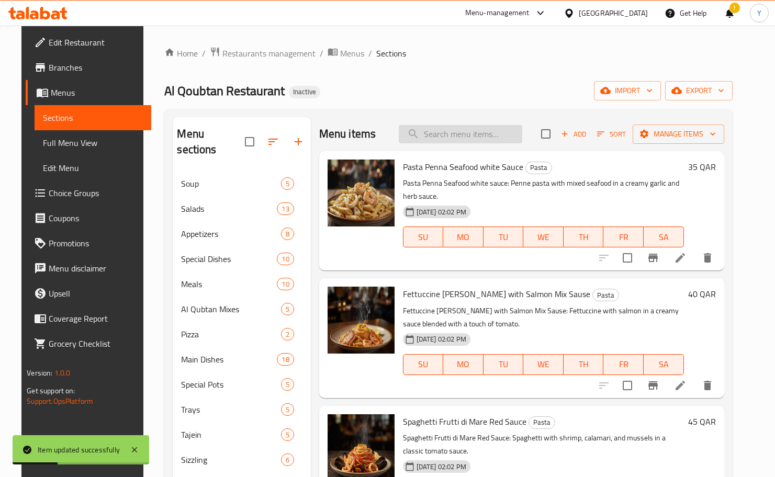
click at [474, 137] on input "search" at bounding box center [460, 134] width 123 height 18
paste input "Fettuccine Alfredo with Salmon Mix Sause"
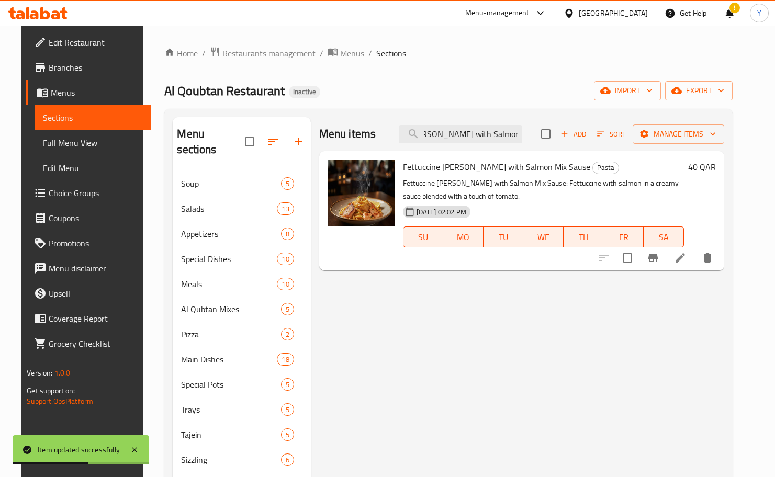
type input "Fettuccine Alfredo with Salmon Mix Sause"
click at [620, 260] on icon at bounding box center [679, 257] width 9 height 9
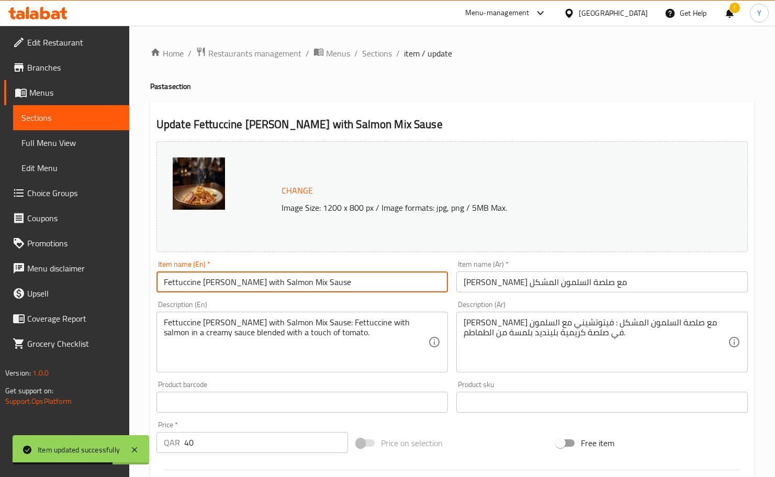
click at [300, 286] on input "Fettuccine Alfredo with Salmon Mix Sause" at bounding box center [301, 281] width 291 height 21
drag, startPoint x: 308, startPoint y: 281, endPoint x: 302, endPoint y: 281, distance: 5.3
click at [302, 281] on input "Fettuccine Alfredo with Salmon Mix Sause" at bounding box center [301, 281] width 291 height 21
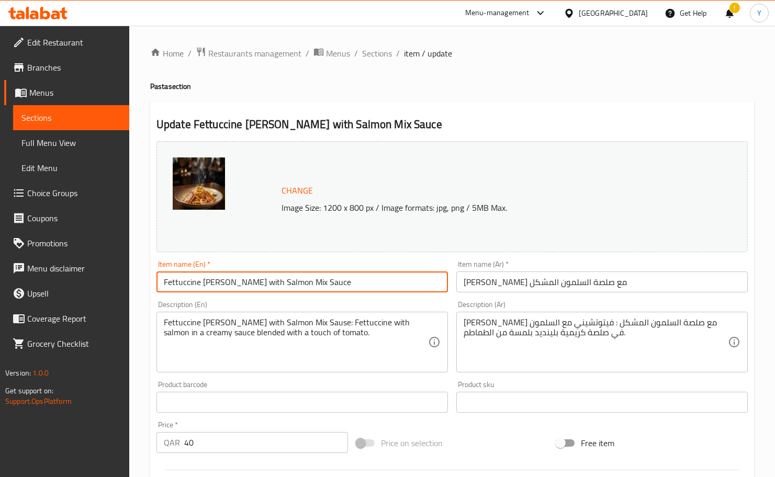
type input "Fettuccine Alfredo with Salmon Mix Sauce"
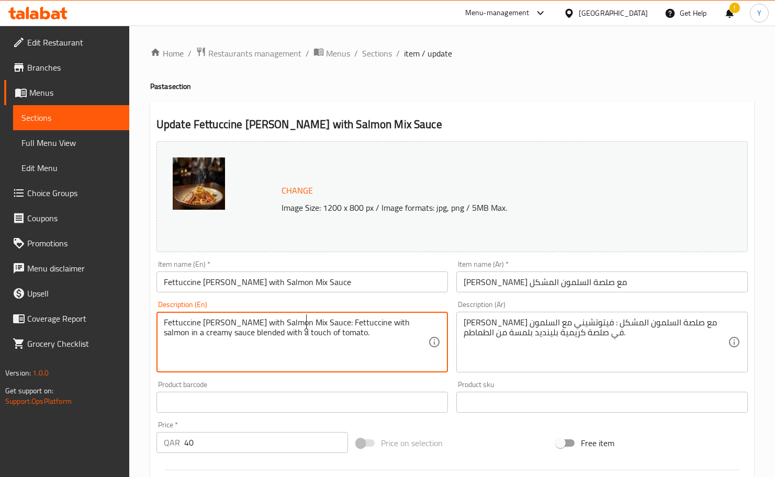
type textarea "Fettuccine Alfredo with Salmon Mix Sauce: Fettuccine with salmon in a creamy sa…"
click at [354, 283] on input "Fettuccine Alfredo with Salmon Mix Sauce" at bounding box center [301, 281] width 291 height 21
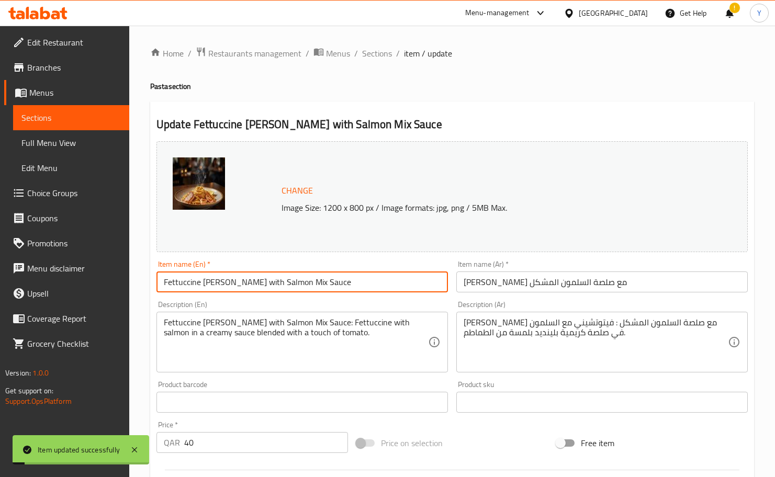
drag, startPoint x: 385, startPoint y: 51, endPoint x: 403, endPoint y: 3, distance: 51.1
click at [385, 50] on span "Sections" at bounding box center [377, 53] width 30 height 13
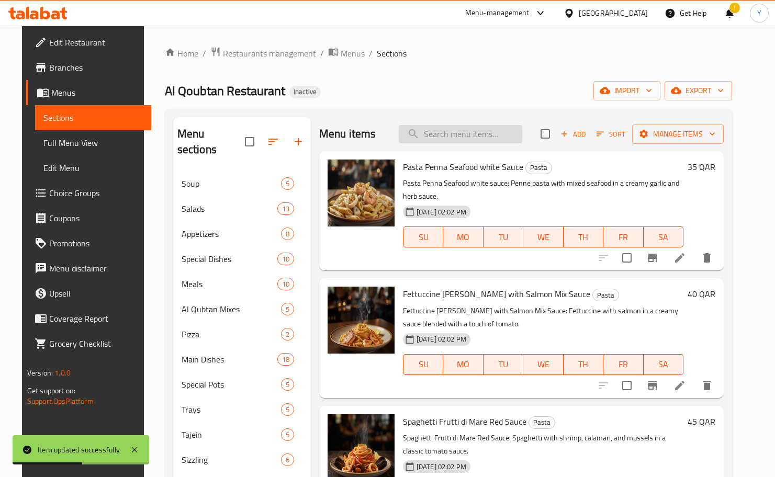
click at [465, 131] on input "search" at bounding box center [460, 134] width 123 height 18
paste input "Fettuccine Alfredo with Salmon Mix Sause"
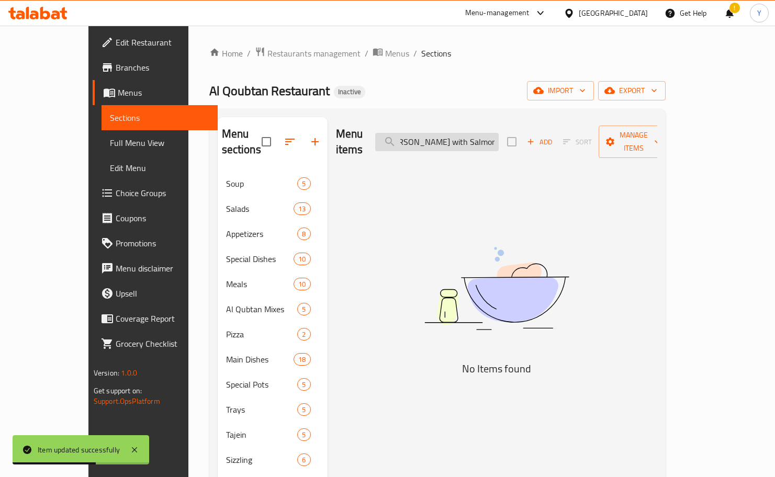
click at [466, 133] on input "Fettuccine Alfredo with Salmon Mix Sause" at bounding box center [436, 142] width 123 height 18
drag, startPoint x: 503, startPoint y: 133, endPoint x: 305, endPoint y: 140, distance: 197.3
click at [327, 140] on div "Menu items Fettuccine Alfredo with Salmon Mix Sause Add Sort Manage items No It…" at bounding box center [491, 359] width 329 height 485
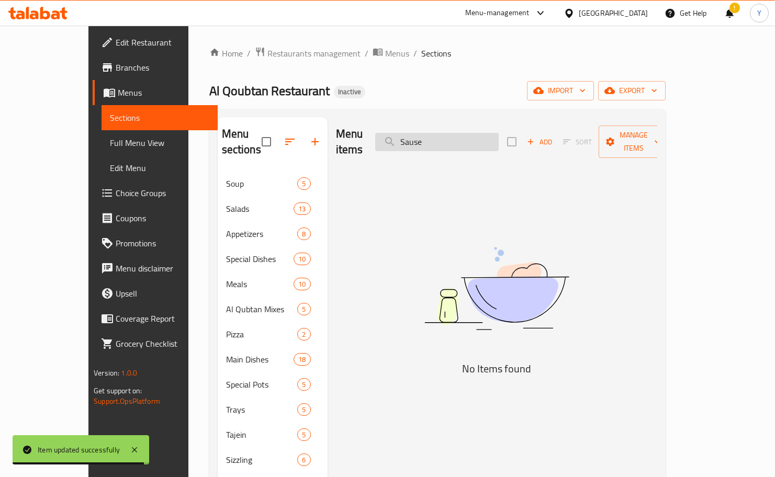
drag, startPoint x: 433, startPoint y: 134, endPoint x: 416, endPoint y: 134, distance: 16.2
click at [416, 134] on input "Sause" at bounding box center [436, 142] width 123 height 18
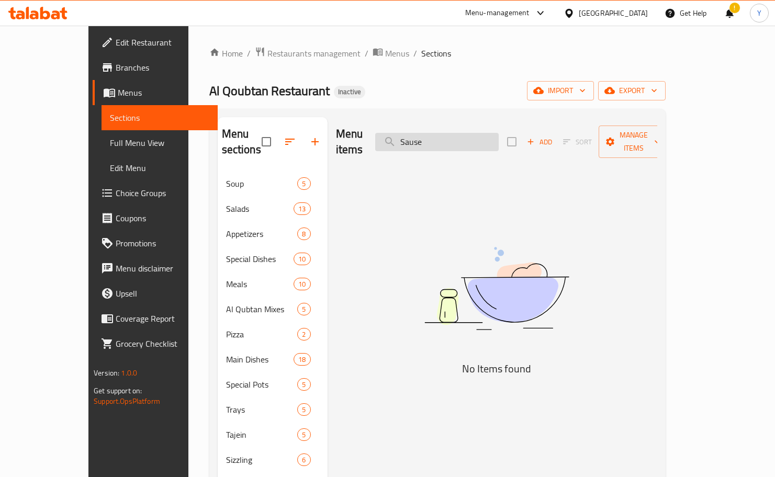
click at [464, 134] on input "Sause" at bounding box center [436, 142] width 123 height 18
drag, startPoint x: 453, startPoint y: 136, endPoint x: 388, endPoint y: 126, distance: 66.1
click at [388, 126] on div "Menu items Sause Add Sort Manage items" at bounding box center [496, 142] width 321 height 50
paste input "Fettuccine Alfredo with Salmon Mix"
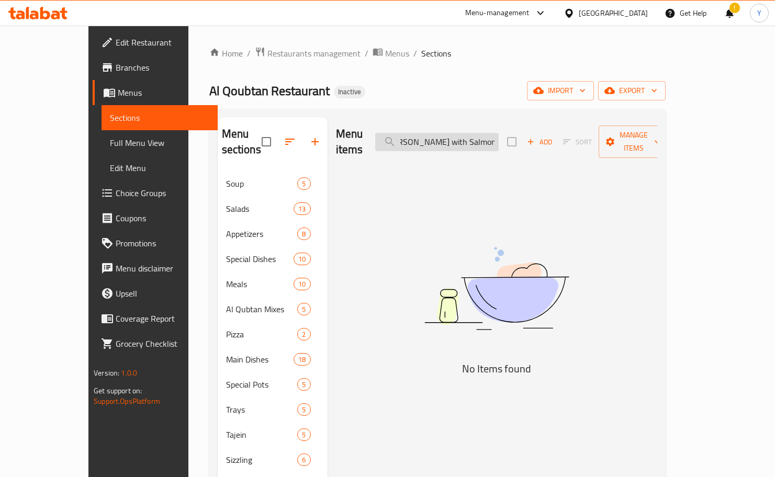
click at [498, 133] on input "Fettuccine Alfredo with Salmon Mix Sause" at bounding box center [436, 142] width 123 height 18
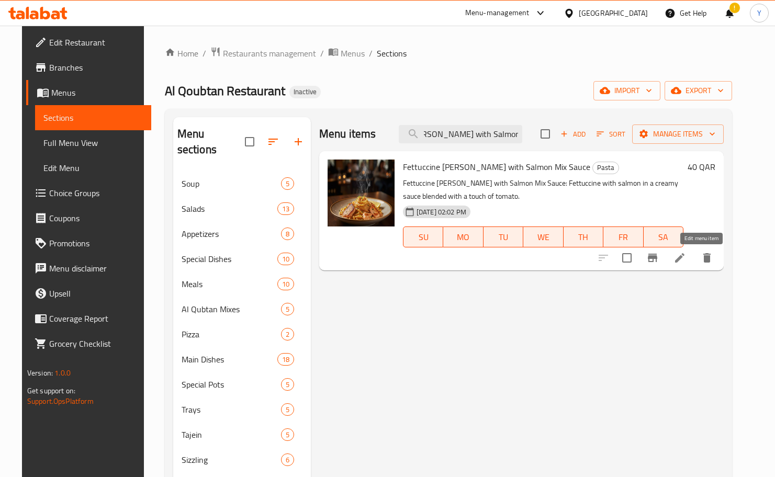
type input "Fettuccine Alfredo with Salmon Mix Sauce"
click at [620, 253] on icon at bounding box center [679, 258] width 13 height 13
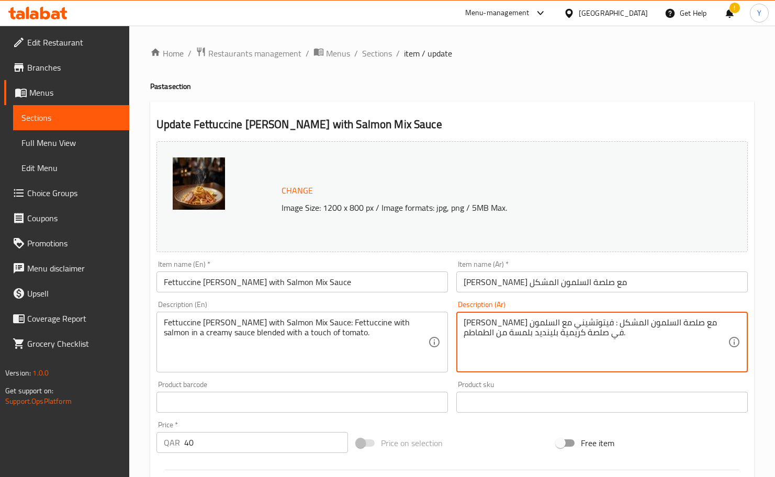
click at [544, 333] on textarea "فيتوتشيني ألفريدو مع صلصة السلمون المشكل : فيتوتشيني مع السلمون في صلصة كريمية …" at bounding box center [595, 342] width 264 height 50
type textarea "فيتوتشيني ألفريدو مع صلصة السلمون المشكل : فيتوتشيني مع السلمون في صلصة كريمية …"
click at [388, 289] on input "Fettuccine Alfredo with Salmon Mix Sauce" at bounding box center [301, 281] width 291 height 21
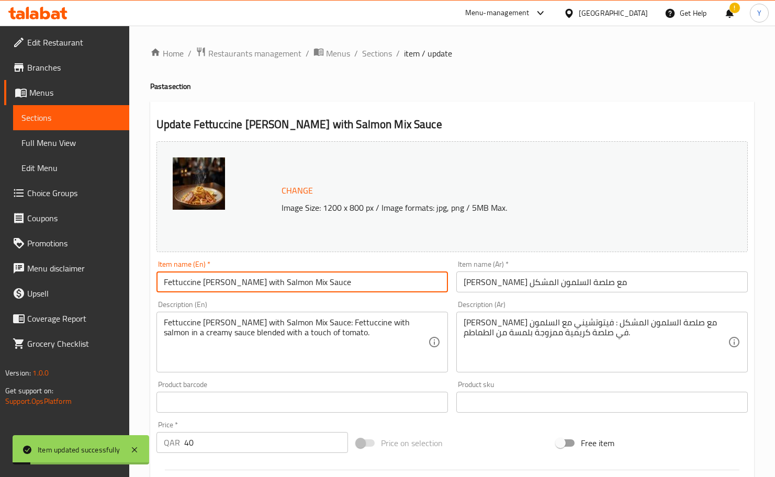
drag, startPoint x: 388, startPoint y: 58, endPoint x: 422, endPoint y: 0, distance: 67.0
click at [388, 58] on span "Sections" at bounding box center [377, 53] width 30 height 13
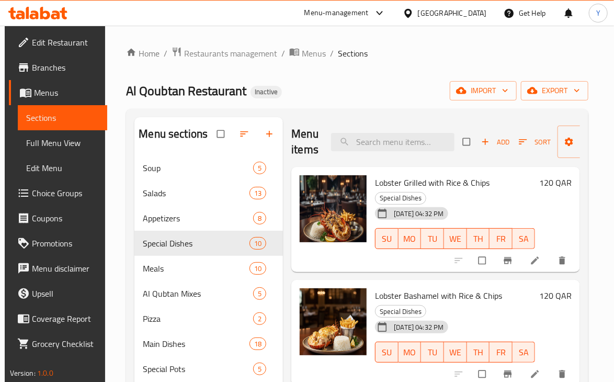
click at [74, 139] on span "Full Menu View" at bounding box center [62, 143] width 73 height 13
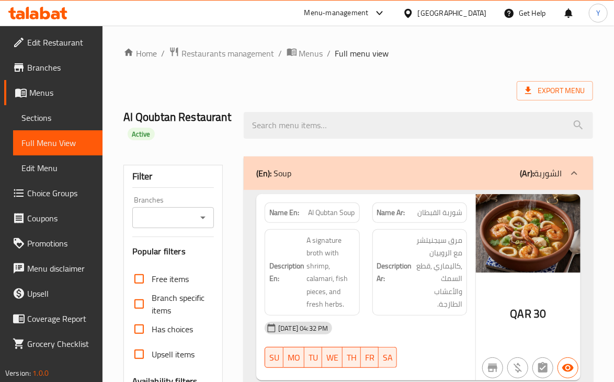
drag, startPoint x: 606, startPoint y: 1, endPoint x: 712, endPoint y: 293, distance: 311.7
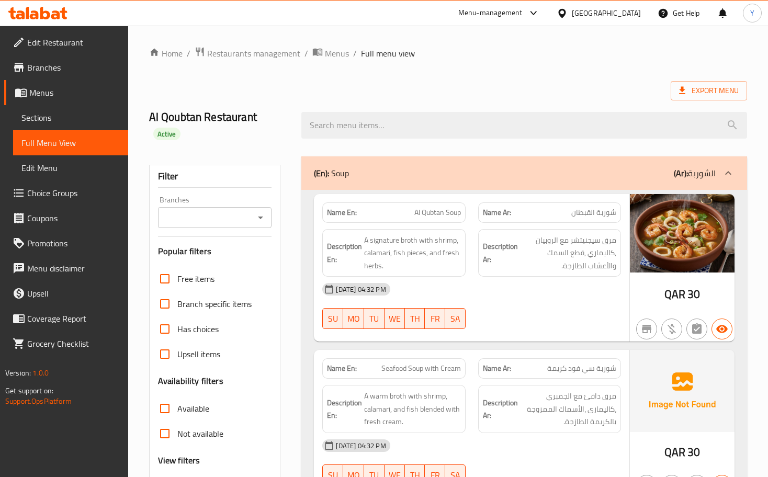
scroll to position [81, 0]
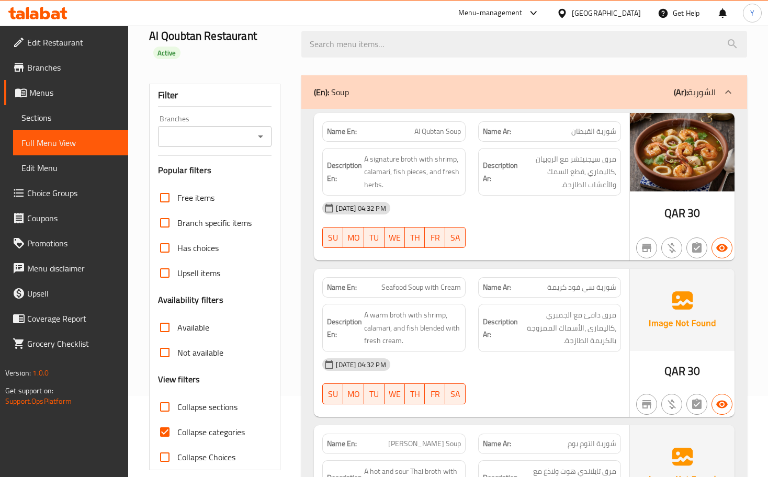
click at [188, 381] on span "Collapse categories" at bounding box center [210, 432] width 67 height 13
click at [177, 381] on input "Collapse categories" at bounding box center [164, 431] width 25 height 25
checkbox input "false"
click at [497, 352] on div "[DATE] 04:32 PM" at bounding box center [471, 364] width 311 height 25
click at [502, 352] on div "[DATE] 04:32 PM" at bounding box center [471, 364] width 311 height 25
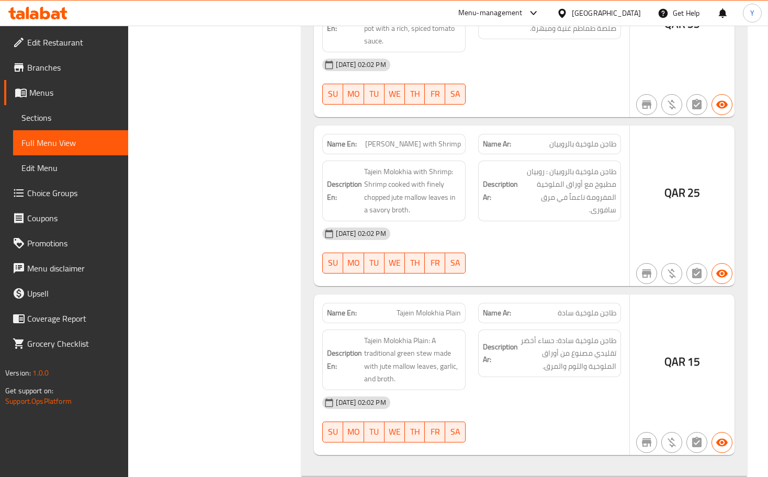
scroll to position [14638, 0]
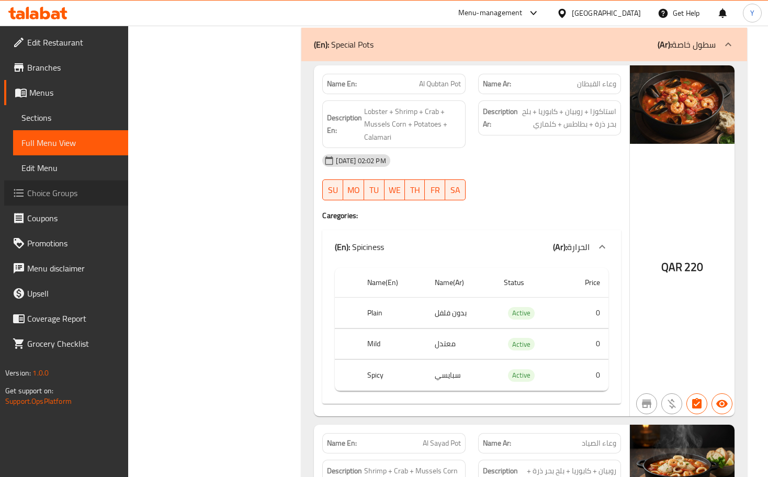
click at [66, 194] on span "Choice Groups" at bounding box center [73, 193] width 93 height 13
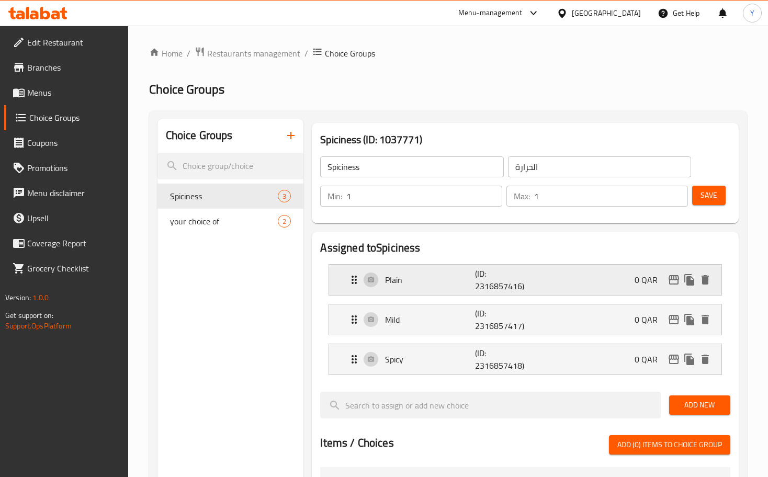
click at [464, 268] on div "Plain (ID: 2316857416) 0 QAR" at bounding box center [528, 280] width 360 height 30
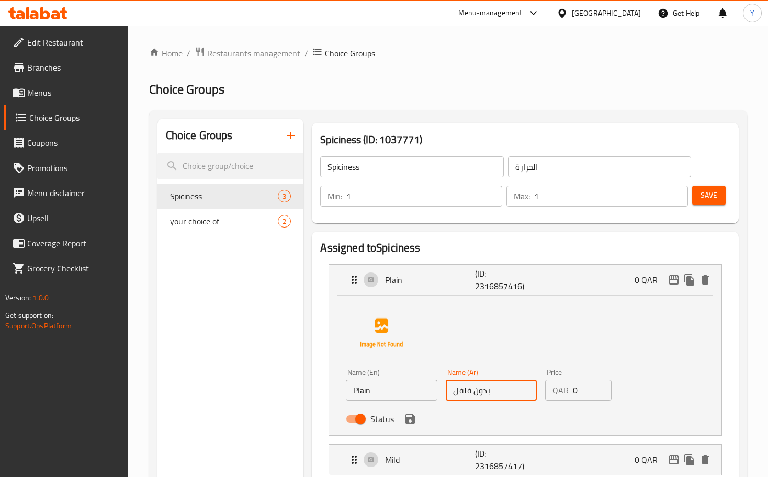
drag, startPoint x: 503, startPoint y: 394, endPoint x: 404, endPoint y: 404, distance: 98.8
click at [404, 381] on div "Name (En) Plain Name (En) Name (Ar) بدون فلفل Name (Ar) Price QAR 0 Price Status" at bounding box center [491, 399] width 299 height 69
type input "سادة"
click at [408, 381] on icon "save" at bounding box center [410, 419] width 13 height 13
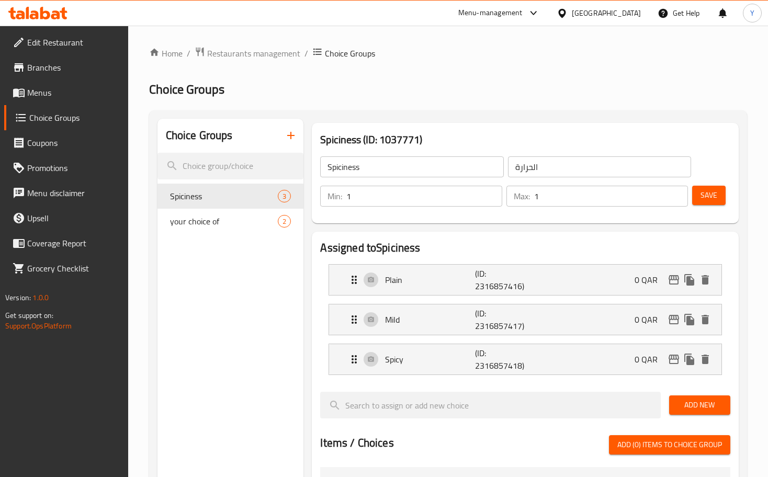
click at [622, 200] on span "Save" at bounding box center [708, 195] width 17 height 13
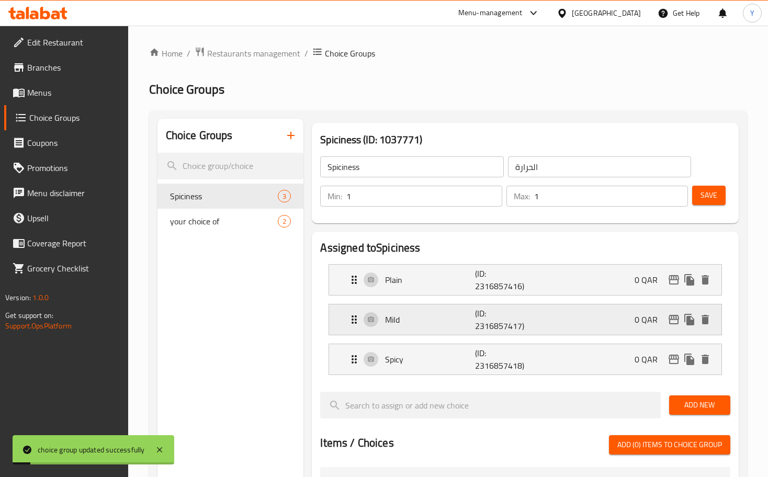
click at [469, 321] on p "Mild" at bounding box center [429, 319] width 89 height 13
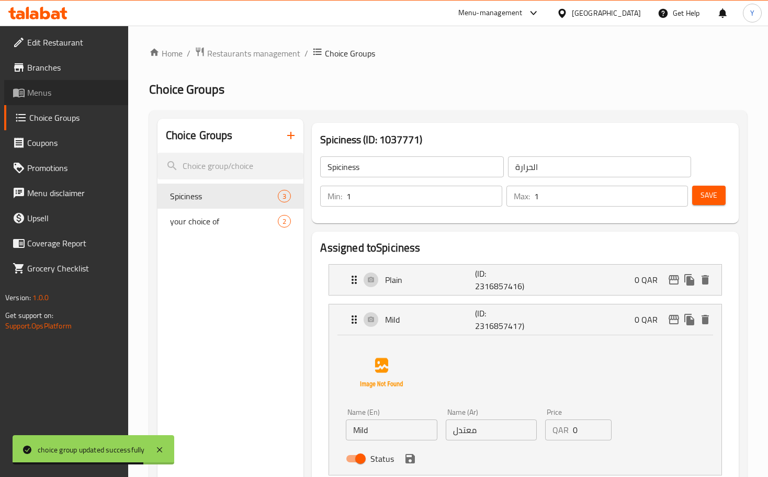
click at [70, 97] on span "Menus" at bounding box center [73, 92] width 93 height 13
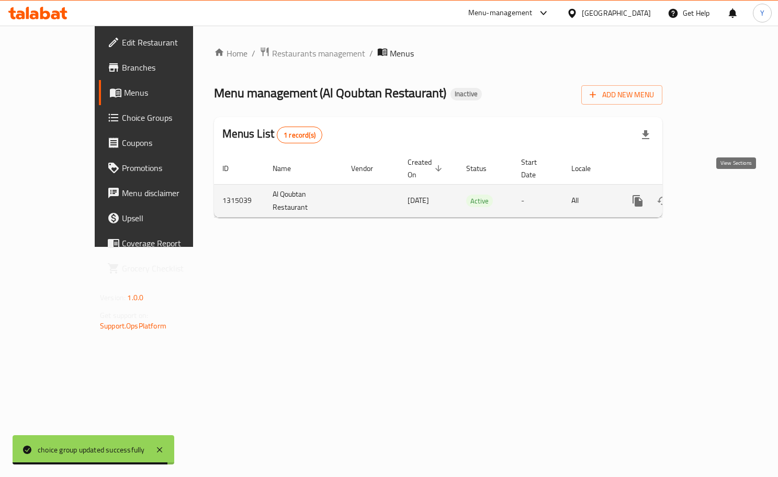
click at [622, 195] on icon "enhanced table" at bounding box center [713, 201] width 13 height 13
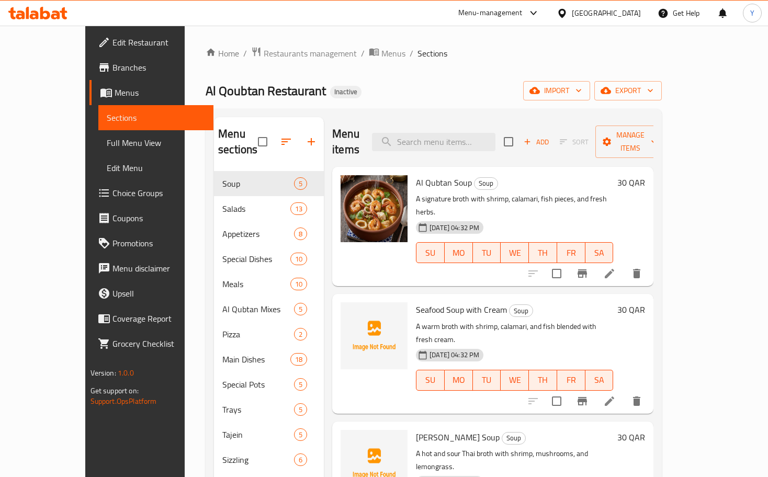
drag, startPoint x: 54, startPoint y: 152, endPoint x: 62, endPoint y: 150, distance: 8.1
click at [98, 152] on link "Full Menu View" at bounding box center [155, 142] width 115 height 25
click at [107, 149] on span "Full Menu View" at bounding box center [156, 143] width 98 height 13
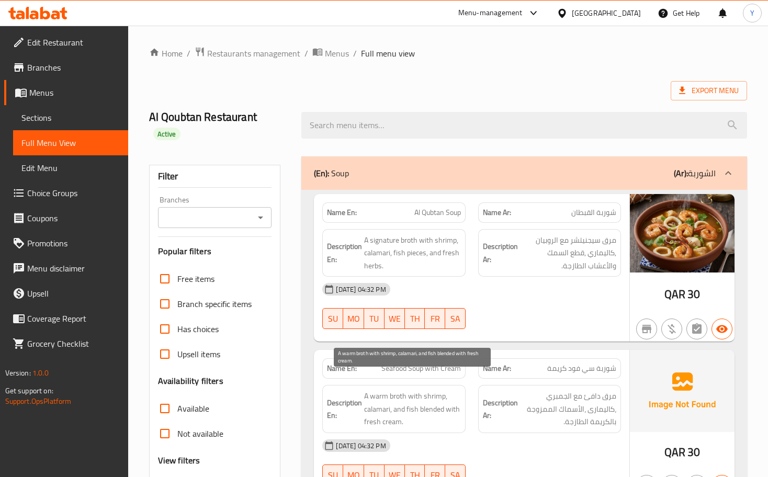
click at [456, 381] on span "A warm broth with shrimp, calamari, and fish blended with fresh cream." at bounding box center [412, 409] width 96 height 39
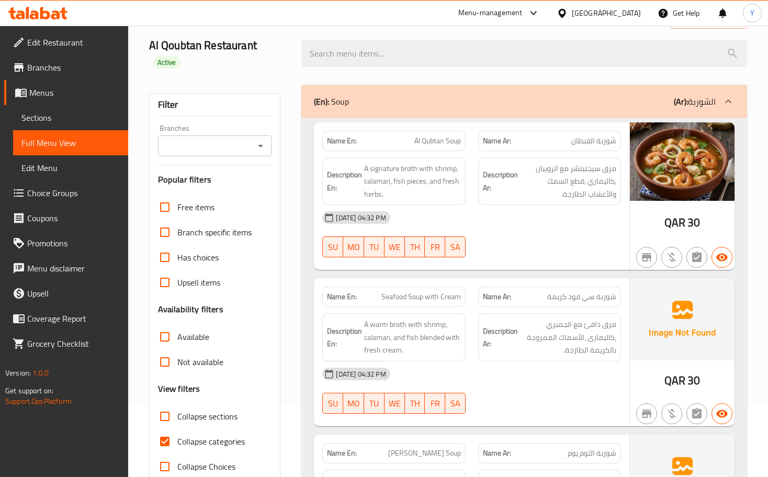
scroll to position [157, 0]
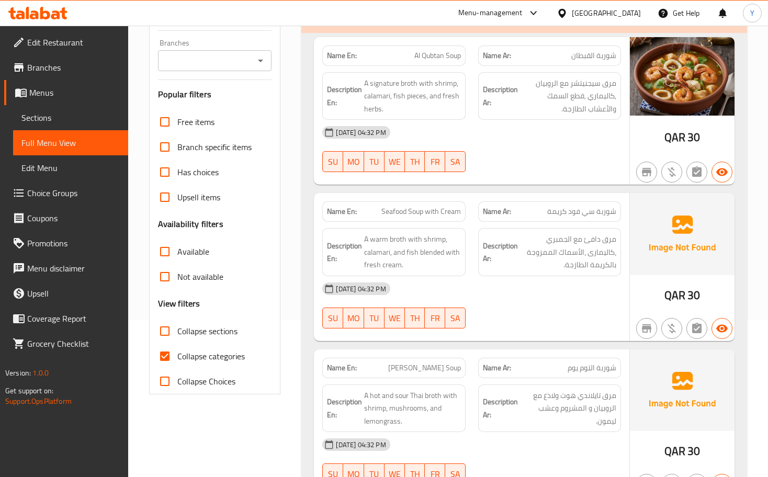
click at [192, 350] on span "Collapse categories" at bounding box center [210, 356] width 67 height 13
click at [177, 344] on input "Collapse categories" at bounding box center [164, 356] width 25 height 25
checkbox input "false"
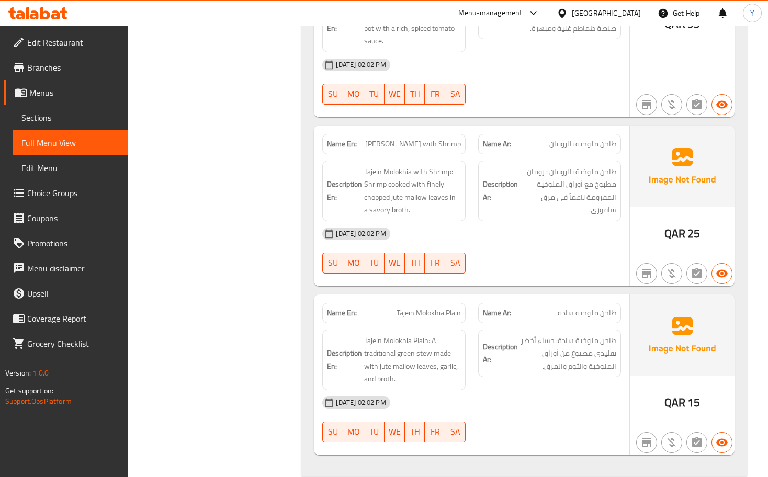
scroll to position [15449, 0]
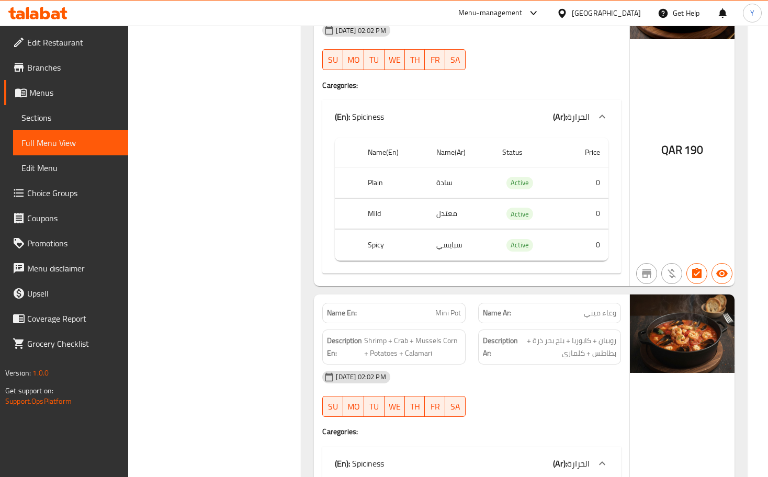
click at [520, 381] on h4 "Caregories:" at bounding box center [471, 431] width 298 height 10
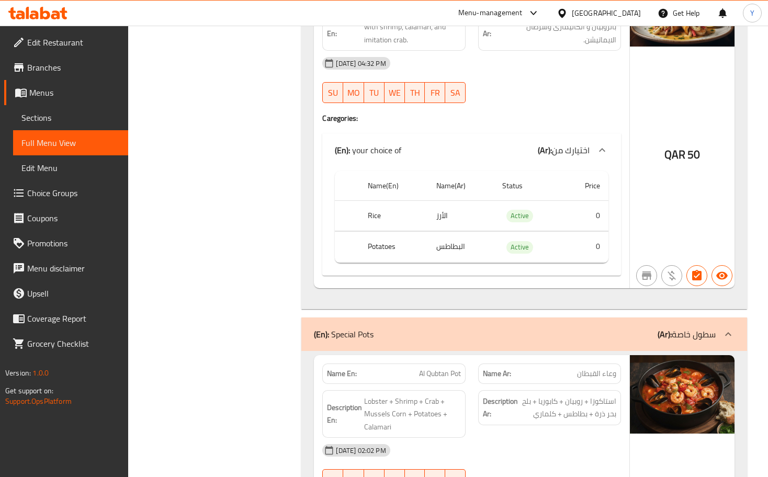
scroll to position [14414, 0]
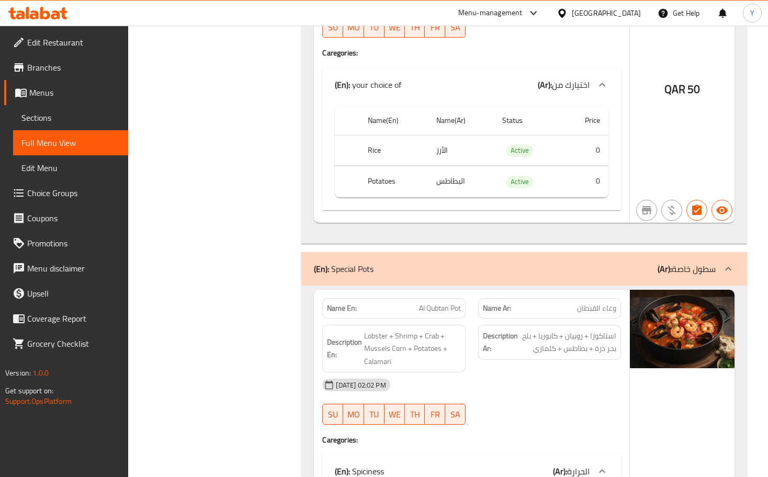
click at [622, 356] on div "QAR 220" at bounding box center [682, 465] width 105 height 351
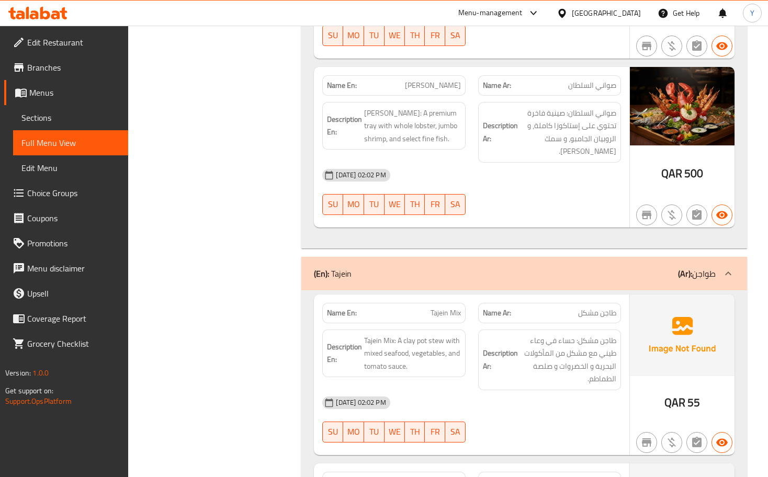
click at [515, 381] on div "[DATE] 02:02 PM" at bounding box center [471, 402] width 311 height 25
click at [555, 381] on div "[DATE] 02:02 PM" at bounding box center [471, 402] width 311 height 25
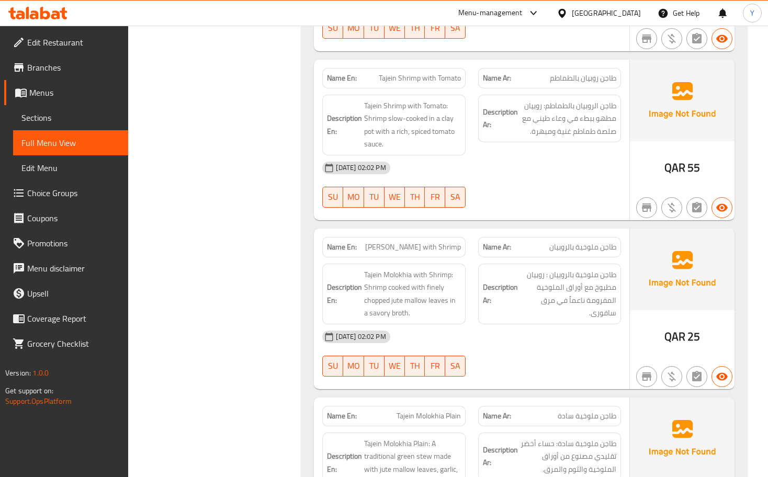
click at [390, 242] on span "[PERSON_NAME] with Shrimp" at bounding box center [413, 247] width 96 height 11
click at [389, 242] on span "[PERSON_NAME] with Shrimp" at bounding box center [413, 247] width 96 height 11
copy span "[PERSON_NAME] with Shrimp"
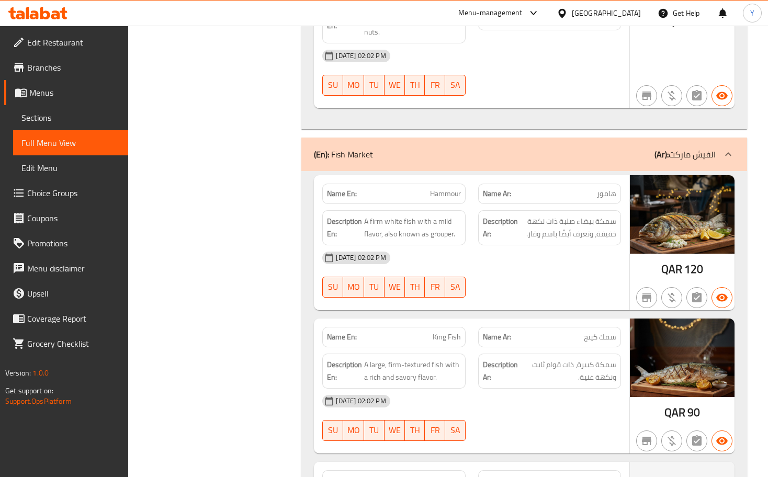
click at [449, 332] on span "King Fish" at bounding box center [447, 337] width 28 height 11
copy span "King Fish"
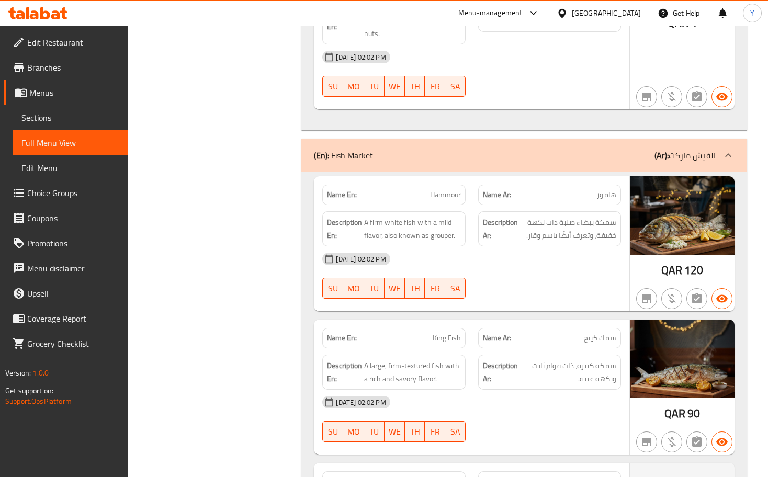
scroll to position [6564, 0]
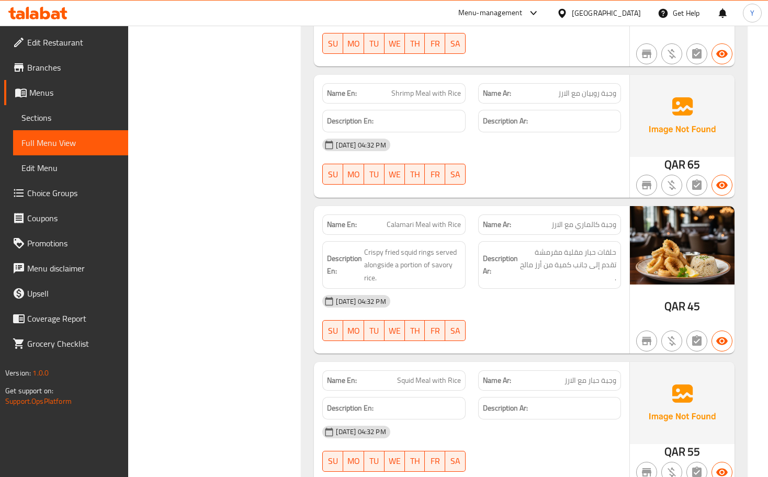
click at [562, 219] on span "وجبة كالماري مع الارز" at bounding box center [583, 224] width 65 height 11
click at [413, 219] on span "Calamari Meal with Rice" at bounding box center [423, 224] width 74 height 11
copy span "Calamari Meal with Rice"
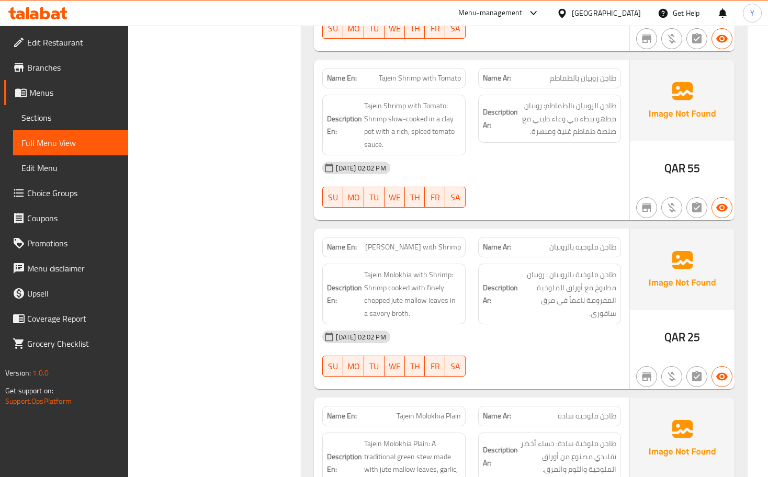
scroll to position [24524, 0]
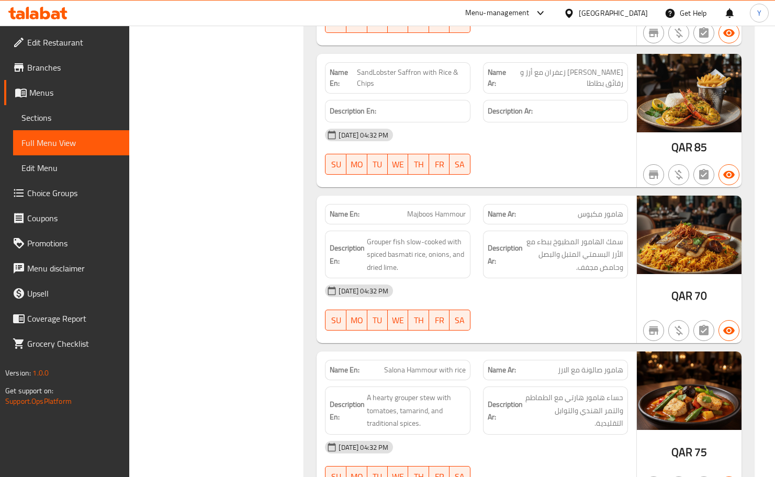
scroll to position [16566, 0]
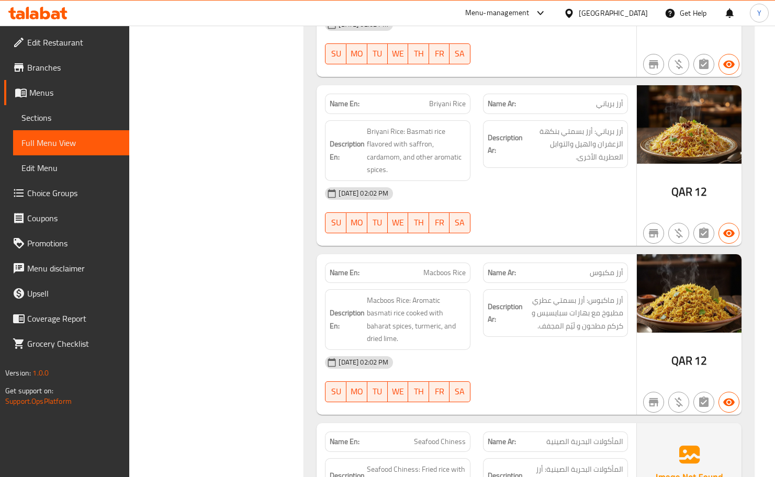
click at [441, 267] on span "Macboos Rice" at bounding box center [444, 272] width 42 height 11
click at [442, 267] on span "Macboos Rice" at bounding box center [444, 272] width 42 height 11
drag, startPoint x: 442, startPoint y: 169, endPoint x: 431, endPoint y: 174, distance: 11.7
click at [429, 267] on span "Macboos Rice" at bounding box center [444, 272] width 42 height 11
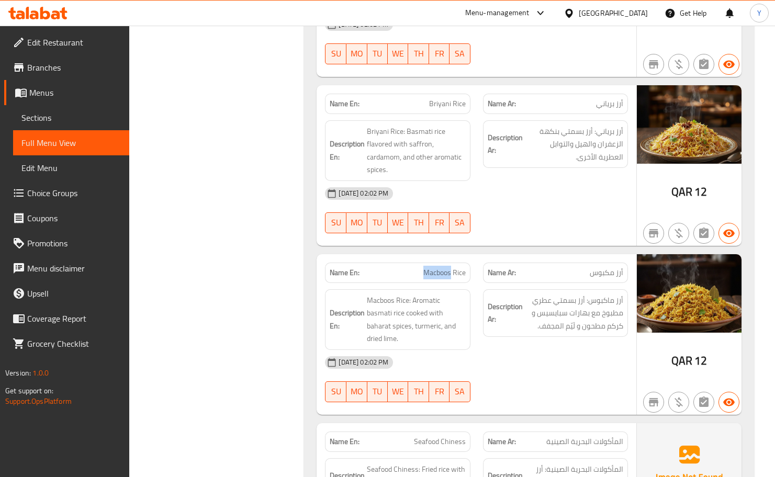
click at [430, 267] on span "Macboos Rice" at bounding box center [444, 272] width 42 height 11
click at [433, 267] on span "Macboos Rice" at bounding box center [444, 272] width 42 height 11
click at [432, 267] on span "Macboos Rice" at bounding box center [444, 272] width 42 height 11
copy span "Macboos Rice"
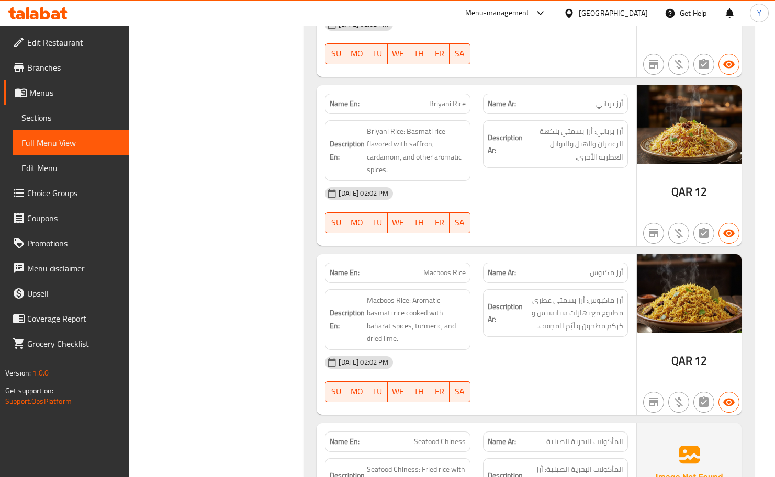
scroll to position [20467, 0]
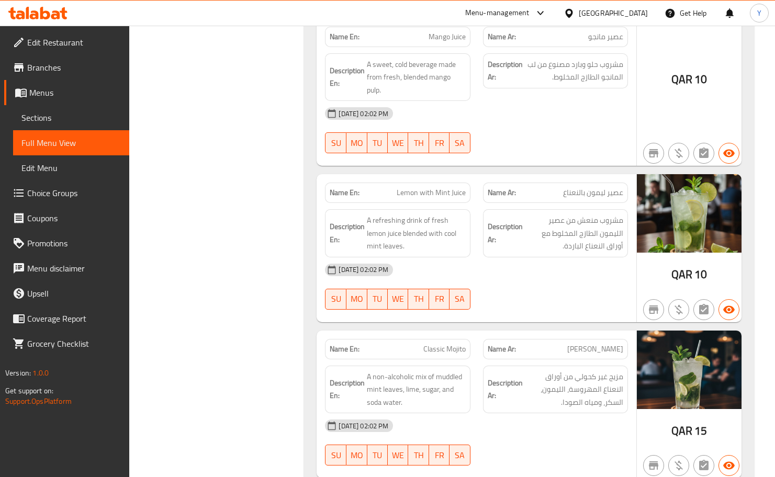
click at [439, 344] on span "Classic Mojito" at bounding box center [444, 349] width 42 height 11
copy span "Classic Mojito"
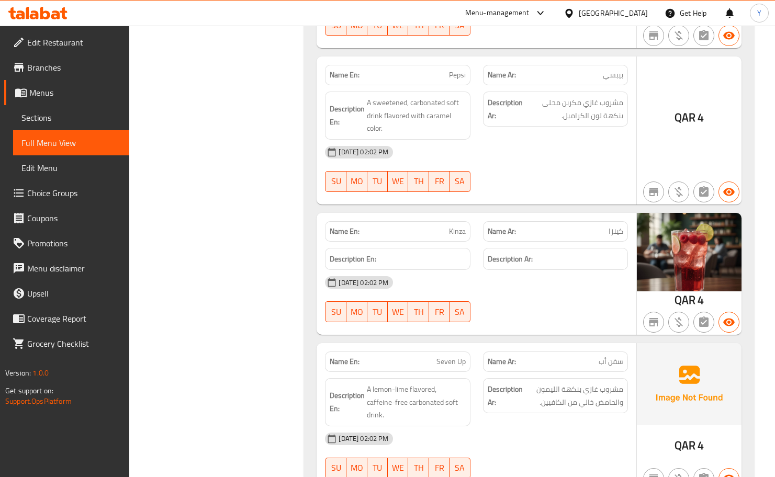
click at [459, 356] on span "Seven Up" at bounding box center [450, 361] width 29 height 11
click at [458, 356] on span "Seven Up" at bounding box center [450, 361] width 29 height 11
drag, startPoint x: 528, startPoint y: 297, endPoint x: 518, endPoint y: 291, distance: 11.7
click at [528, 426] on div "[DATE] 02:02 PM" at bounding box center [476, 438] width 315 height 25
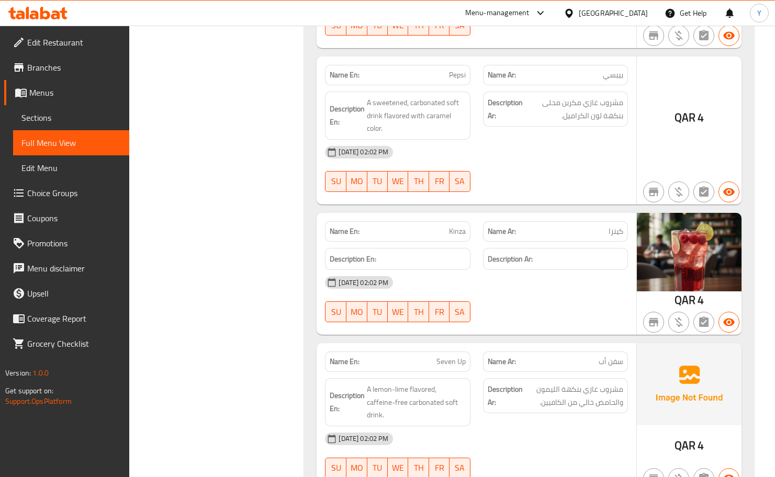
scroll to position [17402, 0]
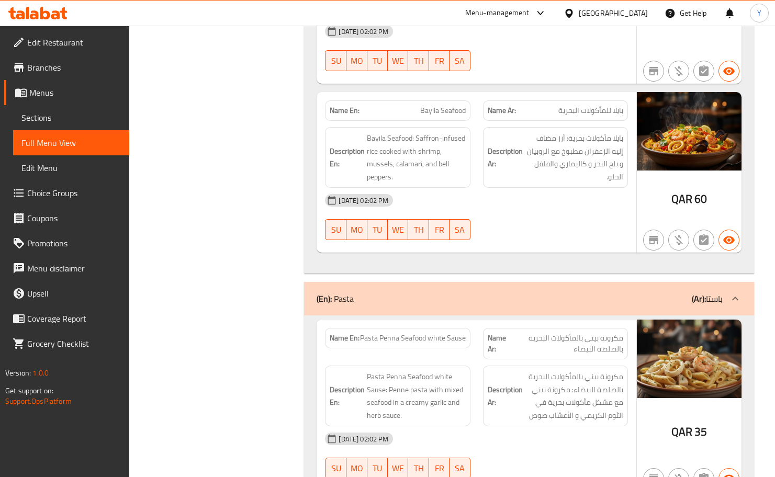
click at [415, 333] on span "Pasta Penna Seafood white Sause" at bounding box center [413, 338] width 106 height 11
click at [413, 333] on span "Pasta Penna Seafood white Sause" at bounding box center [413, 338] width 106 height 11
click at [417, 333] on span "Pasta Penna Seafood white Sause" at bounding box center [413, 338] width 106 height 11
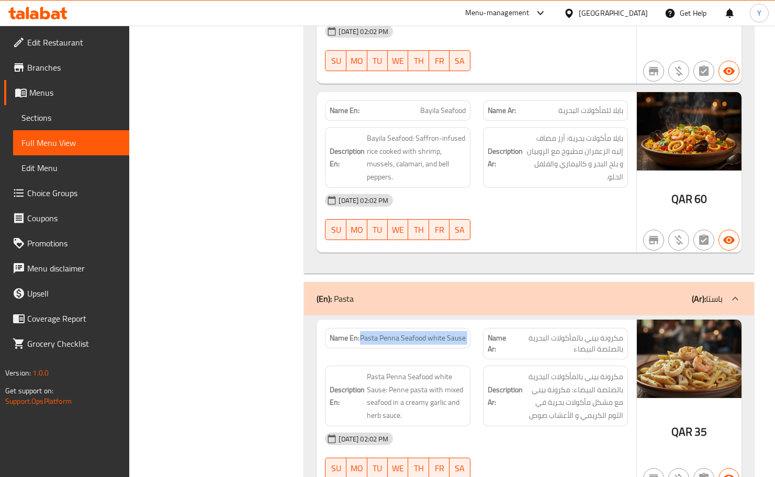
click at [417, 333] on span "Pasta Penna Seafood white Sause" at bounding box center [413, 338] width 106 height 11
copy span "Fettuccine Alfredo with Salmon Mix Sause"
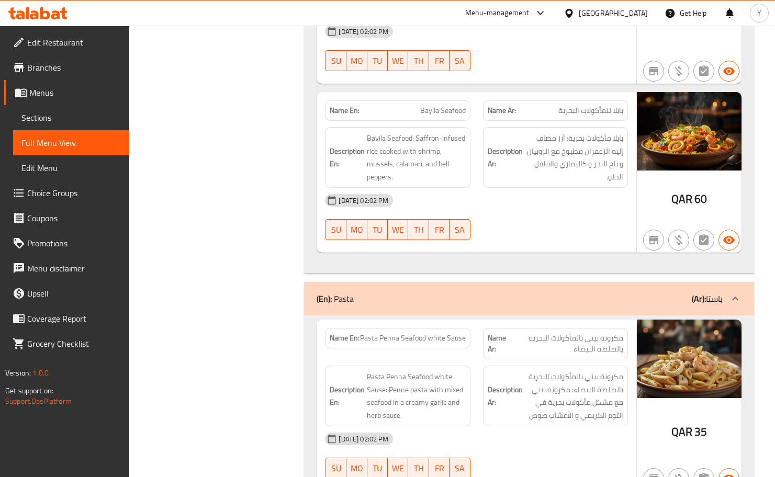
scroll to position [17658, 0]
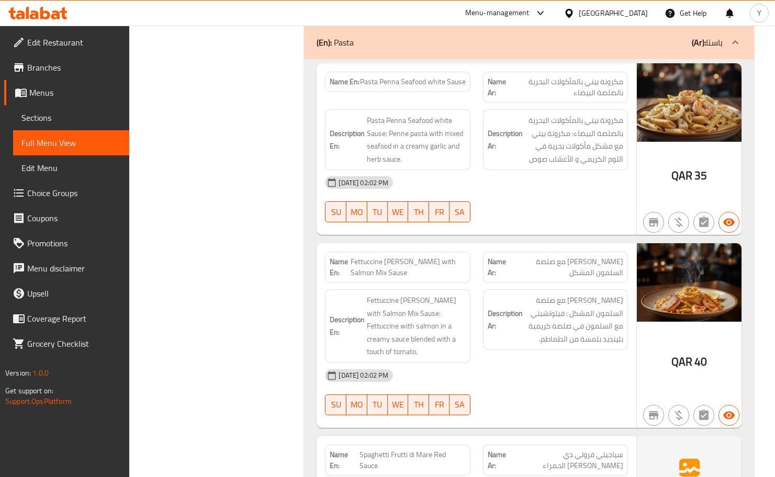
click at [395, 256] on span "Fettuccine Alfredo with Salmon Mix Sause" at bounding box center [407, 267] width 115 height 22
copy span "Fettuccine Alfredo with Salmon Mix Sause"
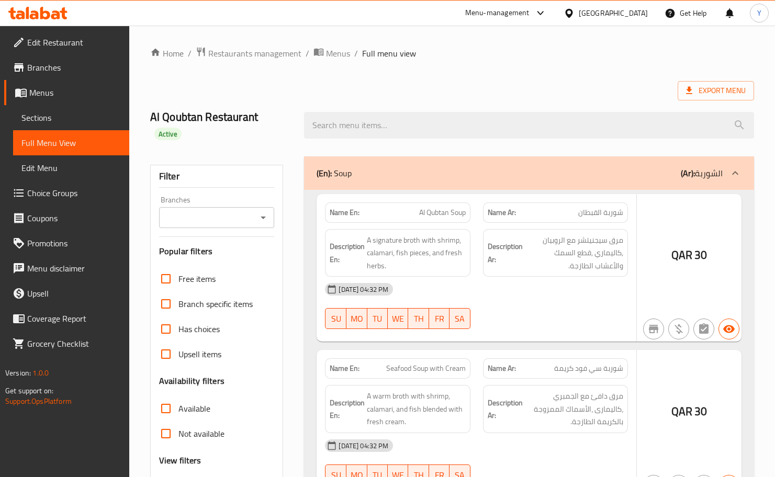
click at [517, 298] on div at bounding box center [387, 238] width 775 height 477
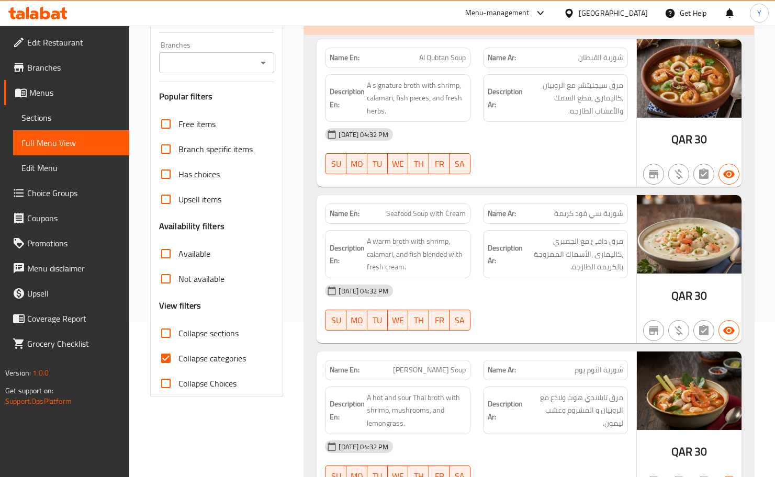
scroll to position [17709, 0]
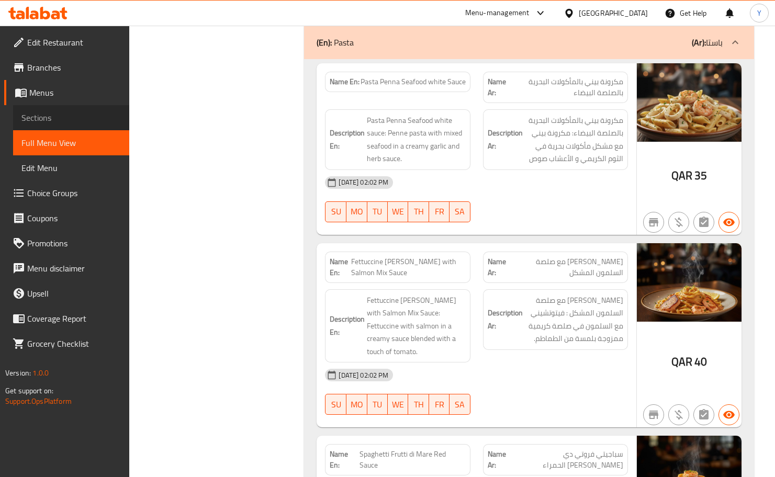
click at [41, 121] on span "Sections" at bounding box center [70, 117] width 99 height 13
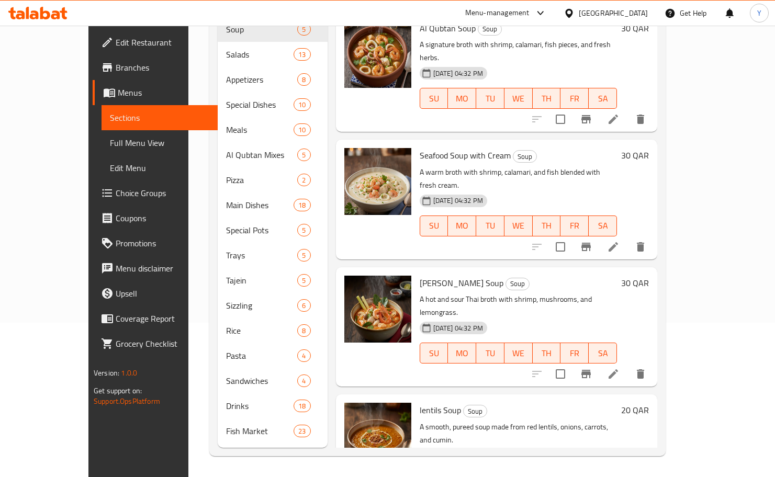
scroll to position [146, 0]
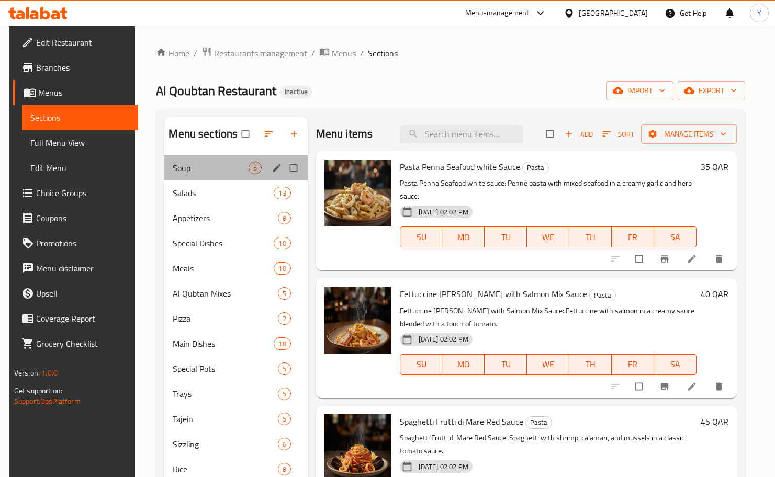
click at [177, 179] on div "Soup 5" at bounding box center [235, 167] width 143 height 25
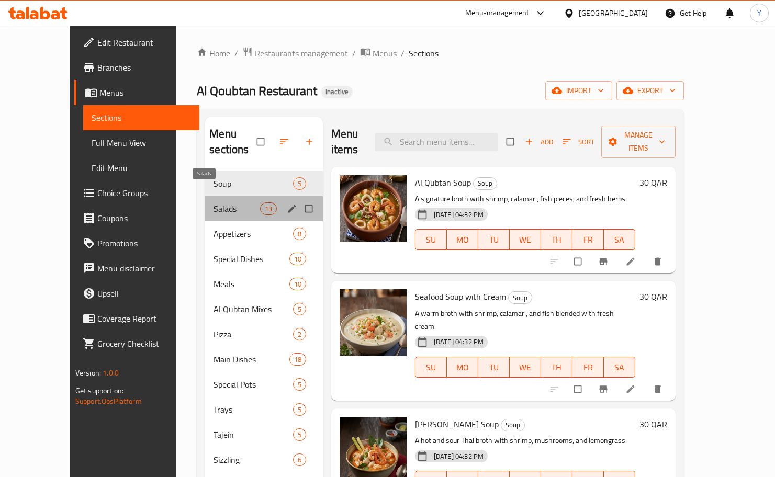
click at [213, 202] on span "Salads" at bounding box center [236, 208] width 46 height 13
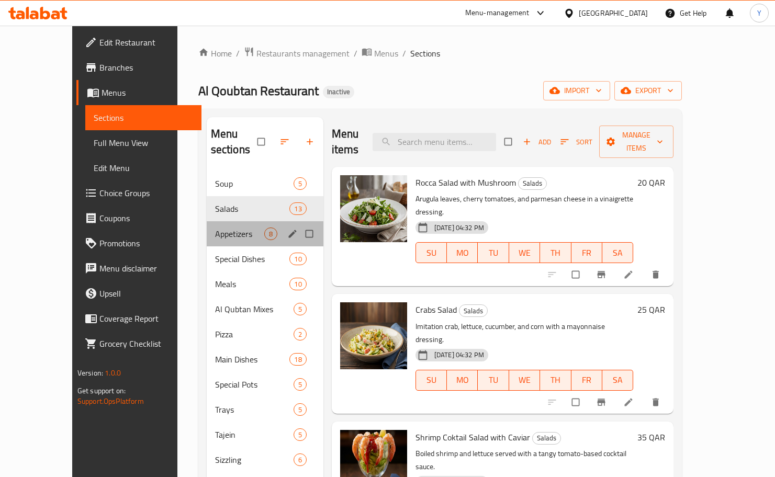
drag, startPoint x: 189, startPoint y: 209, endPoint x: 181, endPoint y: 223, distance: 16.2
click at [207, 221] on div "Appetizers 8" at bounding box center [265, 233] width 117 height 25
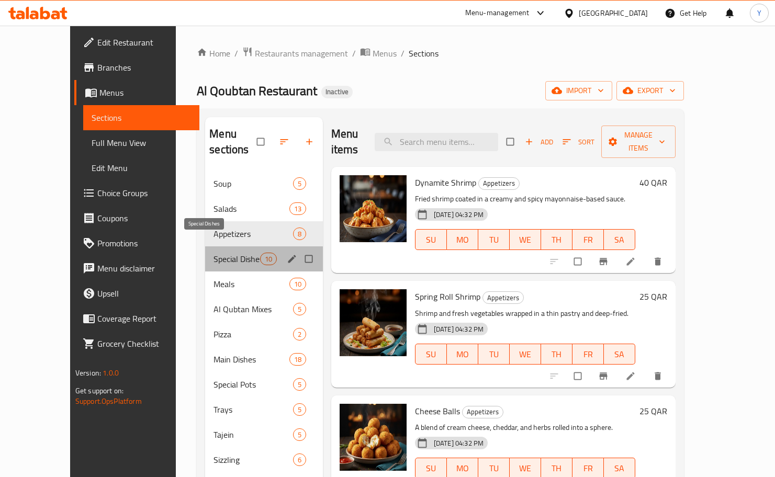
click at [213, 253] on span "Special Dishes" at bounding box center [236, 259] width 46 height 13
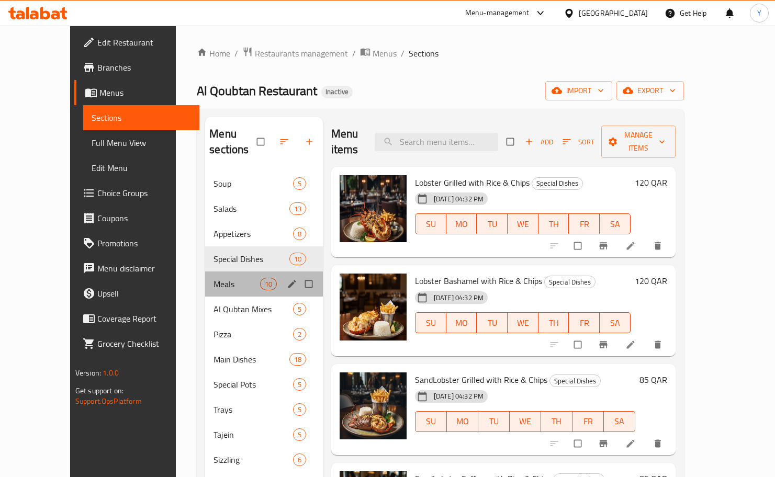
click at [205, 271] on div "Meals 10" at bounding box center [264, 283] width 118 height 25
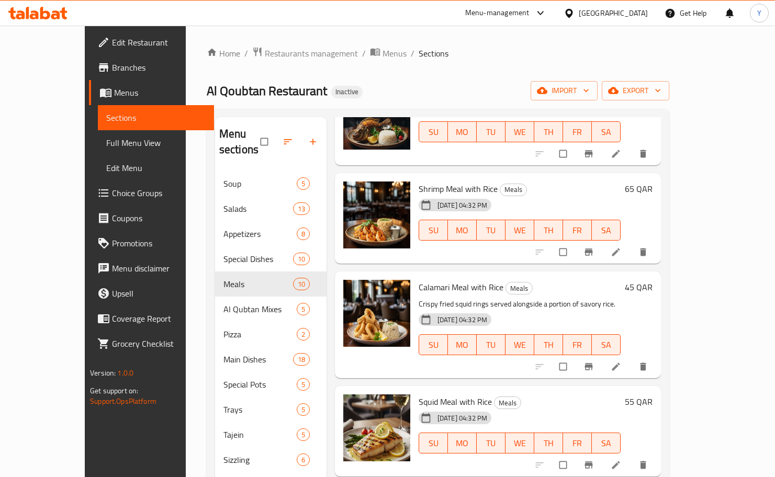
scroll to position [517, 0]
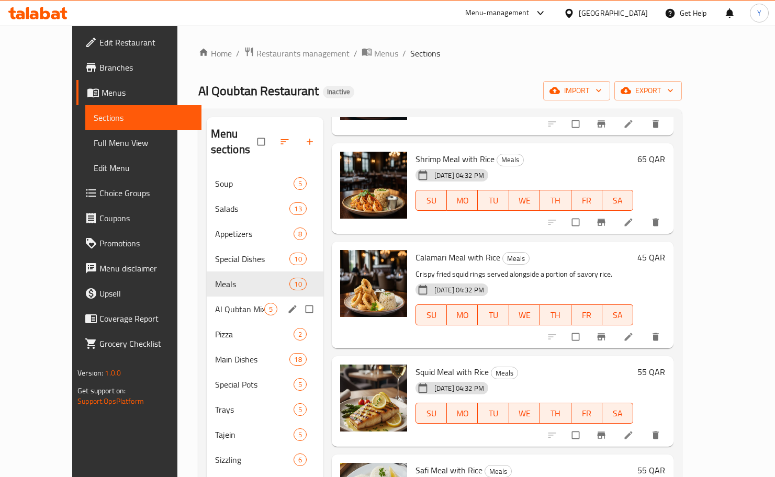
click at [218, 303] on span "Al Qubtan Mixes" at bounding box center [239, 309] width 49 height 13
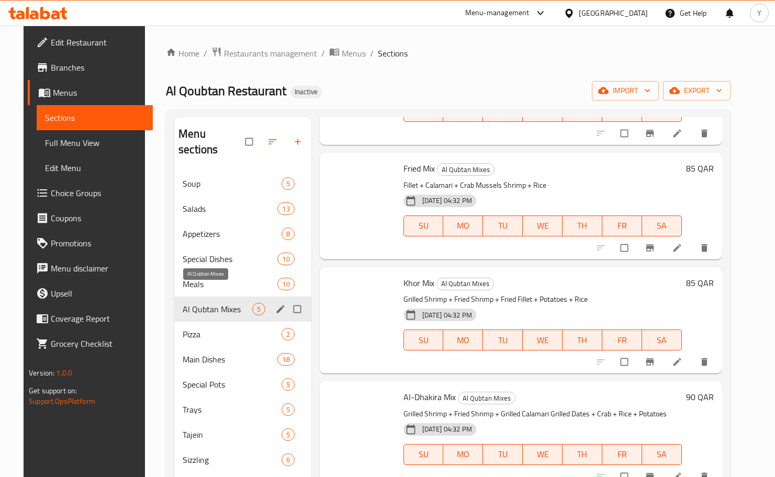
scroll to position [133, 0]
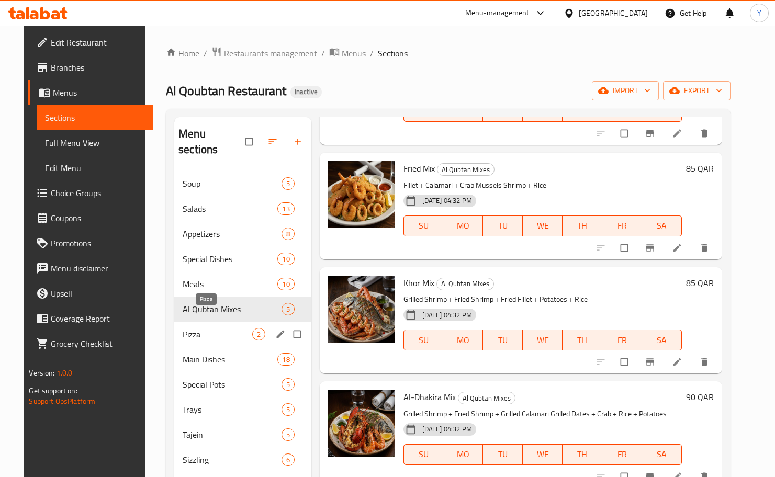
click at [210, 328] on span "Pizza" at bounding box center [217, 334] width 69 height 13
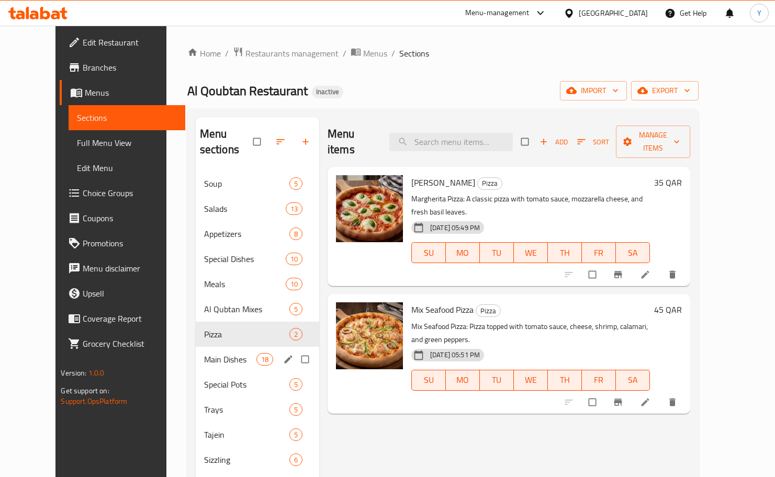
click at [204, 353] on div "Main Dishes 18" at bounding box center [257, 359] width 123 height 25
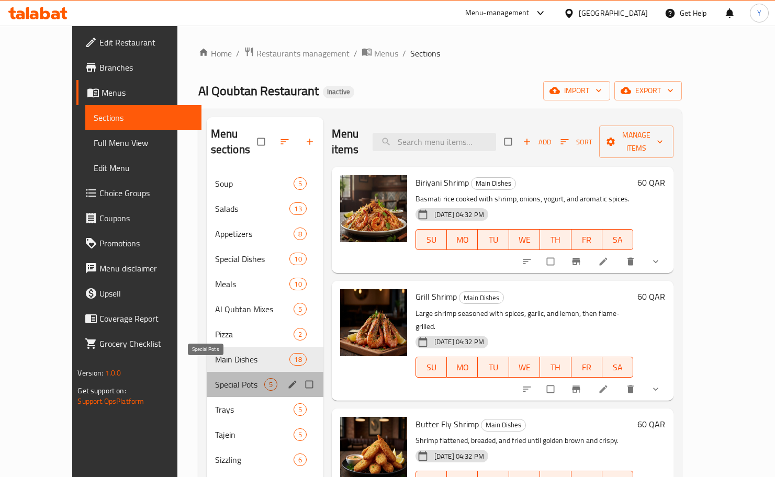
click at [215, 378] on span "Special Pots" at bounding box center [239, 384] width 49 height 13
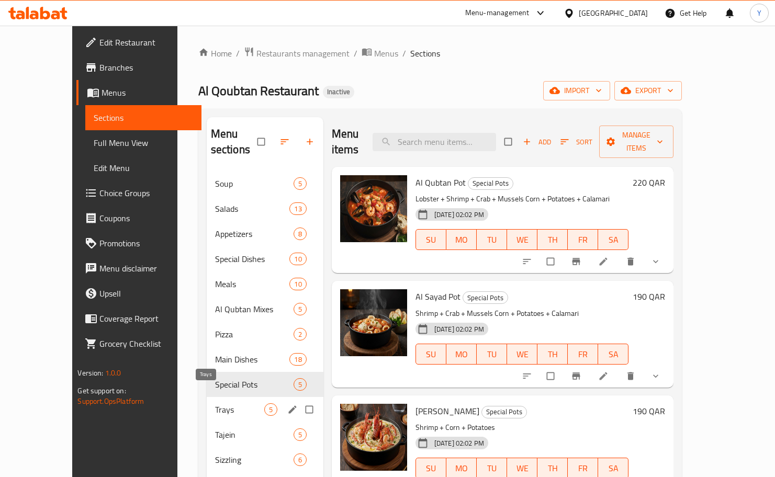
click at [215, 403] on span "Trays" at bounding box center [239, 409] width 49 height 13
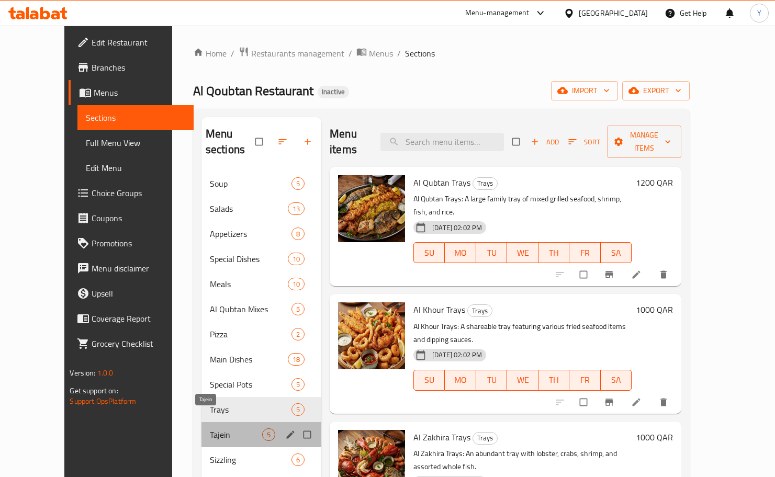
click at [210, 428] on span "Tajein" at bounding box center [236, 434] width 52 height 13
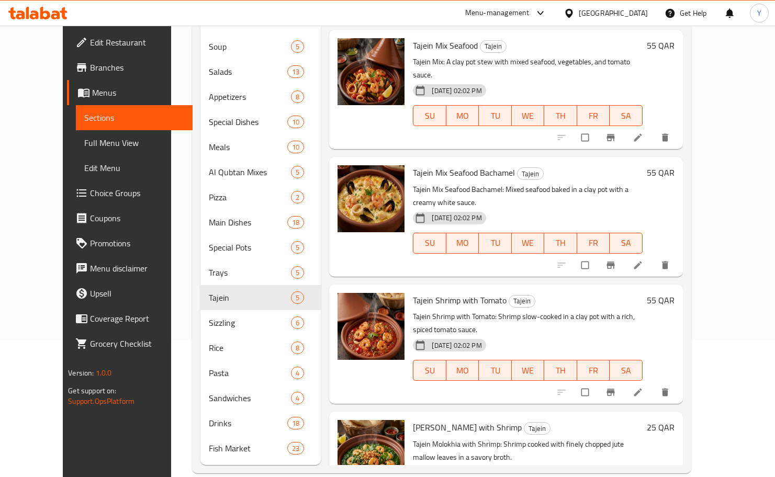
scroll to position [146, 0]
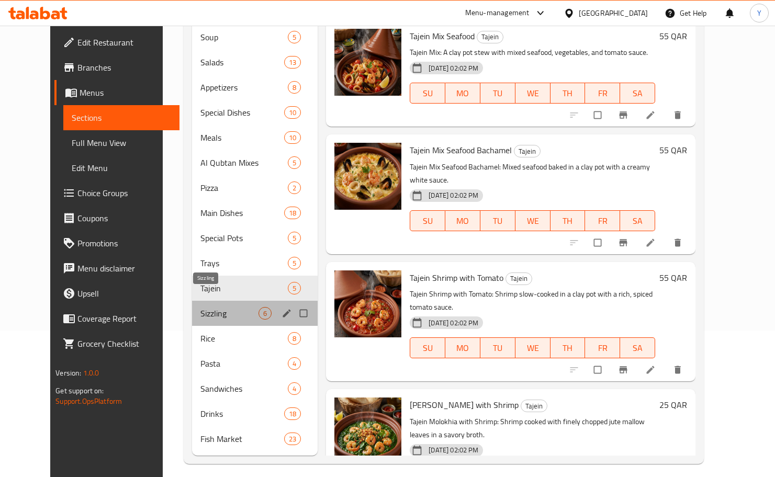
click at [202, 307] on span "Sizzling" at bounding box center [229, 313] width 58 height 13
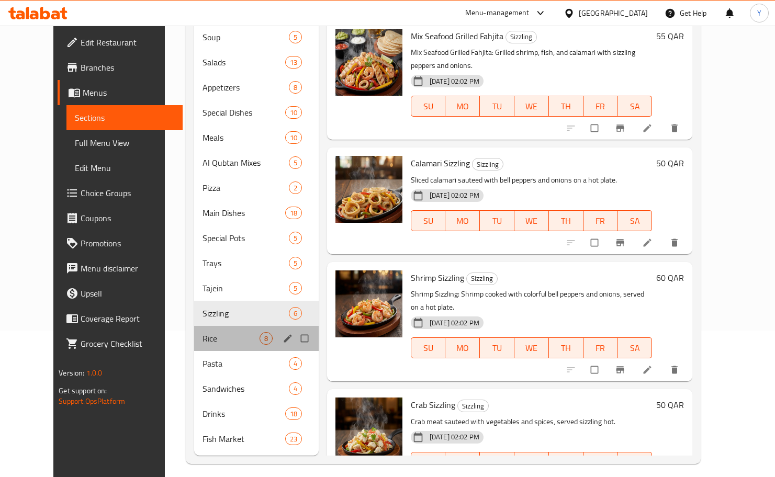
click at [200, 326] on div "Rice 8" at bounding box center [256, 338] width 124 height 25
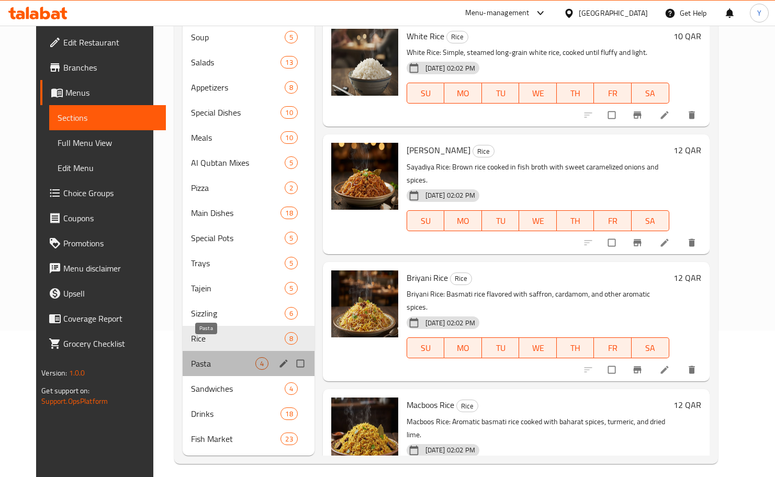
click at [191, 357] on span "Pasta" at bounding box center [223, 363] width 64 height 13
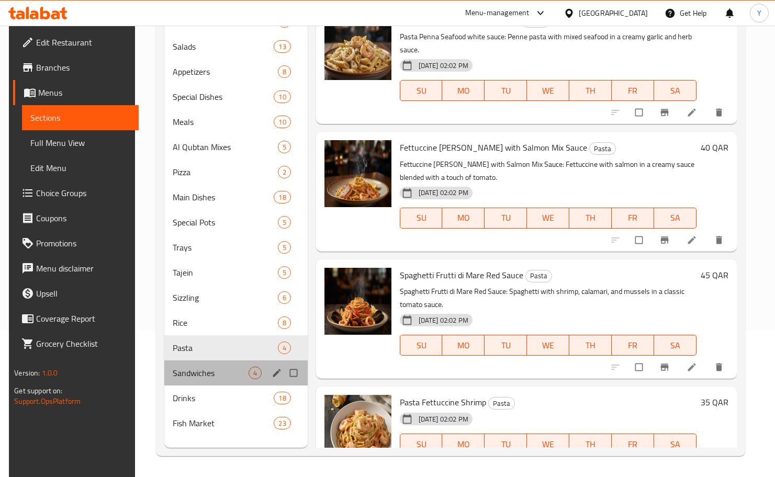
click at [194, 365] on div "Sandwiches 4" at bounding box center [235, 372] width 143 height 25
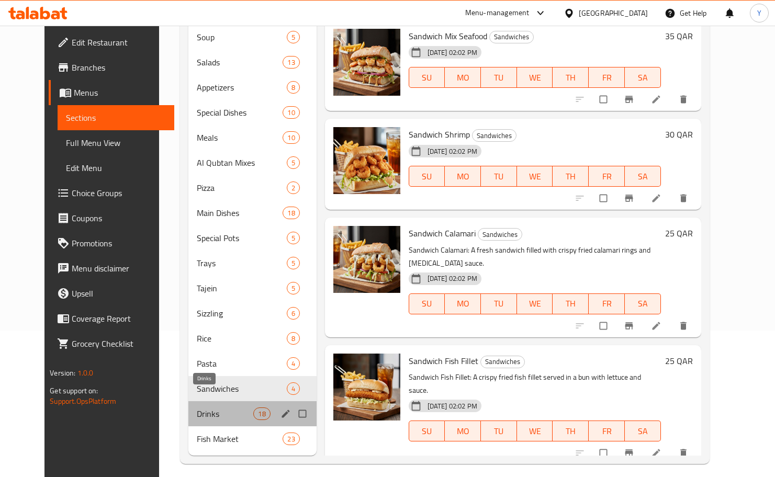
click at [197, 407] on span "Drinks" at bounding box center [225, 413] width 57 height 13
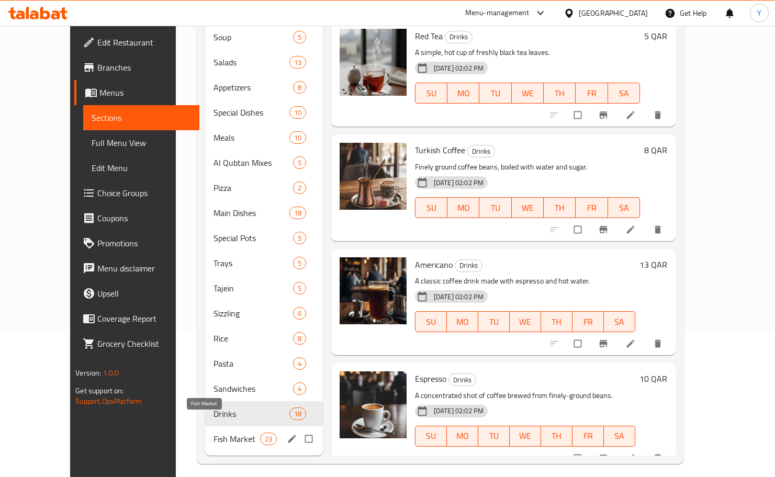
click at [213, 433] on span "Fish Market" at bounding box center [236, 439] width 46 height 13
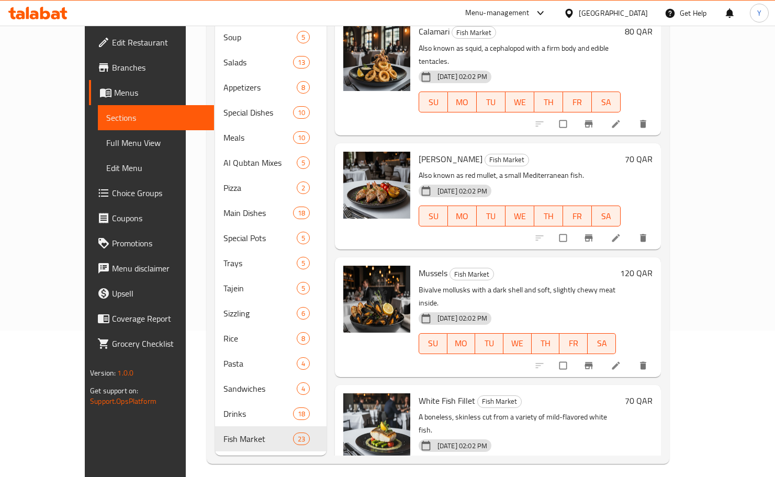
scroll to position [2146, 0]
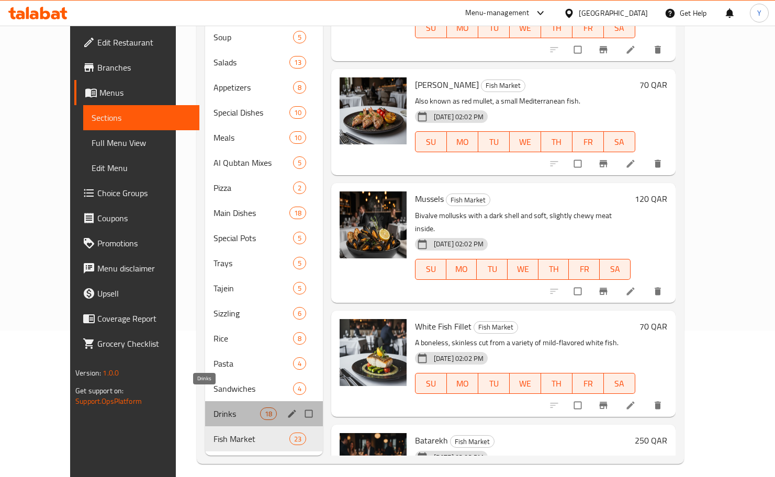
click at [213, 407] on span "Drinks" at bounding box center [236, 413] width 46 height 13
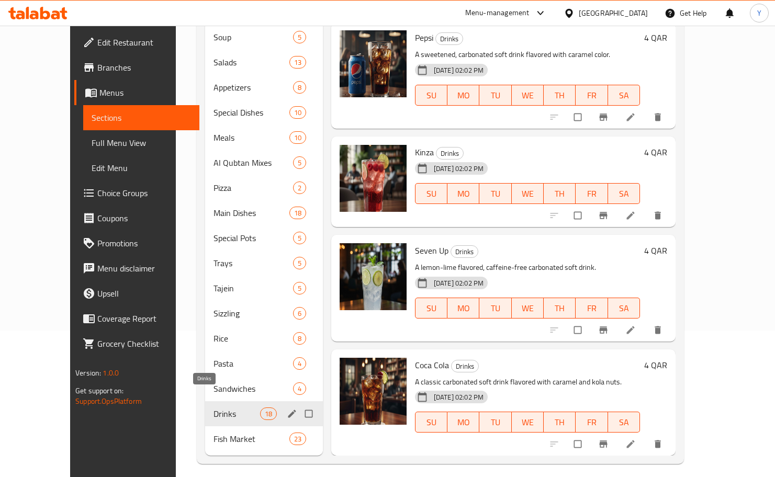
scroll to position [1590, 0]
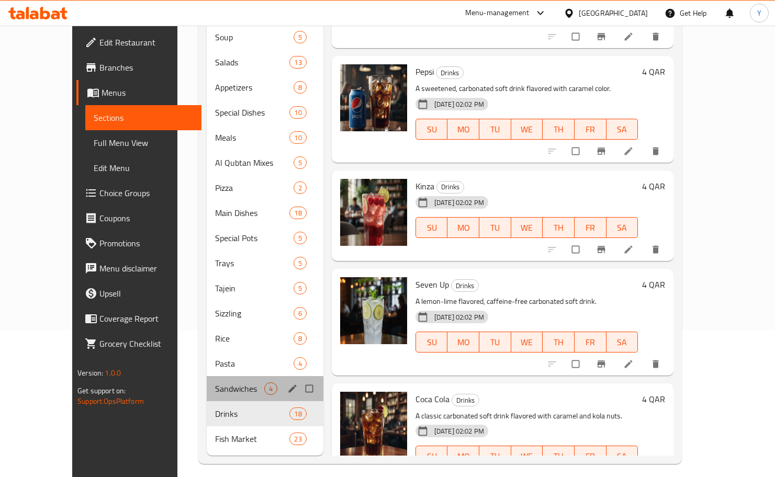
click at [207, 381] on div "Sandwiches 4" at bounding box center [265, 388] width 117 height 25
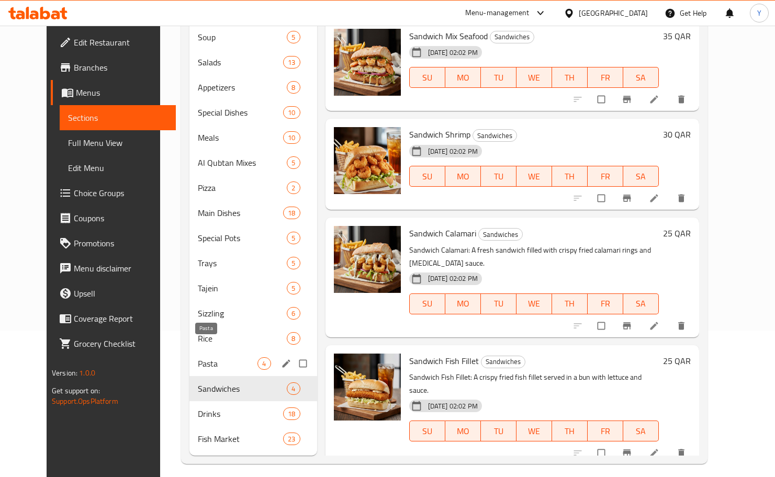
click at [203, 357] on span "Pasta" at bounding box center [228, 363] width 60 height 13
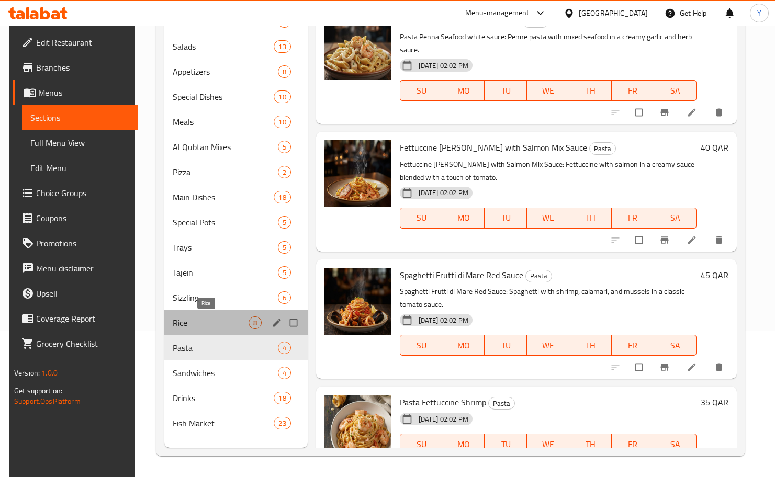
click at [207, 323] on span "Rice" at bounding box center [210, 322] width 75 height 13
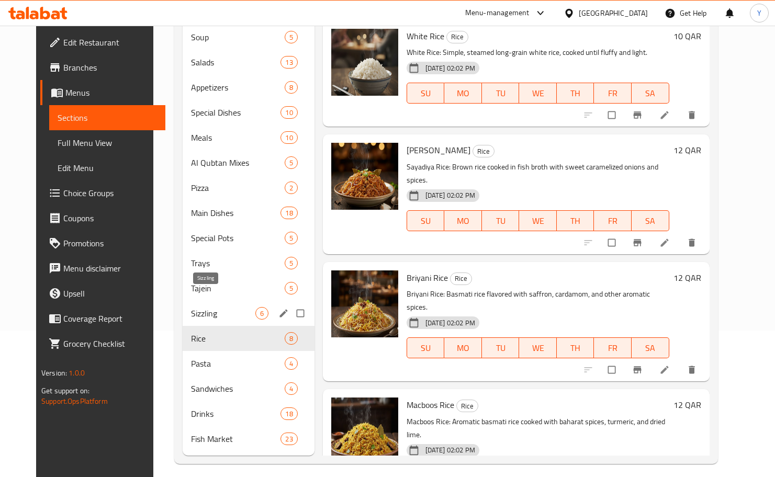
click at [207, 307] on span "Sizzling" at bounding box center [223, 313] width 64 height 13
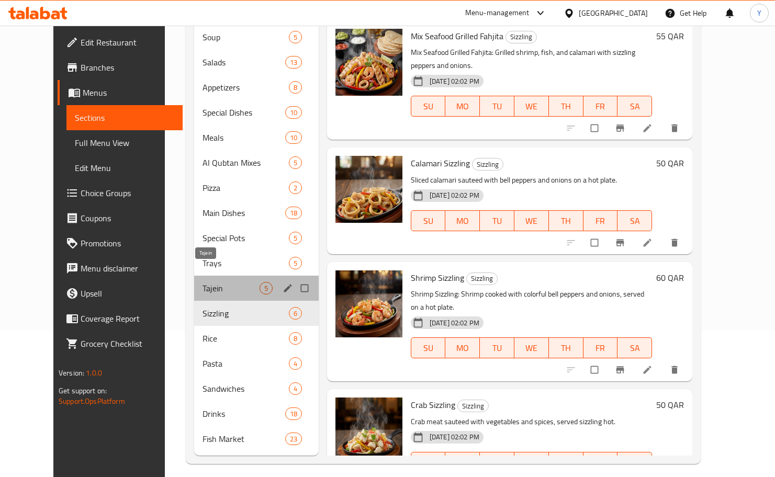
click at [209, 282] on span "Tajein" at bounding box center [230, 288] width 57 height 13
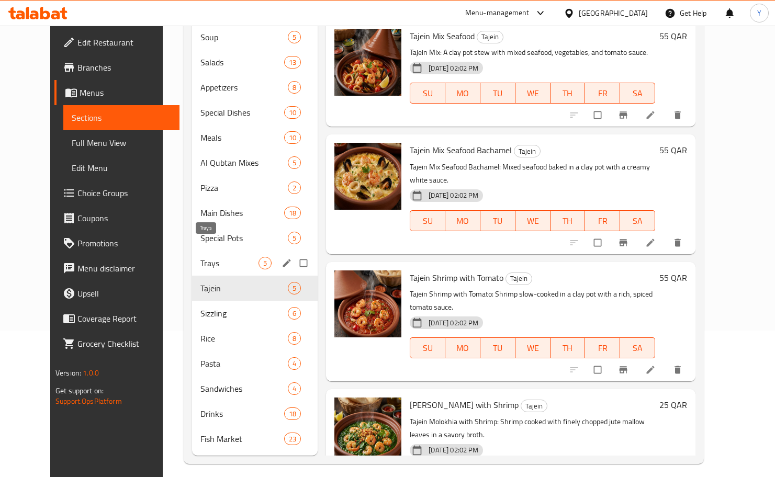
click at [211, 257] on span "Trays" at bounding box center [229, 263] width 58 height 13
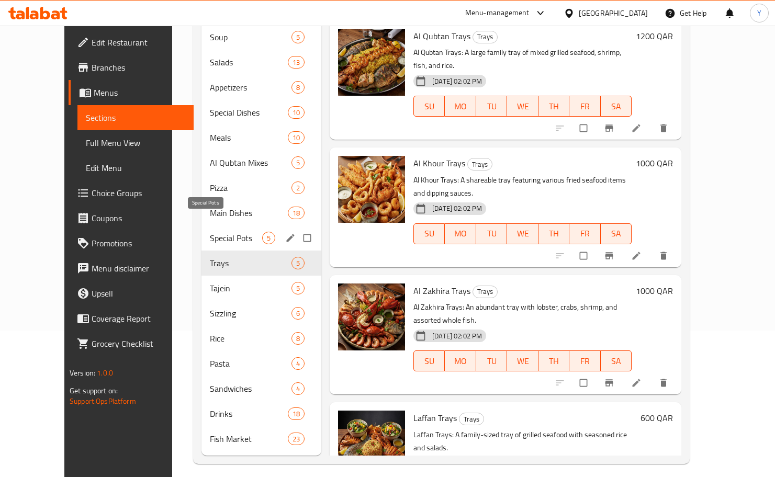
click at [211, 232] on span "Special Pots" at bounding box center [236, 238] width 52 height 13
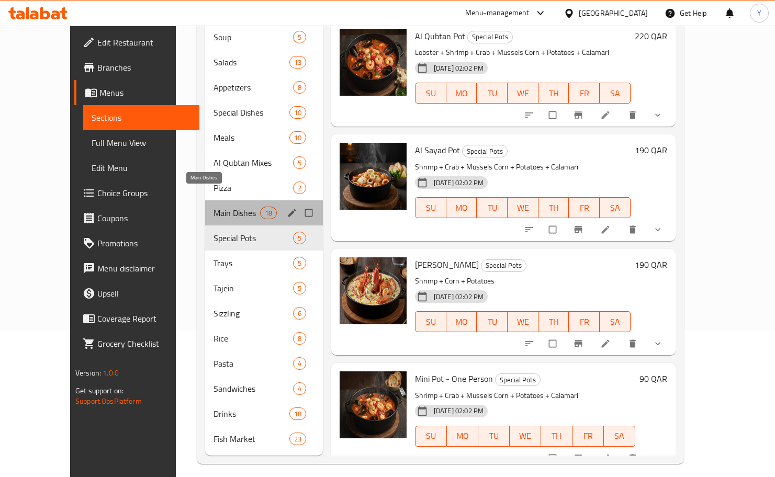
click at [213, 207] on span "Main Dishes" at bounding box center [236, 213] width 46 height 13
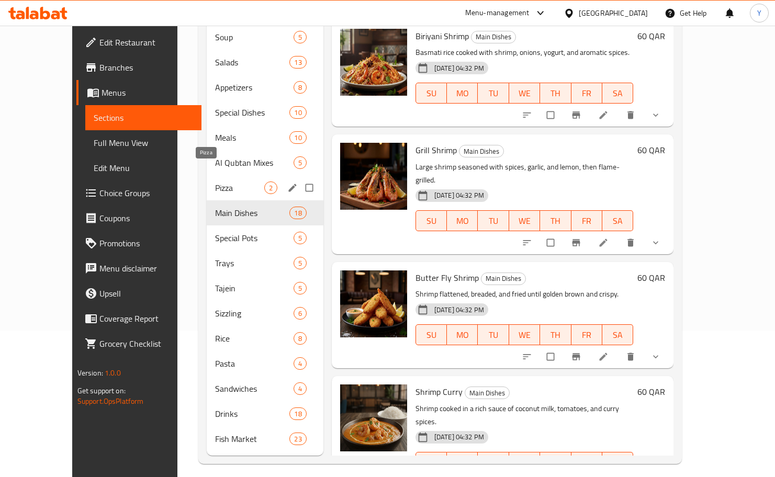
click at [215, 181] on span "Pizza" at bounding box center [239, 187] width 49 height 13
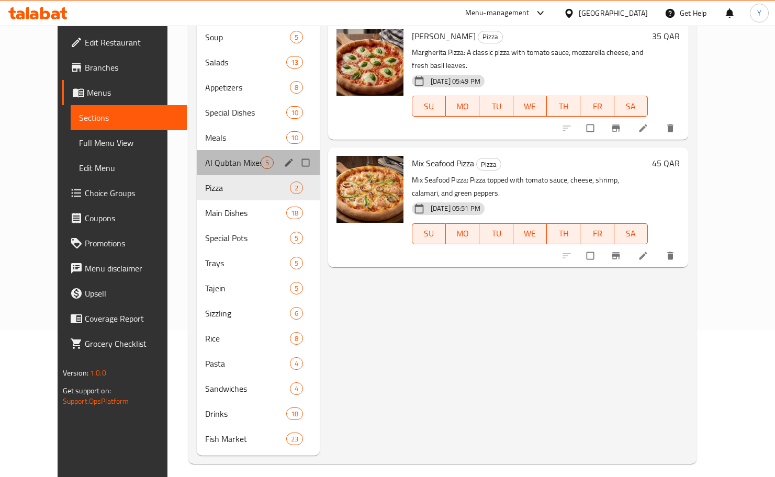
click at [209, 155] on div "Al Qubtan Mixes 5" at bounding box center [258, 162] width 123 height 25
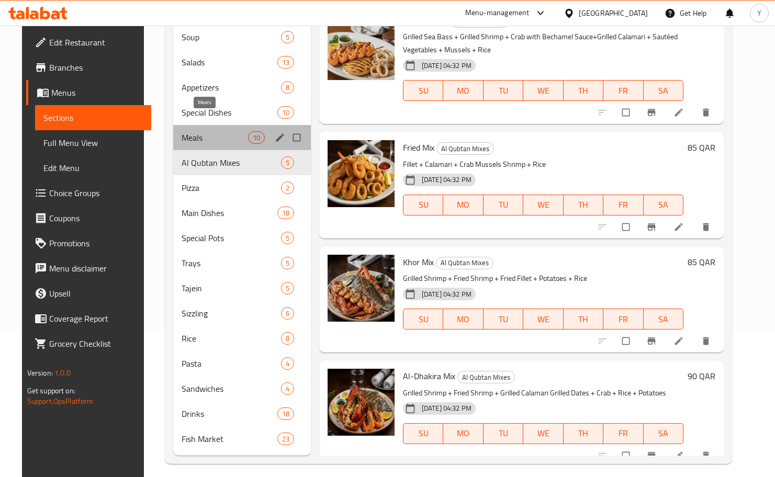
click at [210, 131] on span "Meals" at bounding box center [214, 137] width 66 height 13
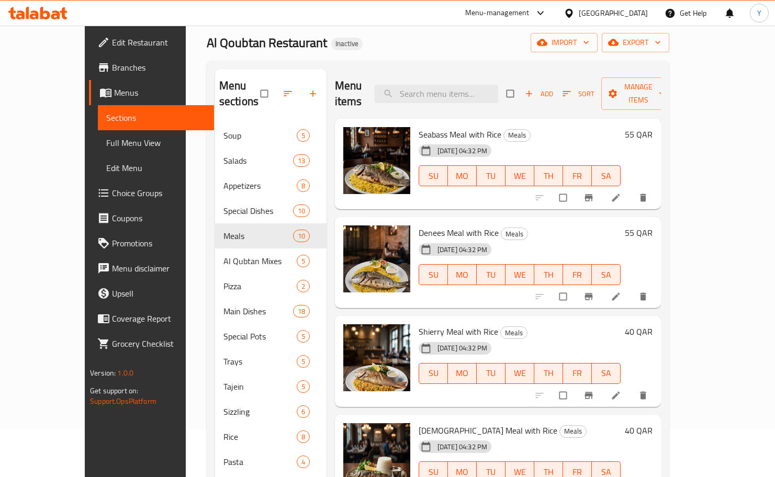
scroll to position [27, 0]
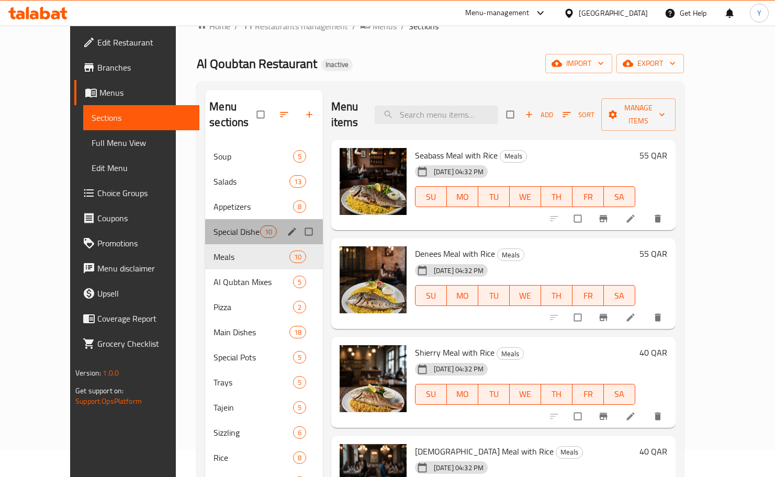
click at [206, 225] on div "Special Dishes 10" at bounding box center [264, 231] width 118 height 25
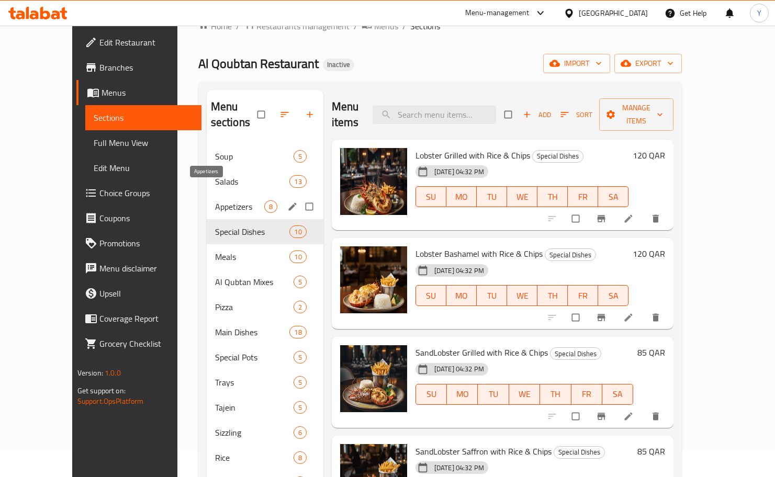
click at [215, 200] on span "Appetizers" at bounding box center [239, 206] width 49 height 13
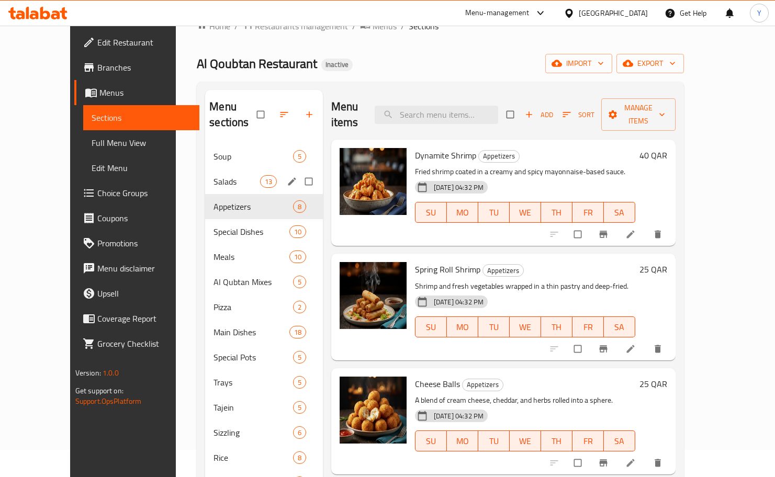
drag, startPoint x: 198, startPoint y: 176, endPoint x: 200, endPoint y: 169, distance: 7.0
click at [205, 176] on div "Salads 13" at bounding box center [264, 181] width 118 height 25
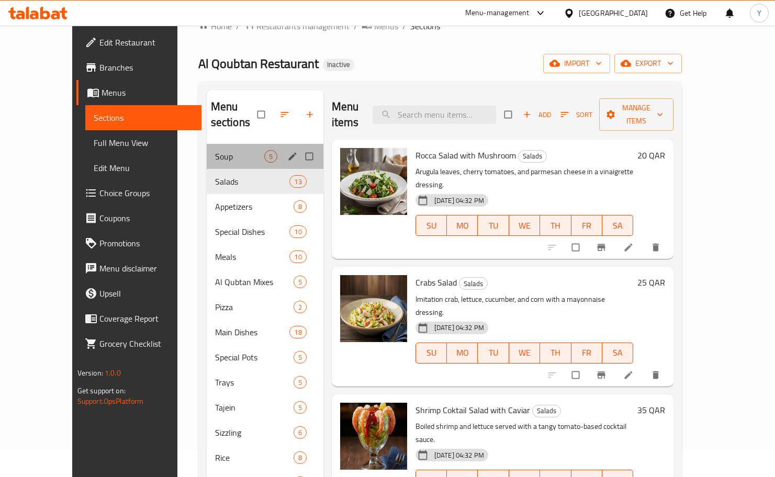
click at [207, 150] on div "Soup 5" at bounding box center [265, 156] width 117 height 25
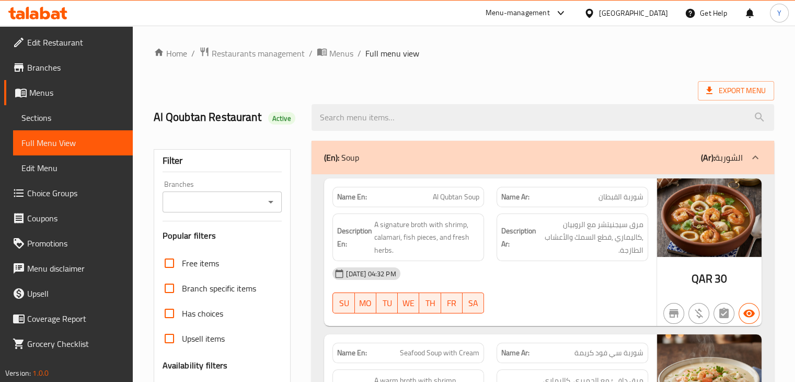
click at [25, 121] on span "Sections" at bounding box center [72, 117] width 103 height 13
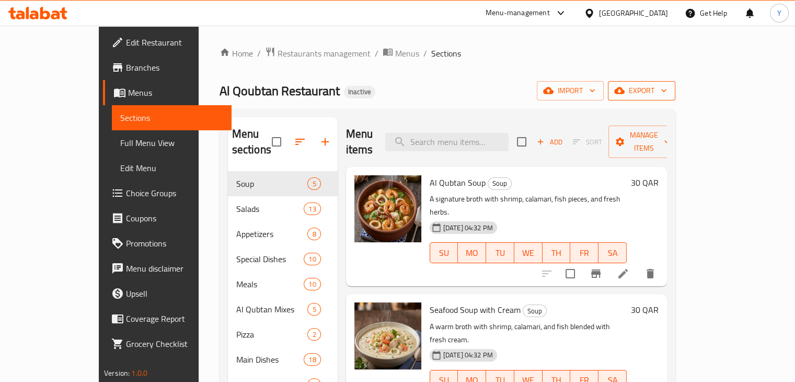
click at [667, 94] on span "export" at bounding box center [642, 90] width 51 height 13
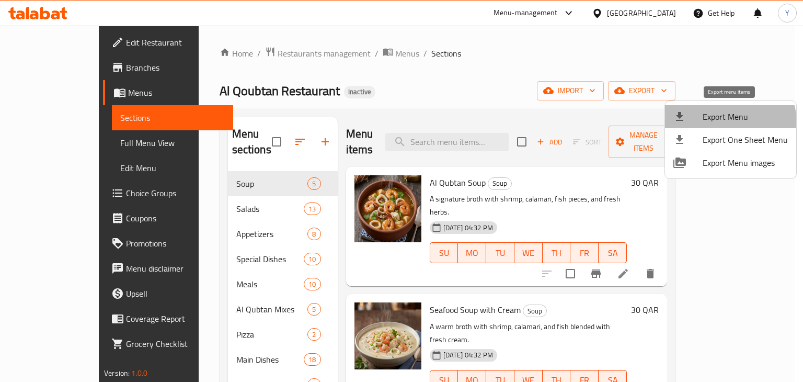
click at [720, 123] on span "Export Menu" at bounding box center [745, 116] width 85 height 13
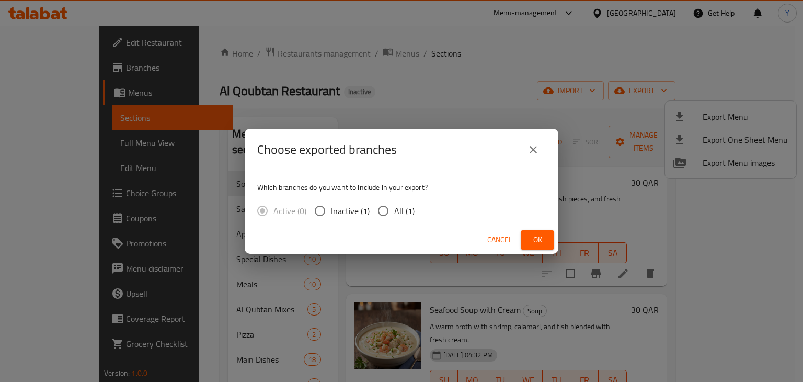
click at [392, 206] on input "All (1)" at bounding box center [383, 211] width 22 height 22
radio input "true"
click at [533, 233] on span "Ok" at bounding box center [537, 239] width 17 height 13
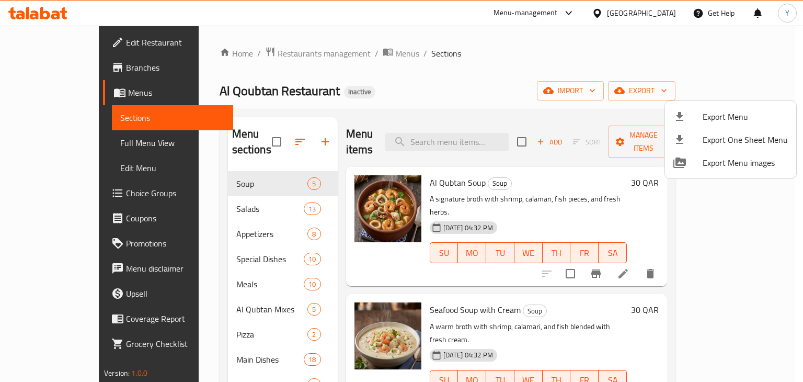
click at [665, 15] on div at bounding box center [401, 191] width 803 height 382
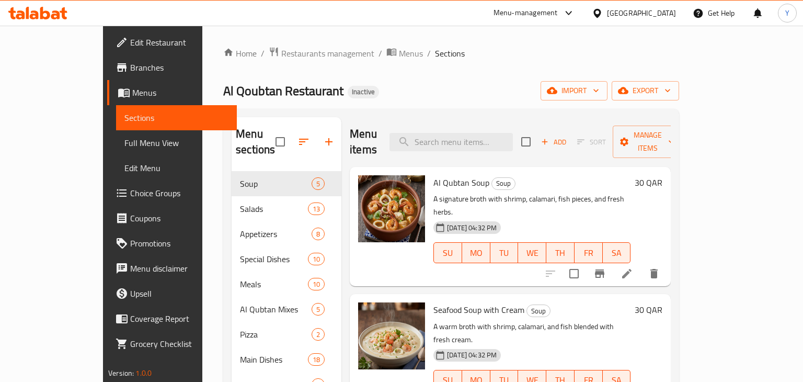
click at [651, 9] on div "[GEOGRAPHIC_DATA]" at bounding box center [641, 13] width 69 height 12
click at [667, 13] on div "[GEOGRAPHIC_DATA]" at bounding box center [641, 13] width 69 height 12
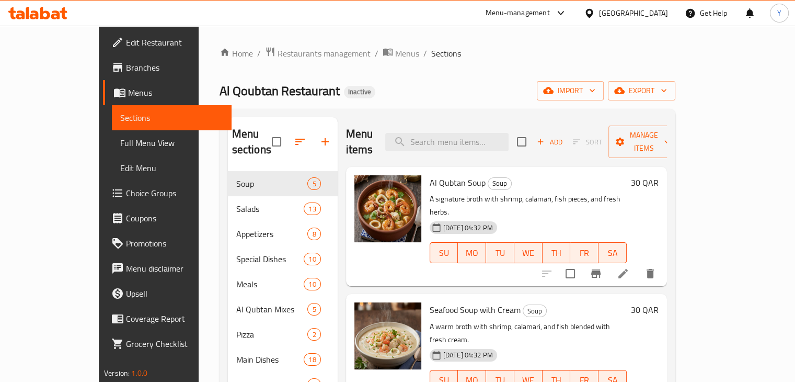
click at [657, 12] on div "[GEOGRAPHIC_DATA]" at bounding box center [633, 13] width 69 height 12
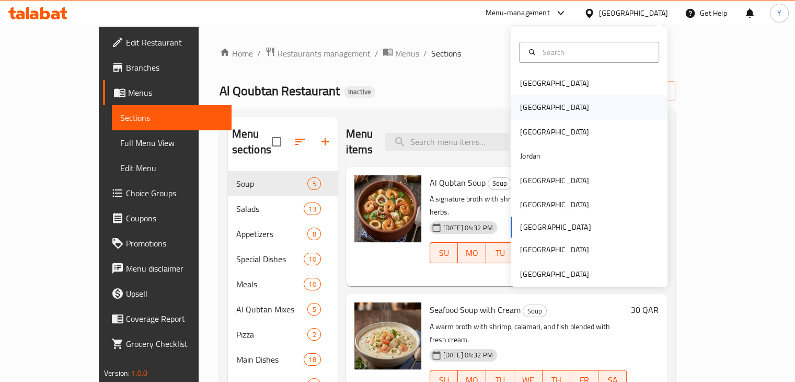
click at [550, 116] on div "[GEOGRAPHIC_DATA]" at bounding box center [589, 107] width 157 height 24
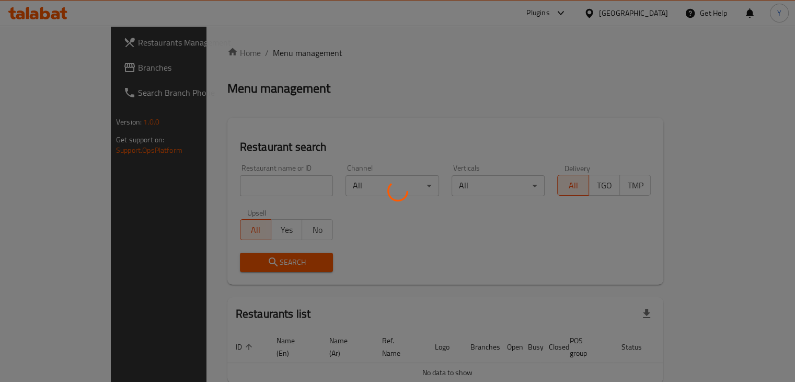
click at [548, 115] on div at bounding box center [397, 191] width 795 height 382
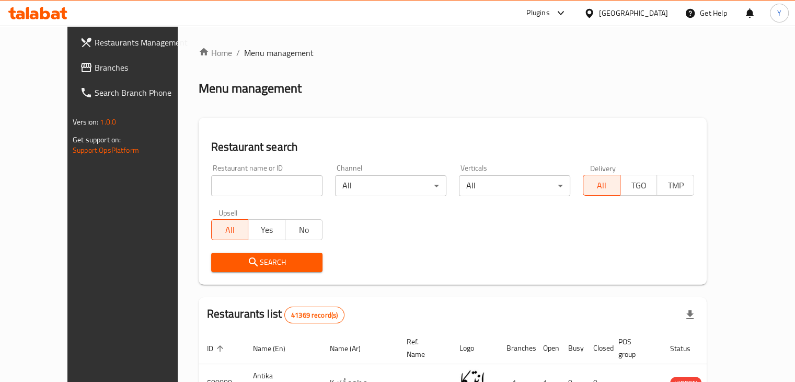
click at [108, 66] on span "Branches" at bounding box center [143, 67] width 97 height 13
click at [95, 61] on span "Branches" at bounding box center [143, 67] width 97 height 13
click at [95, 64] on span "Branches" at bounding box center [143, 67] width 97 height 13
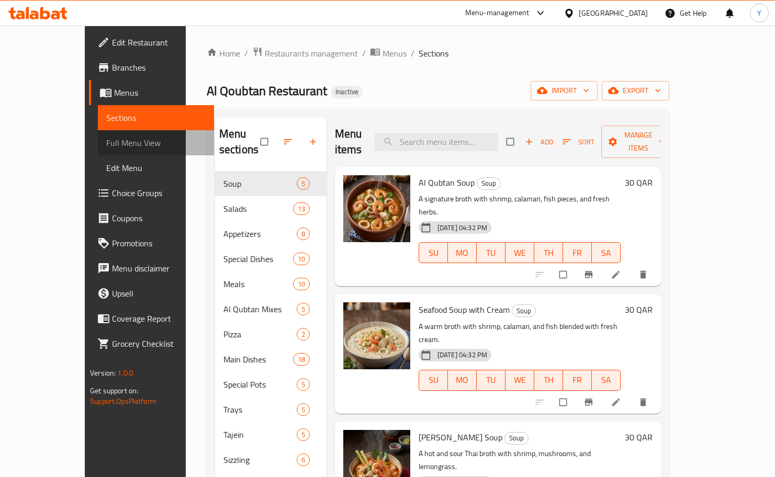
click at [106, 140] on span "Full Menu View" at bounding box center [155, 143] width 99 height 13
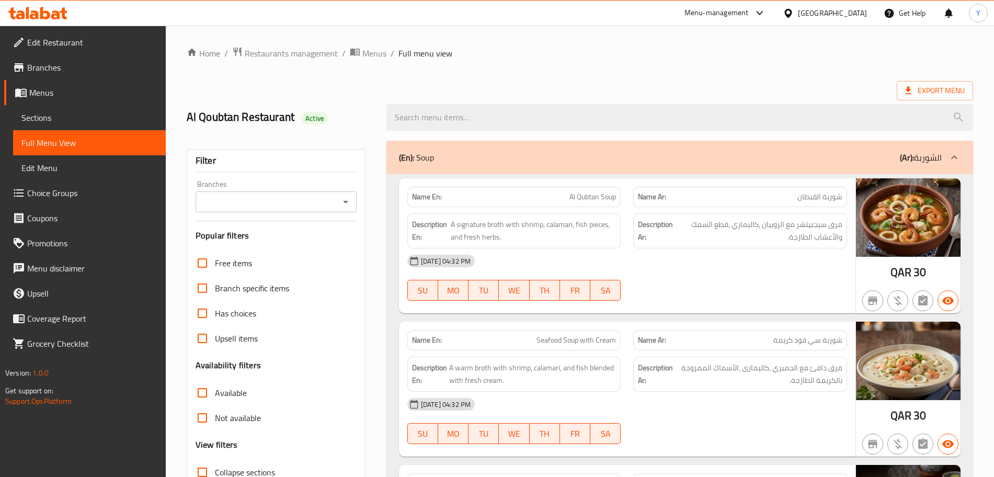
drag, startPoint x: 689, startPoint y: 2, endPoint x: 705, endPoint y: 67, distance: 66.7
click at [676, 233] on span "مرق سيجنيتشر مع الروبيان ,كاليماري ,قطع السمك والأعشاب الطازجة." at bounding box center [759, 231] width 166 height 26
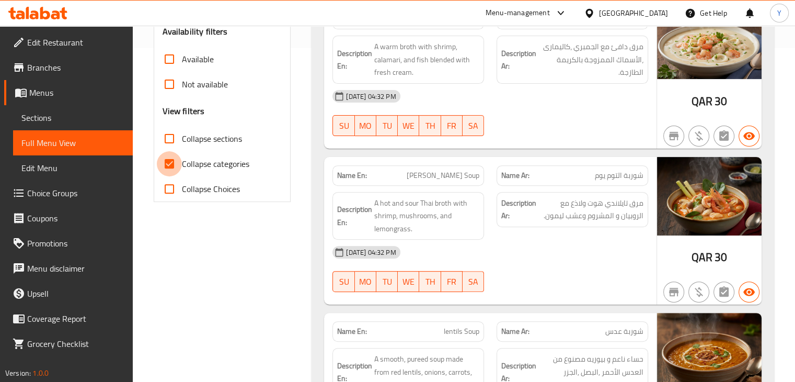
click at [170, 165] on input "Collapse categories" at bounding box center [169, 163] width 25 height 25
checkbox input "false"
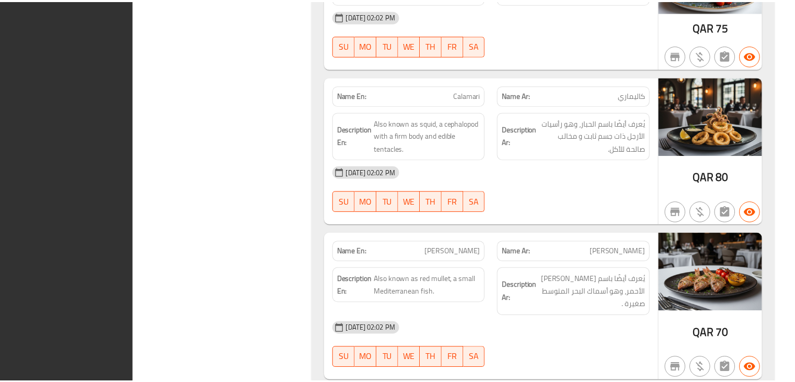
scroll to position [27000, 0]
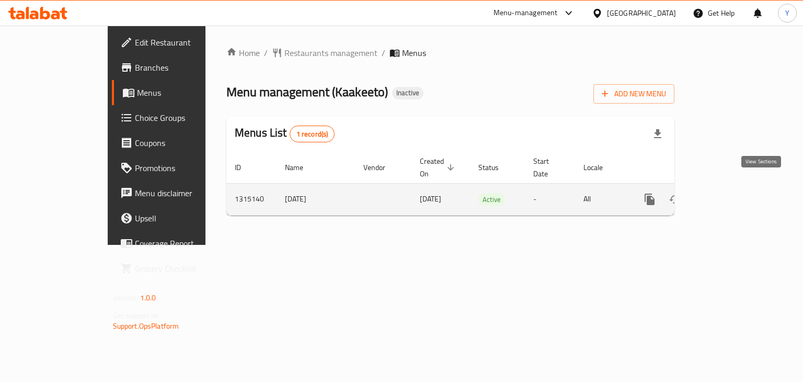
click at [732, 193] on icon "enhanced table" at bounding box center [725, 199] width 13 height 13
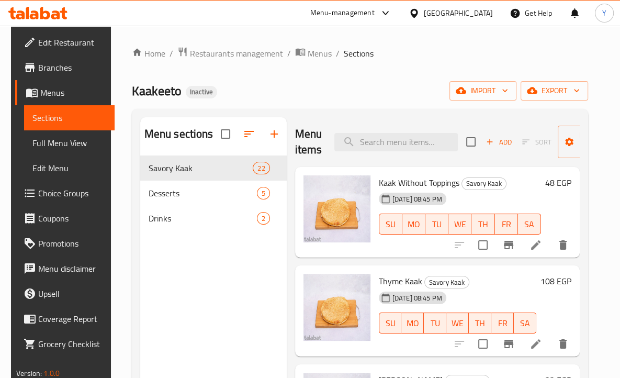
click at [473, 286] on h6 "Thyme Kaak Savory Kaak" at bounding box center [457, 281] width 157 height 15
click at [540, 341] on icon at bounding box center [535, 343] width 9 height 9
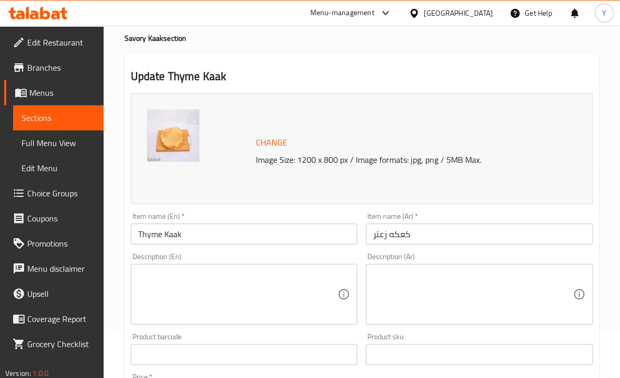
scroll to position [106, 0]
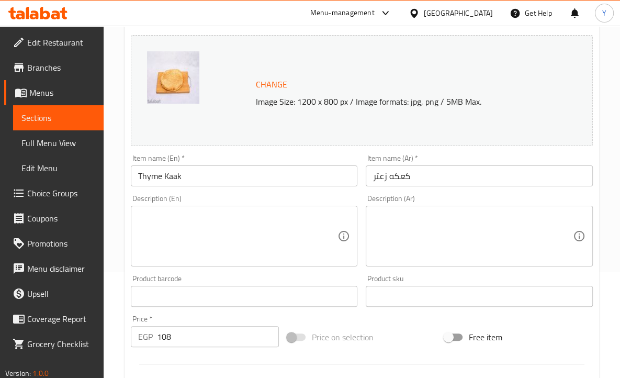
click at [476, 218] on textarea at bounding box center [473, 236] width 200 height 50
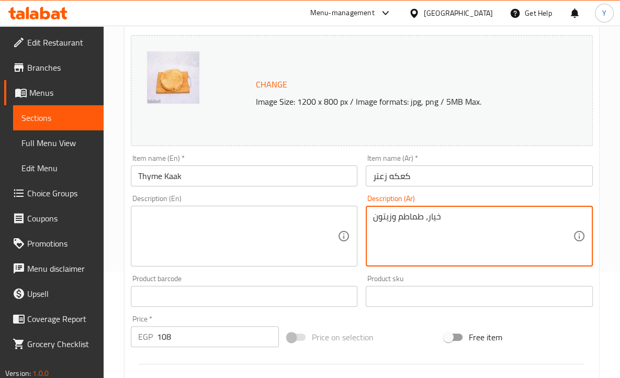
click at [476, 216] on textarea "خيار، طماطم وزيتون" at bounding box center [473, 236] width 200 height 50
type textarea "خيار، طماطم وزيتون"
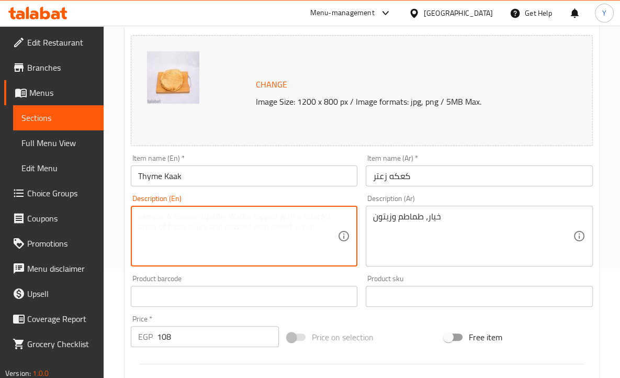
drag, startPoint x: 269, startPoint y: 228, endPoint x: 265, endPoint y: 213, distance: 14.9
click at [269, 227] on textarea at bounding box center [238, 236] width 200 height 50
paste textarea "Cucumber, tomatoes and olives"
type textarea "Cucumber, tomatoes and olives"
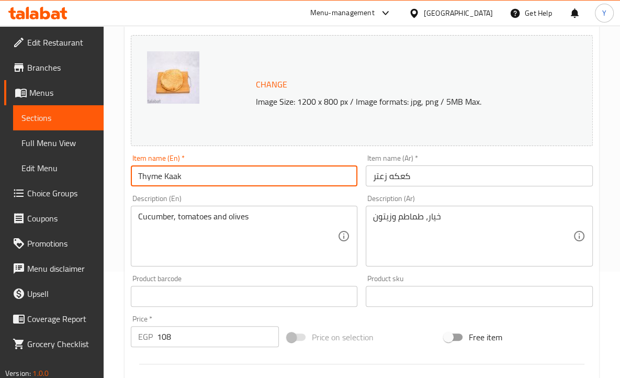
click at [265, 180] on input "Thyme Kaak" at bounding box center [244, 175] width 227 height 21
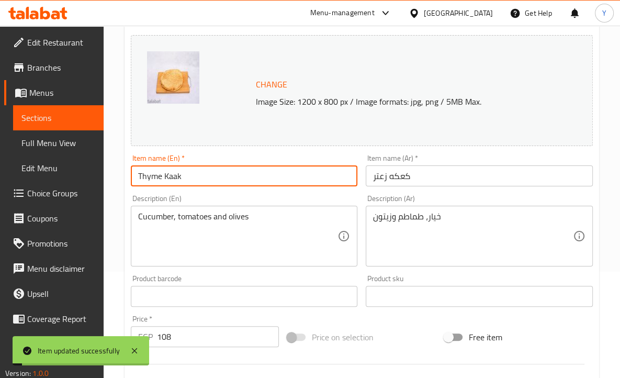
scroll to position [24, 0]
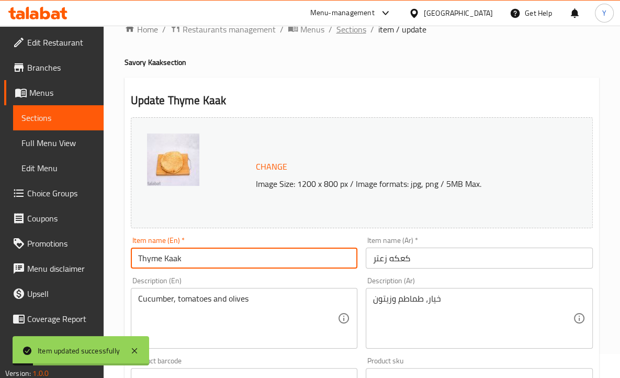
click at [348, 31] on span "Sections" at bounding box center [351, 29] width 30 height 13
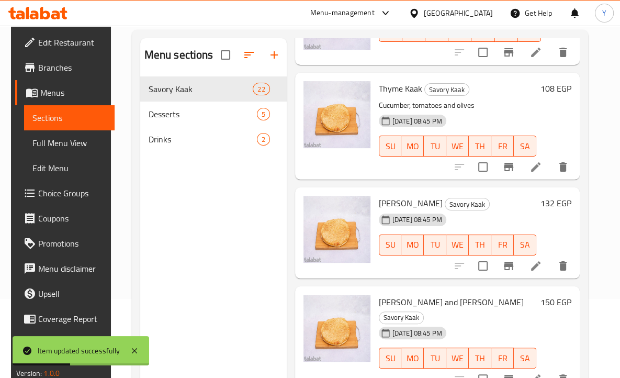
scroll to position [127, 0]
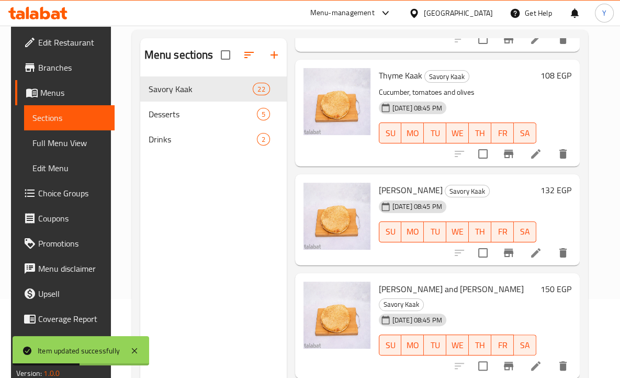
click at [530, 256] on li at bounding box center [535, 252] width 29 height 19
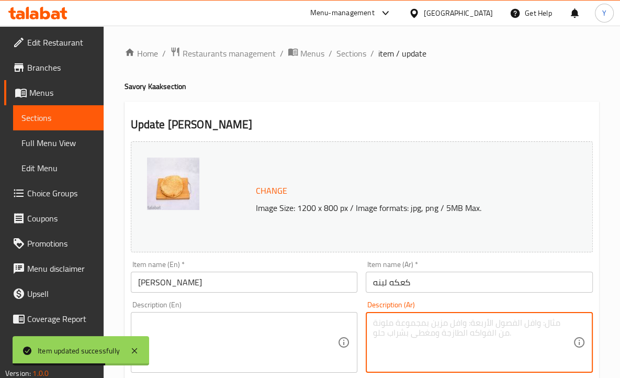
click at [500, 331] on textarea at bounding box center [473, 342] width 200 height 50
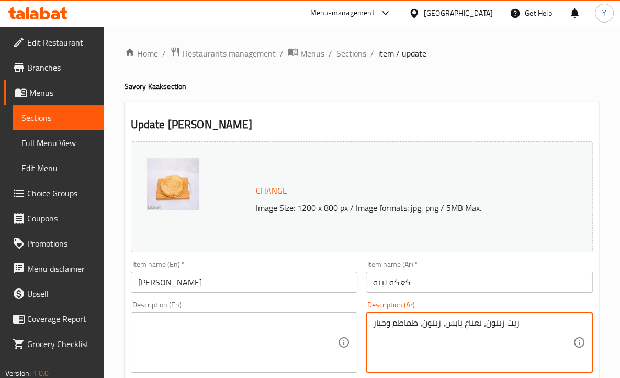
click at [500, 331] on textarea "زيت زيتون، نعناع يابس، زيتون، طماطم وخيار" at bounding box center [473, 342] width 200 height 50
click at [0, 378] on lpop-circle at bounding box center [0, 378] width 0 height 0
click at [464, 325] on textarea "زيت زيتون، نعناع يابس، زيتون، طماطم وخيار" at bounding box center [473, 342] width 200 height 50
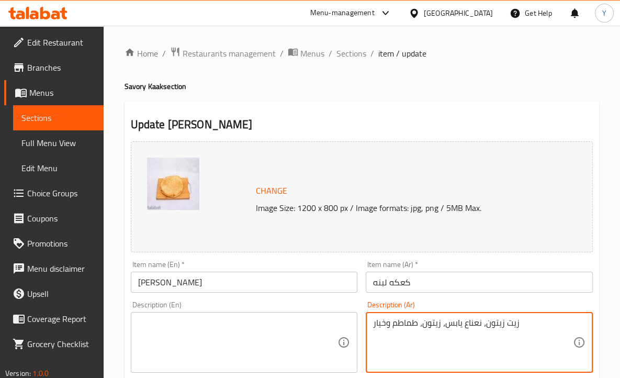
click at [464, 325] on textarea "زيت زيتون، نعناع يابس، زيتون، طماطم وخيار" at bounding box center [473, 342] width 200 height 50
click at [427, 326] on textarea "زيت زيتون، نعناع يابس، زيتون، طماطم وخيار" at bounding box center [473, 342] width 200 height 50
type textarea "زيت زيتون، نعناع يابس، زيتون، طماطم وخيار"
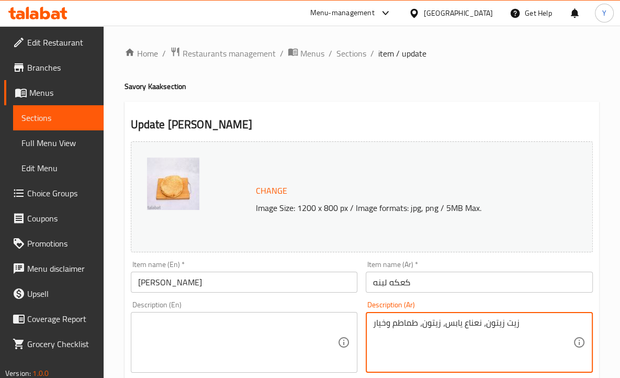
click at [280, 334] on textarea at bounding box center [238, 342] width 200 height 50
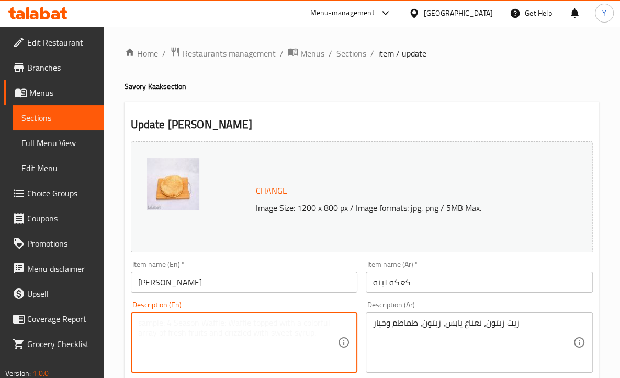
paste textarea "Olive oil, dried mint, olives, tomatoes and cucumbers"
type textarea "Olive oil, dried mint, olives, tomatoes and cucumbers"
click at [277, 285] on input "[PERSON_NAME]" at bounding box center [244, 281] width 227 height 21
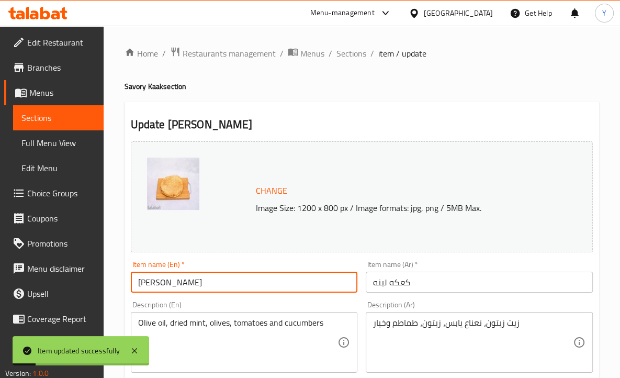
click at [354, 55] on span "Sections" at bounding box center [351, 53] width 30 height 13
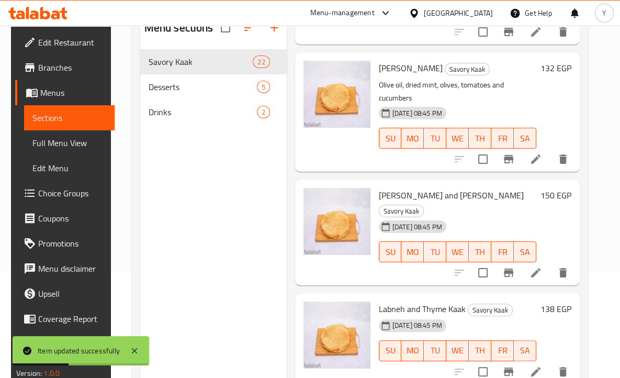
scroll to position [288, 0]
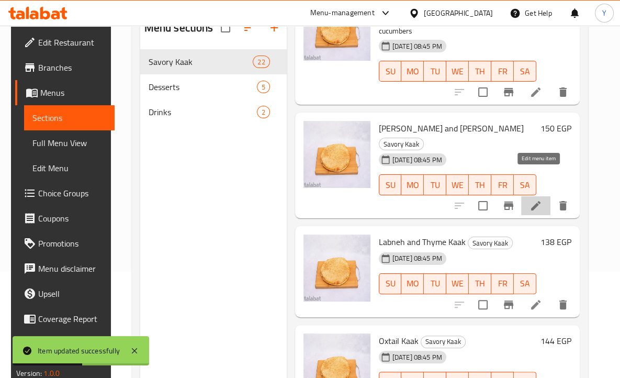
click at [535, 201] on icon at bounding box center [535, 205] width 9 height 9
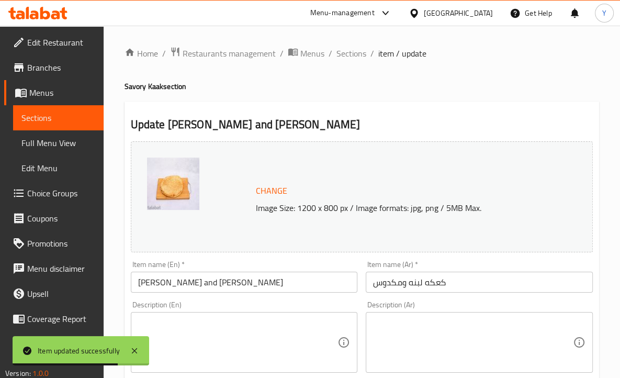
click at [420, 333] on textarea at bounding box center [473, 342] width 200 height 50
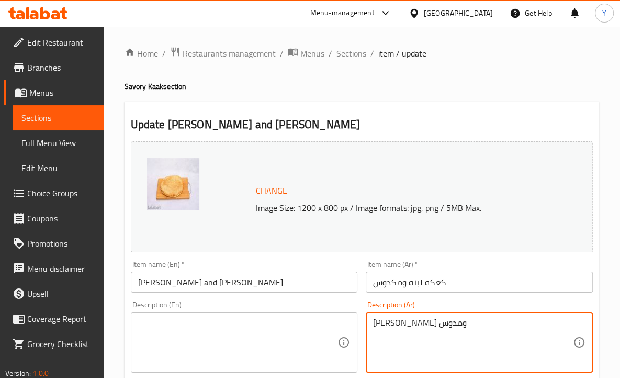
type textarea "[PERSON_NAME] ومدوس"
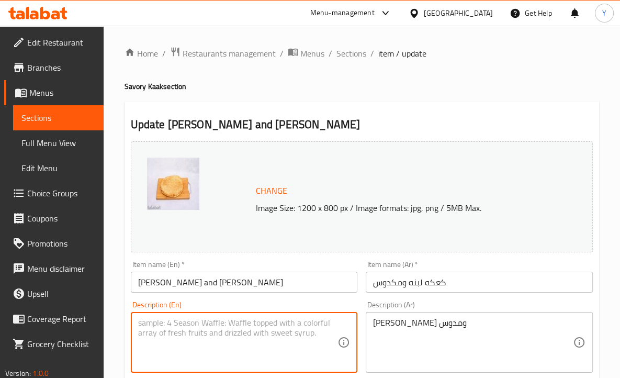
click at [258, 321] on textarea at bounding box center [238, 342] width 200 height 50
click at [203, 280] on input "[PERSON_NAME] and [PERSON_NAME]" at bounding box center [244, 281] width 227 height 21
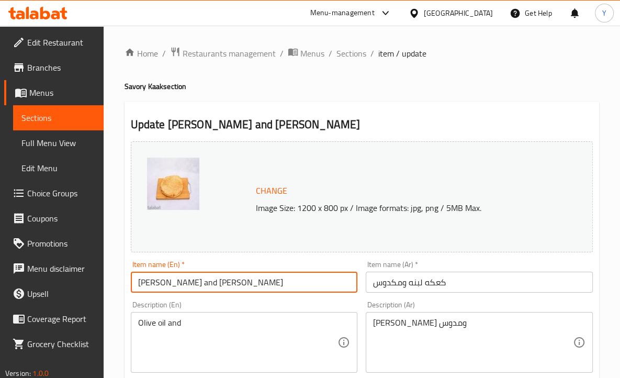
click at [203, 280] on input "[PERSON_NAME] and [PERSON_NAME]" at bounding box center [244, 281] width 227 height 21
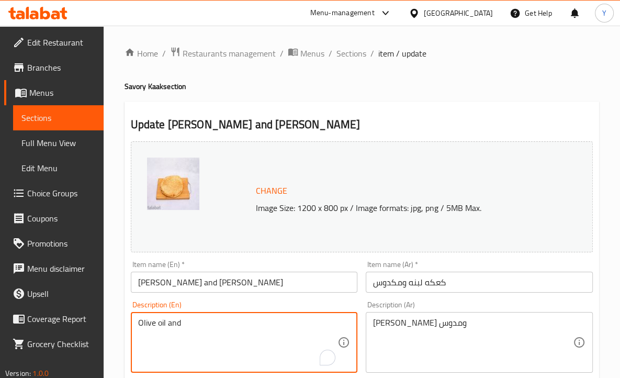
paste textarea "Makdous"
click at [184, 321] on textarea "Olive oil and Makdous" at bounding box center [238, 342] width 200 height 50
type textarea "Olive oil and makdous"
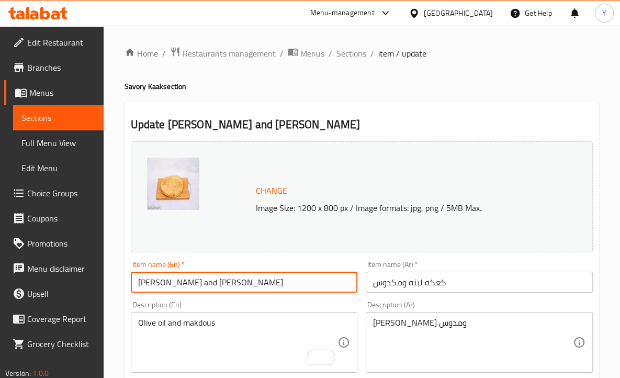
click at [270, 284] on input "[PERSON_NAME] and [PERSON_NAME]" at bounding box center [244, 281] width 227 height 21
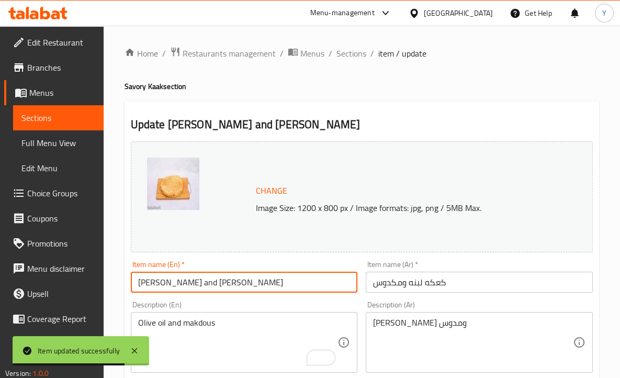
drag, startPoint x: 346, startPoint y: 51, endPoint x: 613, endPoint y: 165, distance: 290.6
click at [346, 51] on span "Sections" at bounding box center [351, 53] width 30 height 13
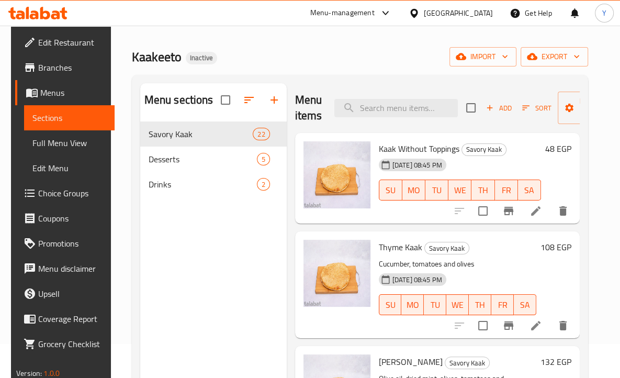
drag, startPoint x: 567, startPoint y: 55, endPoint x: 554, endPoint y: 113, distance: 59.4
click at [554, 113] on div "Home / Restaurants management / Menus / Sections Kaakeeto Inactive import expor…" at bounding box center [360, 241] width 456 height 457
drag, startPoint x: 582, startPoint y: 110, endPoint x: 525, endPoint y: 72, distance: 67.9
click at [522, 107] on div "Add Sort Manage items" at bounding box center [547, 108] width 162 height 32
click at [554, 59] on span "export" at bounding box center [554, 56] width 51 height 13
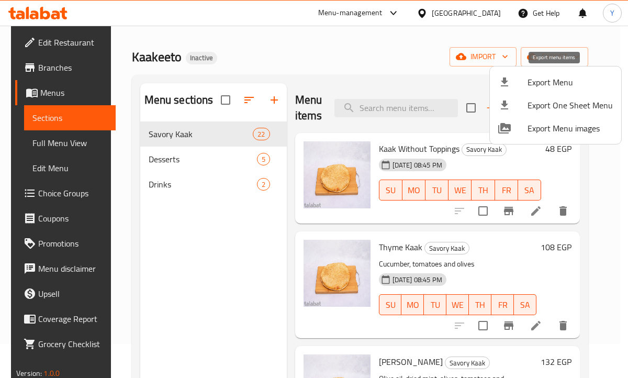
click at [533, 82] on span "Export Menu" at bounding box center [569, 82] width 85 height 13
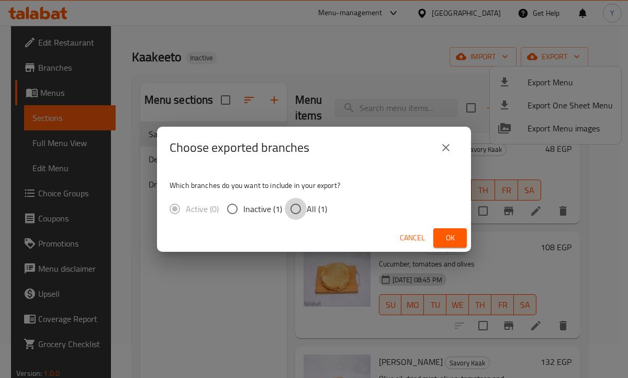
click at [298, 210] on input "All (1)" at bounding box center [296, 209] width 22 height 22
radio input "true"
click at [450, 234] on span "Ok" at bounding box center [449, 237] width 17 height 13
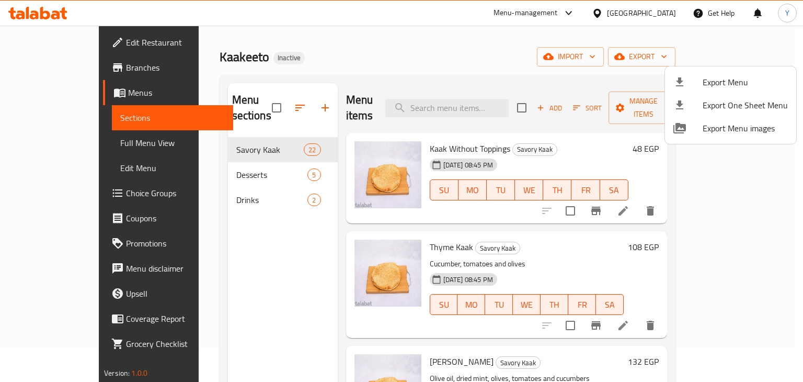
click at [645, 80] on div at bounding box center [401, 191] width 803 height 382
click at [596, 58] on span "import" at bounding box center [570, 56] width 50 height 13
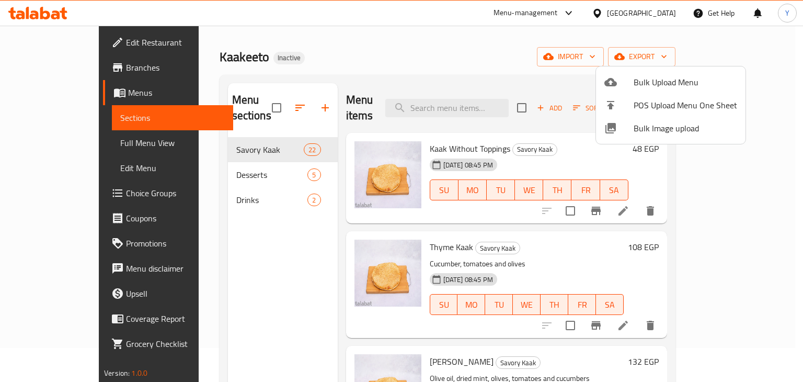
click at [659, 78] on span "Bulk Upload Menu" at bounding box center [686, 82] width 104 height 13
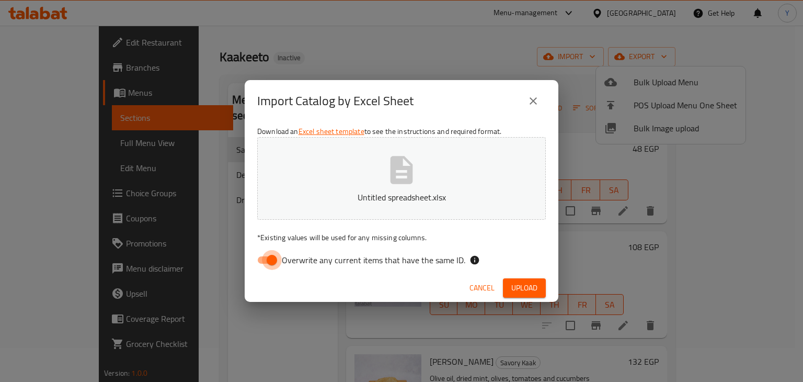
click at [269, 261] on input "Overwrite any current items that have the same ID." at bounding box center [272, 260] width 60 height 20
checkbox input "false"
click at [532, 287] on span "Upload" at bounding box center [524, 287] width 26 height 13
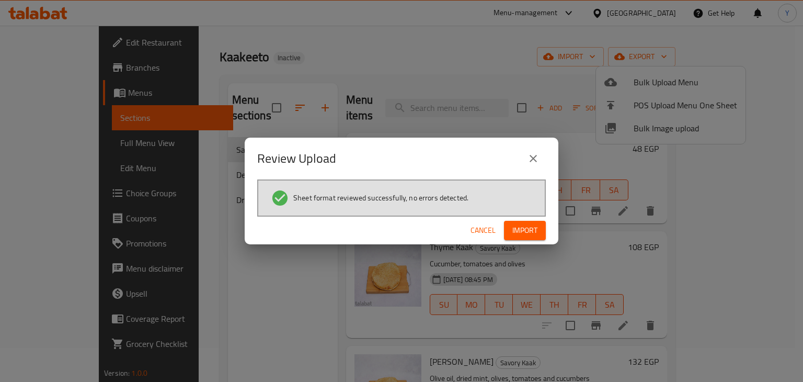
click at [528, 166] on button "close" at bounding box center [533, 158] width 25 height 25
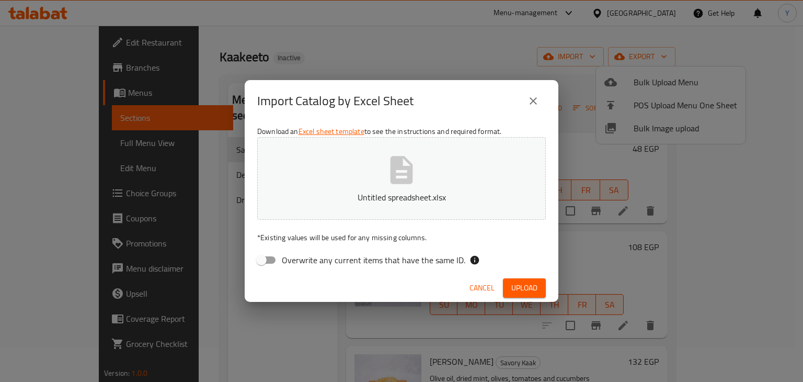
click at [536, 154] on button "Untitled spreadsheet.xlsx" at bounding box center [401, 178] width 289 height 83
click at [254, 266] on input "Overwrite any current items that have the same ID." at bounding box center [262, 260] width 60 height 20
checkbox input "true"
click at [258, 151] on div "Import Catalog by Excel Sheet Download an Excel sheet template to see the instr…" at bounding box center [402, 190] width 314 height 221
click at [252, 103] on div "Import Catalog by Excel Sheet" at bounding box center [402, 101] width 314 height 42
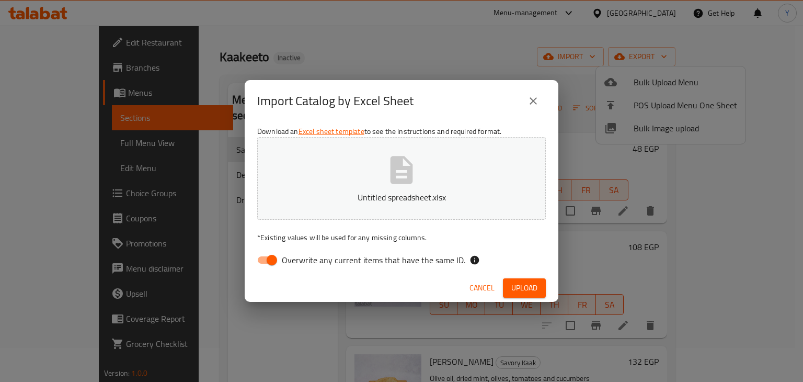
click at [533, 106] on icon "close" at bounding box center [533, 101] width 13 height 13
click at [538, 99] on div at bounding box center [401, 191] width 803 height 382
click at [509, 99] on input "search" at bounding box center [446, 108] width 123 height 18
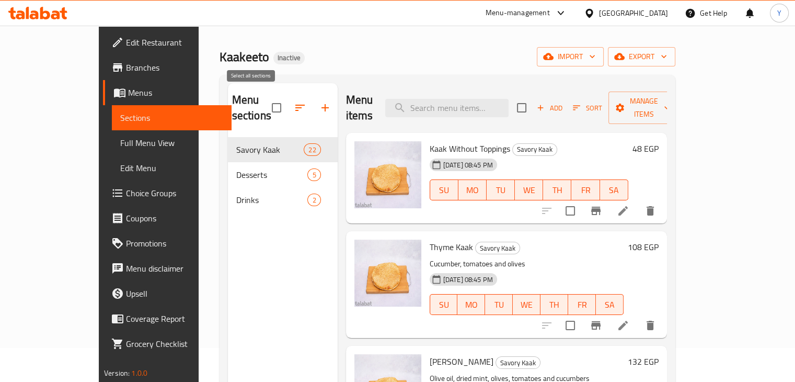
click at [266, 97] on input "checkbox" at bounding box center [277, 108] width 22 height 22
checkbox input "true"
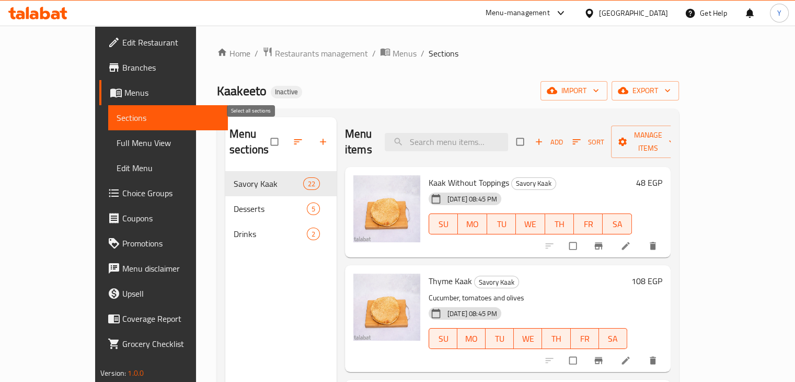
click at [265, 142] on input "checkbox" at bounding box center [276, 142] width 22 height 20
checkbox input "true"
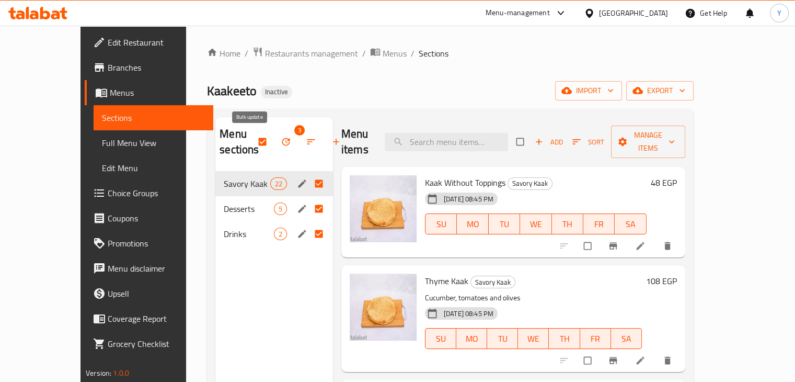
click at [281, 144] on icon "button" at bounding box center [286, 142] width 10 height 10
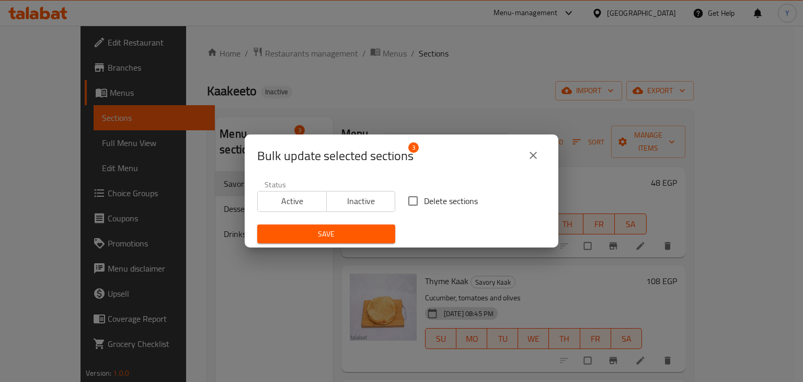
click at [411, 202] on input "Delete sections" at bounding box center [413, 201] width 22 height 22
checkbox input "true"
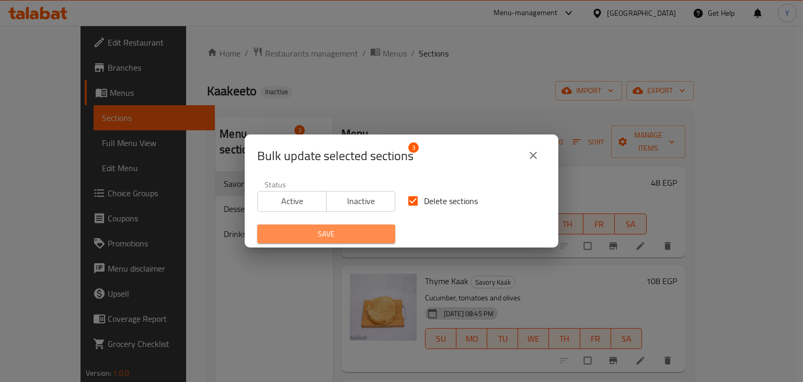
click at [381, 230] on span "Save" at bounding box center [326, 234] width 121 height 13
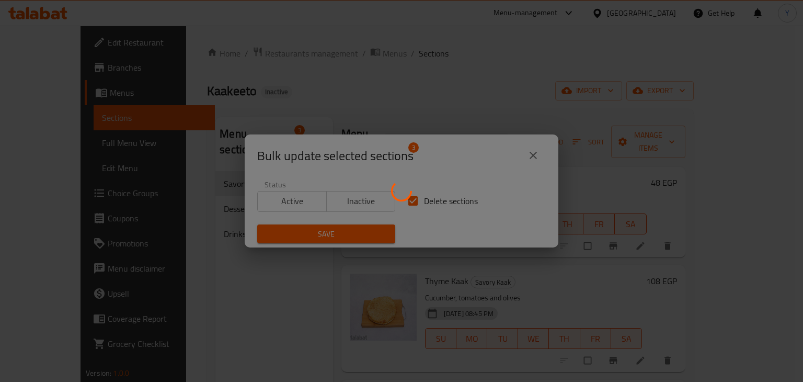
checkbox input "false"
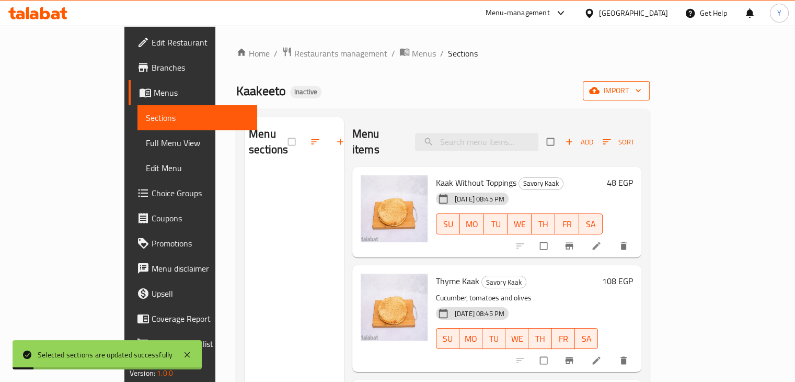
click at [642, 92] on span "import" at bounding box center [617, 90] width 50 height 13
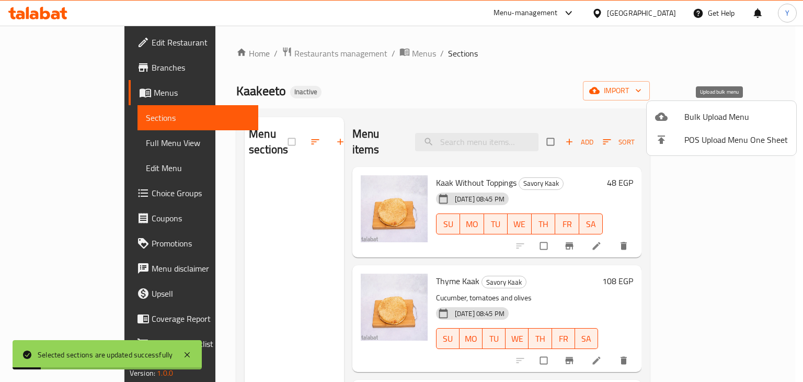
click at [742, 118] on span "Bulk Upload Menu" at bounding box center [737, 116] width 104 height 13
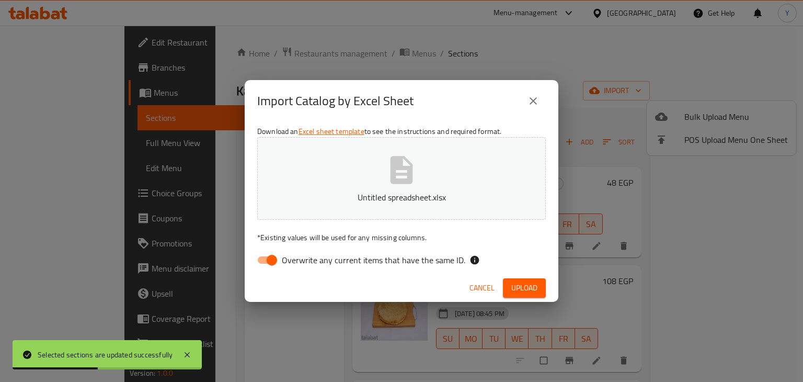
click at [270, 264] on input "Overwrite any current items that have the same ID." at bounding box center [272, 260] width 60 height 20
checkbox input "false"
click at [528, 287] on span "Upload" at bounding box center [524, 287] width 26 height 13
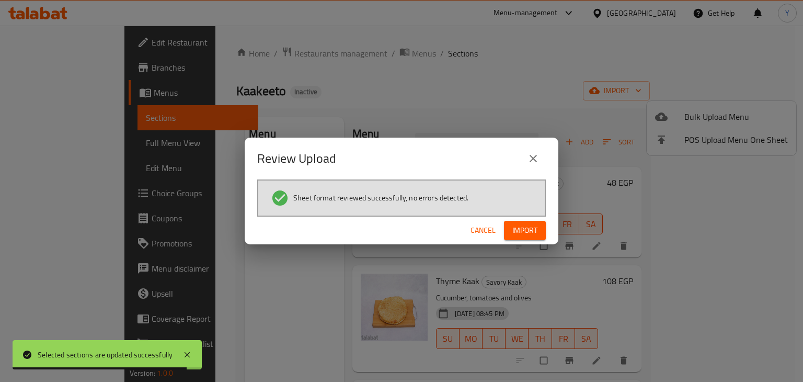
click at [532, 234] on span "Import" at bounding box center [525, 230] width 25 height 13
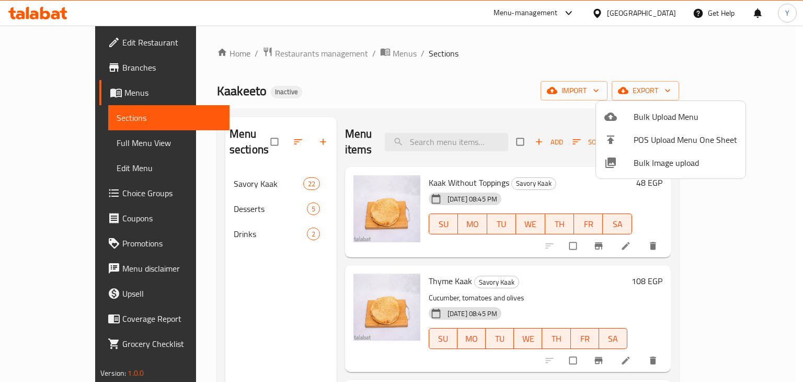
click at [530, 189] on div at bounding box center [401, 191] width 803 height 382
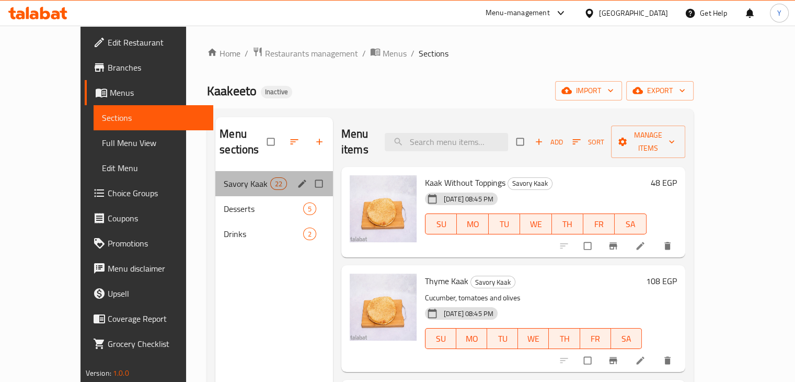
drag, startPoint x: 231, startPoint y: 179, endPoint x: 224, endPoint y: 196, distance: 18.1
click at [231, 179] on div "Savory Kaak 22" at bounding box center [274, 183] width 118 height 25
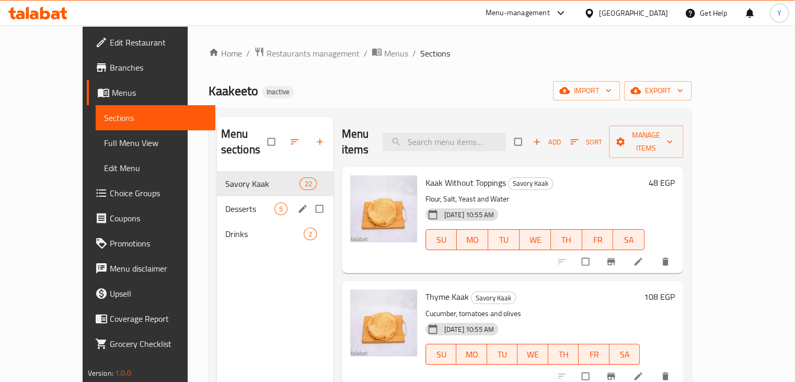
click at [225, 202] on span "Desserts" at bounding box center [249, 208] width 49 height 13
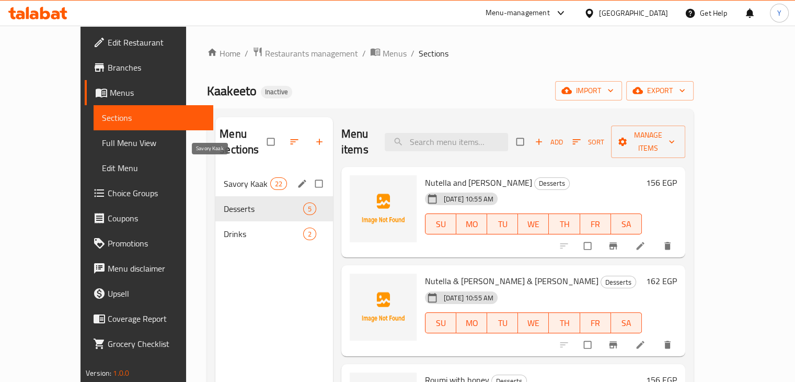
click at [224, 177] on span "Savory Kaak" at bounding box center [247, 183] width 46 height 13
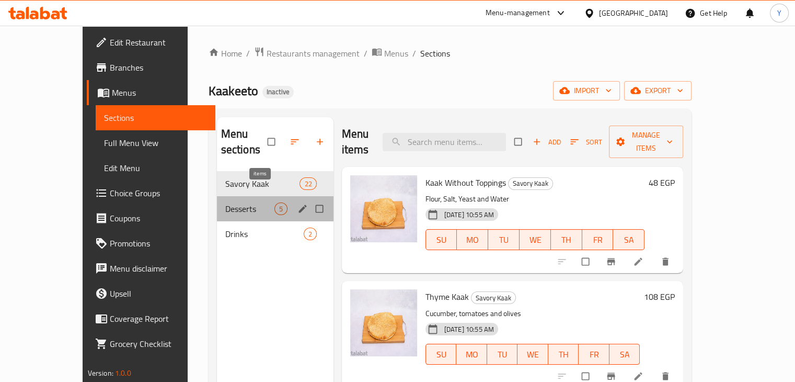
click at [275, 204] on span "5" at bounding box center [281, 209] width 12 height 10
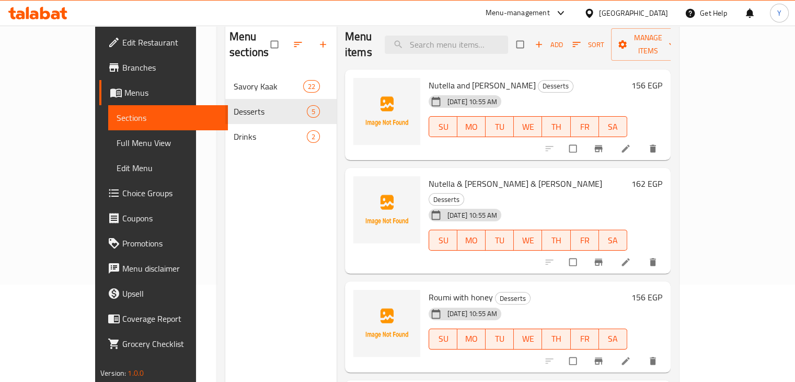
scroll to position [101, 0]
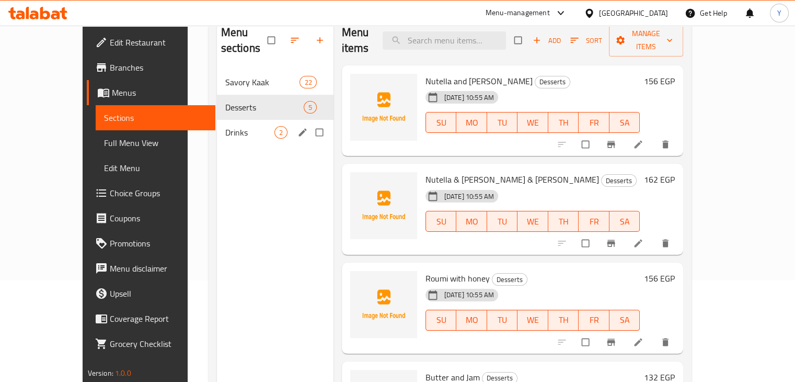
click at [217, 125] on div "Drinks 2" at bounding box center [275, 132] width 117 height 25
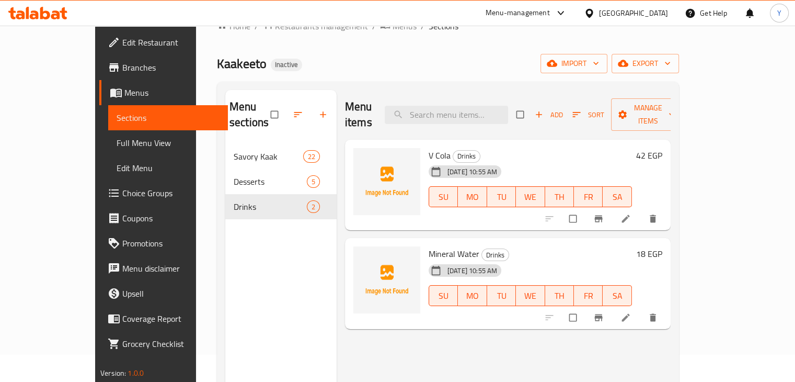
scroll to position [26, 0]
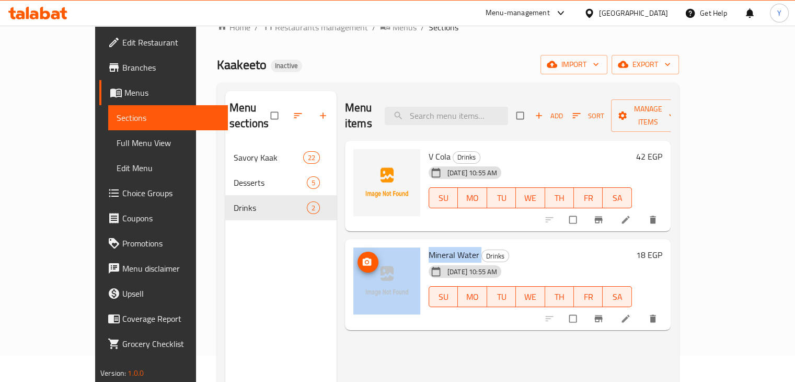
drag, startPoint x: 456, startPoint y: 237, endPoint x: 413, endPoint y: 242, distance: 43.1
click at [389, 243] on div "Mineral Water Drinks 30-09-2025 10:55 AM SU MO TU WE TH FR SA 18 EGP" at bounding box center [507, 284] width 317 height 83
copy div "Mineral Water"
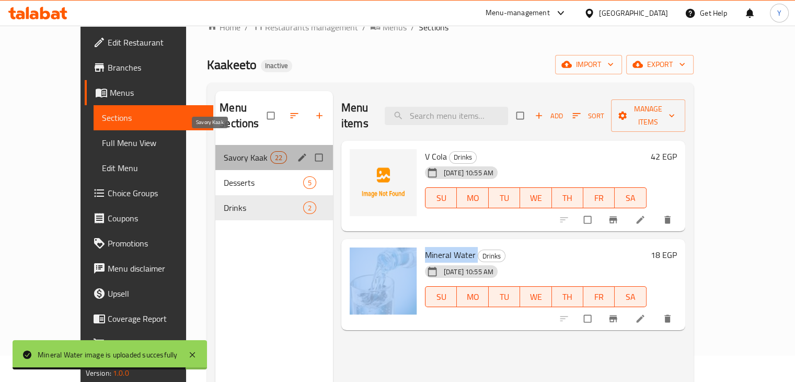
click at [224, 151] on span "Savory Kaak" at bounding box center [247, 157] width 46 height 13
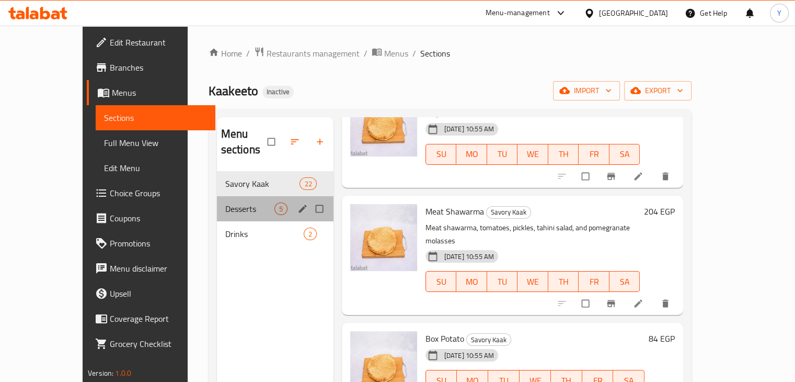
click at [248, 200] on div "Desserts 5" at bounding box center [275, 208] width 117 height 25
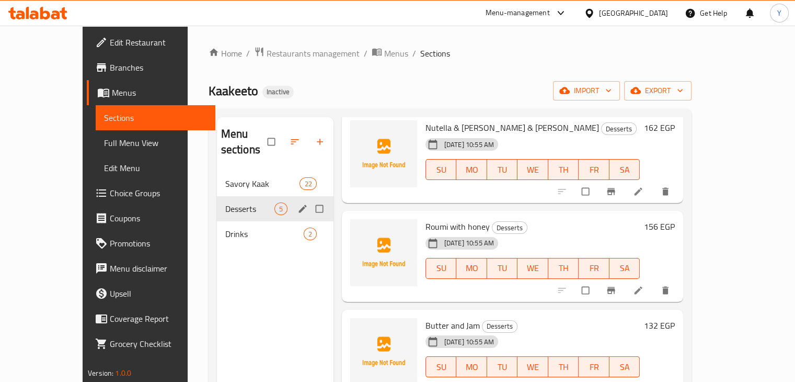
scroll to position [138, 0]
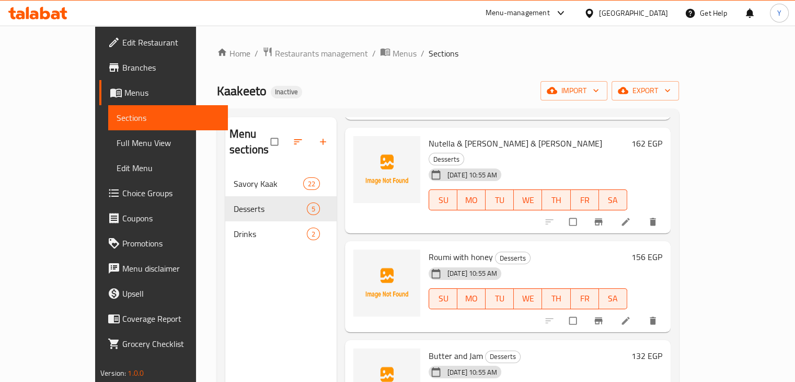
click at [534, 164] on div "30-09-2025 10:55 AM SU MO TU WE TH FR SA" at bounding box center [528, 192] width 207 height 56
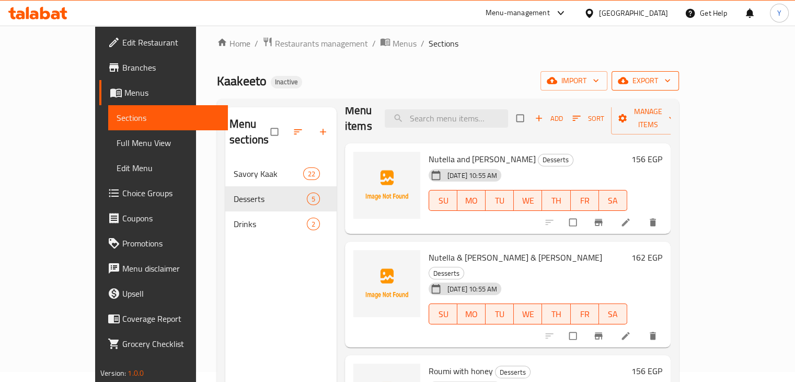
scroll to position [11, 0]
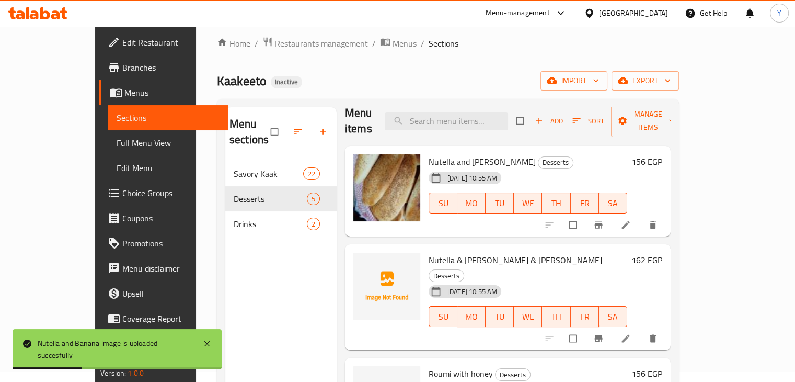
click at [523, 167] on div "30-09-2025 10:55 AM SU MO TU WE TH FR SA" at bounding box center [528, 195] width 207 height 56
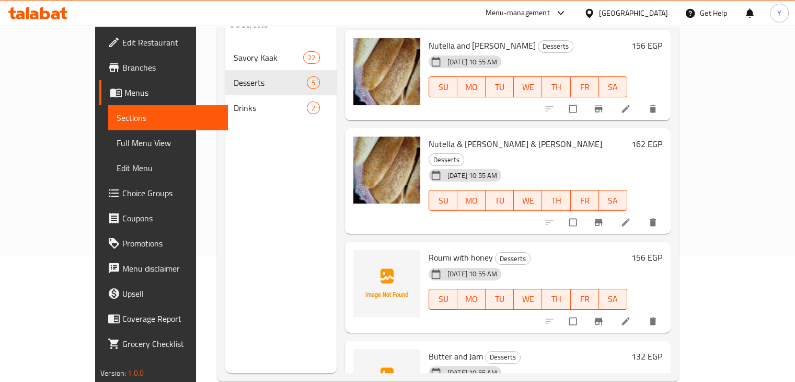
scroll to position [128, 0]
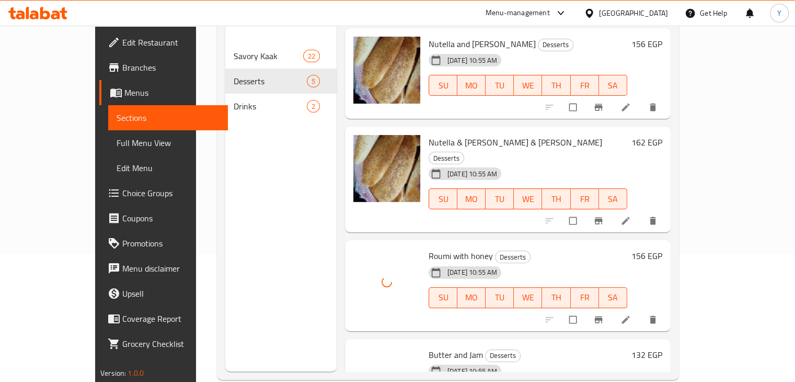
click at [700, 226] on div "Home / Restaurants management / Menus / Sections Kaakeeto Inactive import expor…" at bounding box center [448, 149] width 504 height 503
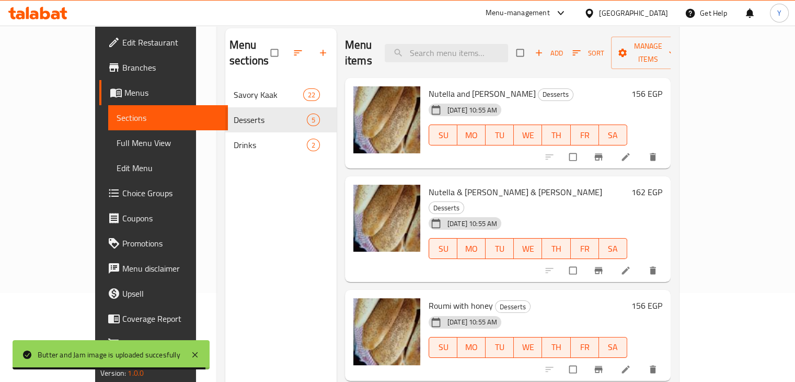
scroll to position [75, 0]
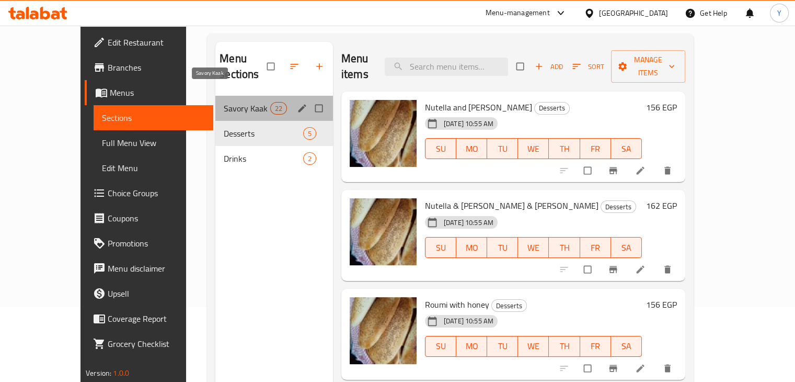
click at [224, 102] on span "Savory Kaak" at bounding box center [247, 108] width 46 height 13
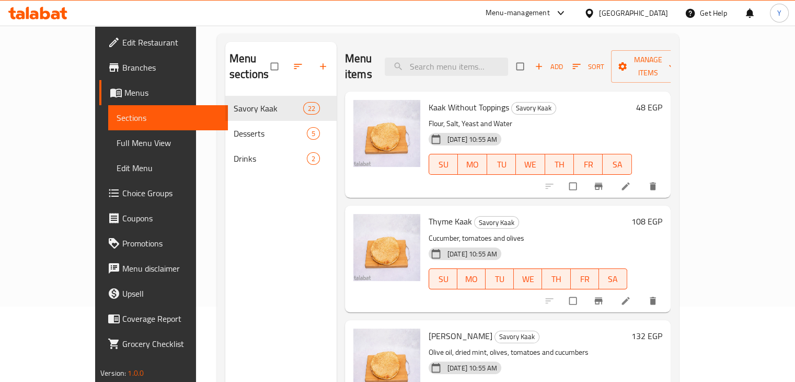
scroll to position [35, 0]
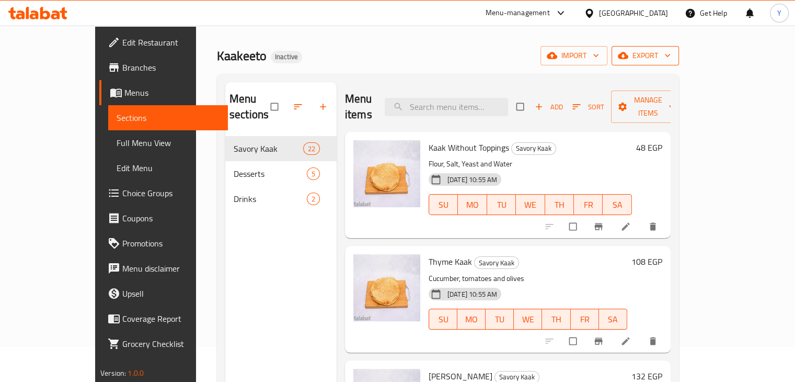
click at [671, 59] on span "export" at bounding box center [645, 55] width 51 height 13
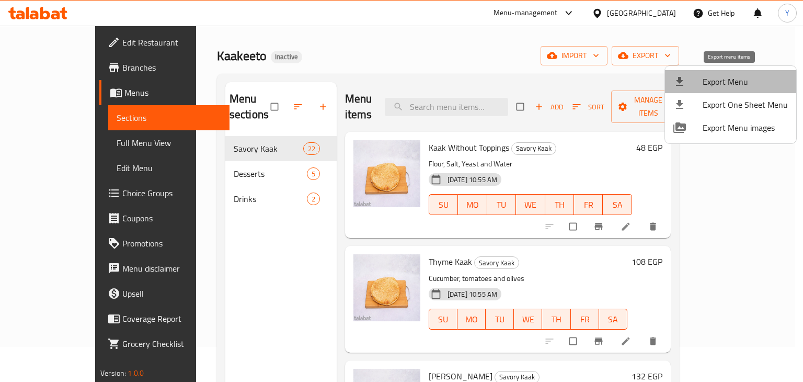
click at [738, 75] on span "Export Menu" at bounding box center [745, 81] width 85 height 13
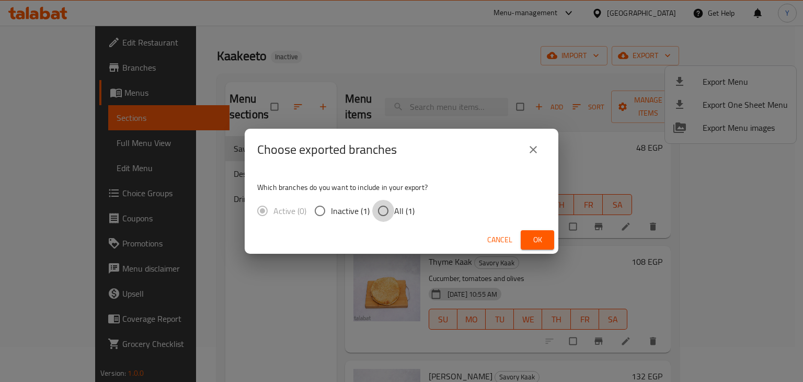
click at [374, 215] on input "All (1)" at bounding box center [383, 211] width 22 height 22
radio input "true"
click at [534, 242] on span "Ok" at bounding box center [537, 239] width 17 height 13
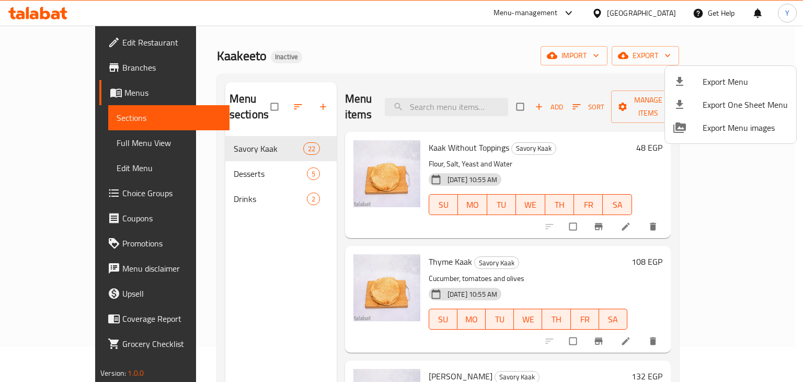
click at [646, 19] on div at bounding box center [401, 191] width 803 height 382
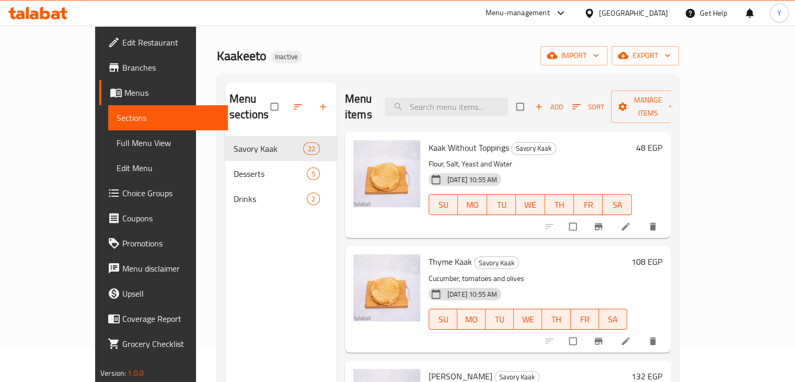
click at [660, 12] on div "Egypt" at bounding box center [633, 13] width 69 height 12
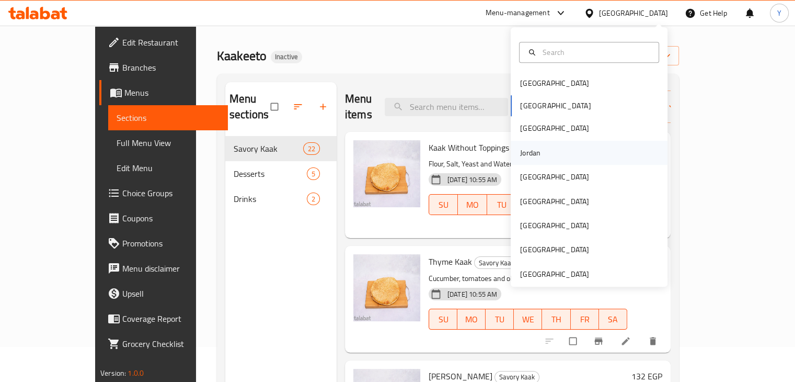
click at [528, 152] on div "Jordan" at bounding box center [530, 153] width 20 height 12
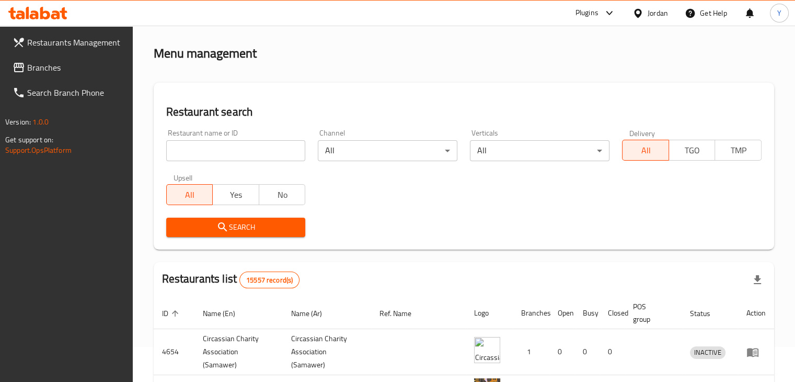
click at [55, 77] on link "Branches" at bounding box center [68, 67] width 129 height 25
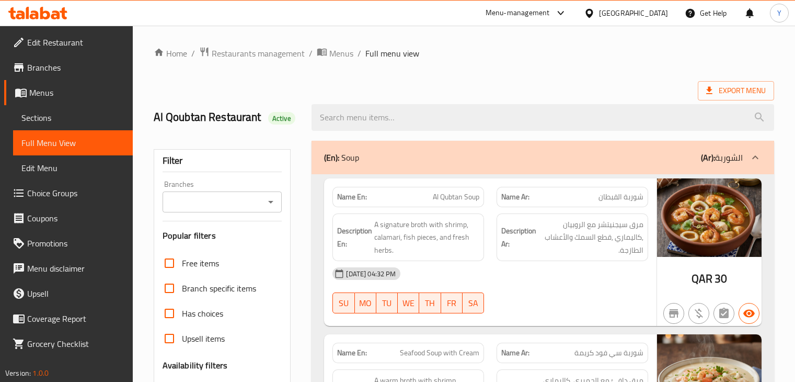
scroll to position [27000, 0]
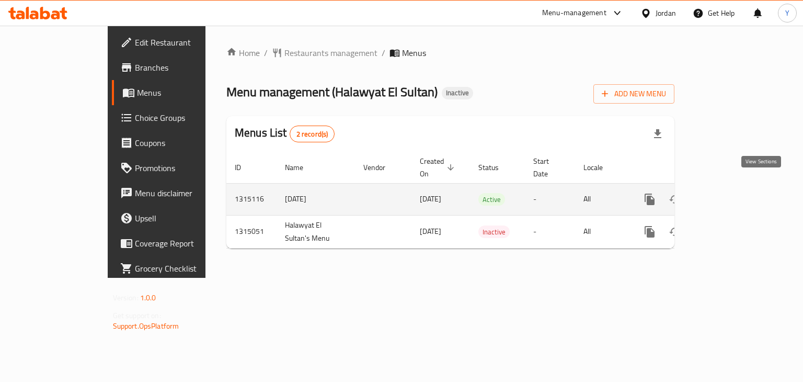
click at [730, 195] on icon "enhanced table" at bounding box center [725, 199] width 9 height 9
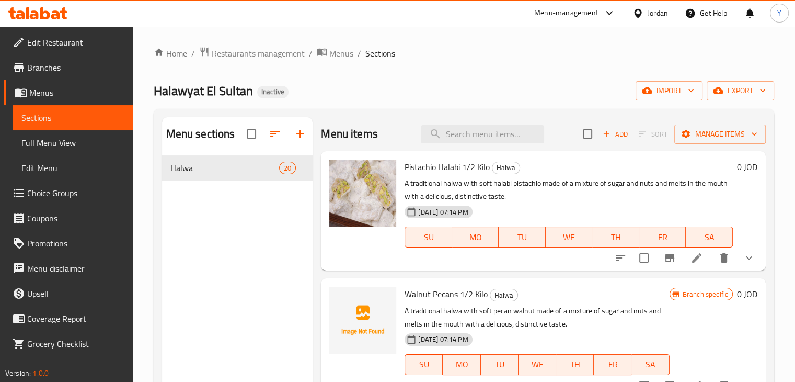
click at [746, 254] on icon "show more" at bounding box center [749, 258] width 13 height 13
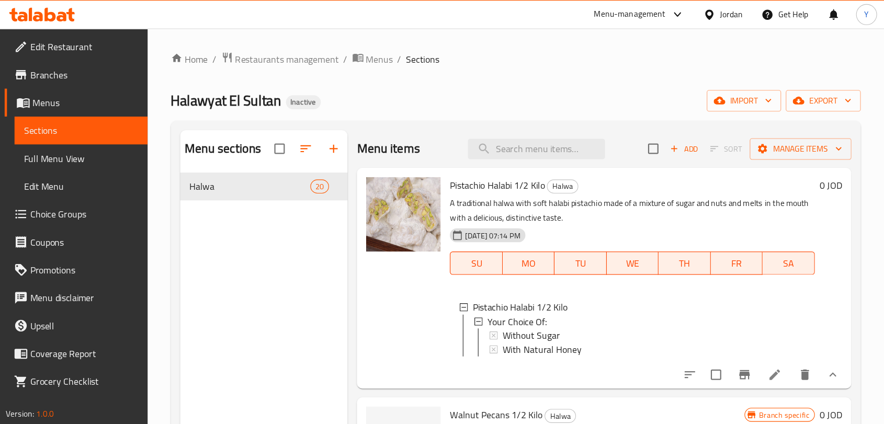
scroll to position [24, 0]
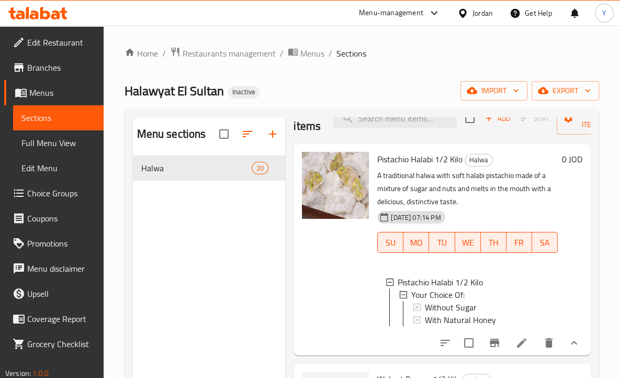
click at [448, 203] on p "A traditional halwa with soft halabi pistachio made of a mixture of sugar and n…" at bounding box center [467, 188] width 180 height 39
click at [61, 139] on span "Full Menu View" at bounding box center [58, 143] width 74 height 13
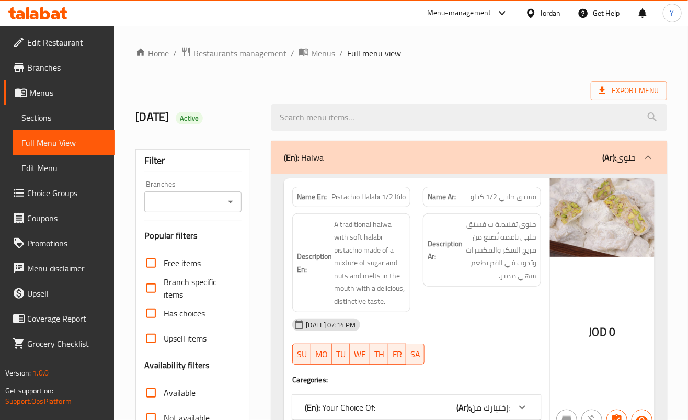
drag, startPoint x: 621, startPoint y: 0, endPoint x: 399, endPoint y: 84, distance: 237.7
click at [399, 84] on div "Export Menu" at bounding box center [401, 90] width 532 height 19
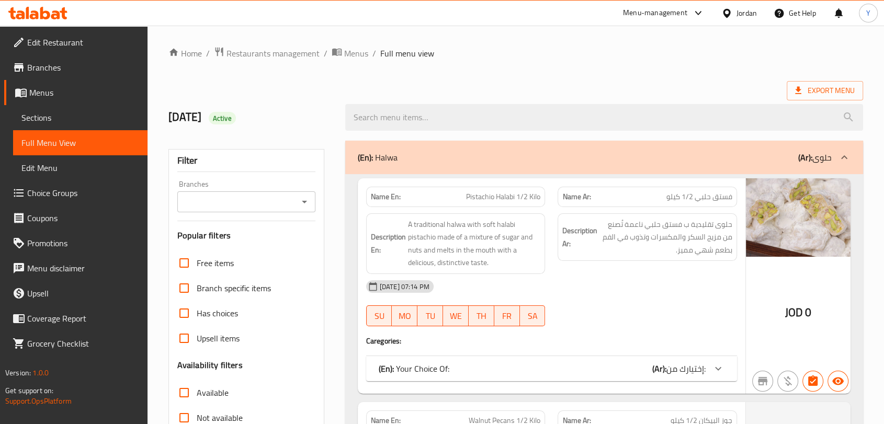
click at [55, 68] on span "Branches" at bounding box center [83, 67] width 112 height 13
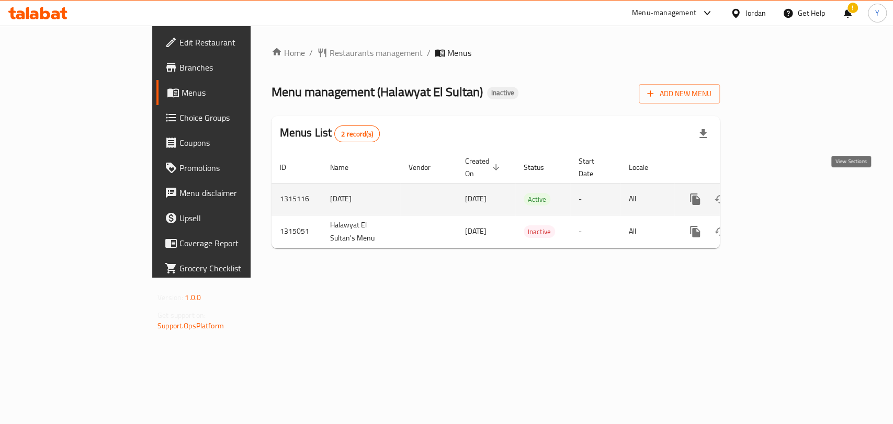
click at [777, 193] on icon "enhanced table" at bounding box center [770, 199] width 13 height 13
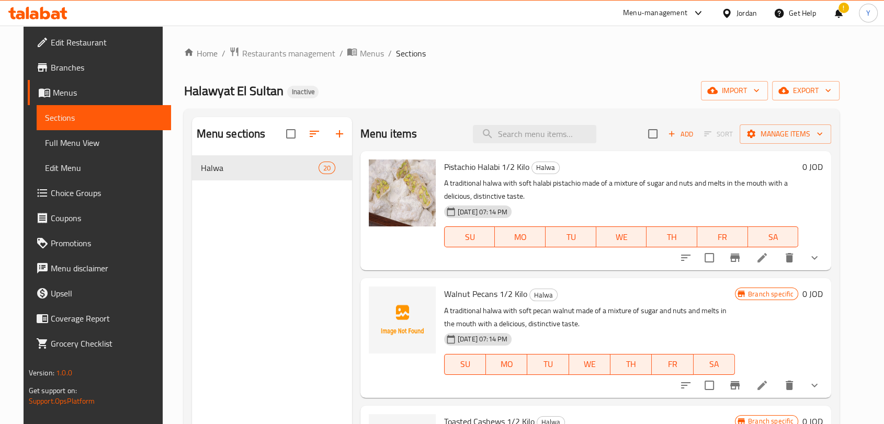
click at [87, 46] on span "Edit Restaurant" at bounding box center [107, 42] width 112 height 13
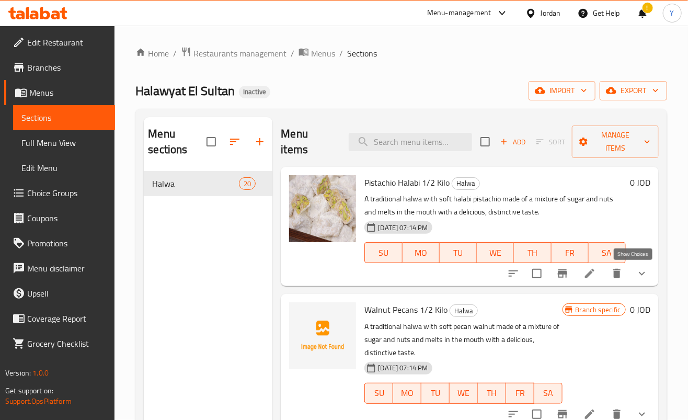
click at [636, 274] on icon "show more" at bounding box center [642, 273] width 13 height 13
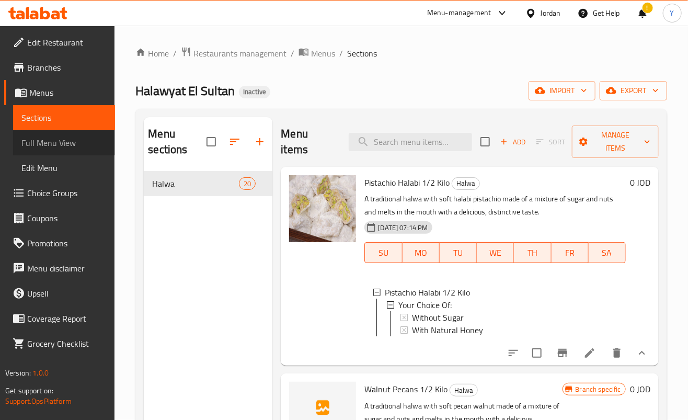
click at [64, 140] on span "Full Menu View" at bounding box center [63, 143] width 85 height 13
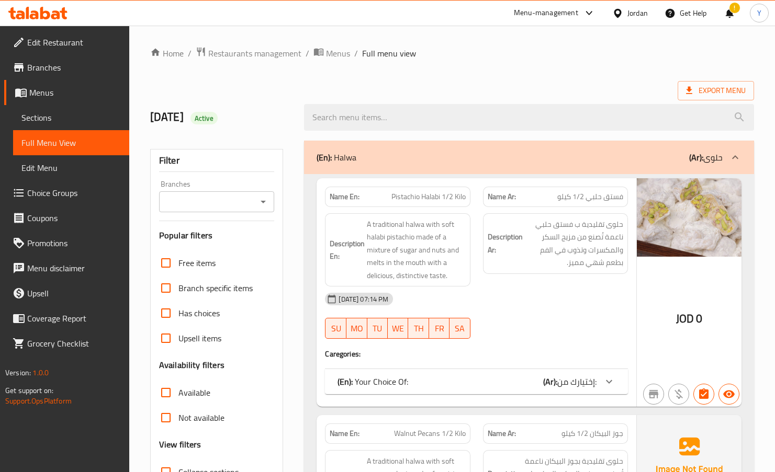
drag, startPoint x: 693, startPoint y: 0, endPoint x: 506, endPoint y: 327, distance: 377.1
click at [504, 327] on div "[DATE] 07:14 PM SU MO TU WE TH FR SA" at bounding box center [476, 316] width 315 height 59
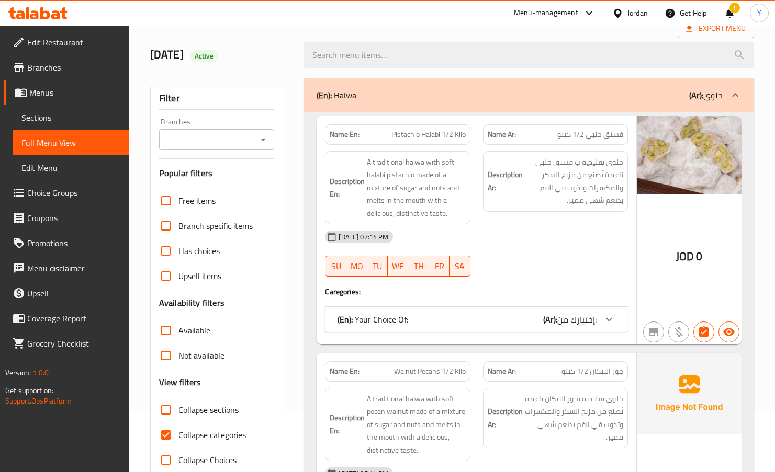
scroll to position [195, 0]
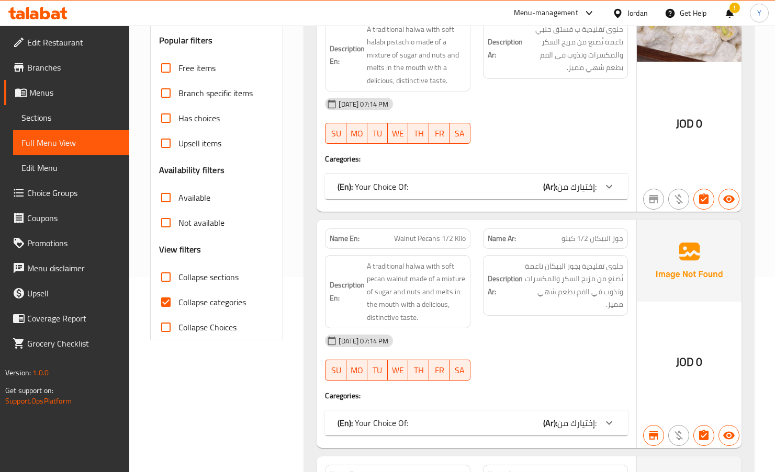
click at [165, 302] on input "Collapse categories" at bounding box center [165, 302] width 25 height 25
checkbox input "false"
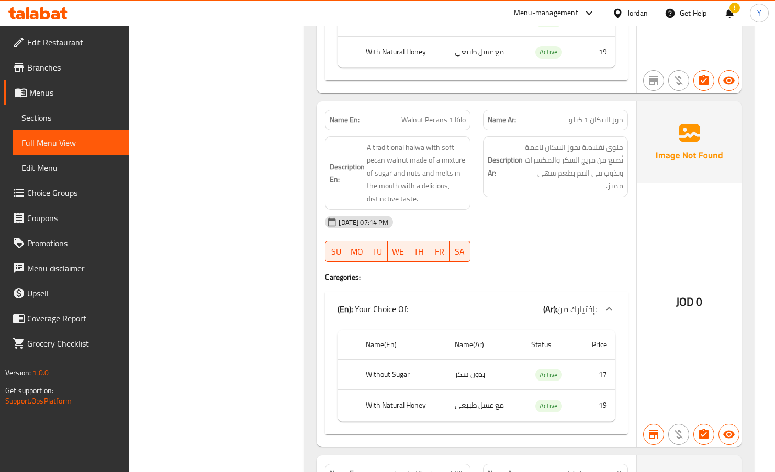
scroll to position [3978, 0]
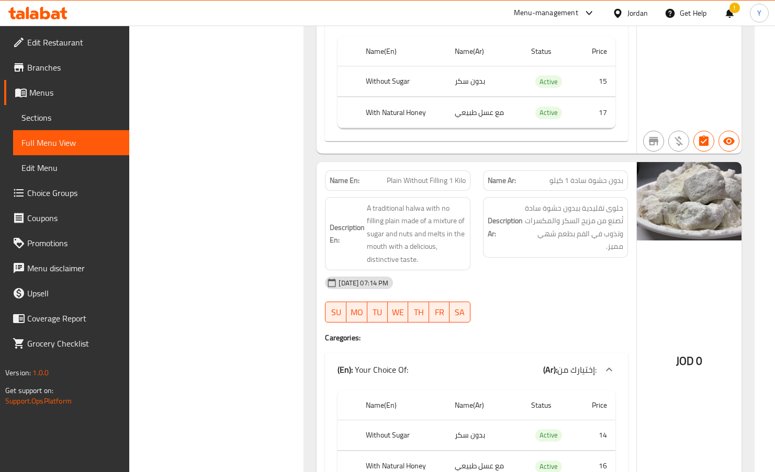
scroll to position [6818, 0]
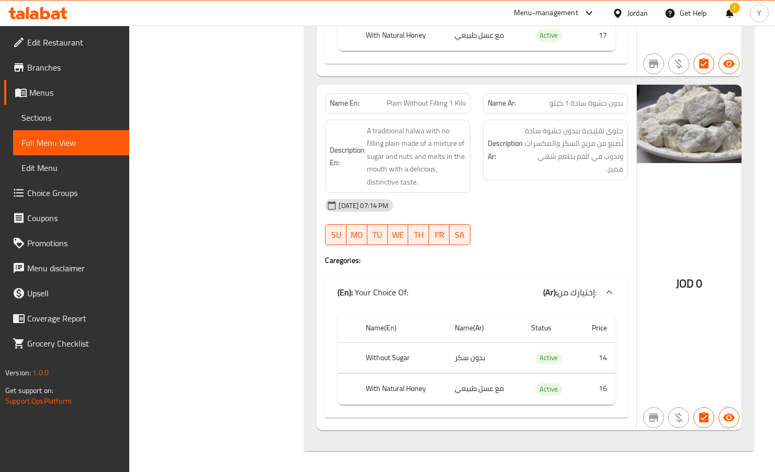
click at [531, 211] on div "[DATE] 07:14 PM" at bounding box center [476, 205] width 315 height 25
click at [532, 211] on div "[DATE] 07:14 PM" at bounding box center [476, 205] width 315 height 25
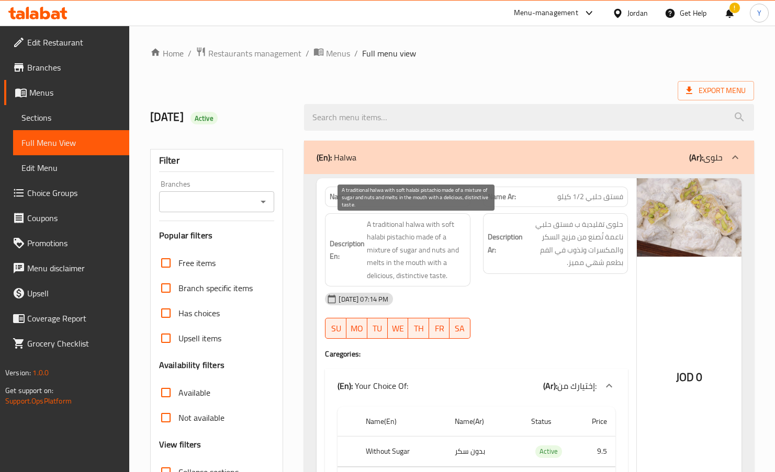
click at [453, 265] on span "A traditional halwa with soft halabi pistachio made of a mixture of sugar and n…" at bounding box center [416, 250] width 98 height 64
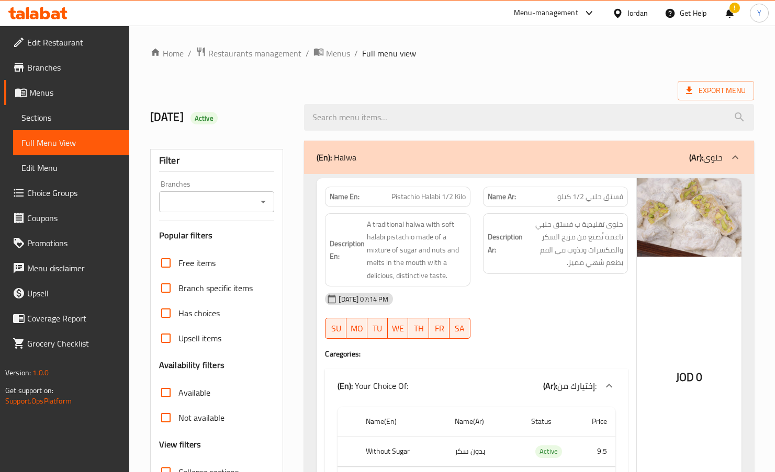
click at [570, 292] on div "[DATE] 07:14 PM" at bounding box center [476, 299] width 315 height 25
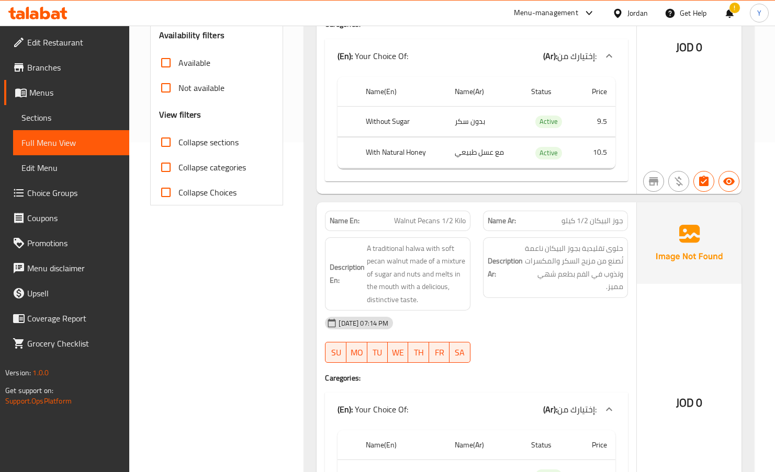
scroll to position [381, 0]
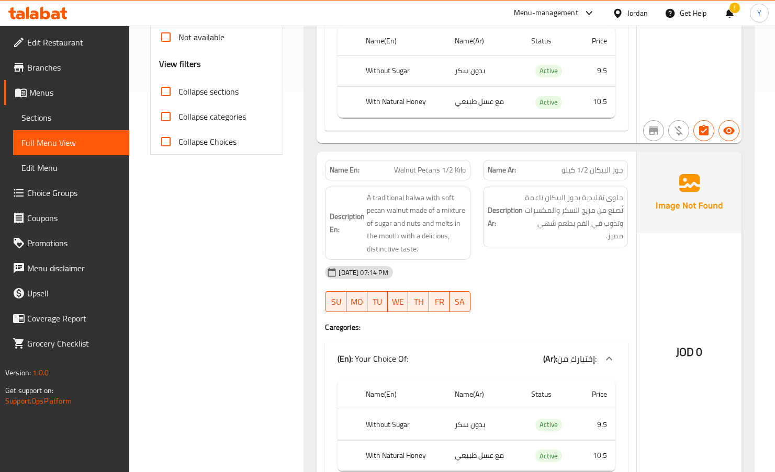
click at [596, 279] on div "[DATE] 07:14 PM" at bounding box center [476, 272] width 315 height 25
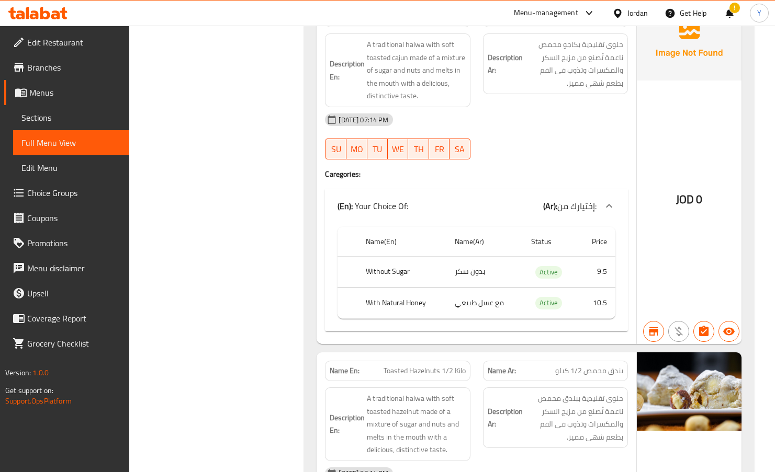
scroll to position [871, 0]
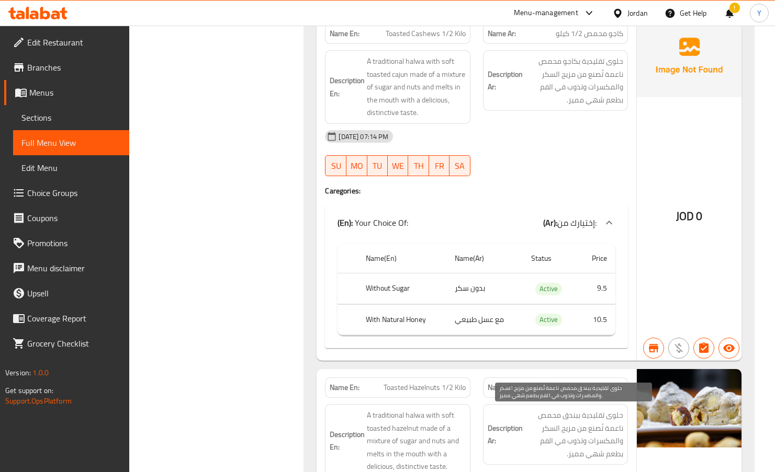
click at [595, 424] on span "حلوى تقليدية ببندق محمص ناعمة تُصنع من مزيج السكر والمكسرات وتذوب في الفم بطعم …" at bounding box center [574, 434] width 98 height 51
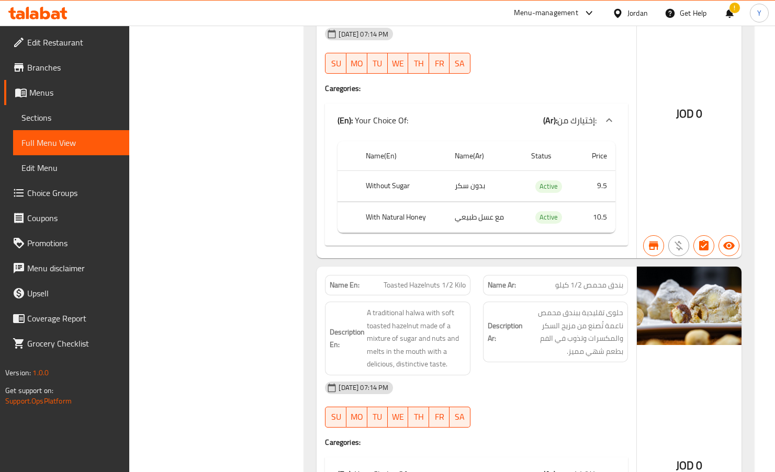
scroll to position [975, 0]
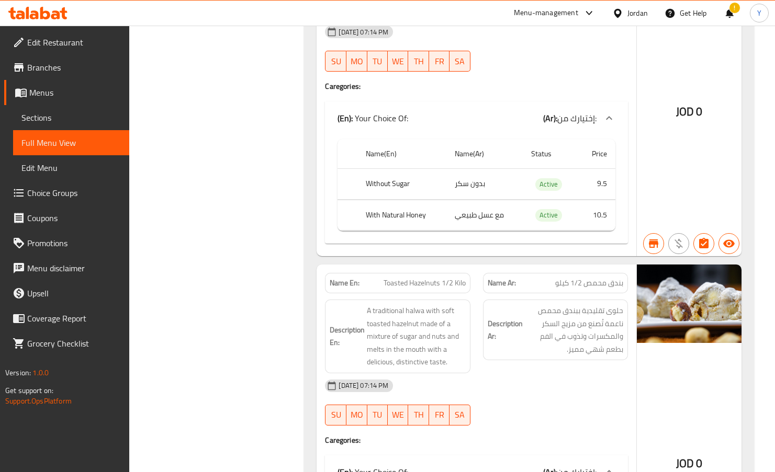
click at [588, 423] on div at bounding box center [554, 425] width 157 height 13
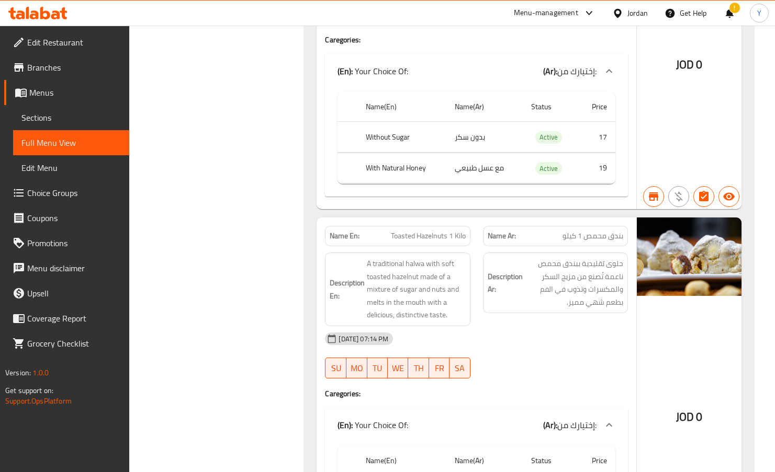
scroll to position [1022, 0]
drag, startPoint x: 524, startPoint y: 347, endPoint x: 491, endPoint y: 256, distance: 97.1
click at [522, 346] on div "[DATE] 07:14 PM" at bounding box center [476, 338] width 315 height 25
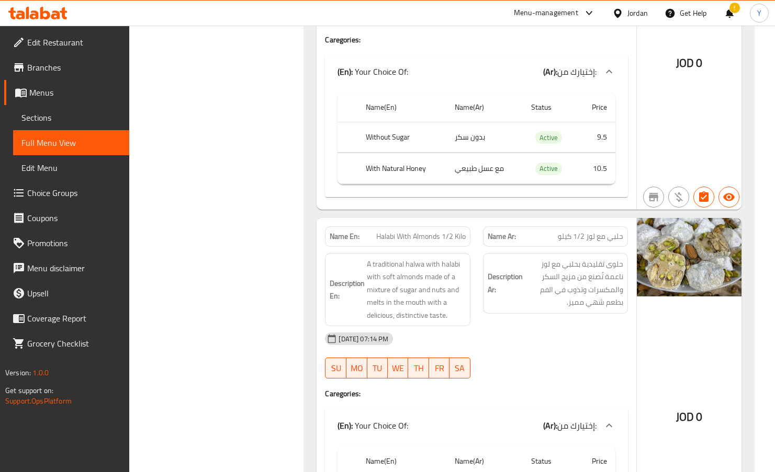
click at [479, 337] on div "[DATE] 07:14 PM" at bounding box center [476, 338] width 315 height 25
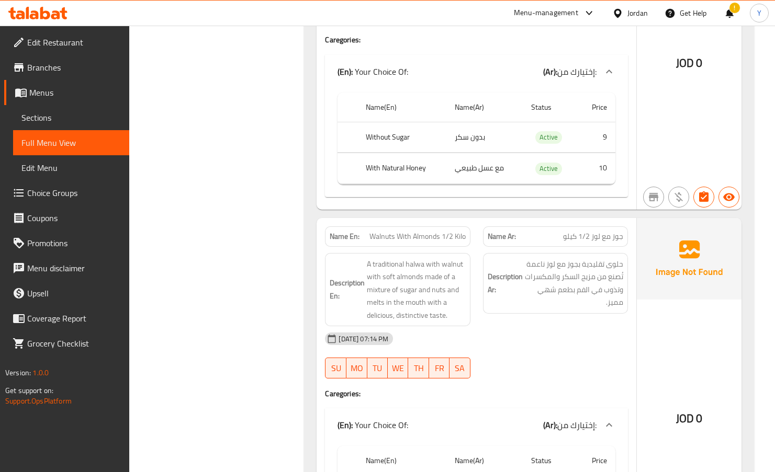
click at [506, 370] on div "29-09-2025 07:14 PM SU MO TU WE TH FR SA" at bounding box center [476, 355] width 315 height 59
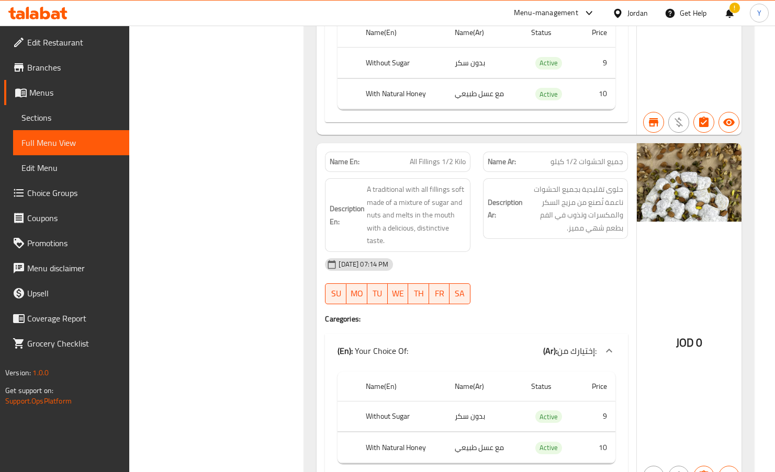
scroll to position [2175, 0]
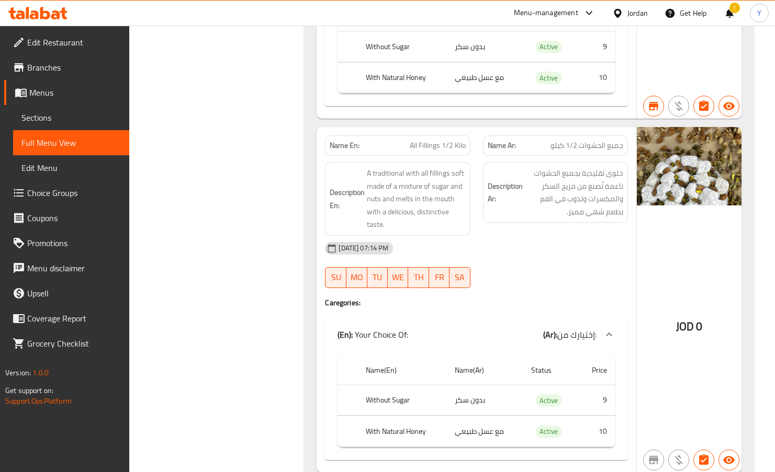
click at [452, 205] on span "A traditional with all fillings soft made of a mixture of sugar and nuts and me…" at bounding box center [416, 199] width 98 height 64
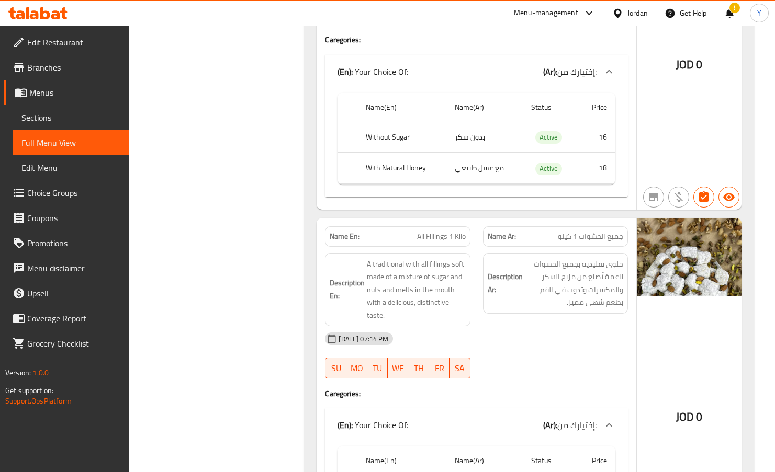
click at [524, 333] on div "[DATE] 07:14 PM" at bounding box center [476, 338] width 315 height 25
click at [504, 280] on strong "Description Ar:" at bounding box center [504, 283] width 35 height 26
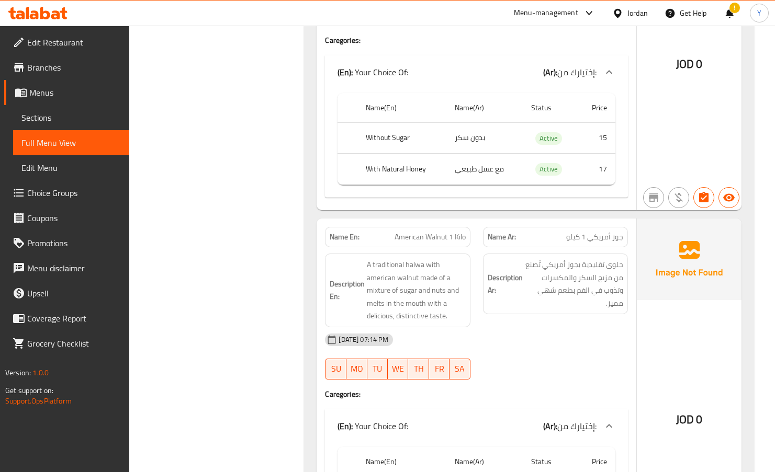
scroll to position [6373, 0]
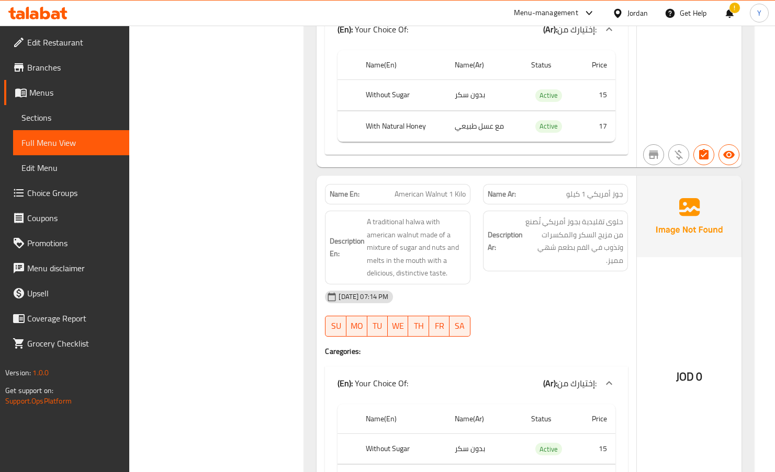
click at [544, 311] on div "29-09-2025 07:14 PM SU MO TU WE TH FR SA" at bounding box center [476, 314] width 315 height 59
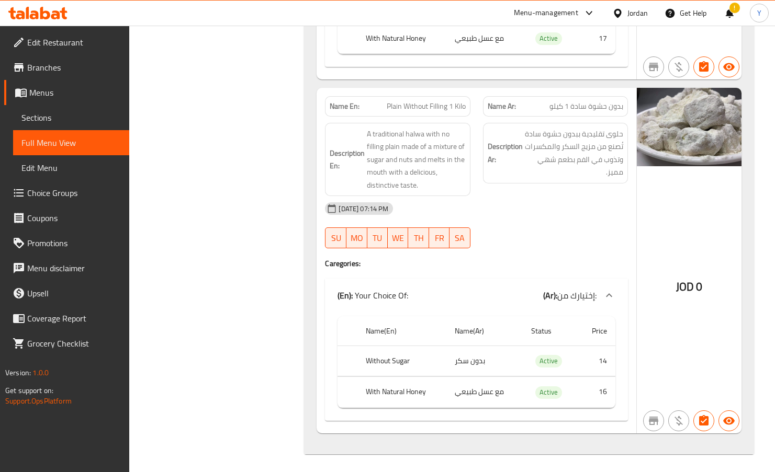
scroll to position [6818, 0]
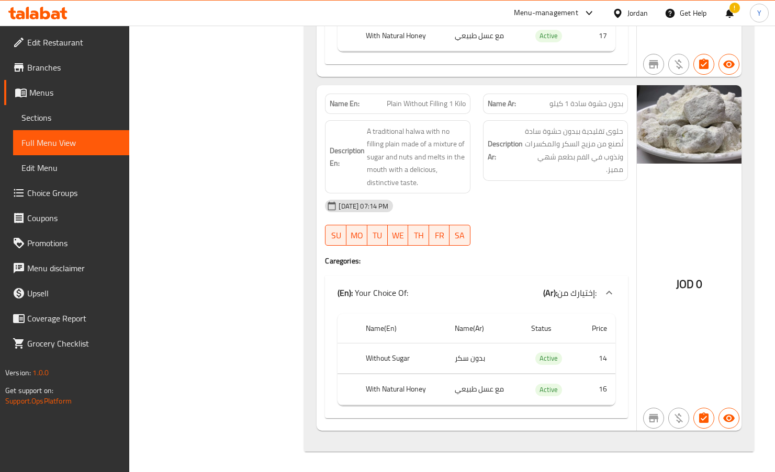
click at [571, 191] on div "Description Ar: حلوى تقليدية ببدون حشوة سادة تُصنع من مزيج السكر والمكسرات وتذو…" at bounding box center [554, 157] width 157 height 86
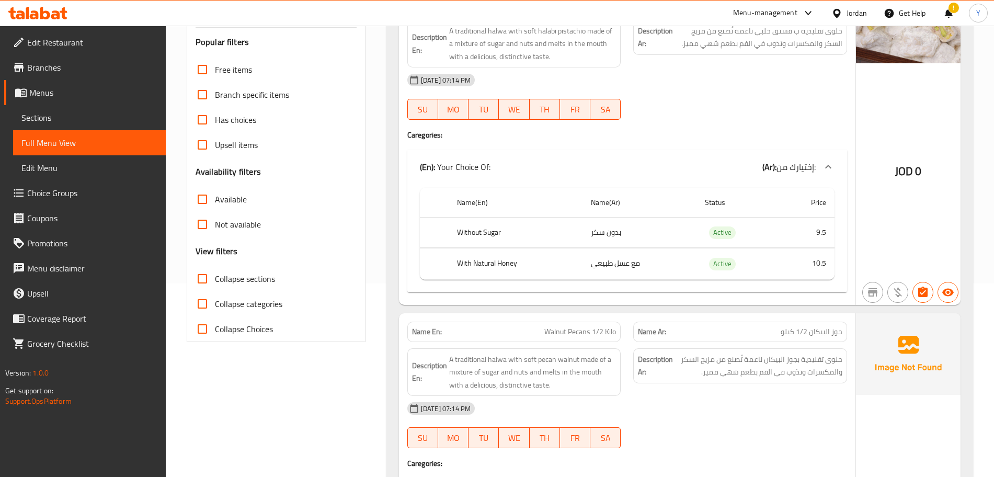
scroll to position [0, 0]
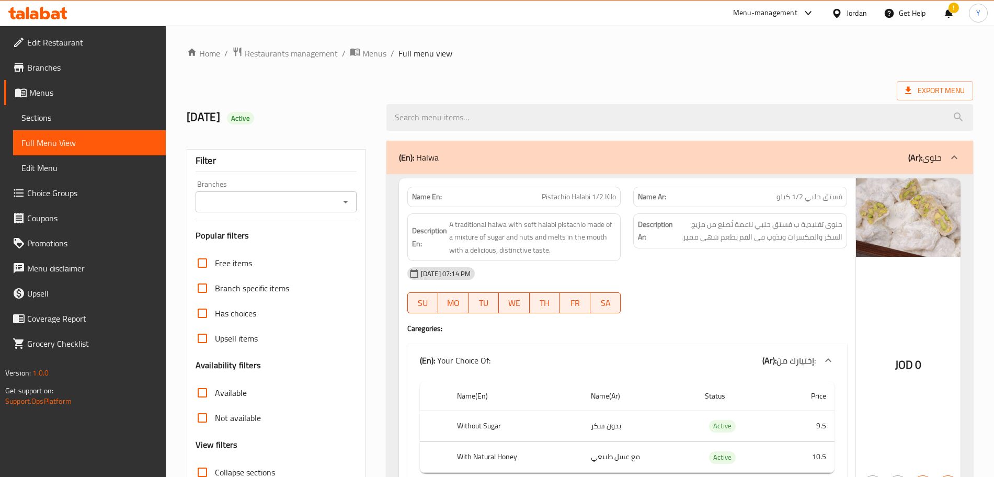
click at [38, 124] on span "Sections" at bounding box center [89, 117] width 136 height 13
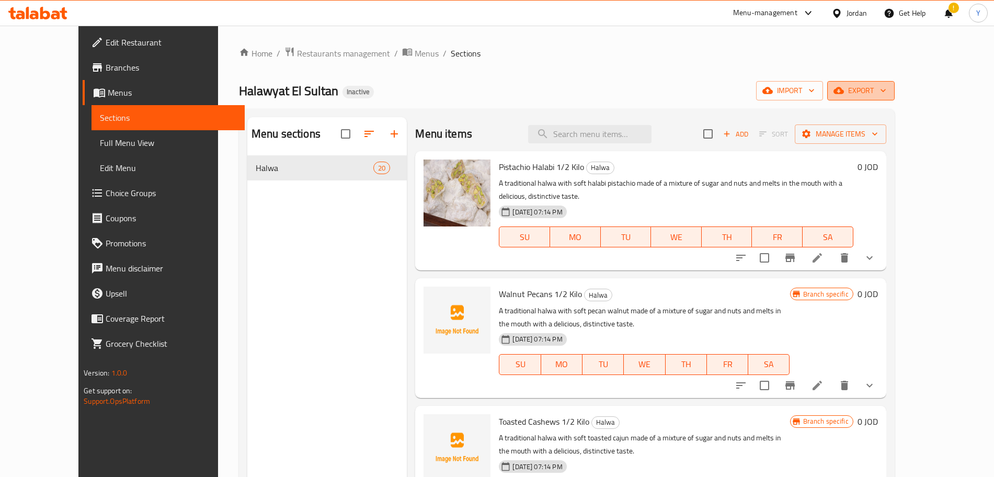
click at [892, 100] on button "export" at bounding box center [860, 90] width 67 height 19
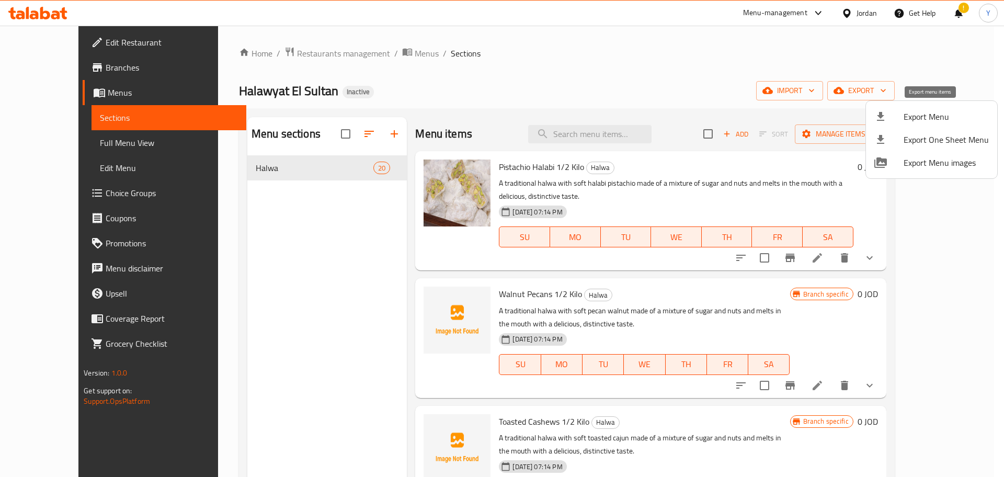
click at [892, 122] on span "Export Menu" at bounding box center [946, 116] width 85 height 13
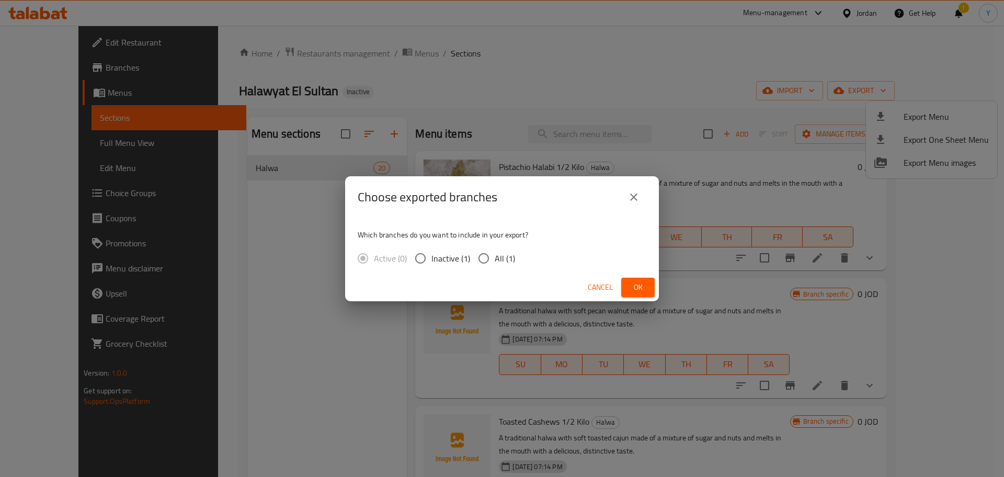
click at [489, 261] on input "All (1)" at bounding box center [484, 258] width 22 height 22
radio input "true"
click at [639, 291] on span "Ok" at bounding box center [638, 287] width 17 height 13
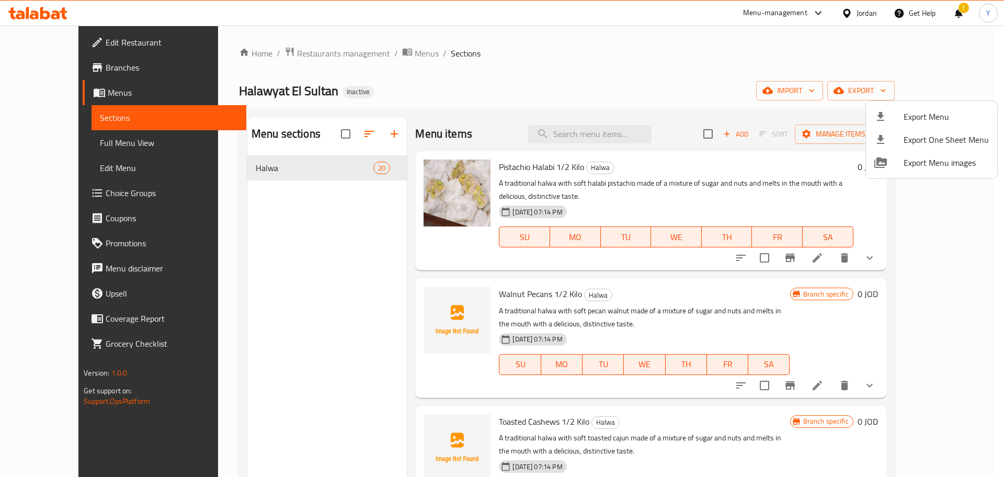
click at [681, 274] on div at bounding box center [502, 238] width 1004 height 477
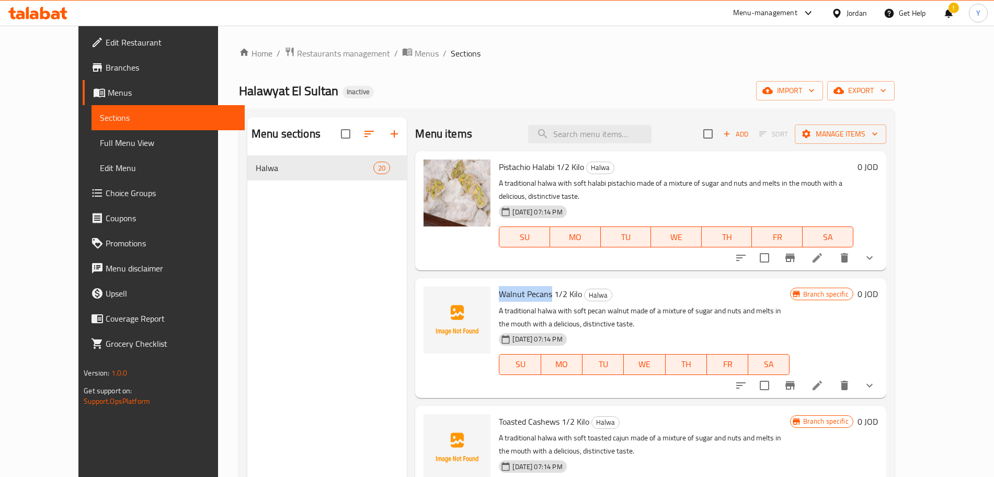
drag, startPoint x: 481, startPoint y: 277, endPoint x: 533, endPoint y: 279, distance: 52.3
click at [533, 286] on span "Walnut Pecans 1/2 Kilo" at bounding box center [540, 294] width 83 height 16
copy span "Walnut Pecans"
drag, startPoint x: 481, startPoint y: 406, endPoint x: 541, endPoint y: 413, distance: 61.0
click at [541, 414] on span "Toasted Cashews 1/2 Kilo" at bounding box center [544, 422] width 90 height 16
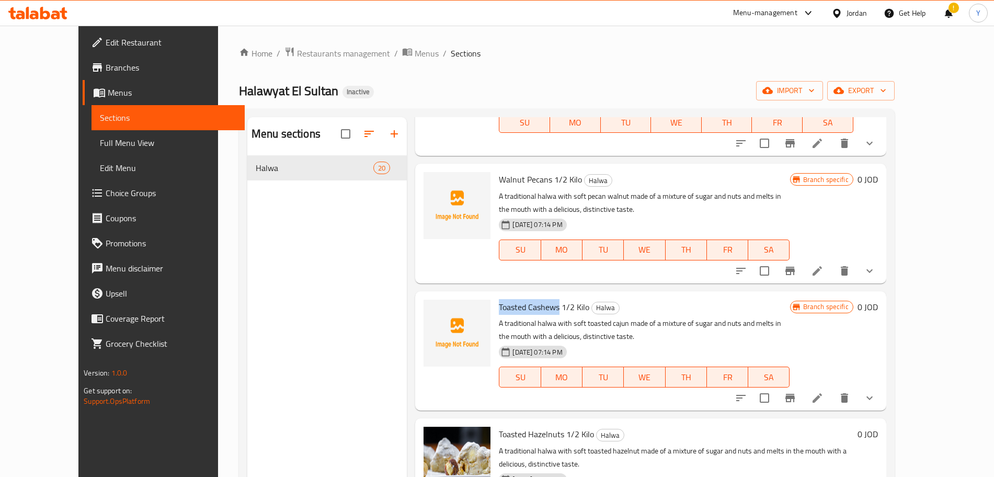
scroll to position [117, 0]
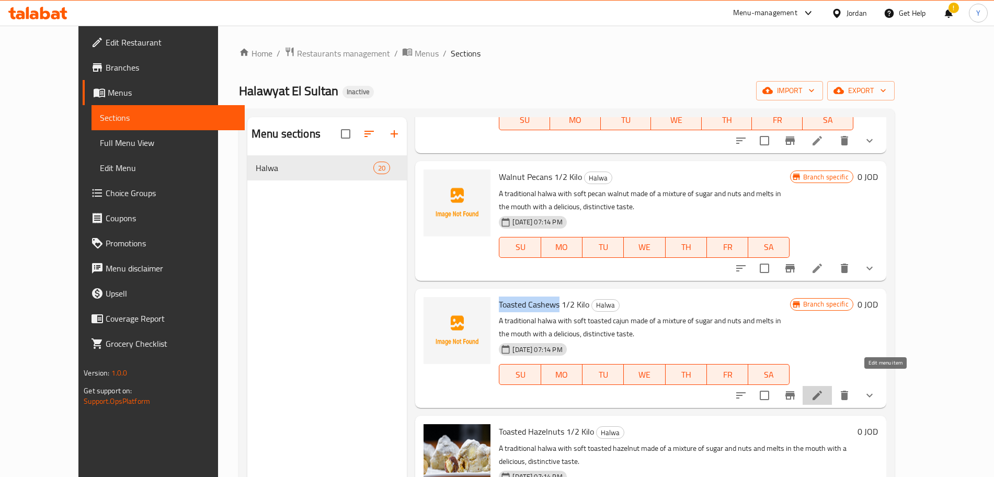
click at [822, 391] on icon at bounding box center [817, 395] width 9 height 9
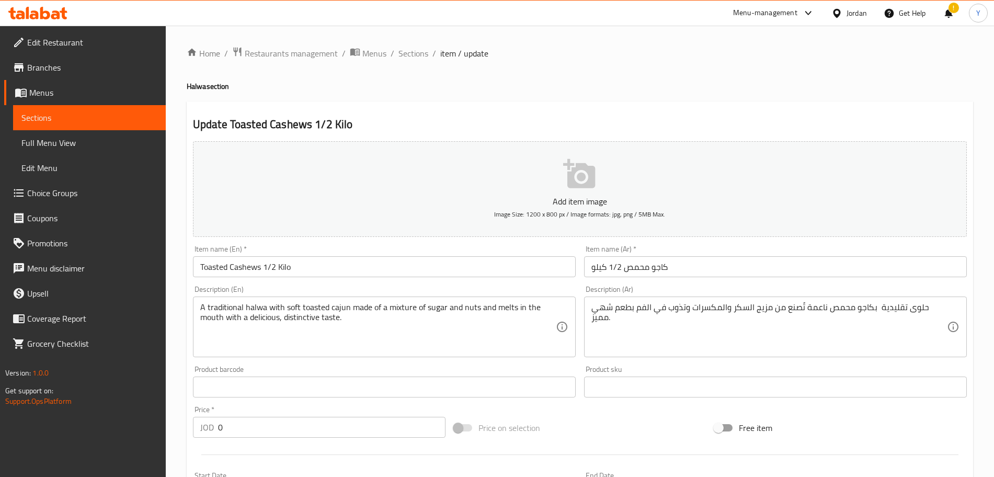
click at [204, 266] on input "Toasted Cashews 1/2 Kilo" at bounding box center [384, 266] width 383 height 21
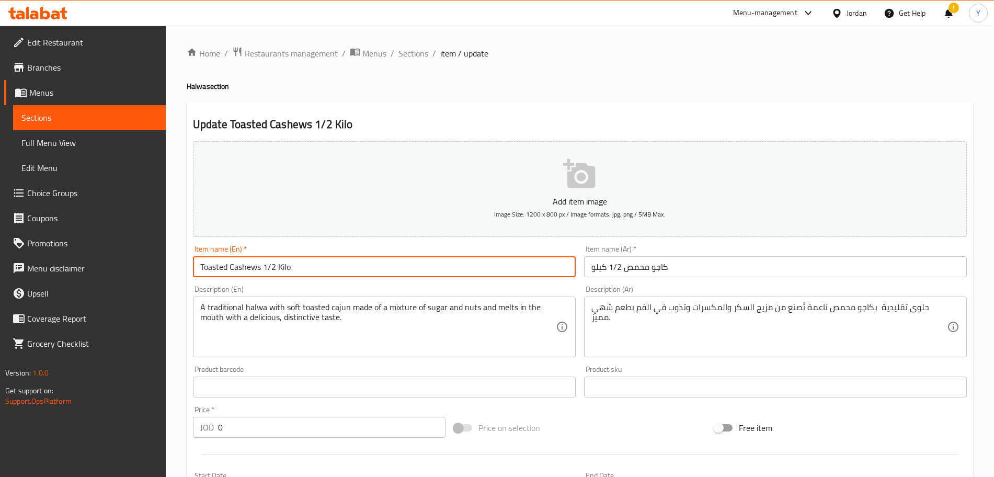
click at [204, 266] on input "Toasted Cashews 1/2 Kilo" at bounding box center [384, 266] width 383 height 21
click at [316, 271] on input "Roasted Cashews 1/2 Kilo" at bounding box center [384, 266] width 383 height 21
type input "Roasted Cashews 1/2 Kilo"
click at [416, 56] on span "Sections" at bounding box center [414, 53] width 30 height 13
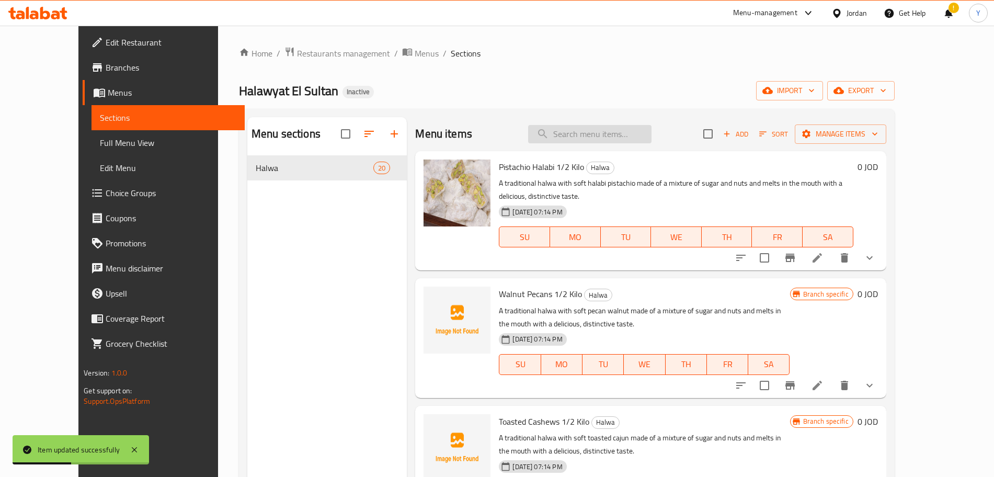
click at [600, 126] on input "search" at bounding box center [589, 134] width 123 height 18
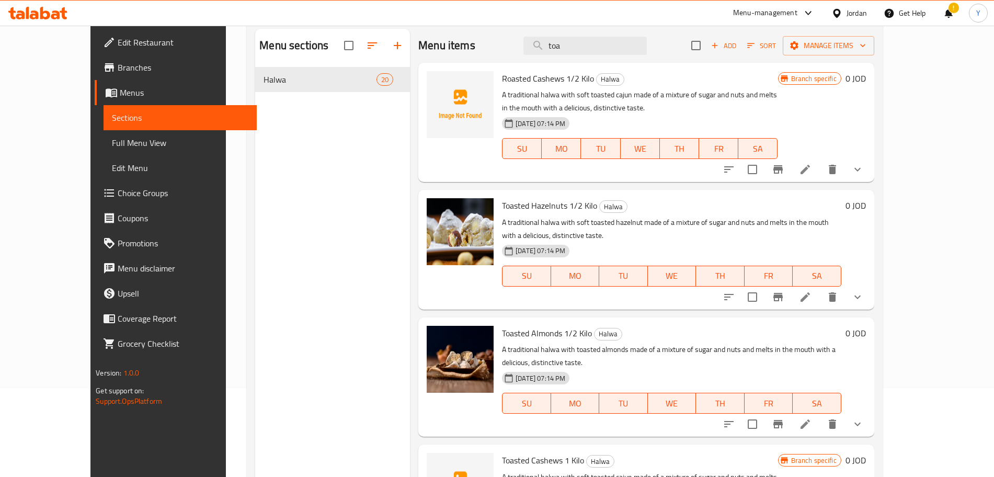
scroll to position [48, 0]
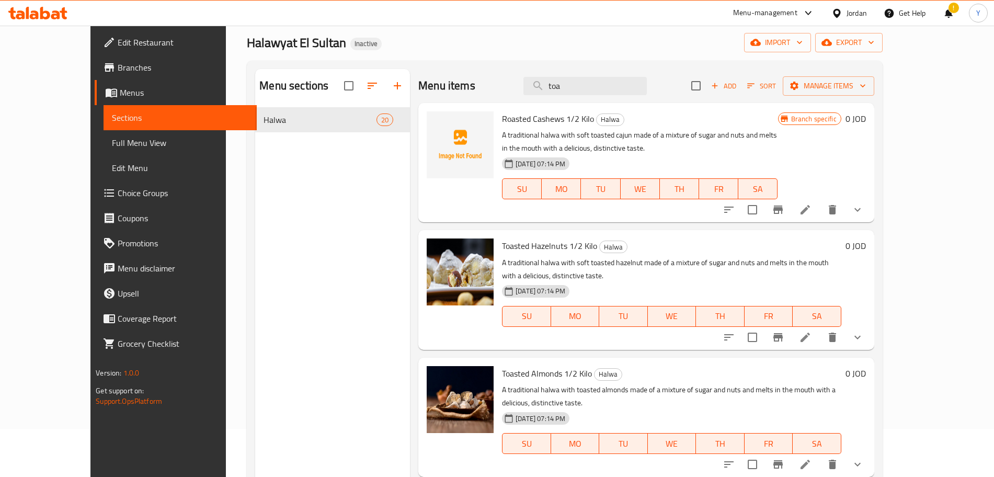
type input "toa"
click at [516, 248] on span "Toasted Hazelnuts 1/2 Kilo" at bounding box center [549, 246] width 95 height 16
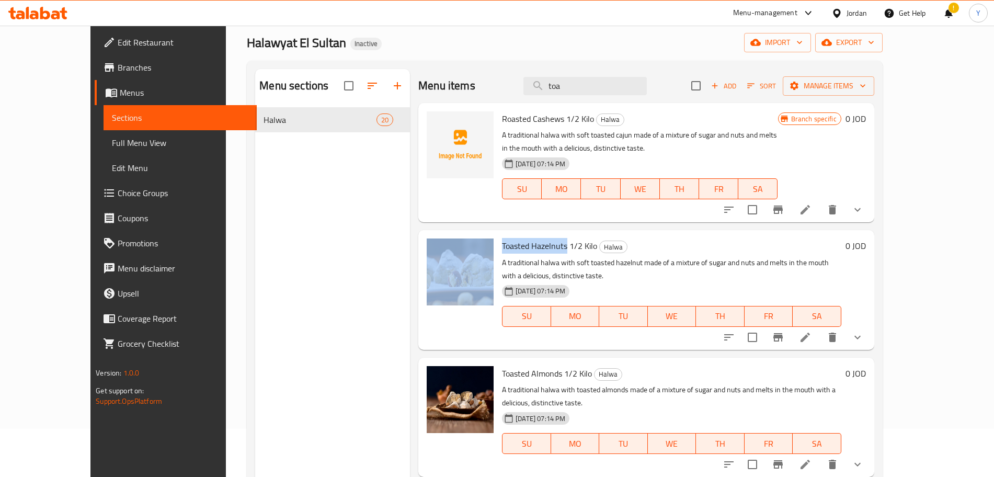
drag, startPoint x: 544, startPoint y: 247, endPoint x: 472, endPoint y: 237, distance: 72.3
click at [472, 237] on div "Toasted Hazelnuts 1/2 Kilo Halwa A traditional halwa with soft toasted hazelnut…" at bounding box center [647, 289] width 448 height 111
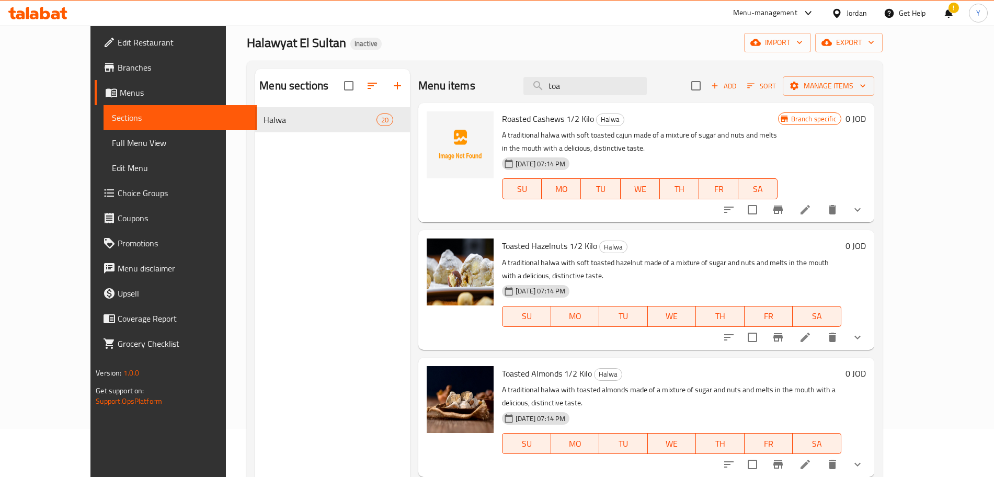
click at [870, 221] on div at bounding box center [793, 209] width 154 height 25
click at [812, 214] on icon at bounding box center [805, 209] width 13 height 13
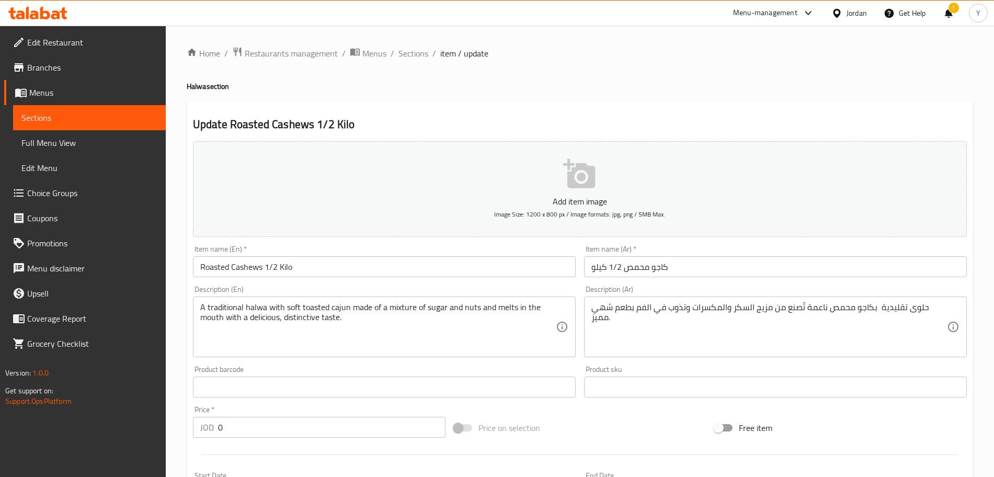
click at [213, 270] on input "Roasted Cashews 1/2 Kilo" at bounding box center [384, 266] width 383 height 21
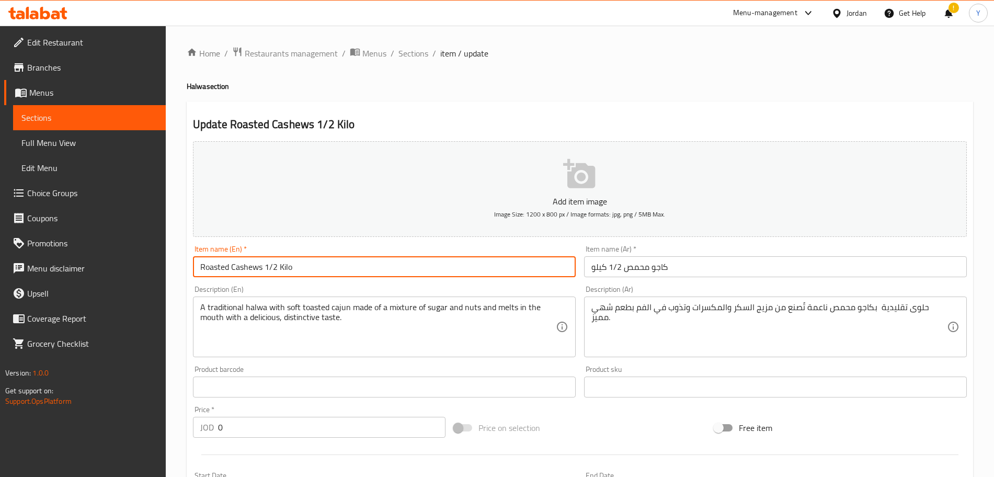
click at [213, 270] on input "Roasted Cashews 1/2 Kilo" at bounding box center [384, 266] width 383 height 21
type input "Toasted Cashews 1/2 Kilo"
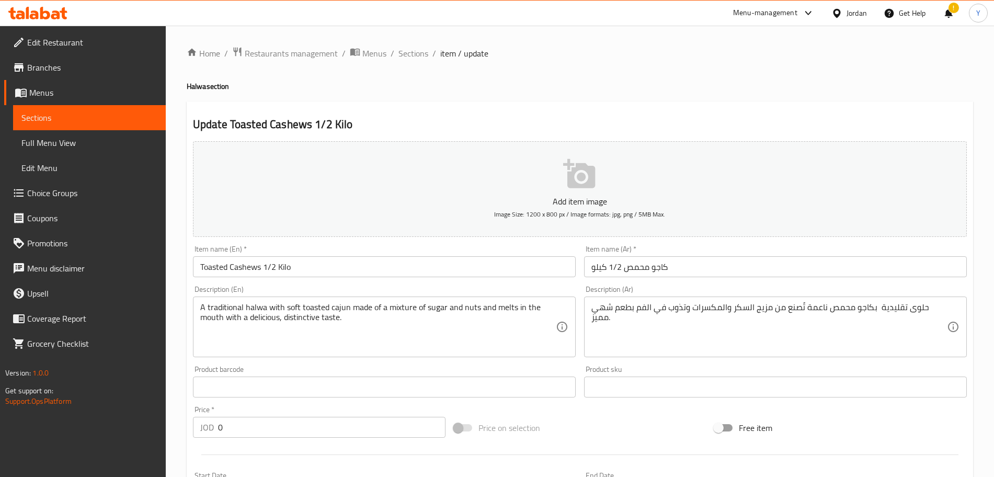
click at [296, 254] on div "Item name (En)   * Toasted Cashews 1/2 Kilo Item name (En) *" at bounding box center [384, 261] width 383 height 32
click at [308, 264] on input "Toasted Cashews 1/2 Kilo" at bounding box center [384, 266] width 383 height 21
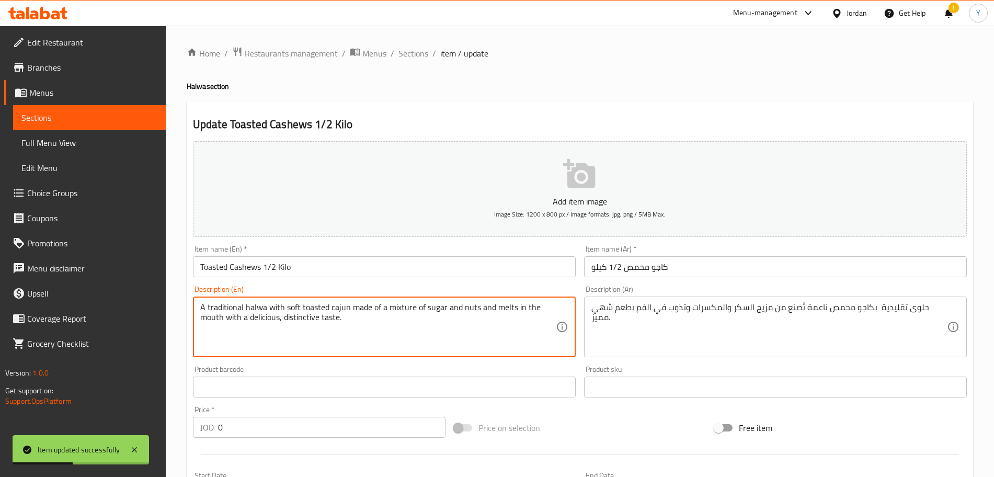
click at [335, 310] on textarea "A traditional halwa with soft toasted cajun made of a mixture of sugar and nuts…" at bounding box center [378, 327] width 356 height 50
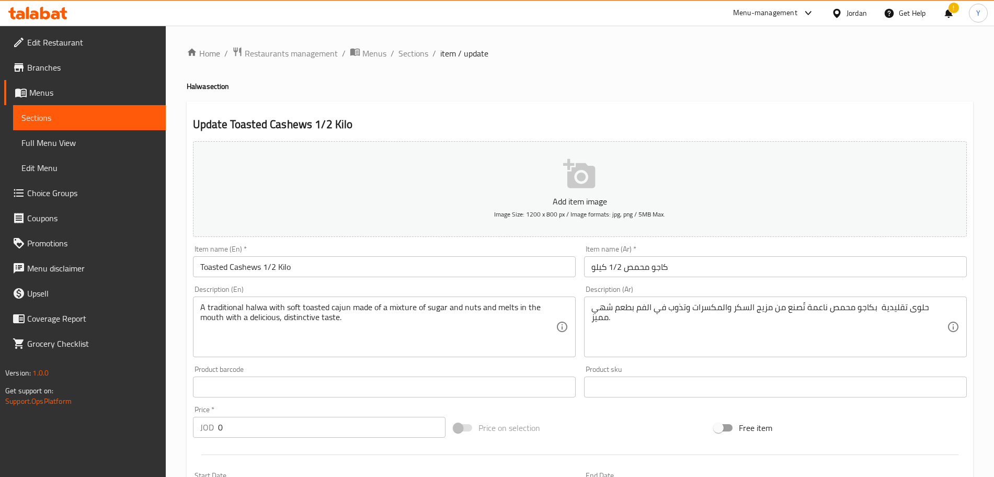
click at [338, 309] on textarea "A traditional halwa with soft toasted cajun made of a mixture of sugar and nuts…" at bounding box center [378, 327] width 356 height 50
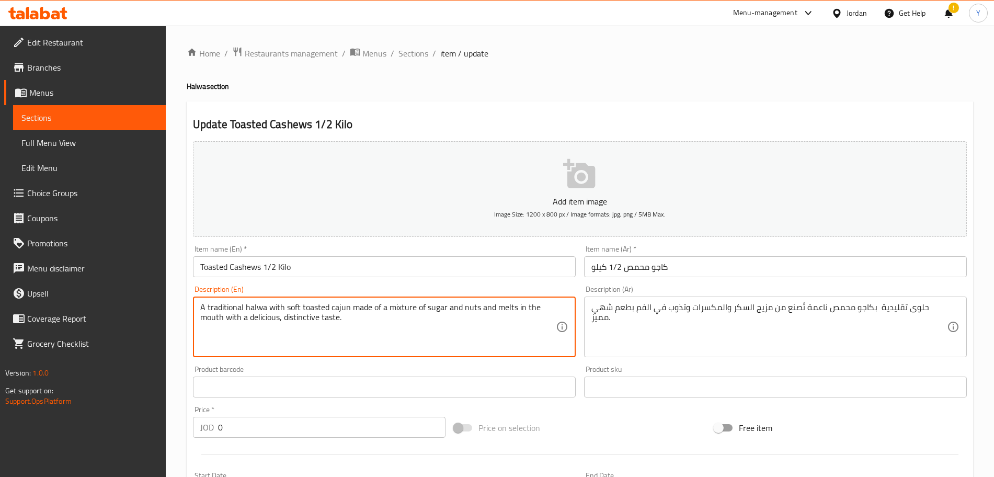
click at [338, 309] on textarea "A traditional halwa with soft toasted cajun made of a mixture of sugar and nuts…" at bounding box center [378, 327] width 356 height 50
type textarea "A traditional halwa with soft toasted cashew made of a mixture of sugar and nut…"
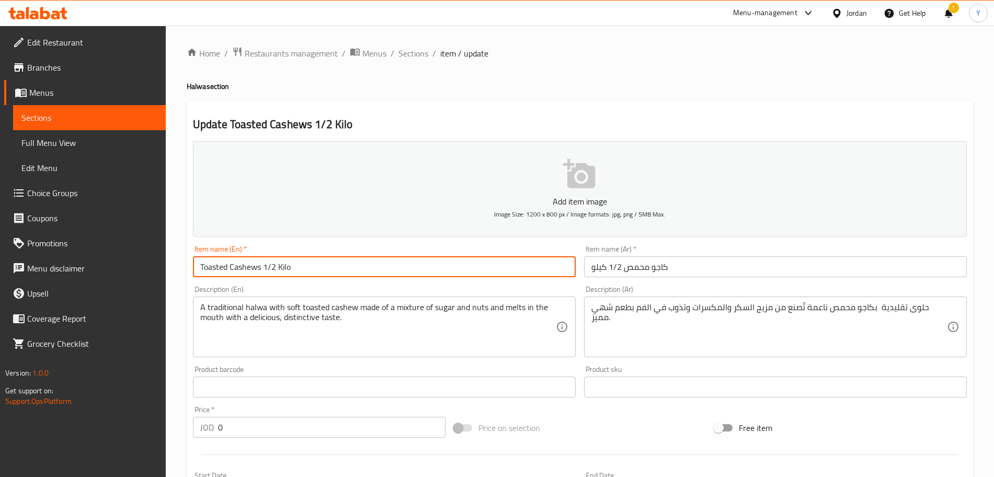
click at [374, 264] on input "Toasted Cashews 1/2 Kilo" at bounding box center [384, 266] width 383 height 21
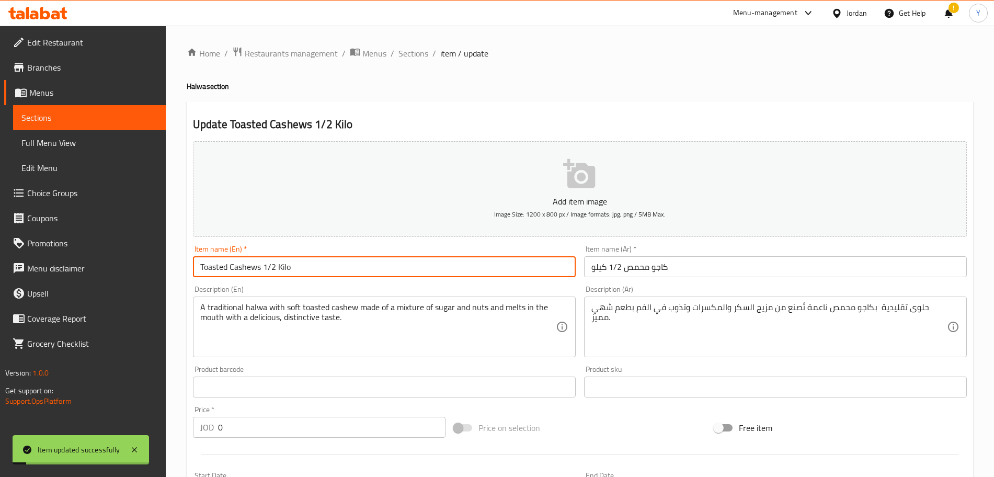
drag, startPoint x: 410, startPoint y: 51, endPoint x: 495, endPoint y: 79, distance: 90.1
click at [410, 51] on span "Sections" at bounding box center [414, 53] width 30 height 13
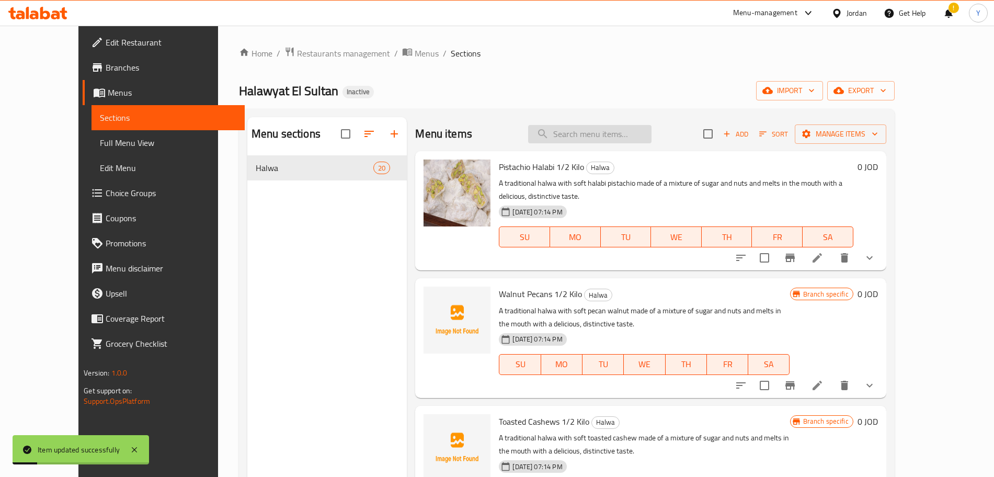
click at [587, 138] on input "search" at bounding box center [589, 134] width 123 height 18
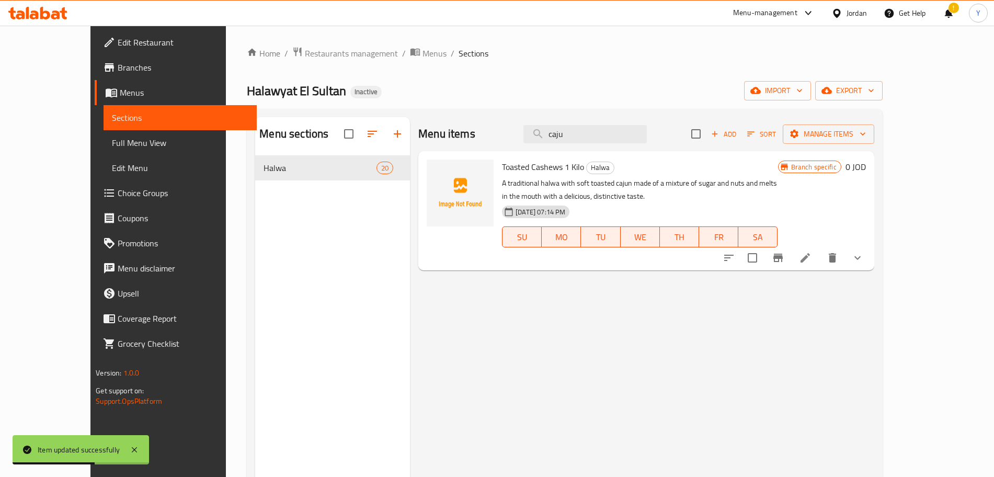
type input "caju"
click at [812, 260] on icon at bounding box center [805, 258] width 13 height 13
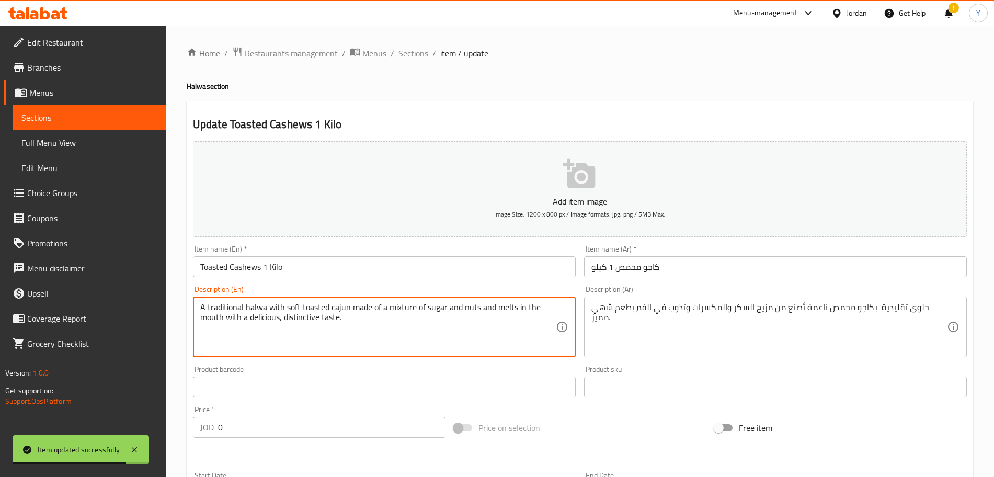
click at [338, 311] on textarea "A traditional halwa with soft toasted cajun made of a mixture of sugar and nuts…" at bounding box center [378, 327] width 356 height 50
click at [333, 305] on textarea "A traditional halwa with soft toasted cshew made of a mixture of sugar and nuts…" at bounding box center [378, 327] width 356 height 50
type textarea "A traditional halwa with soft toasted cashew made of a mixture of sugar and nut…"
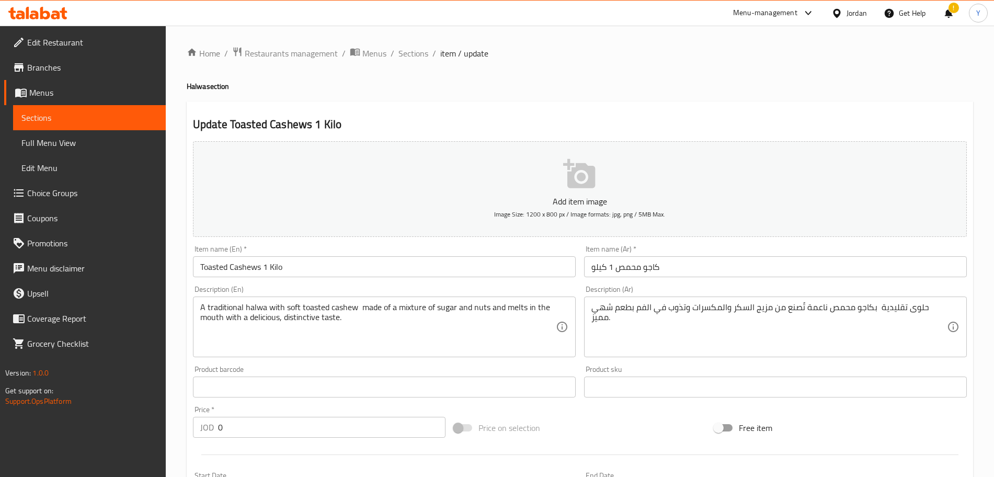
click at [389, 252] on div "Item name (En)   * Toasted Cashews 1 Kilo Item name (En) *" at bounding box center [384, 261] width 383 height 32
click at [389, 266] on input "Toasted Cashews 1 Kilo" at bounding box center [384, 266] width 383 height 21
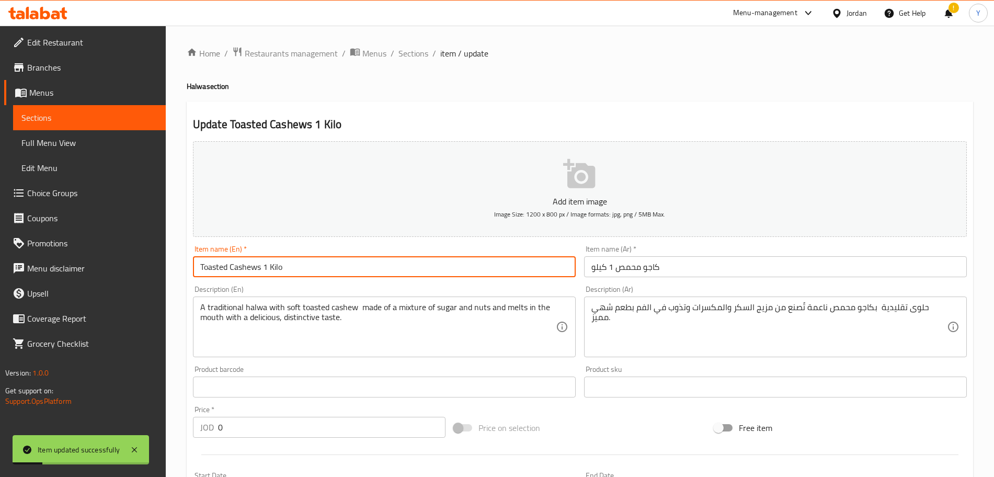
click at [245, 267] on input "Toasted Cashews 1 Kilo" at bounding box center [384, 266] width 383 height 21
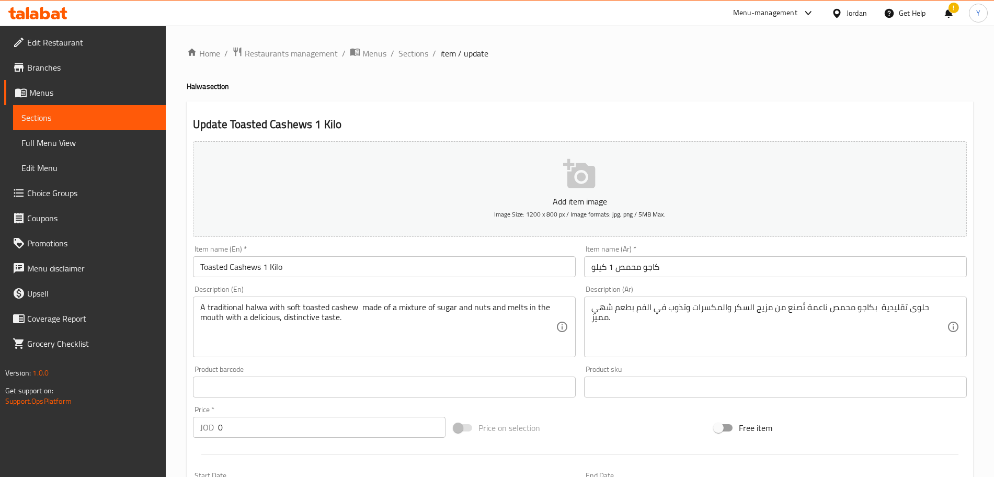
click at [511, 267] on input "Toasted Cashews 1 Kilo" at bounding box center [384, 266] width 383 height 21
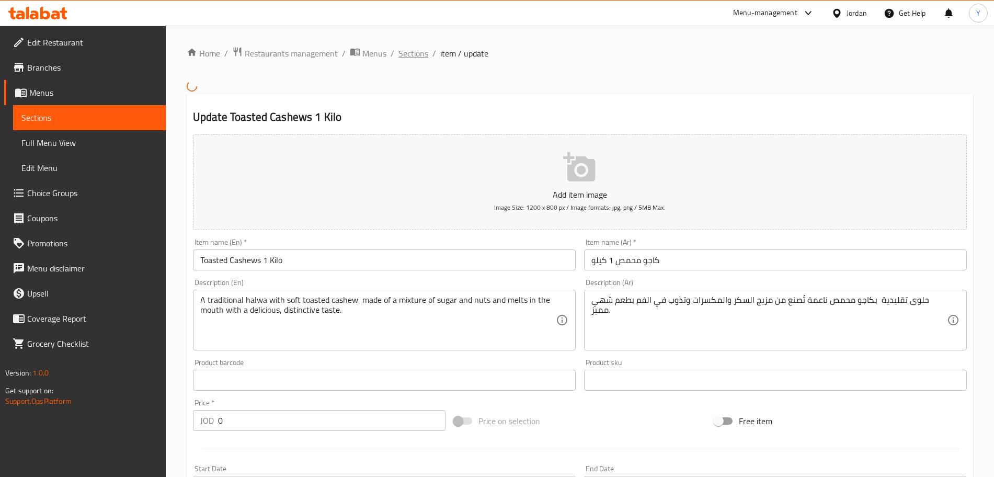
click at [412, 50] on span "Sections" at bounding box center [414, 53] width 30 height 13
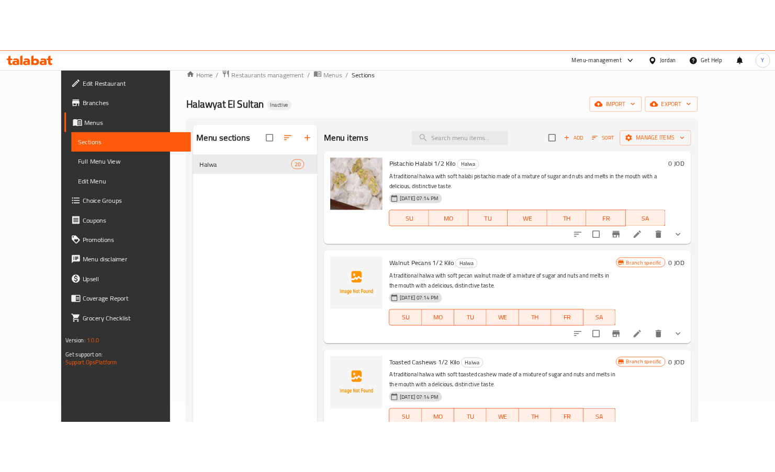
scroll to position [23, 0]
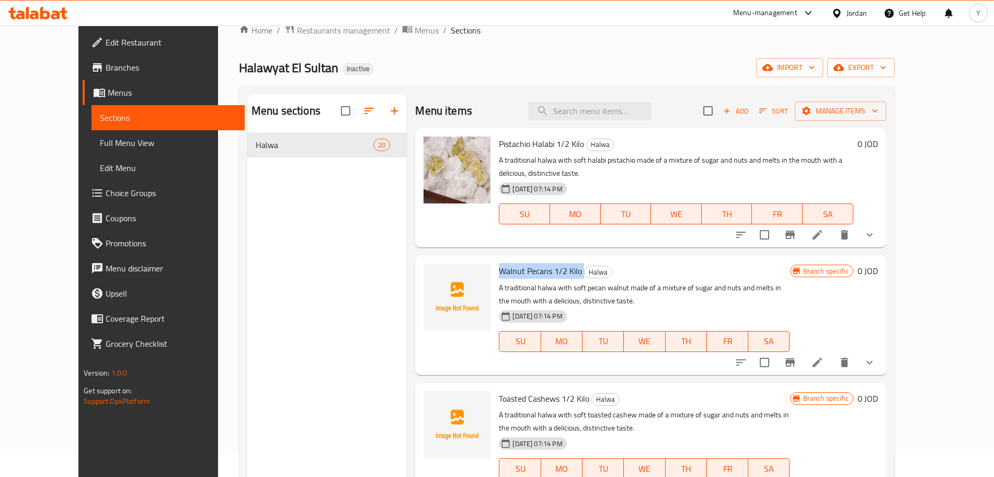
drag, startPoint x: 564, startPoint y: 256, endPoint x: 484, endPoint y: 254, distance: 80.0
click at [495, 259] on div "Walnut Pecans 1/2 Kilo Halwa A traditional halwa with soft pecan walnut made of…" at bounding box center [644, 314] width 299 height 111
copy h6 "Walnut Pecans 1/2 Kilo"
click at [529, 391] on span "Toasted Cashews 1/2 Kilo" at bounding box center [544, 399] width 90 height 16
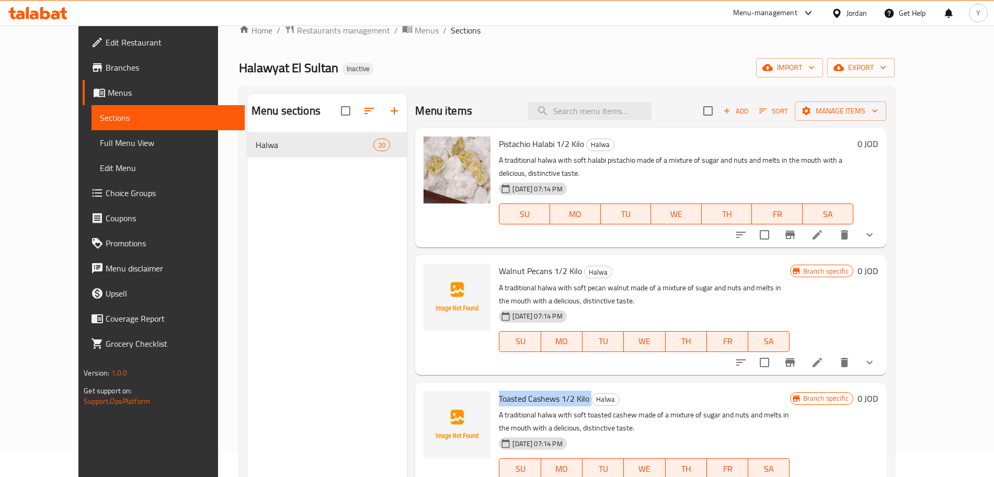
click at [529, 391] on span "Toasted Cashews 1/2 Kilo" at bounding box center [544, 399] width 90 height 16
copy h6 "Toasted Cashews 1/2 Kilo"
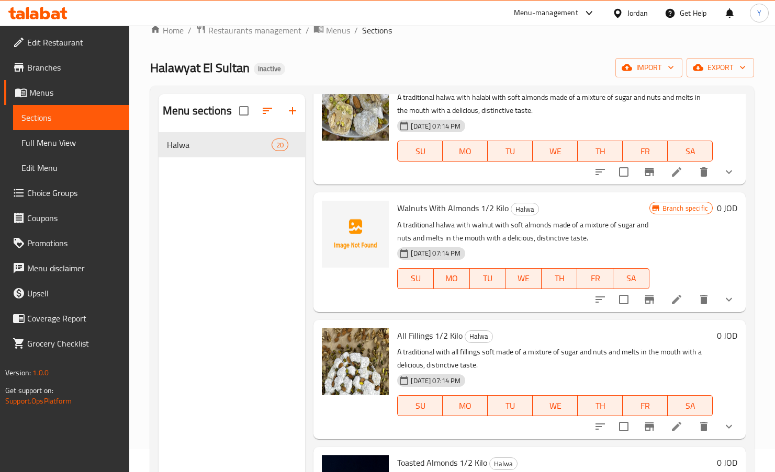
scroll to position [590, 0]
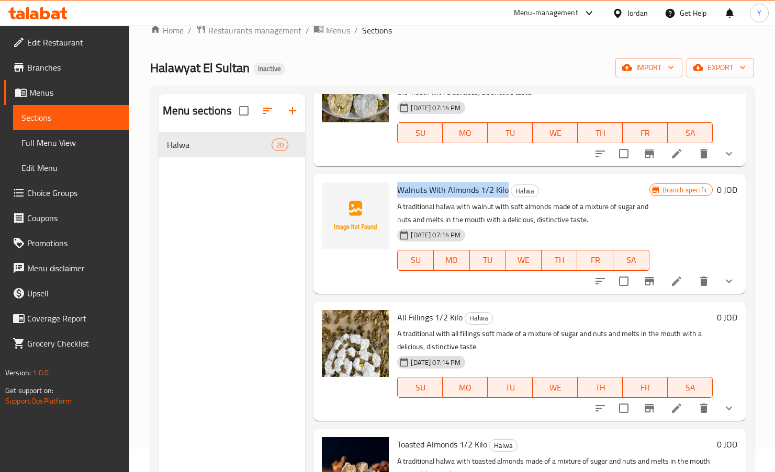
drag, startPoint x: 507, startPoint y: 190, endPoint x: 400, endPoint y: 185, distance: 106.8
click at [400, 185] on span "Walnuts With Almonds 1/2 Kilo" at bounding box center [452, 190] width 111 height 16
copy span "Walnuts With Almonds 1/2 Kilo"
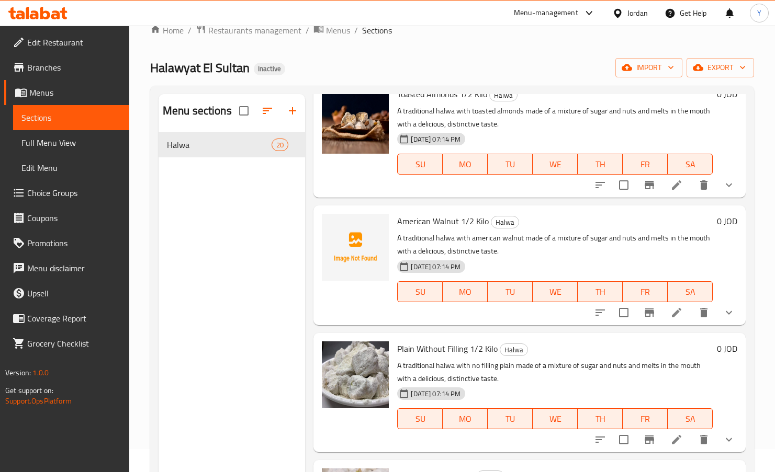
scroll to position [943, 0]
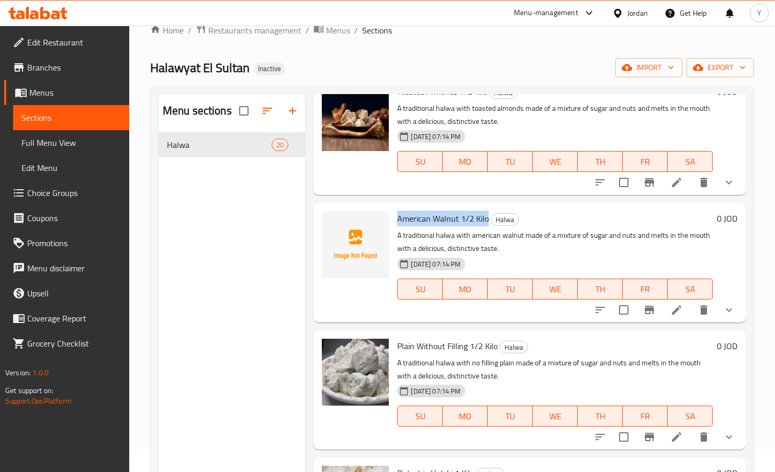
drag, startPoint x: 486, startPoint y: 220, endPoint x: 402, endPoint y: 217, distance: 84.3
click at [397, 216] on h6 "American Walnut 1/2 Kilo Halwa" at bounding box center [554, 218] width 315 height 15
copy span "American Walnut 1/2 Kilo"
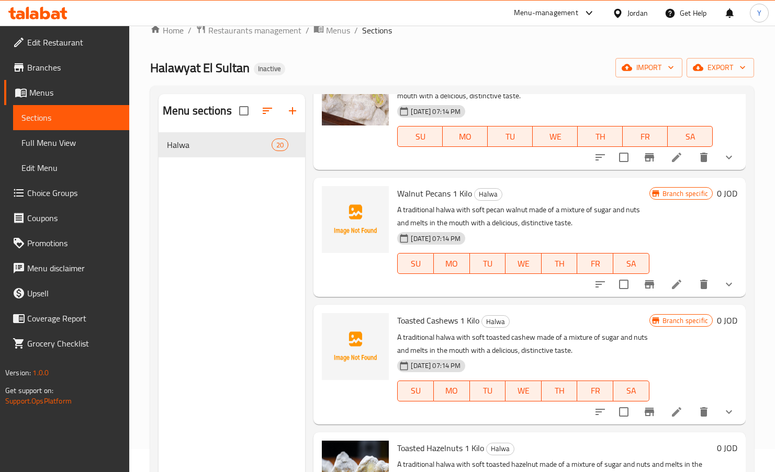
scroll to position [1345, 0]
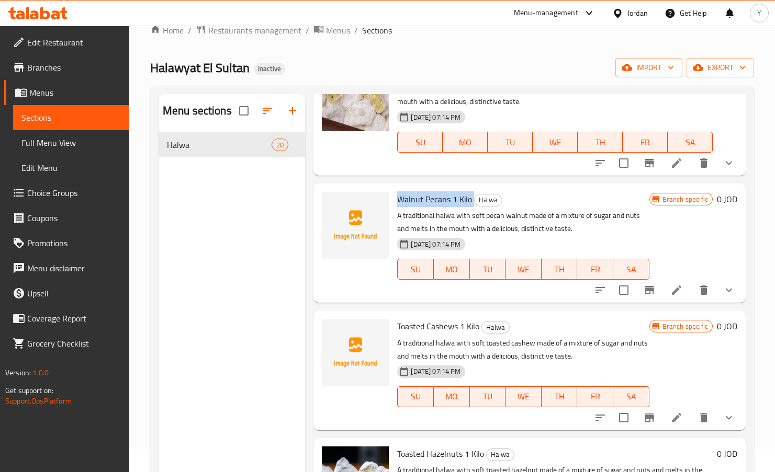
drag, startPoint x: 473, startPoint y: 198, endPoint x: 402, endPoint y: 203, distance: 70.8
click at [394, 203] on div "Walnut Pecans 1 Kilo Halwa A traditional halwa with soft pecan walnut made of a…" at bounding box center [523, 243] width 260 height 111
copy h6 "Walnut Pecans 1 Kilo"
click at [477, 328] on span "Toasted Cashews 1 Kilo" at bounding box center [438, 327] width 82 height 16
drag, startPoint x: 481, startPoint y: 329, endPoint x: 399, endPoint y: 322, distance: 82.4
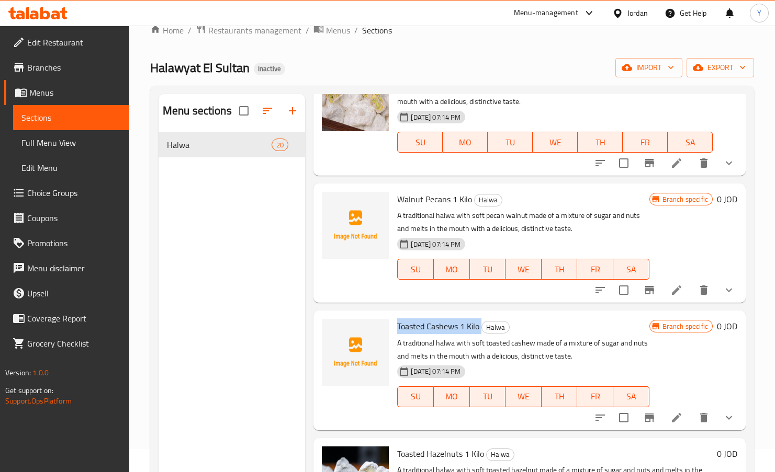
click at [396, 322] on div "Toasted Cashews 1 Kilo Halwa A traditional halwa with soft toasted cashew made …" at bounding box center [523, 370] width 260 height 111
copy h6 "Toasted Cashews 1 Kilo"
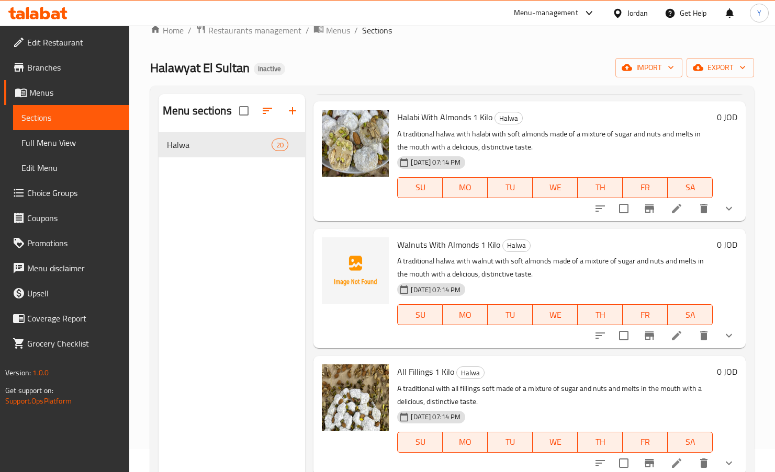
scroll to position [1830, 0]
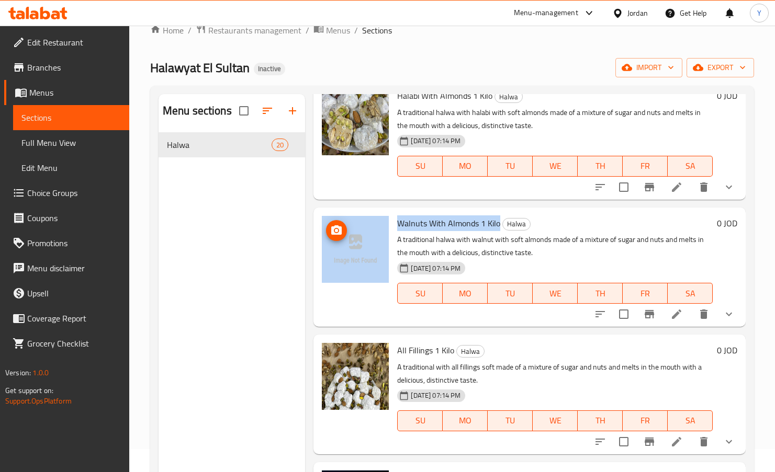
drag, startPoint x: 500, startPoint y: 223, endPoint x: 382, endPoint y: 232, distance: 118.5
click at [382, 232] on div "Walnuts With Almonds 1 Kilo Halwa A traditional halwa with walnut with soft alm…" at bounding box center [529, 267] width 424 height 111
copy div "Walnuts With Almonds 1 Kilo"
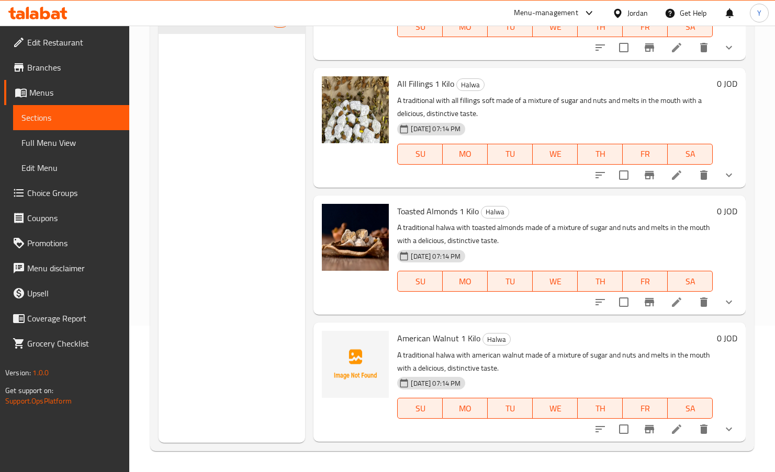
scroll to position [2100, 0]
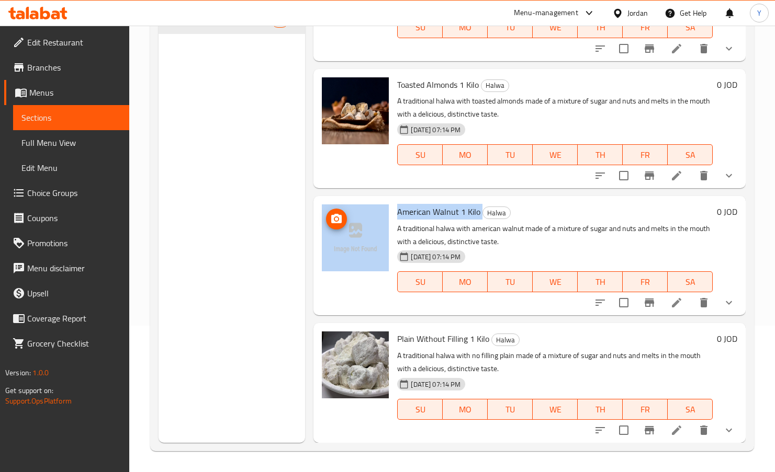
drag, startPoint x: 481, startPoint y: 213, endPoint x: 378, endPoint y: 215, distance: 103.1
click at [378, 215] on div "American Walnut 1 Kilo Halwa A traditional halwa with american walnut made of a…" at bounding box center [529, 255] width 424 height 111
copy div "American Walnut 1 Kilo"
click at [413, 342] on span "Plain Without Filling 1 Kilo" at bounding box center [443, 339] width 92 height 16
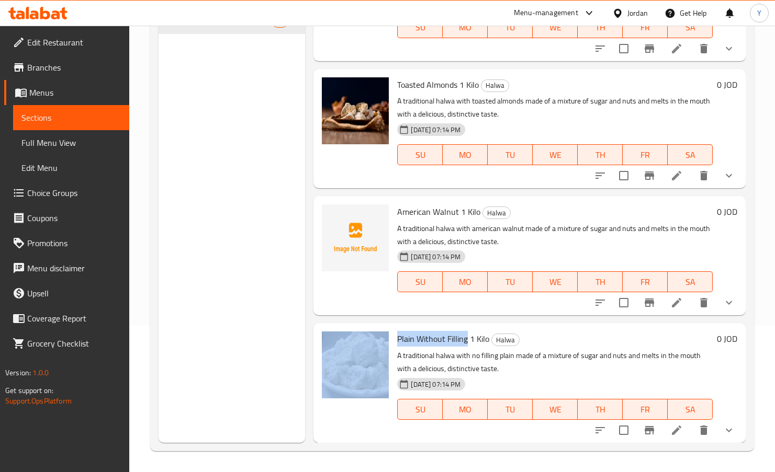
drag, startPoint x: 468, startPoint y: 340, endPoint x: 397, endPoint y: 332, distance: 71.1
click at [392, 331] on div "Plain Without Filling 1 Kilo Halwa A traditional halwa with no filling plain ma…" at bounding box center [529, 382] width 424 height 111
copy div "Plain Without Filling"
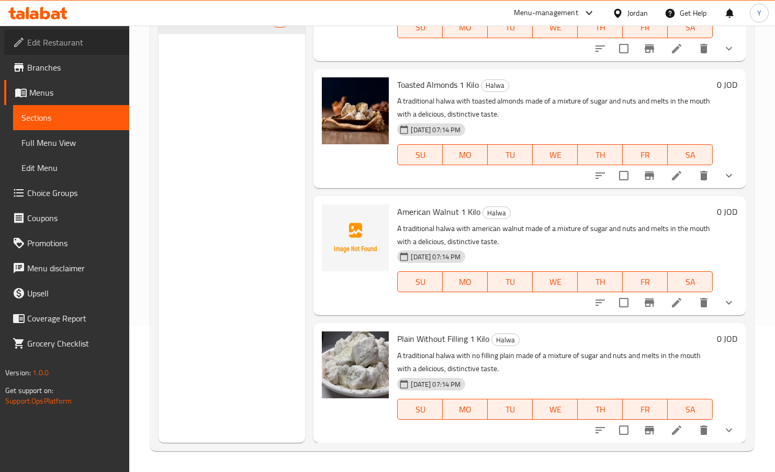
click at [67, 42] on span "Edit Restaurant" at bounding box center [74, 42] width 94 height 13
